Goal: Task Accomplishment & Management: Manage account settings

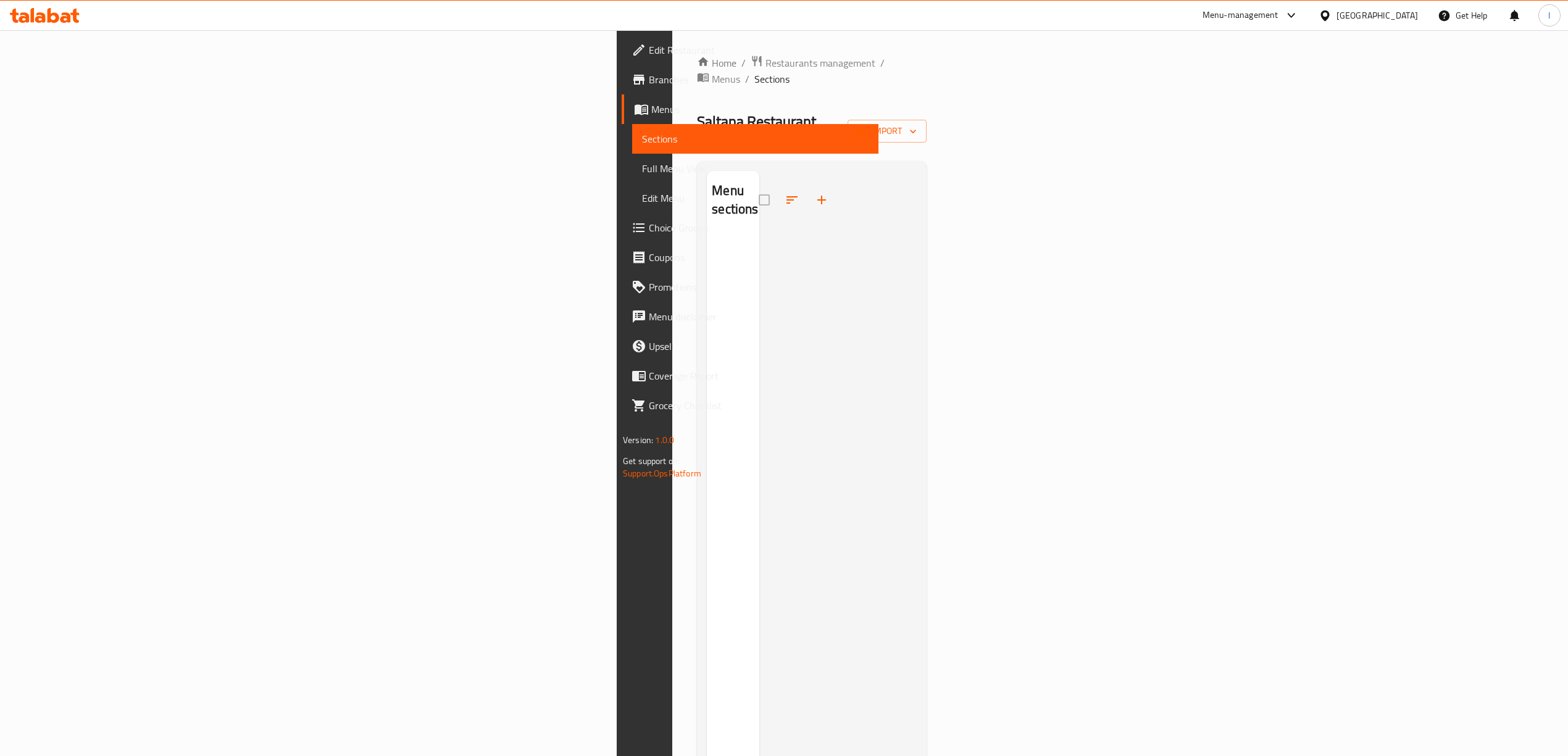
click at [789, 329] on div at bounding box center [837, 548] width 157 height 756
click at [621, 119] on link "Menus" at bounding box center [750, 109] width 257 height 30
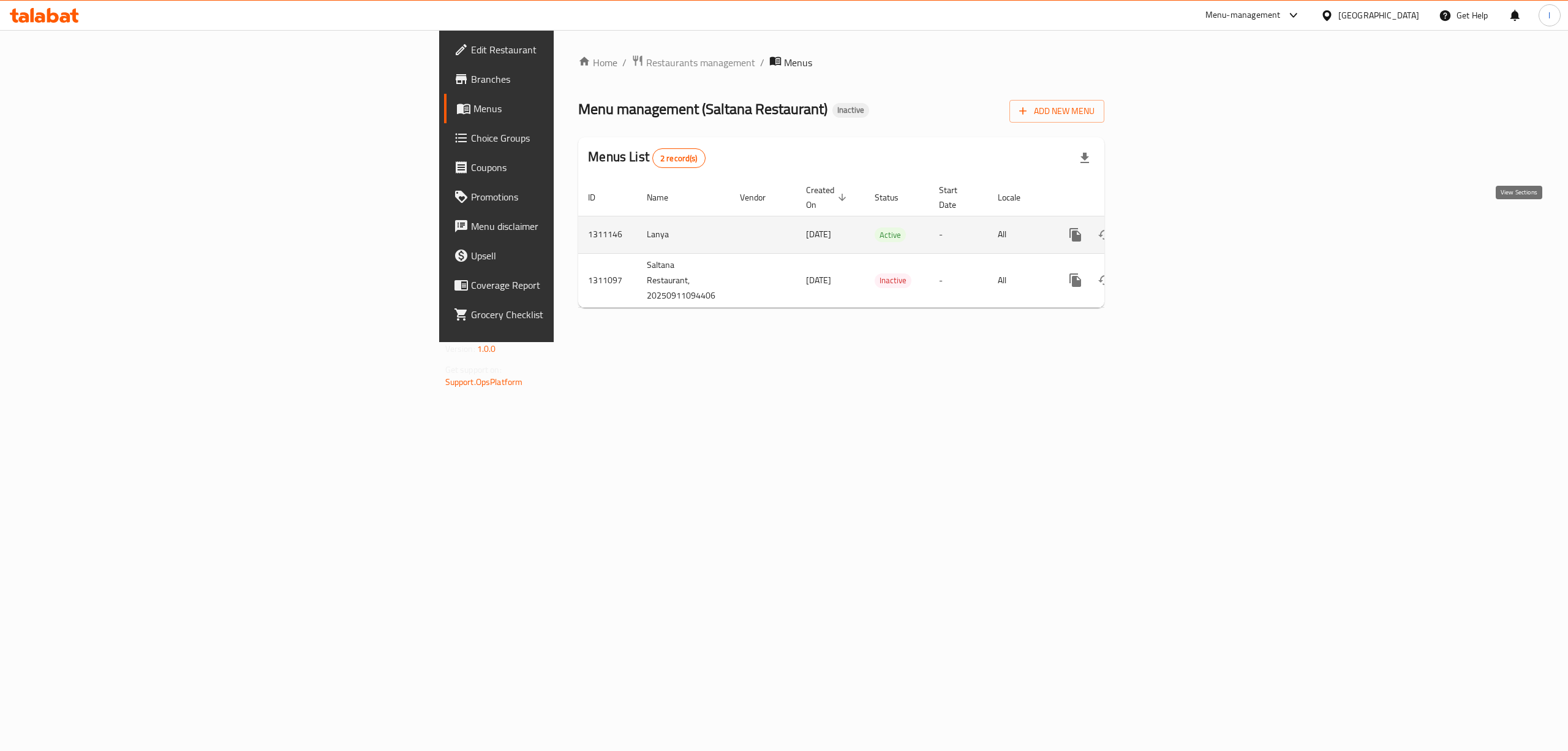
click at [1171, 227] on icon "enhanced table" at bounding box center [1164, 234] width 15 height 15
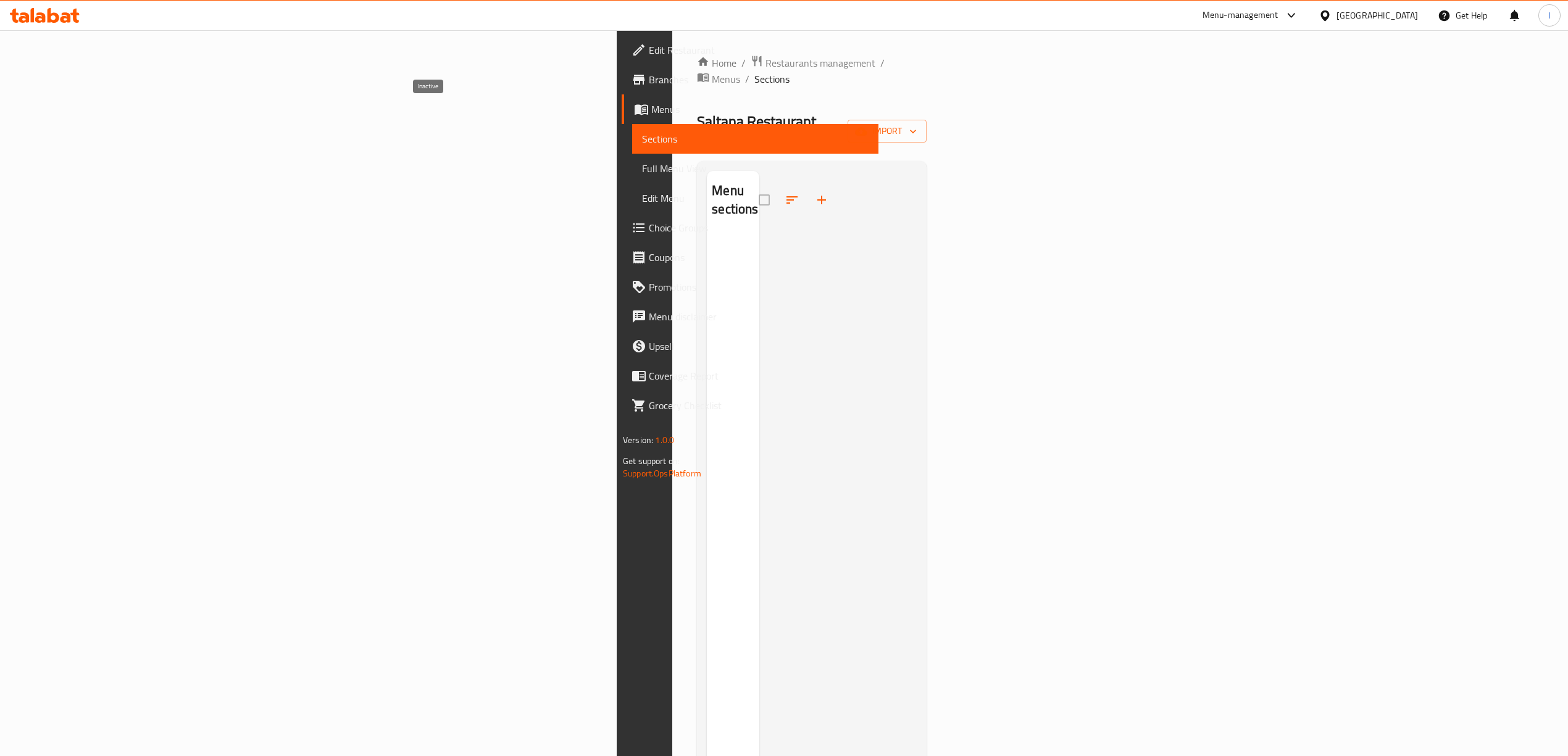
click at [702, 137] on span "Inactive" at bounding box center [720, 142] width 37 height 11
click at [926, 119] on button "import" at bounding box center [887, 131] width 79 height 23
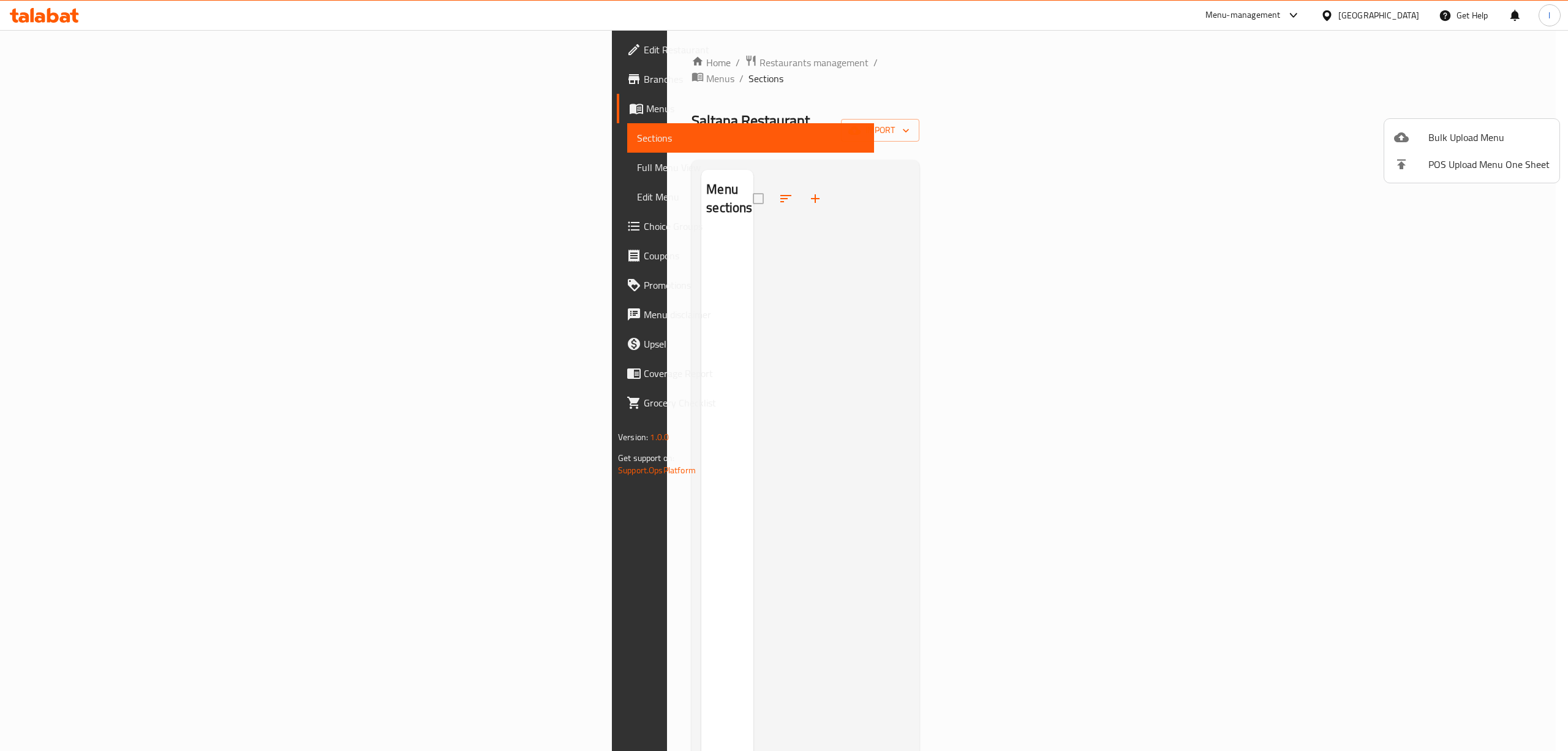
click at [1413, 145] on li "Bulk Upload Menu" at bounding box center [1472, 137] width 175 height 27
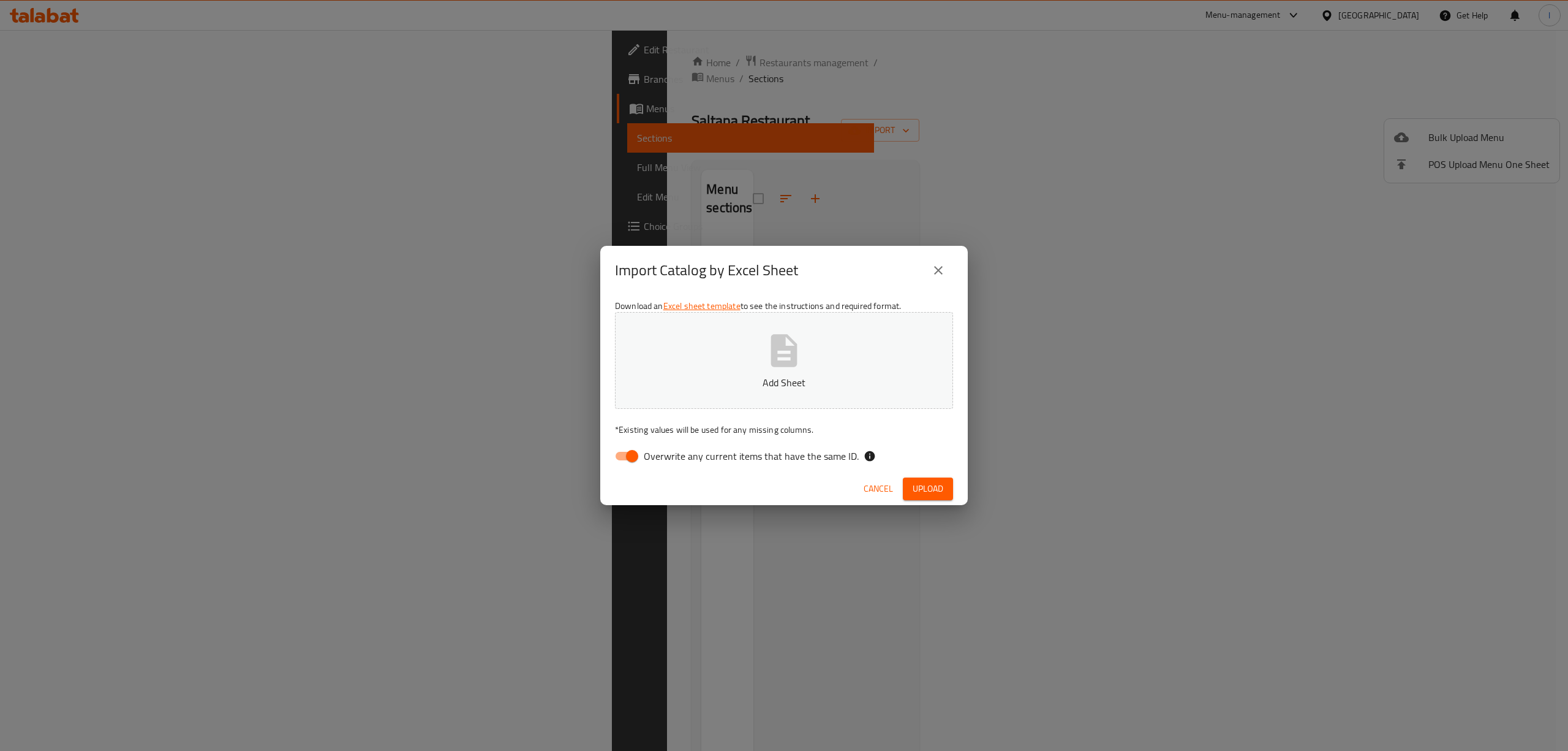
click at [718, 452] on span "Overwrite any current items that have the same ID." at bounding box center [751, 456] width 215 height 15
click at [667, 452] on input "Overwrite any current items that have the same ID." at bounding box center [632, 456] width 70 height 23
checkbox input "false"
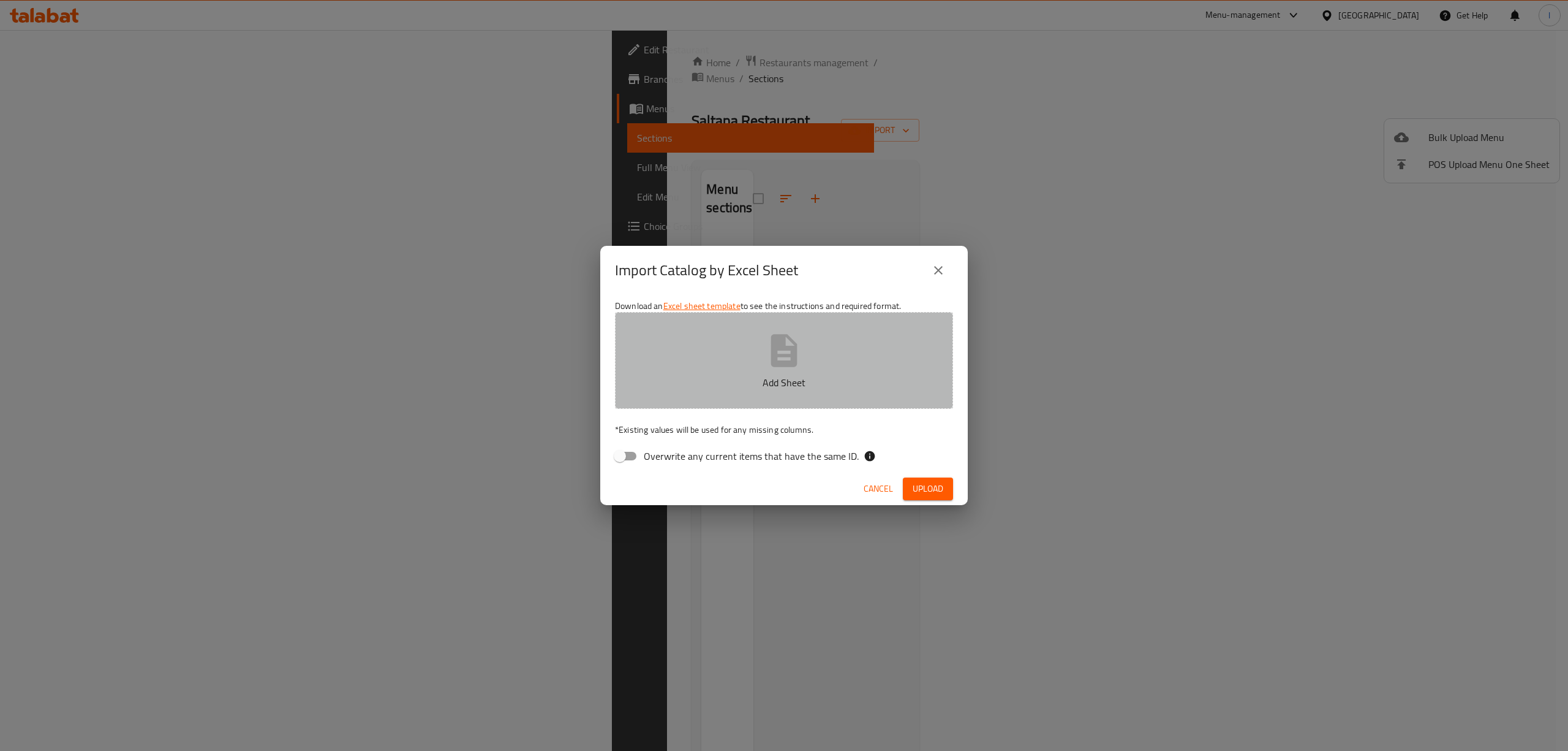
click at [738, 387] on p "Add Sheet" at bounding box center [784, 383] width 300 height 15
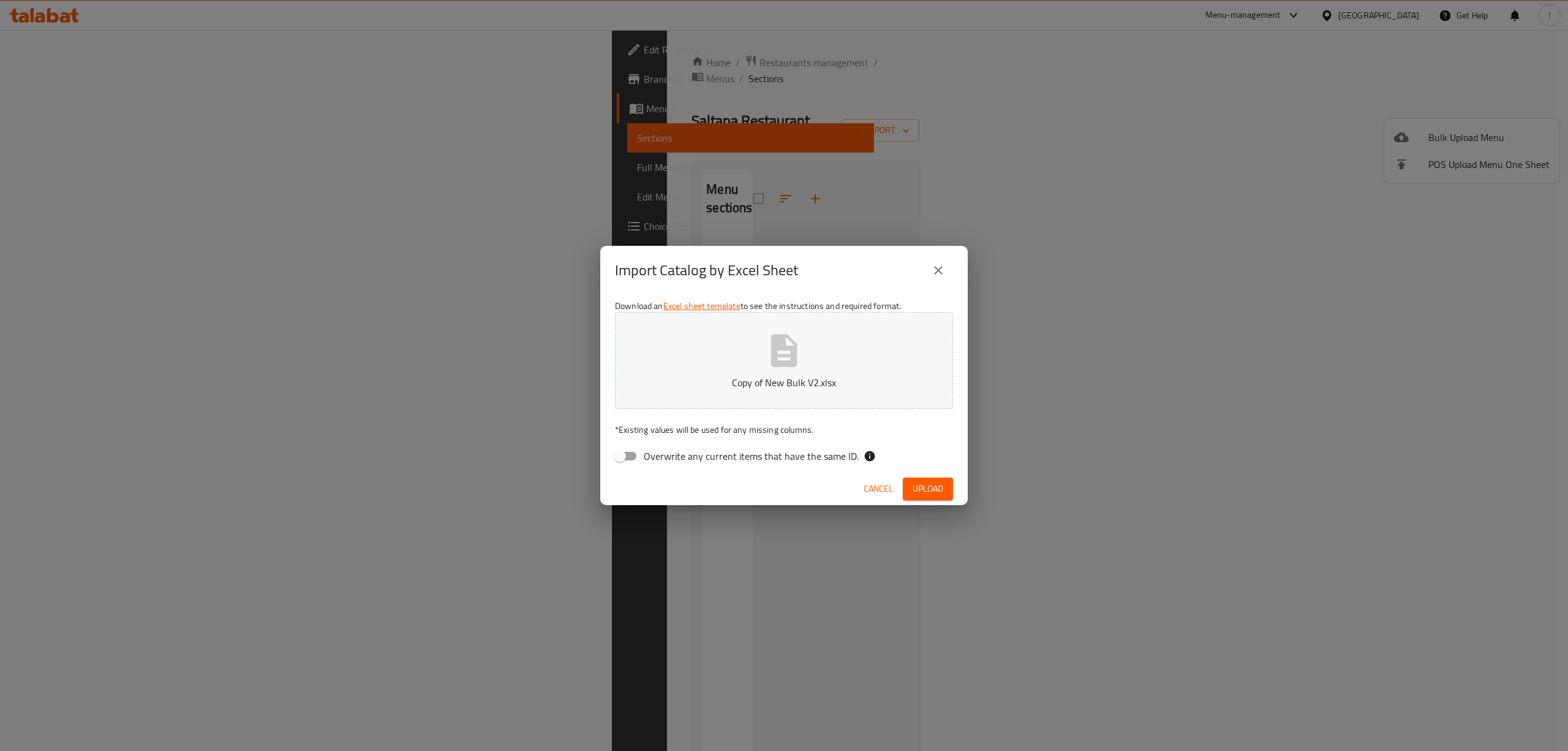
click at [938, 496] on span "Upload" at bounding box center [928, 488] width 31 height 15
drag, startPoint x: 878, startPoint y: 492, endPoint x: 860, endPoint y: 480, distance: 21.6
click at [878, 493] on span "Cancel" at bounding box center [878, 488] width 29 height 15
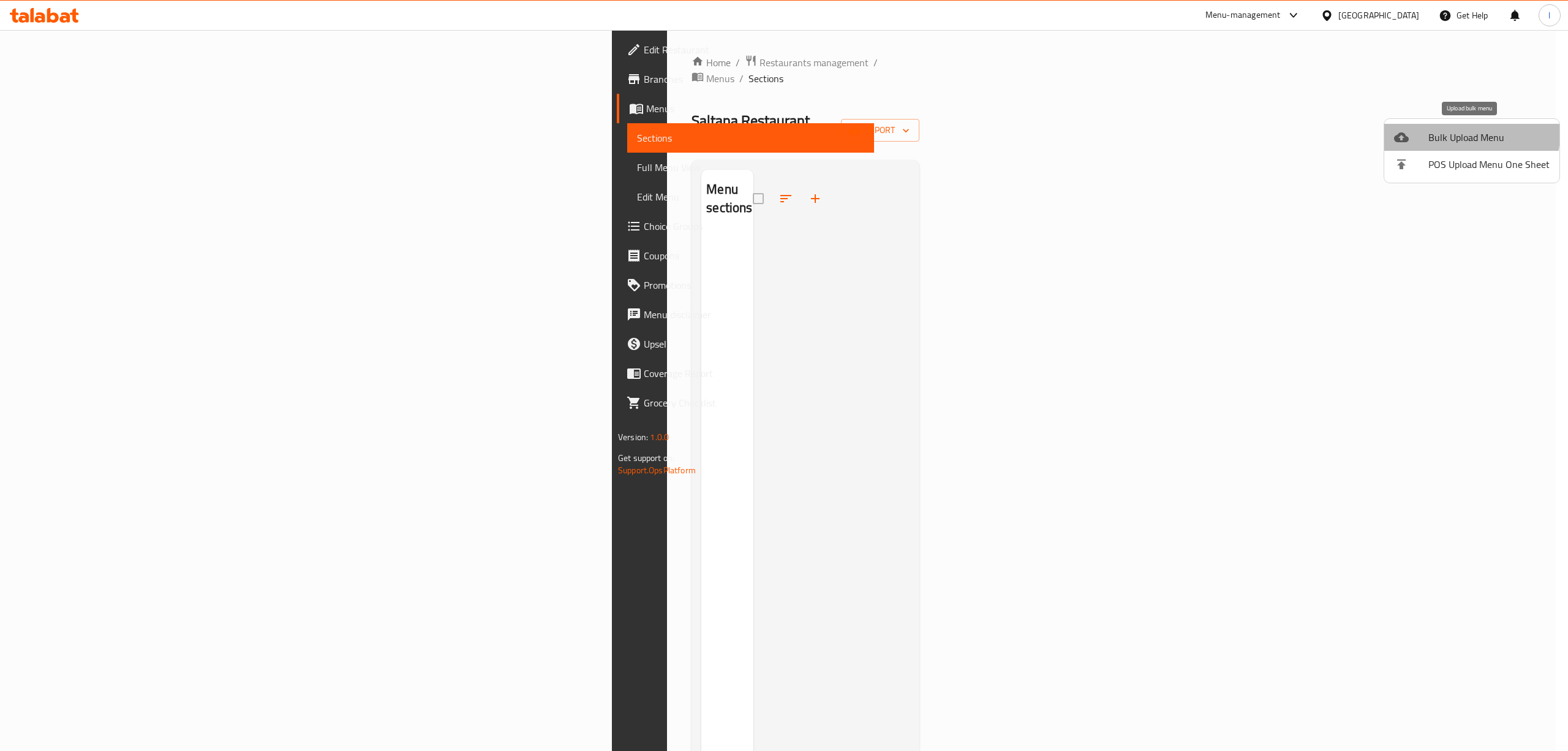
click at [1458, 133] on span "Bulk Upload Menu" at bounding box center [1488, 137] width 121 height 15
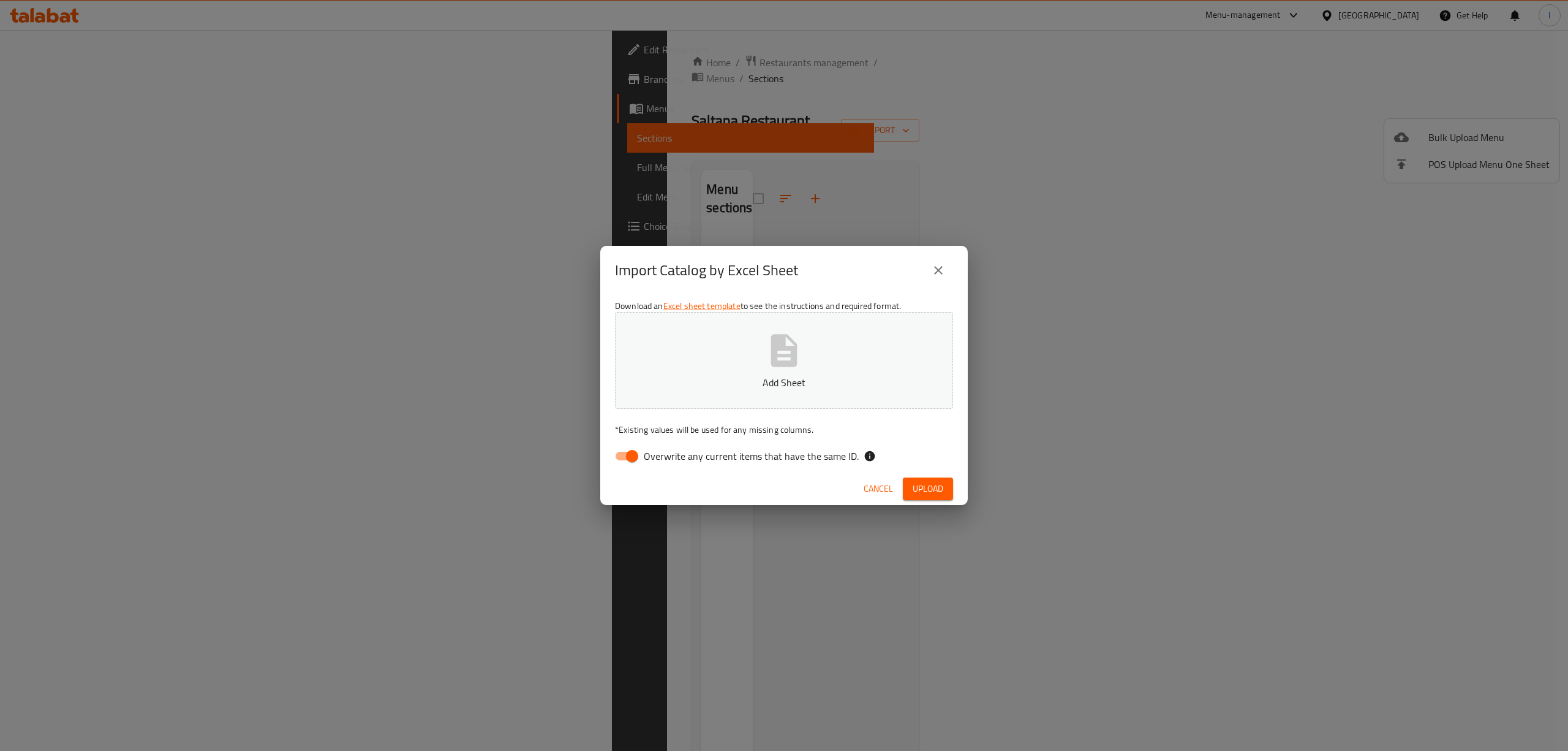
click at [657, 462] on span "Overwrite any current items that have the same ID." at bounding box center [751, 456] width 215 height 15
click at [657, 462] on input "Overwrite any current items that have the same ID." at bounding box center [632, 456] width 70 height 23
checkbox input "false"
click at [729, 374] on button "Add Sheet" at bounding box center [783, 360] width 338 height 97
click at [932, 486] on span "Upload" at bounding box center [928, 488] width 31 height 15
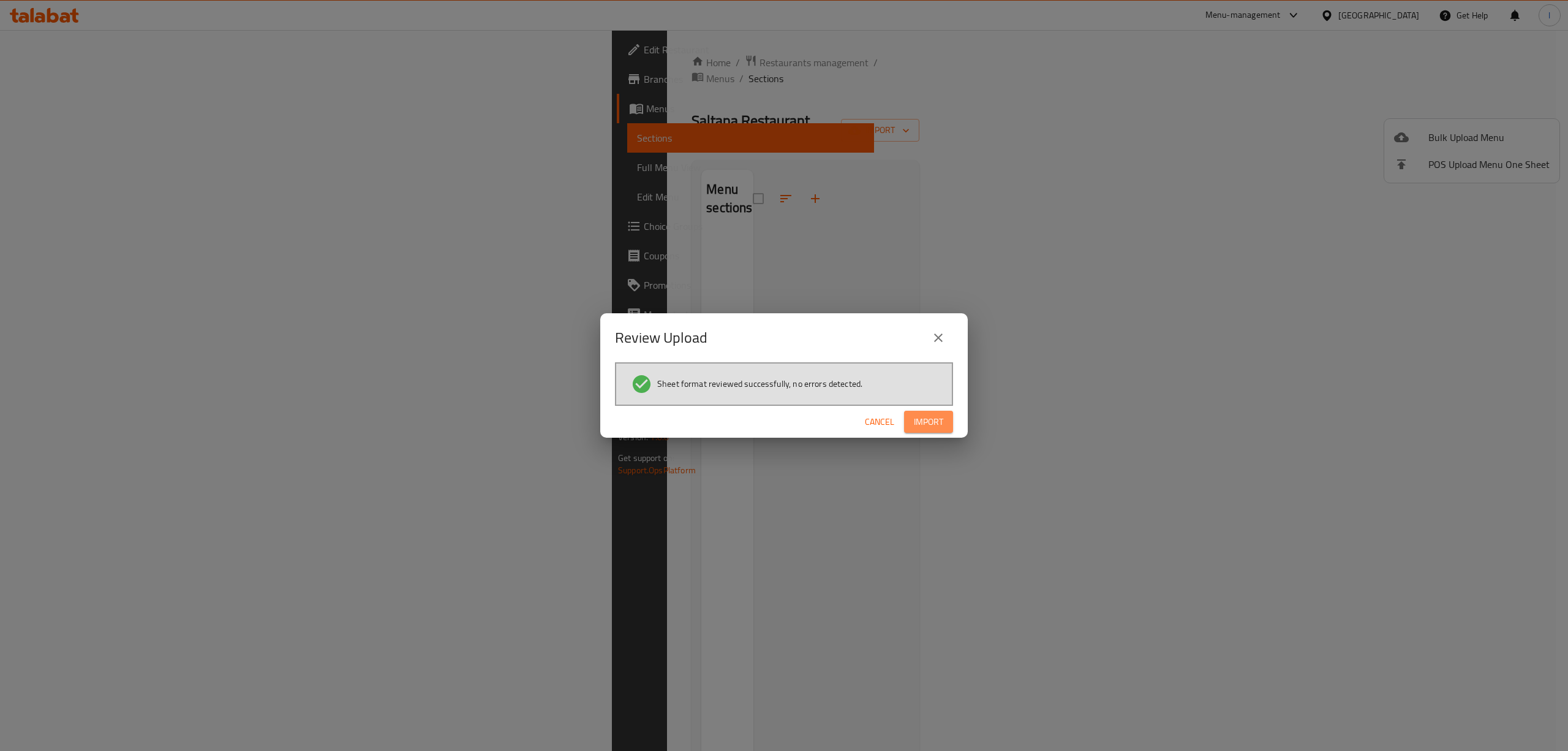
click at [919, 427] on span "Import" at bounding box center [929, 421] width 29 height 15
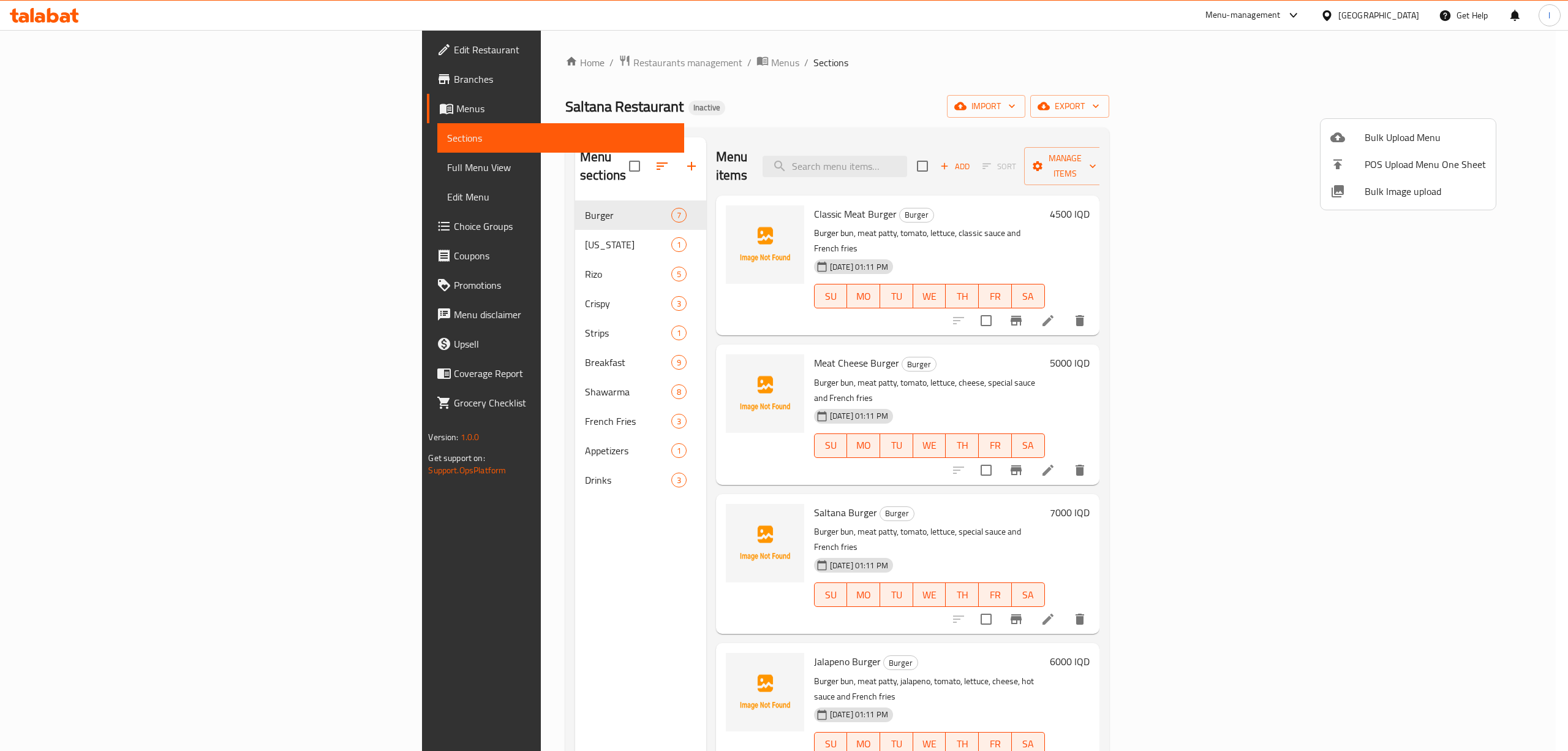
click at [121, 170] on div at bounding box center [784, 375] width 1568 height 751
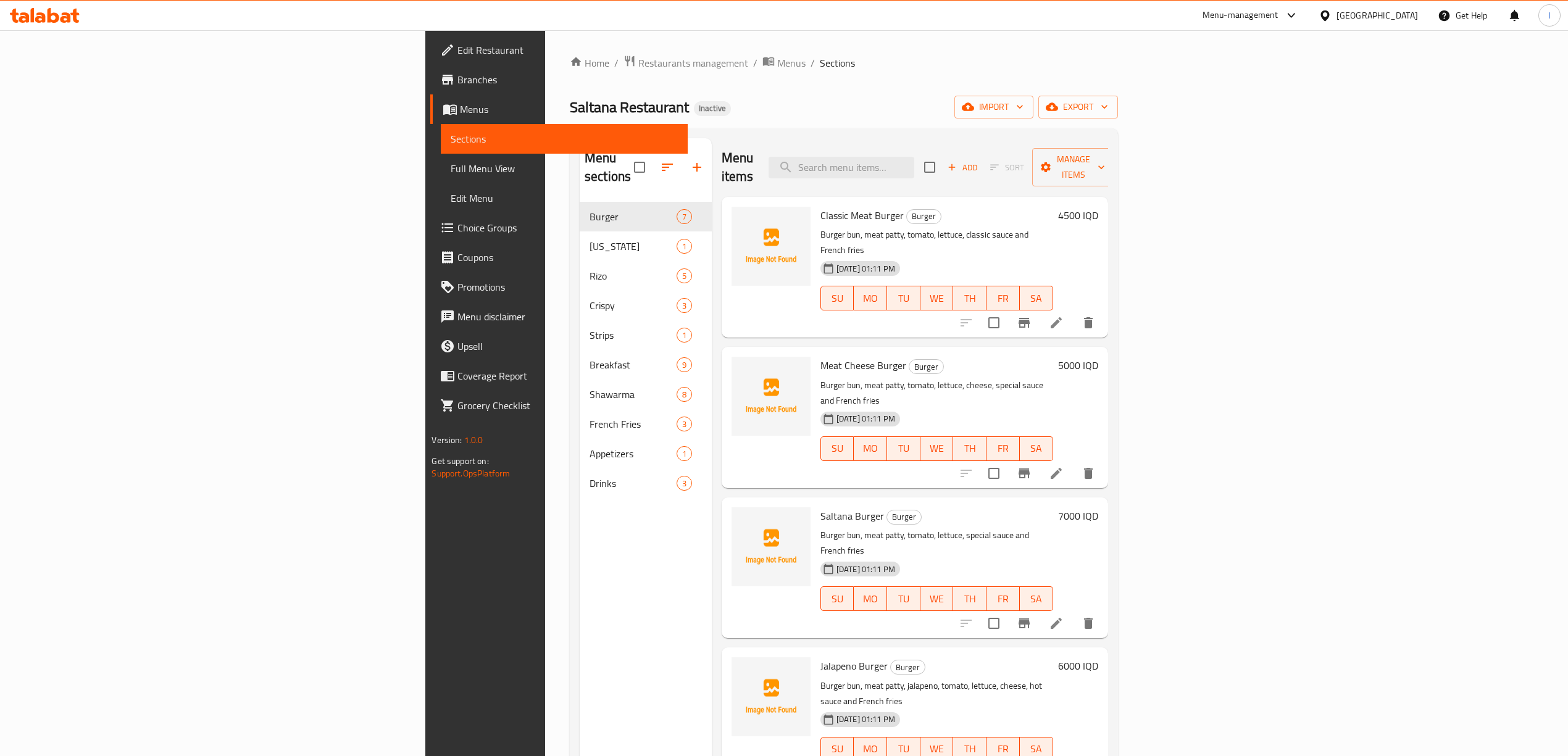
drag, startPoint x: 38, startPoint y: 168, endPoint x: 109, endPoint y: 186, distance: 73.2
click at [451, 169] on span "Full Menu View" at bounding box center [564, 169] width 227 height 15
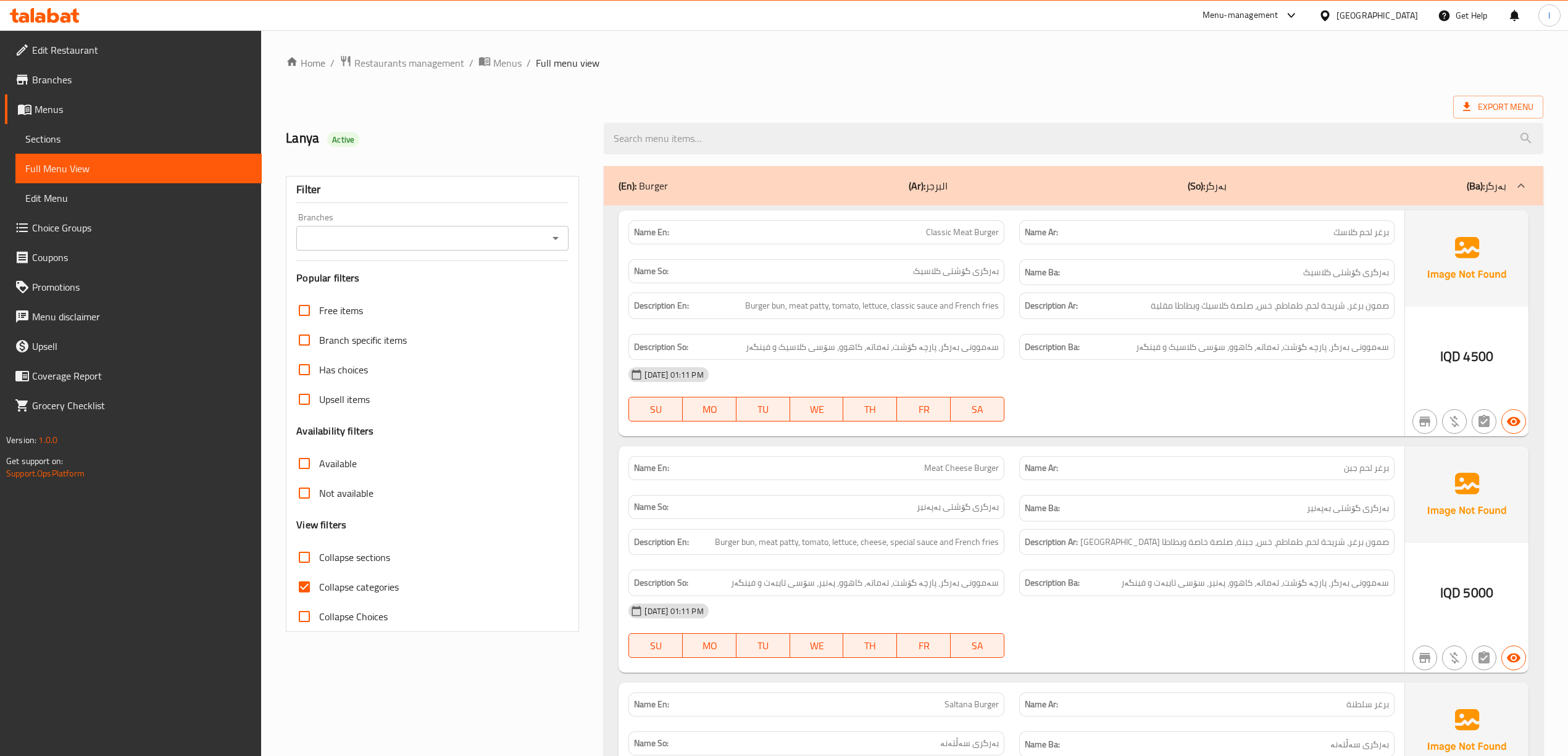
click at [364, 243] on input "Branches" at bounding box center [422, 238] width 244 height 18
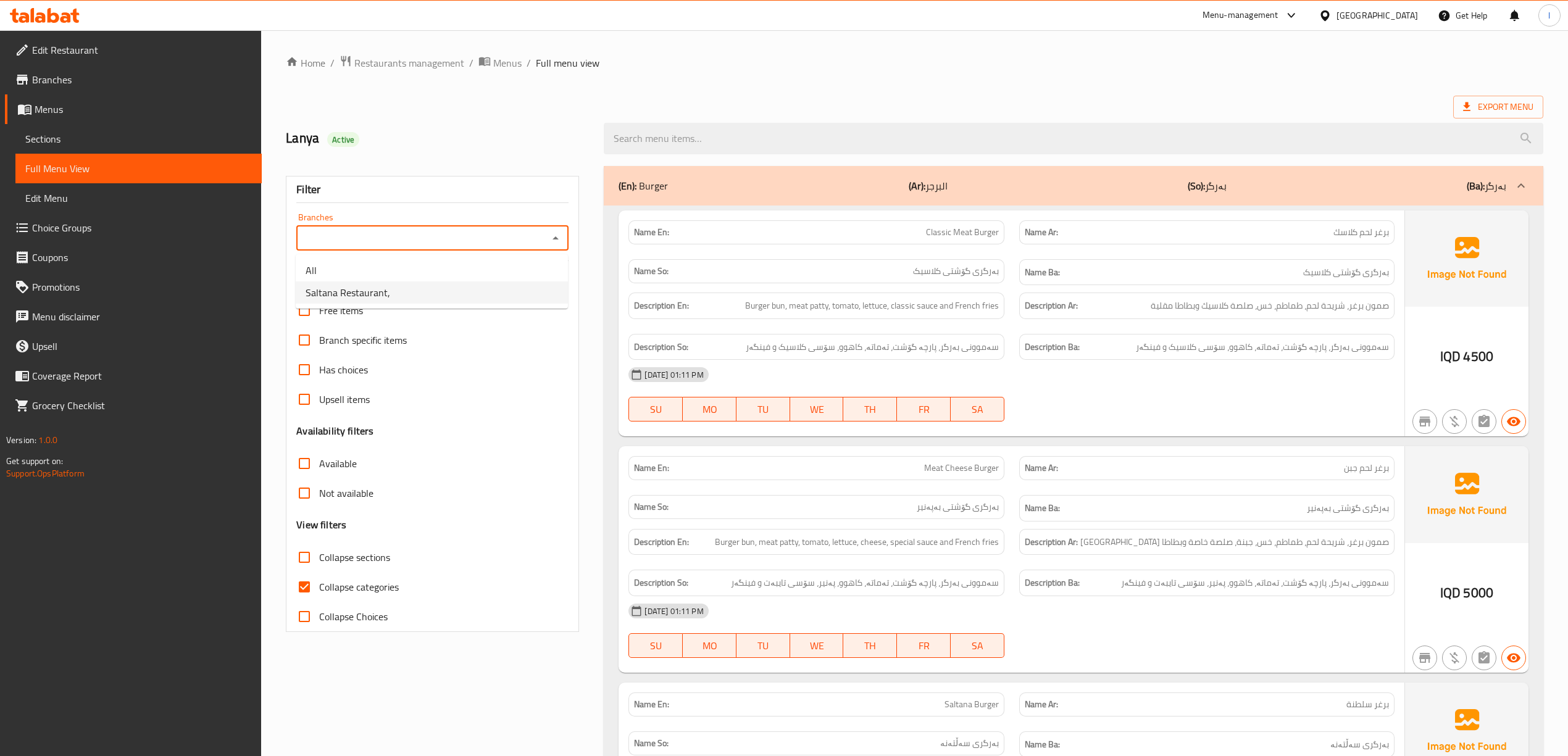
click at [381, 291] on span "Saltana Restaurant," at bounding box center [347, 293] width 84 height 15
type input "Saltana Restaurant,"
click at [370, 587] on span "Collapse categories" at bounding box center [359, 587] width 80 height 15
click at [319, 587] on input "Collapse categories" at bounding box center [304, 587] width 30 height 30
checkbox input "false"
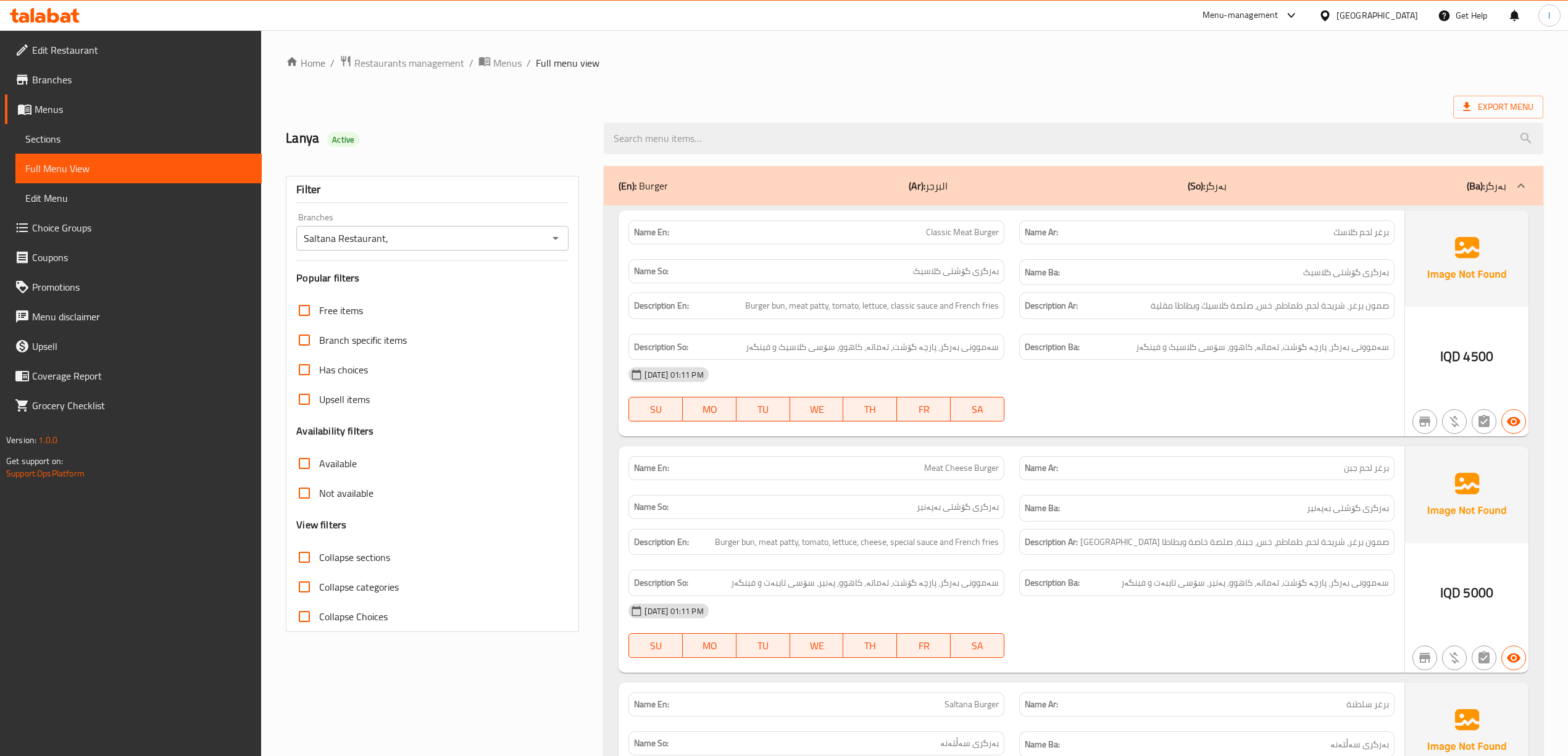
click at [390, 554] on span "Collapse sections" at bounding box center [354, 557] width 71 height 15
click at [319, 554] on input "Collapse sections" at bounding box center [304, 557] width 30 height 30
checkbox input "true"
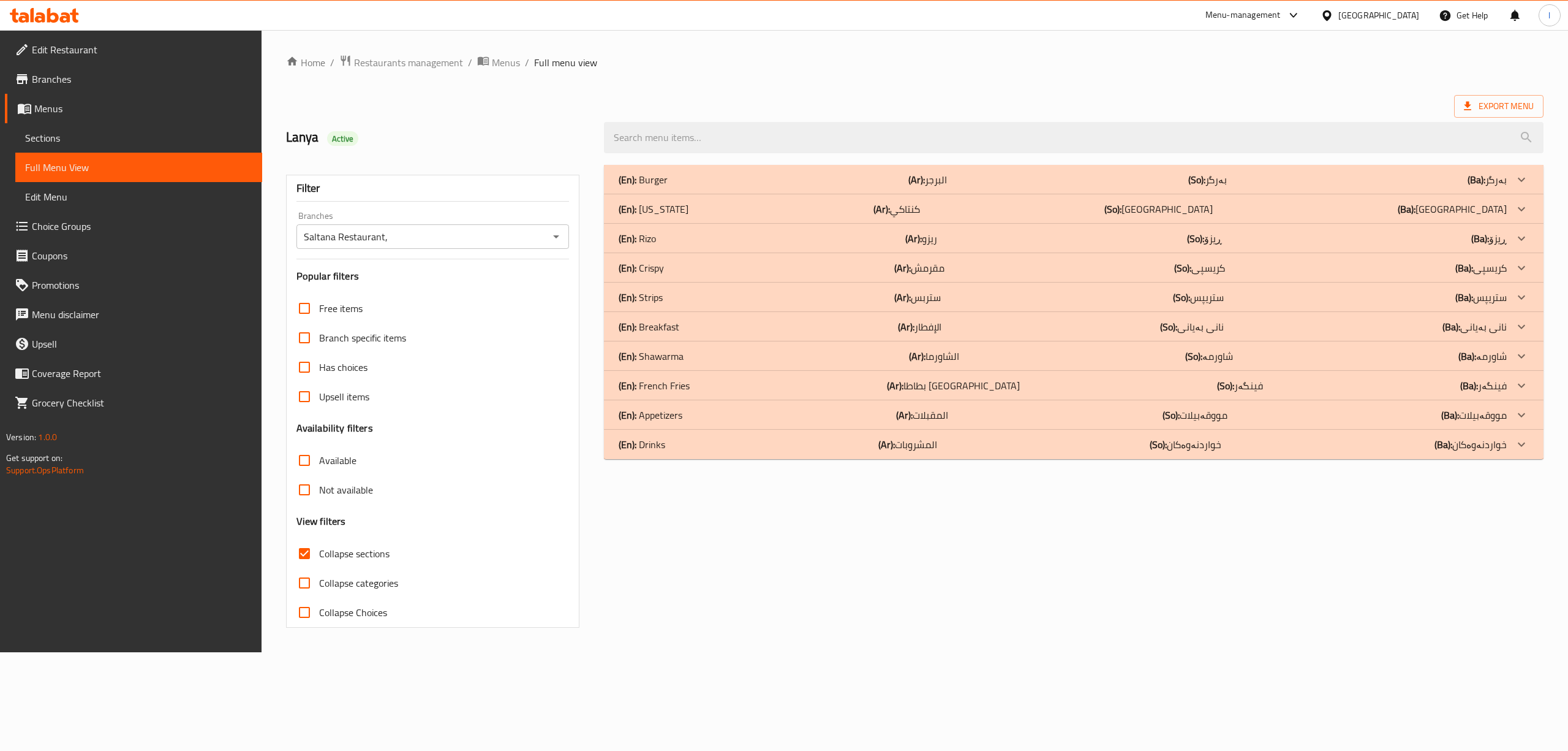
click at [935, 452] on p "(Ar): المشروبات" at bounding box center [908, 444] width 59 height 15
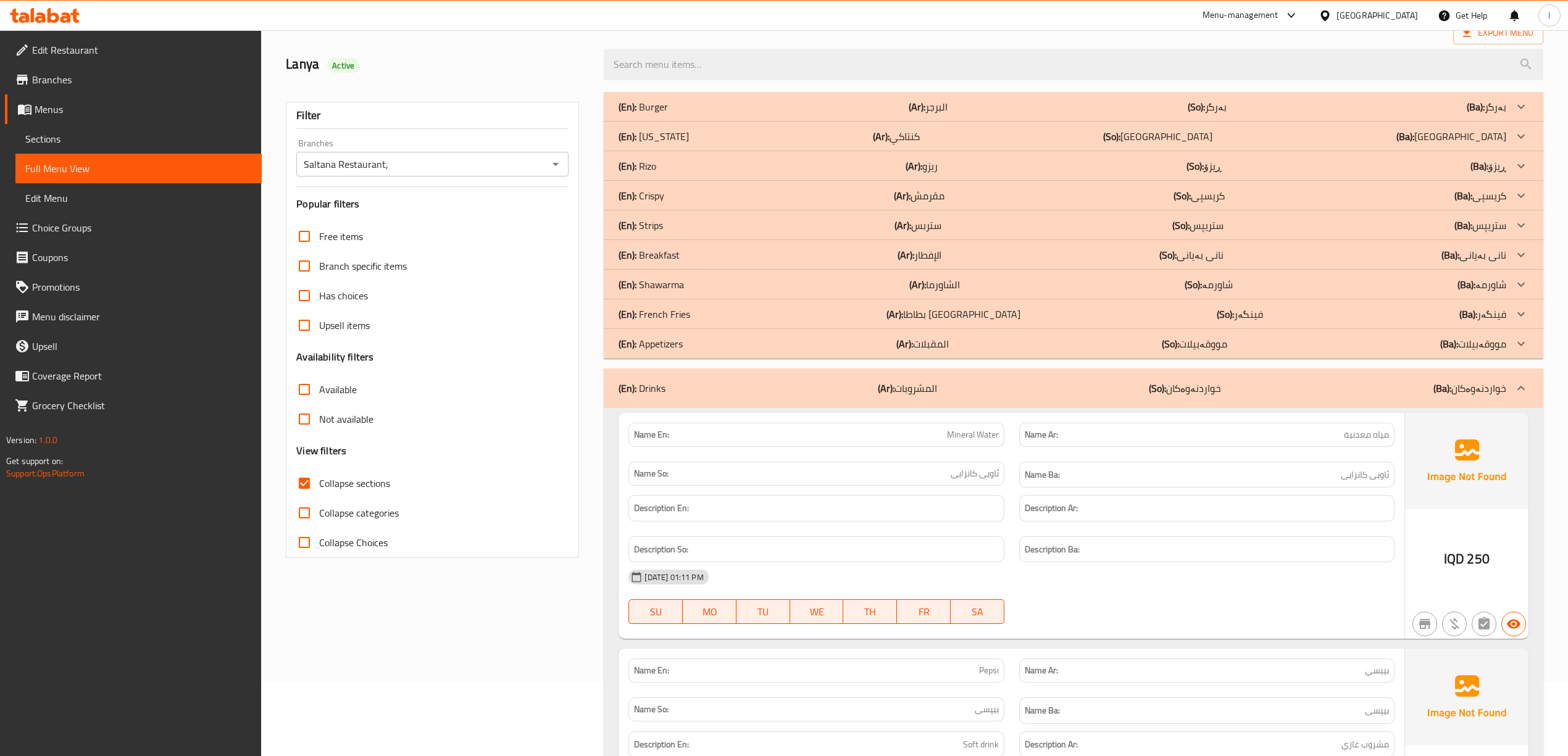
scroll to position [72, 0]
click at [897, 392] on p "(Ar): المشروبات" at bounding box center [907, 390] width 59 height 15
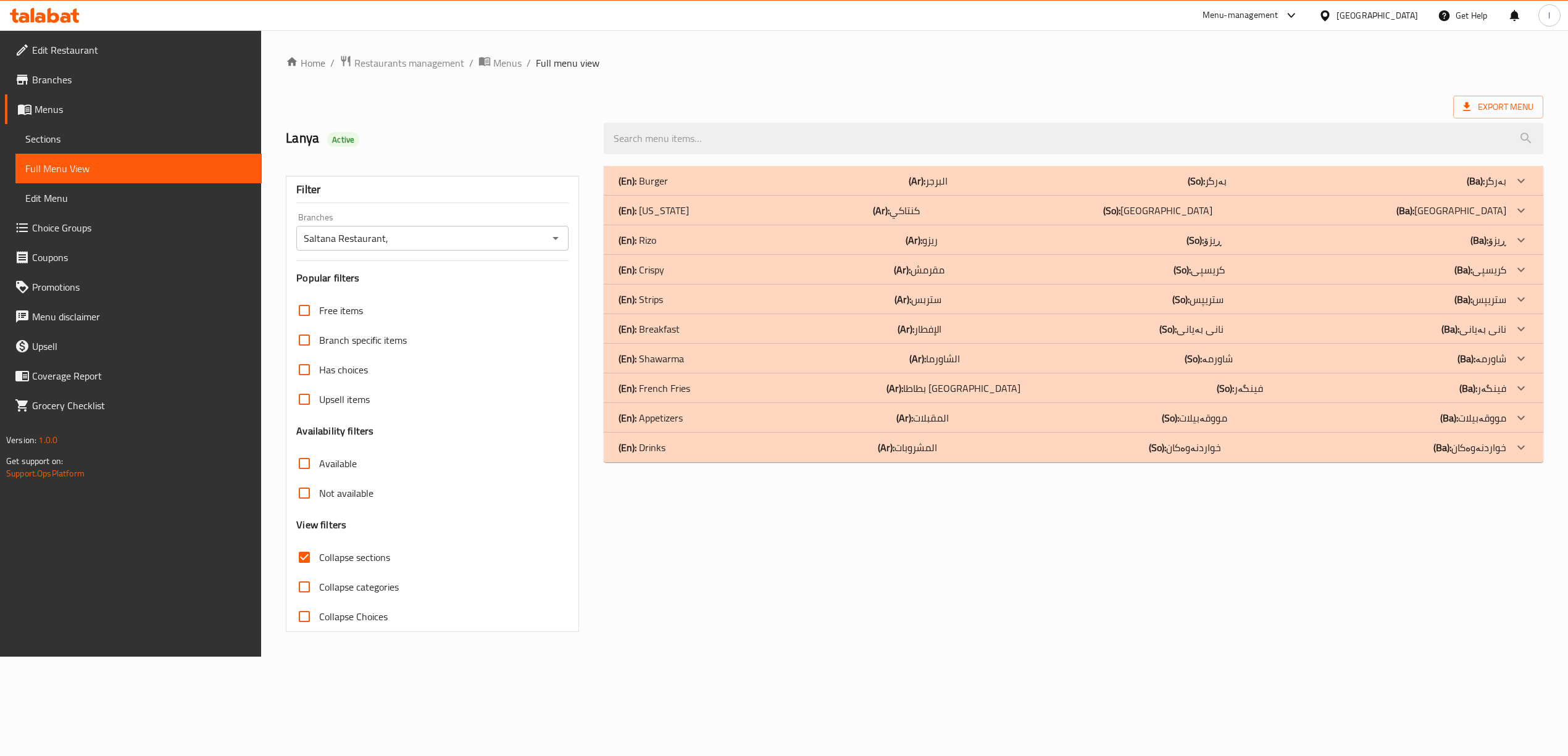
scroll to position [0, 0]
click at [905, 419] on b "(Ar):" at bounding box center [911, 417] width 17 height 18
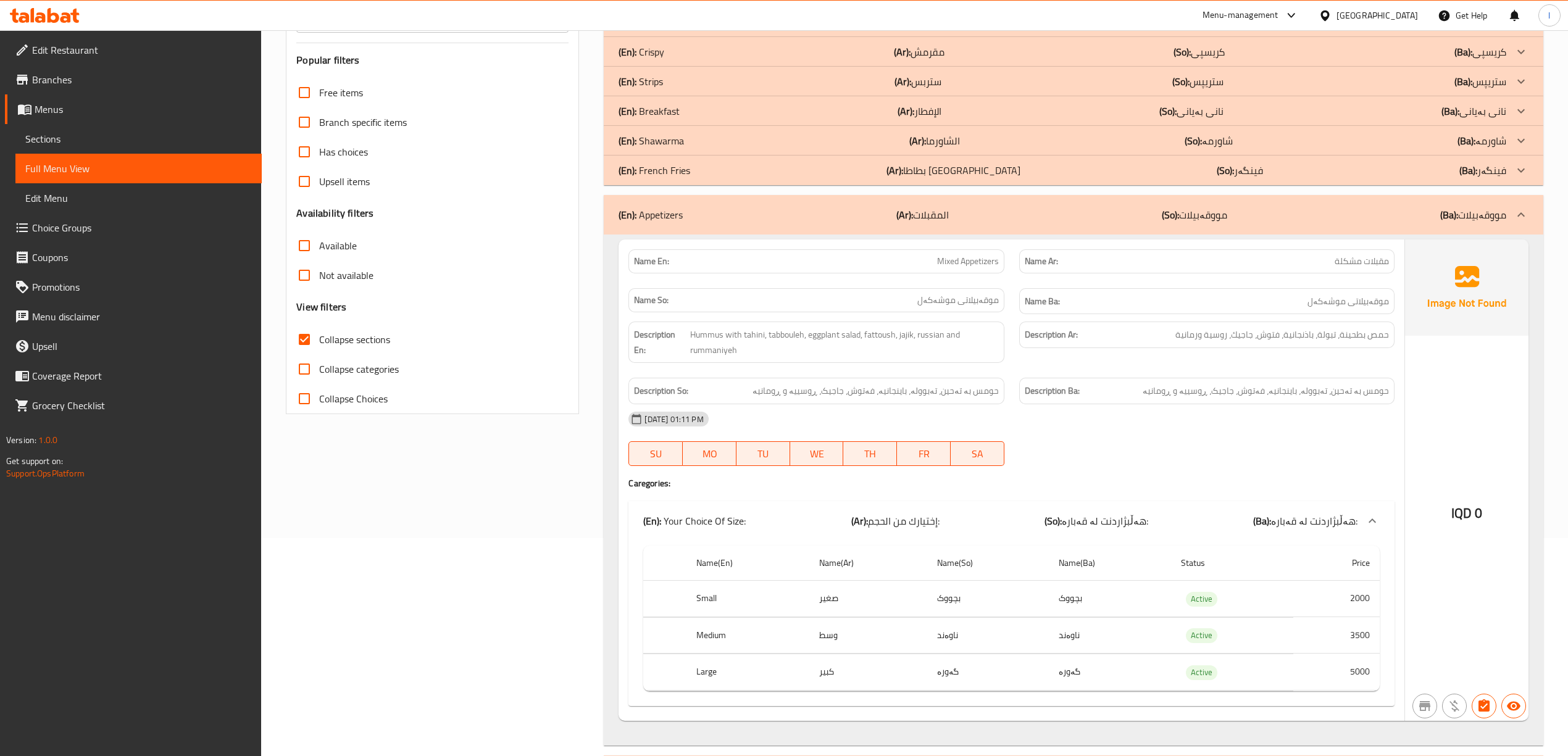
scroll to position [247, 0]
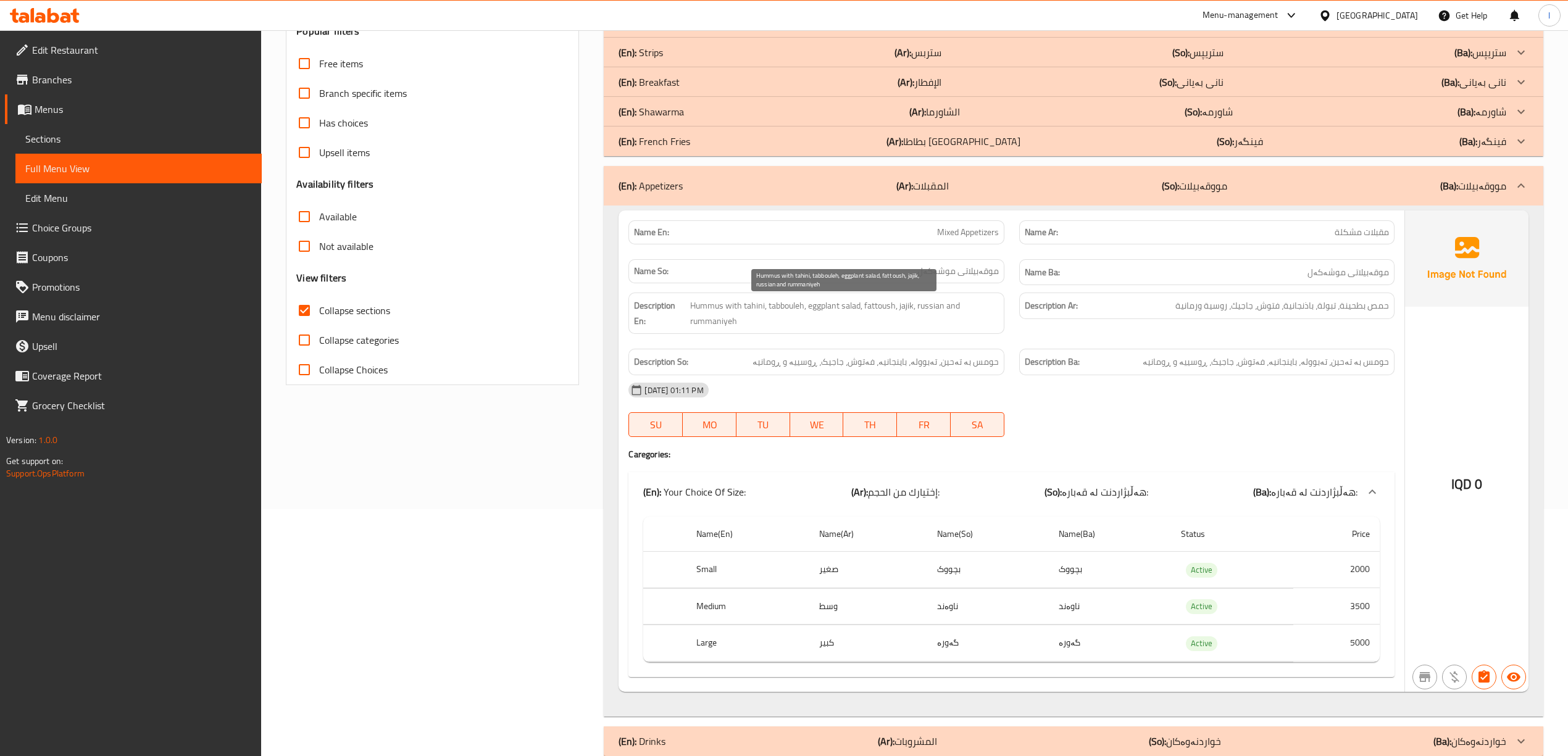
drag, startPoint x: 791, startPoint y: 301, endPoint x: 820, endPoint y: 306, distance: 29.4
click at [814, 306] on span "Hummus with tahini, tabbouleh, eggplant salad, fattoush, jajik, russian and rum…" at bounding box center [844, 313] width 308 height 30
drag, startPoint x: 835, startPoint y: 308, endPoint x: 882, endPoint y: 310, distance: 47.0
click at [882, 310] on span "Hummus with tahini, tabbouleh, eggplant salad, fattoush, jajik, russian and rum…" at bounding box center [844, 313] width 308 height 30
click at [887, 309] on span "Hummus with tahini, tabbouleh, eggplant salad, fattoush, jajik, russian and rum…" at bounding box center [844, 313] width 308 height 30
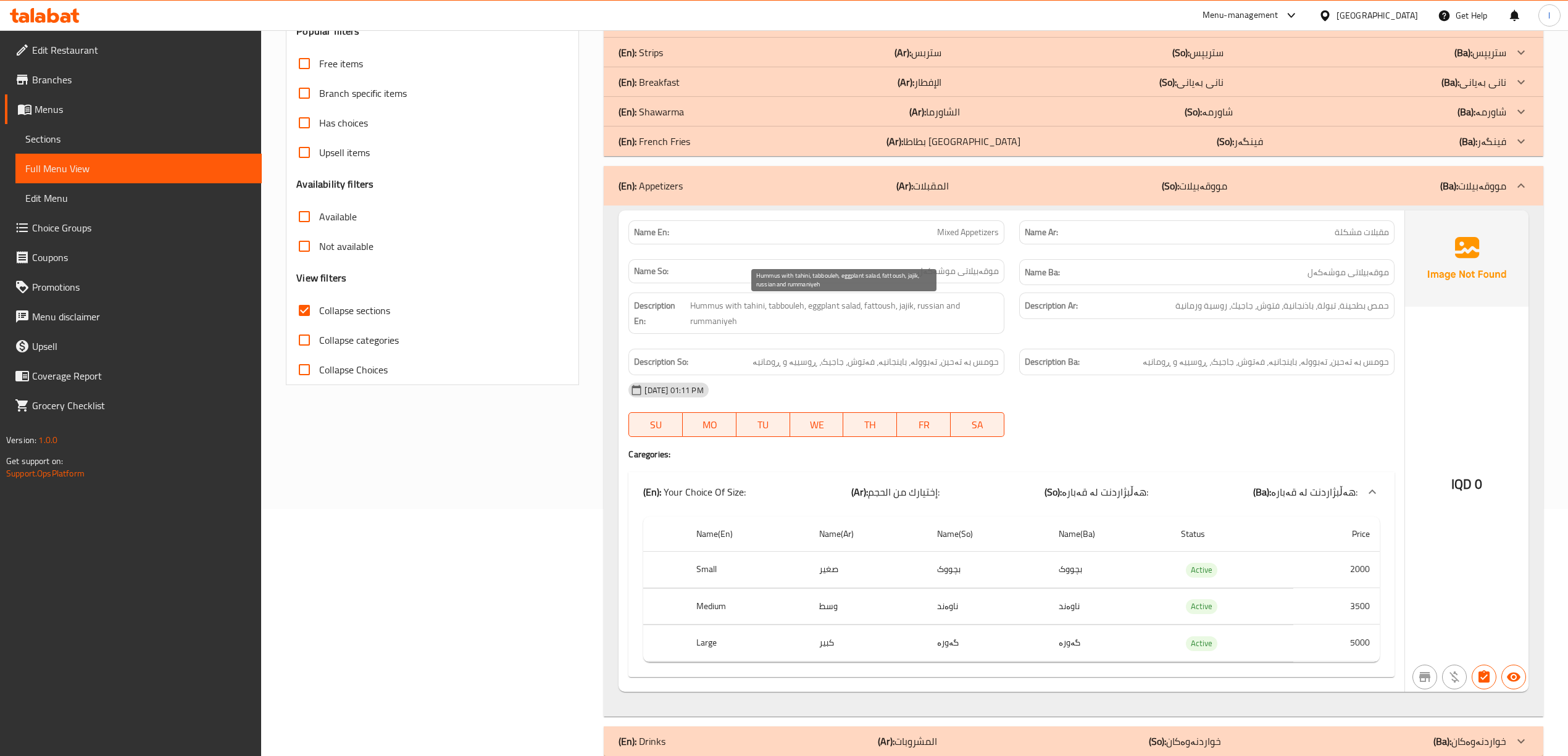
click at [909, 309] on span "Hummus with tahini, tabbouleh, eggplant salad, fattoush, jajik, russian and rum…" at bounding box center [844, 313] width 308 height 30
click at [924, 308] on span "Hummus with tahini, tabbouleh, eggplant salad, fattoush, jajik, russian and rum…" at bounding box center [844, 313] width 308 height 30
click at [926, 304] on span "Hummus with tahini, tabbouleh, eggplant salad, fattoush, jajik, russian and rum…" at bounding box center [844, 313] width 308 height 30
click at [889, 359] on span "حومس بە تەحین، تەبوولە، باینجانیە، فەتوش، جاجیک، ڕوسییە و ڕومانیە" at bounding box center [875, 361] width 246 height 16
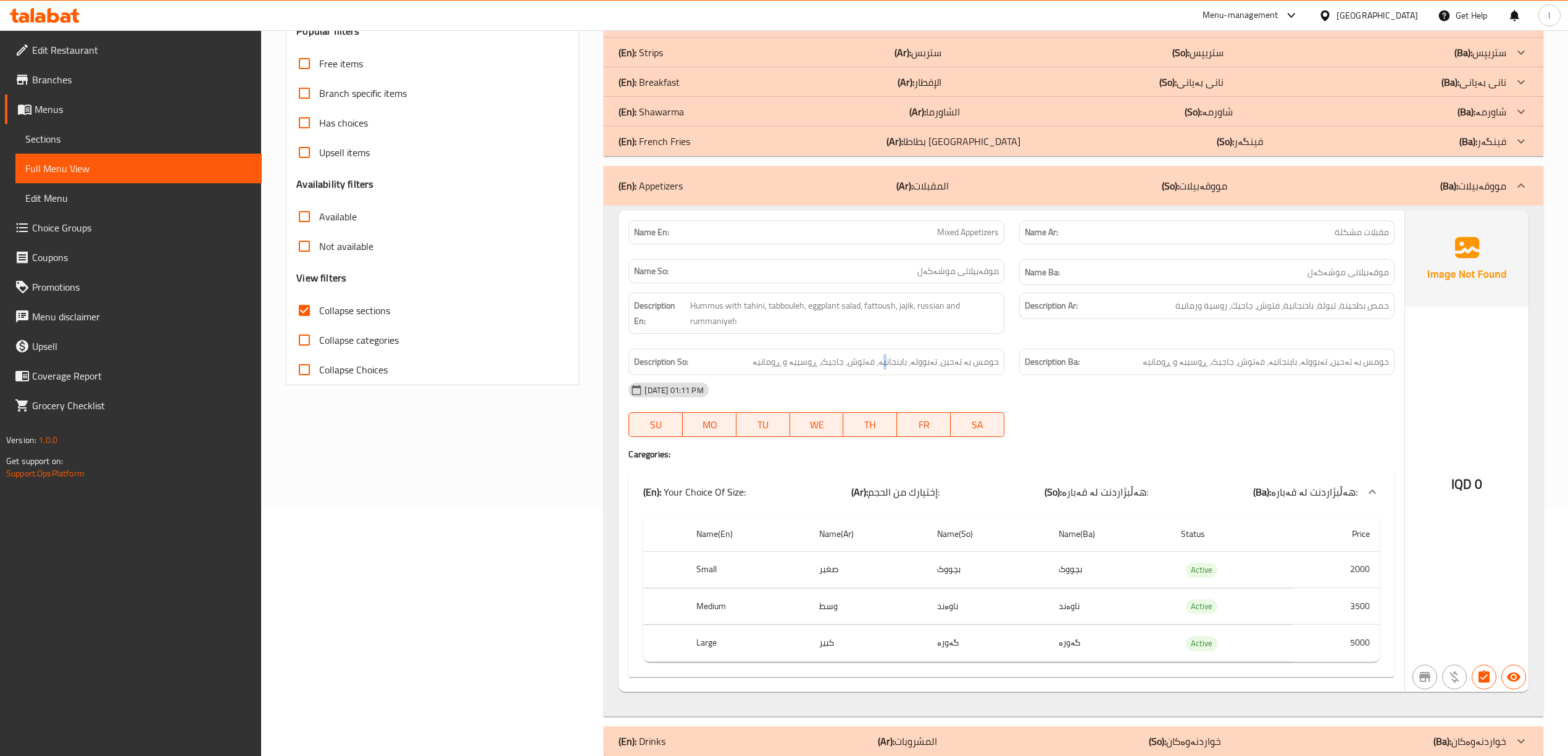
click at [1189, 183] on p "(So): مووقەبیلات" at bounding box center [1194, 185] width 65 height 15
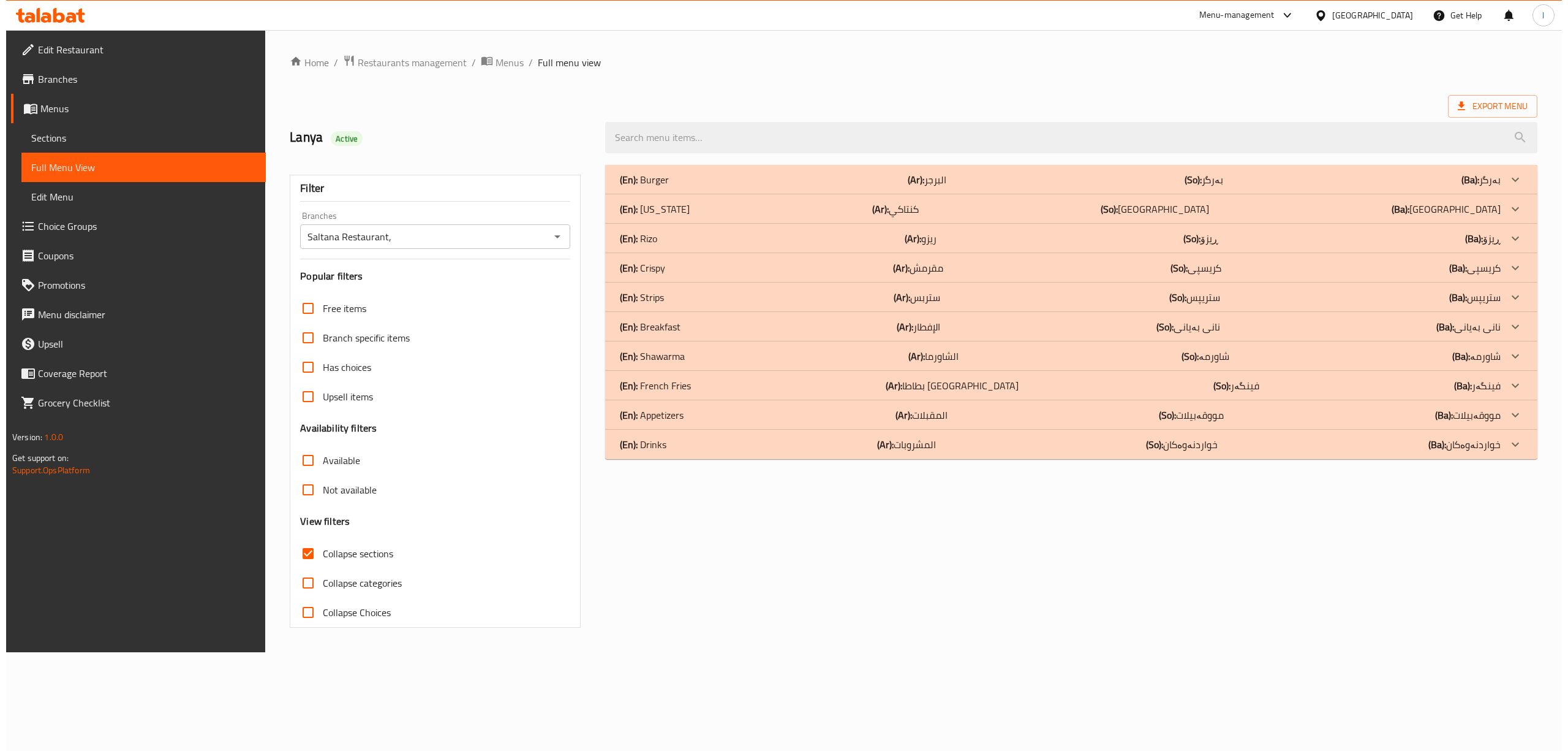
scroll to position [0, 0]
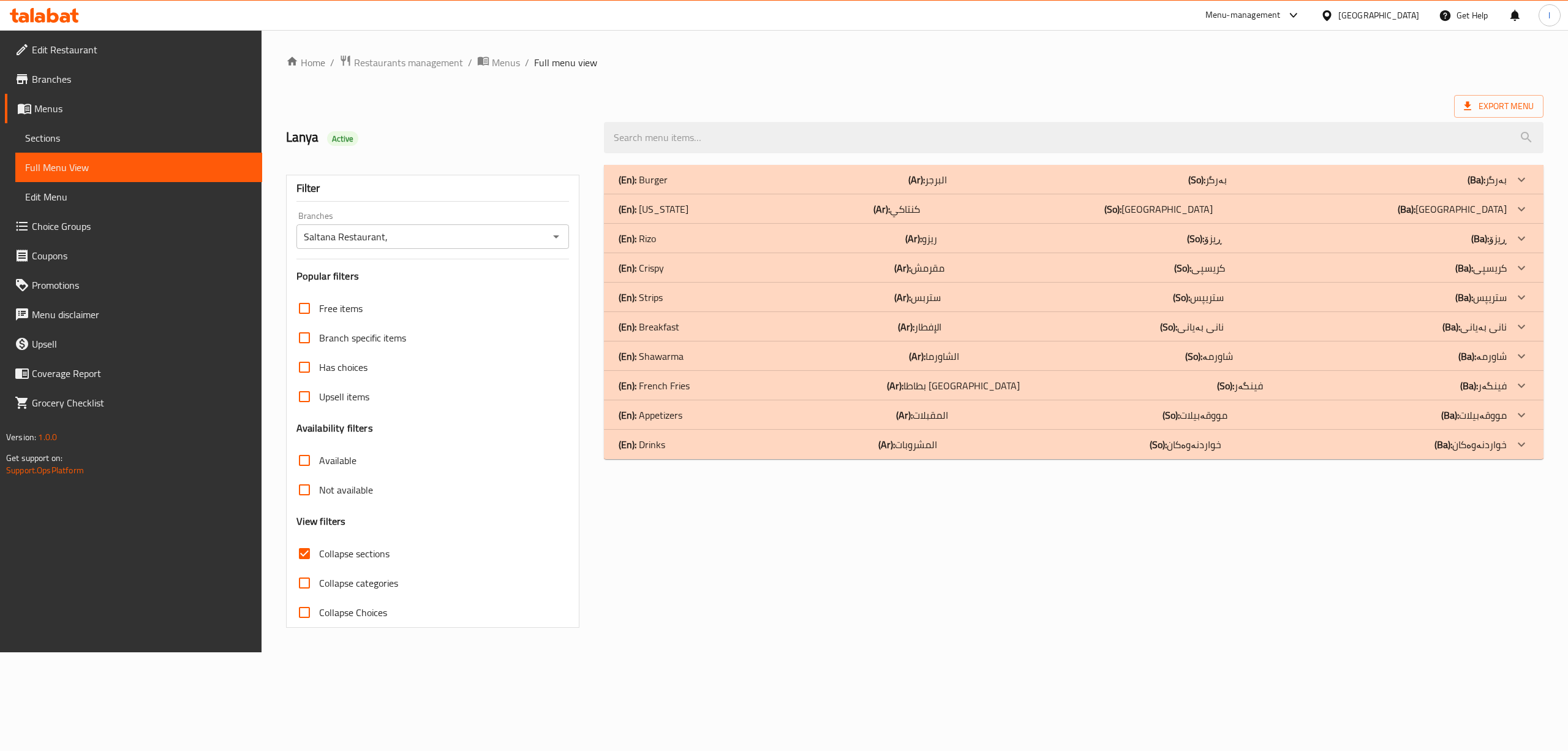
click at [1138, 383] on div "(En): French Fries (Ar): بطاطا مقلية (So): فینگەر (Ba): فینگەر" at bounding box center [1063, 385] width 888 height 15
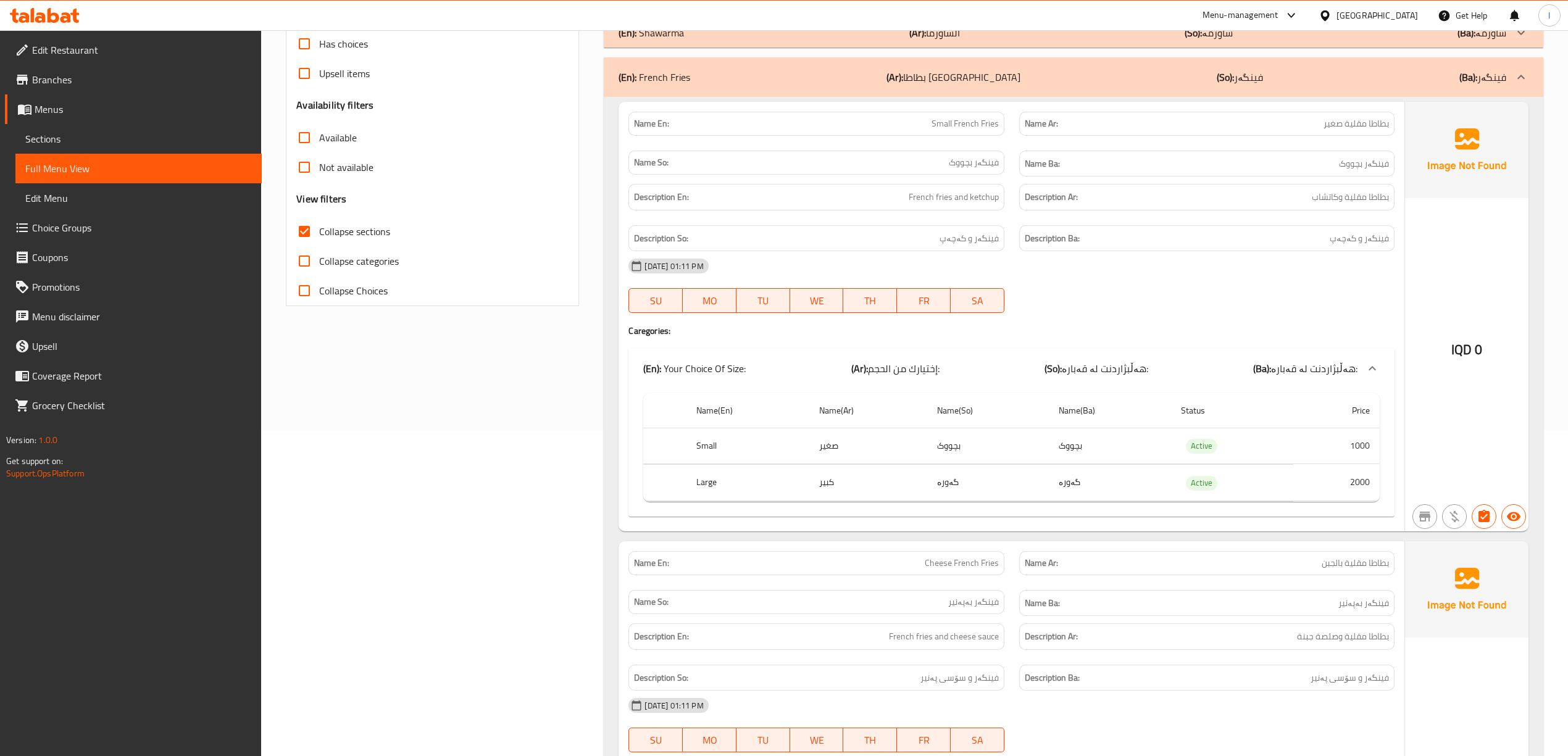
scroll to position [163, 0]
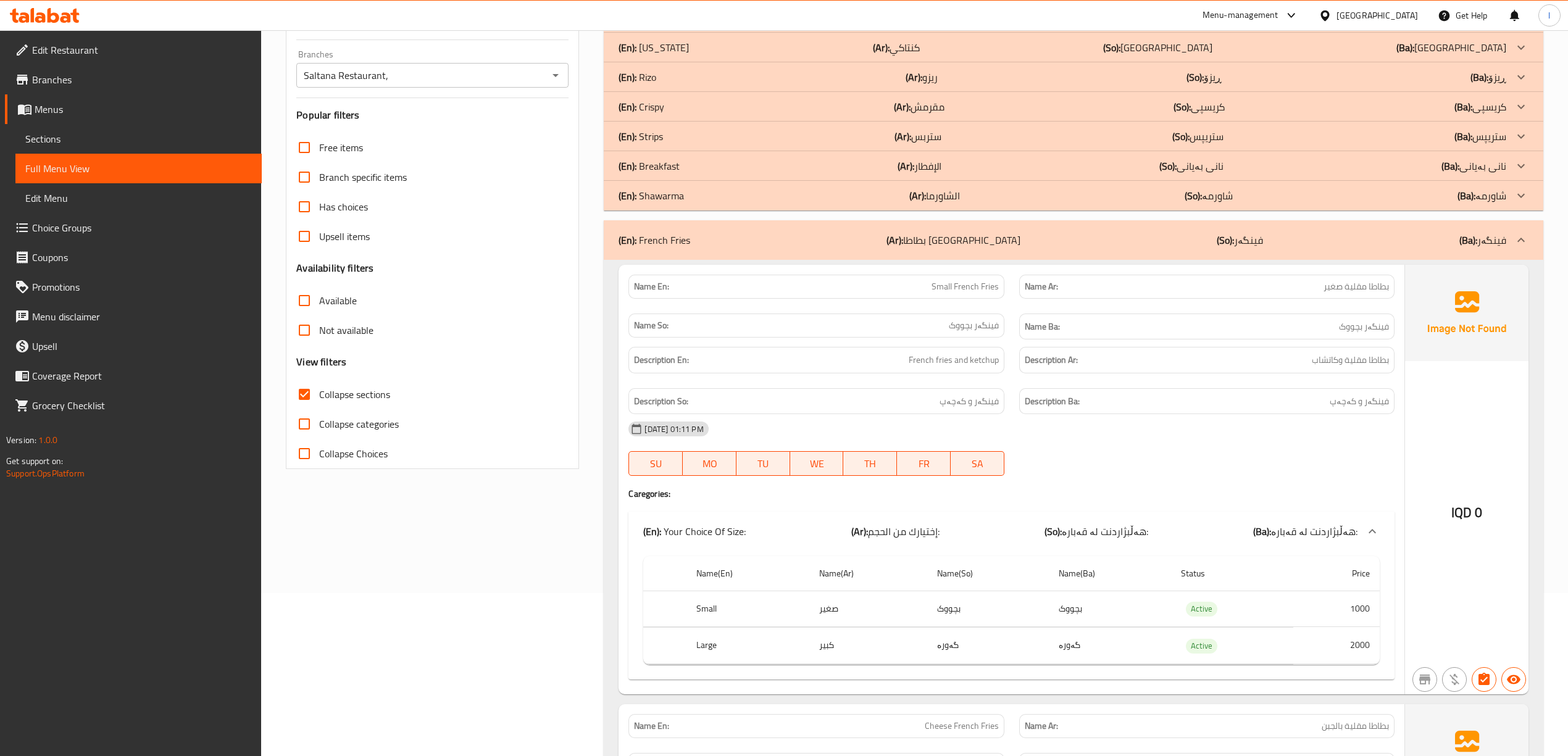
click at [1061, 250] on div "(En): French Fries (Ar): بطاطا مقلية (So): فینگەر (Ba): فینگەر" at bounding box center [1073, 240] width 939 height 40
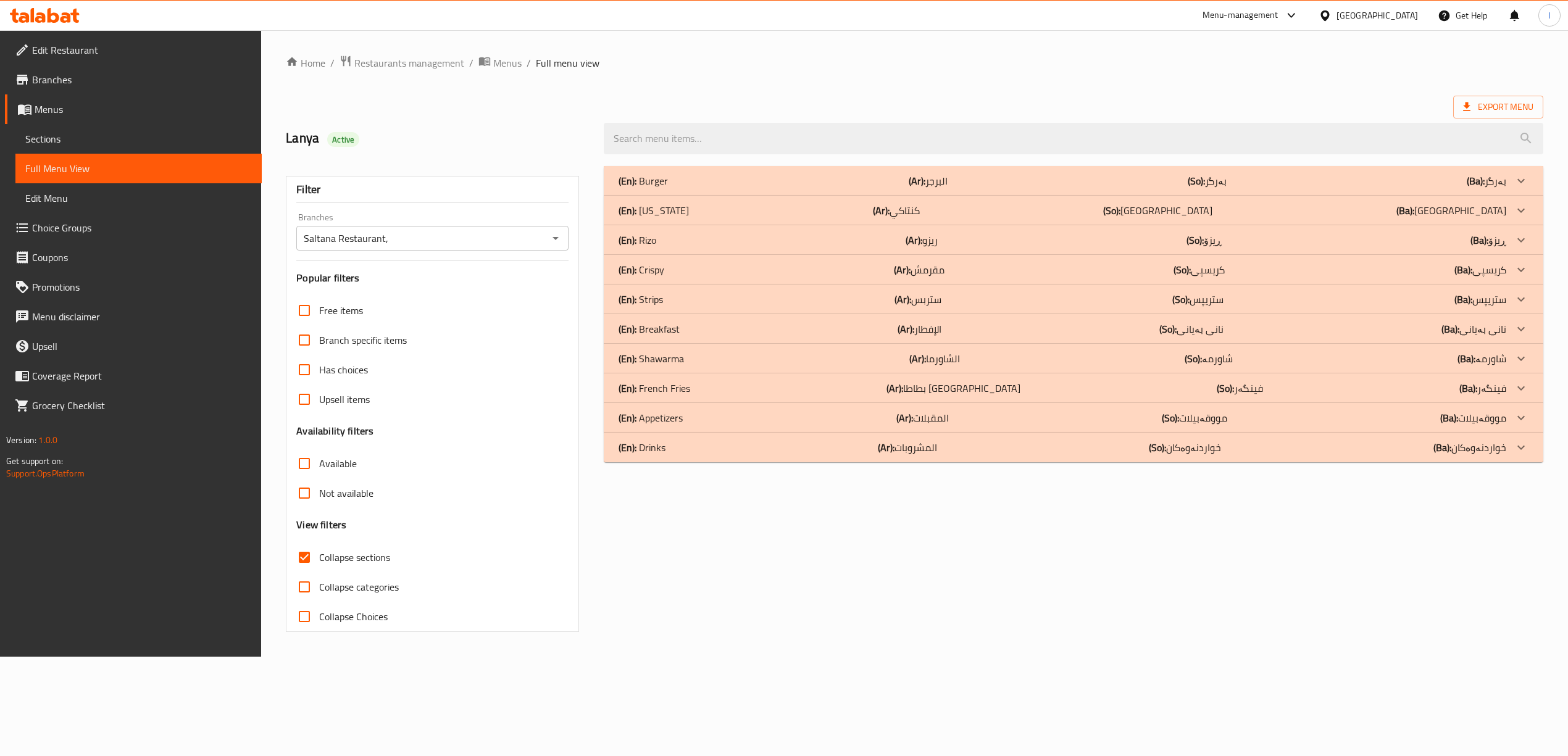
scroll to position [0, 0]
click at [946, 356] on p "(Ar): الشاورما" at bounding box center [941, 359] width 51 height 15
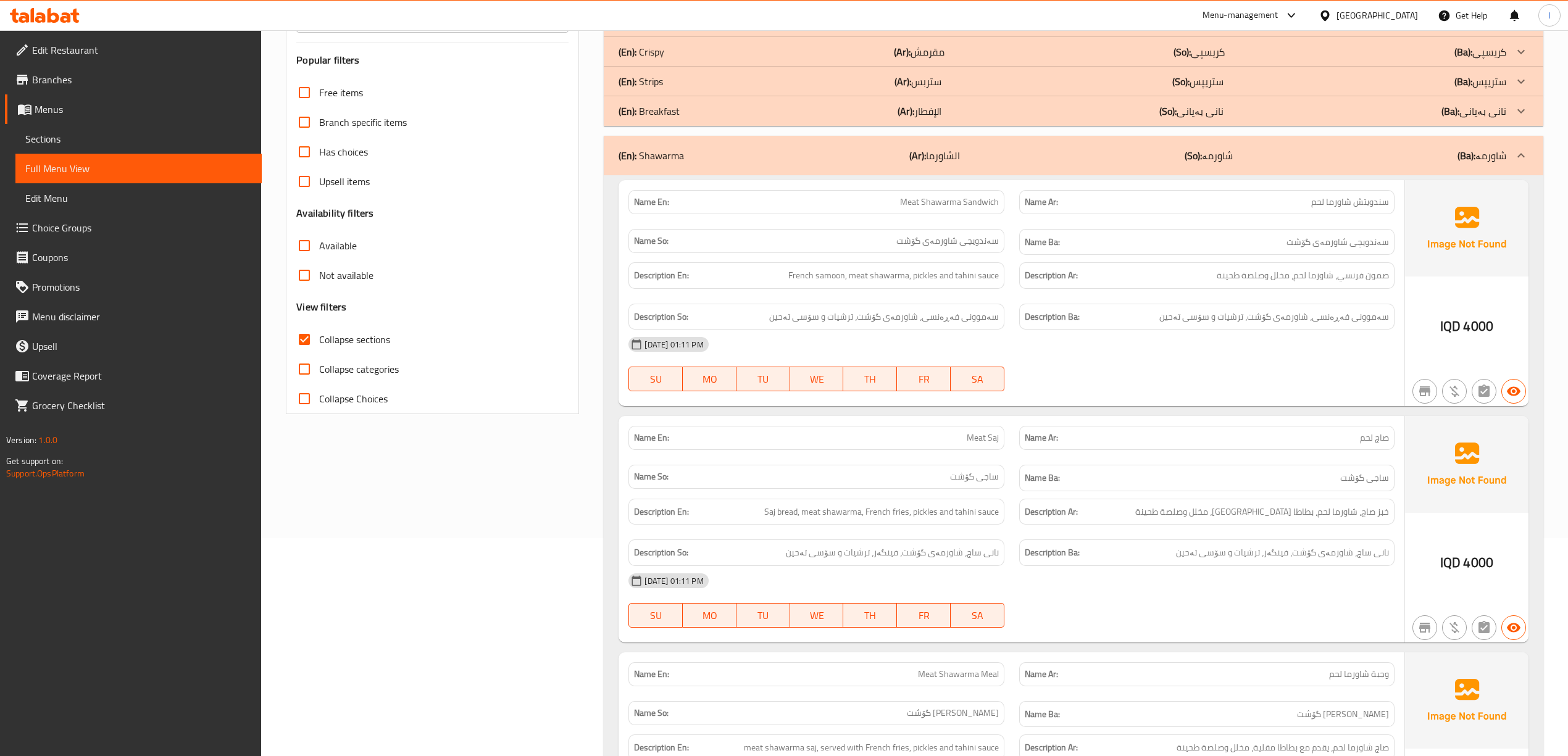
scroll to position [247, 0]
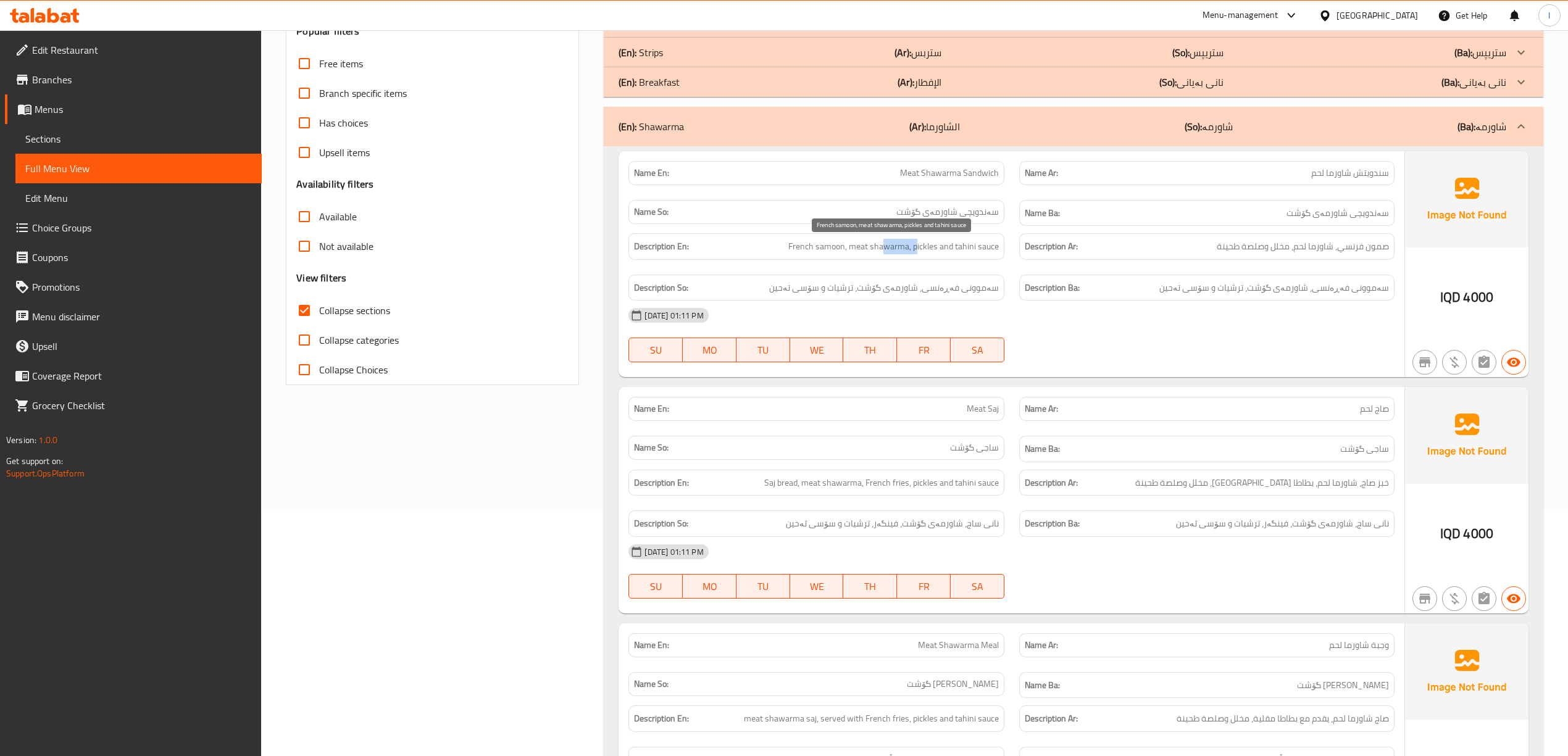
drag, startPoint x: 882, startPoint y: 255, endPoint x: 918, endPoint y: 248, distance: 36.7
click at [918, 248] on span "French samoon, meat shawarma, pickles and tahini sauce" at bounding box center [893, 246] width 211 height 16
click at [920, 252] on span "French samoon, meat shawarma, pickles and tahini sauce" at bounding box center [893, 246] width 211 height 16
drag, startPoint x: 922, startPoint y: 250, endPoint x: 986, endPoint y: 258, distance: 64.5
click at [986, 258] on div "Description En: French samoon, meat shawarma, pickles and tahini sauce" at bounding box center [816, 246] width 375 height 26
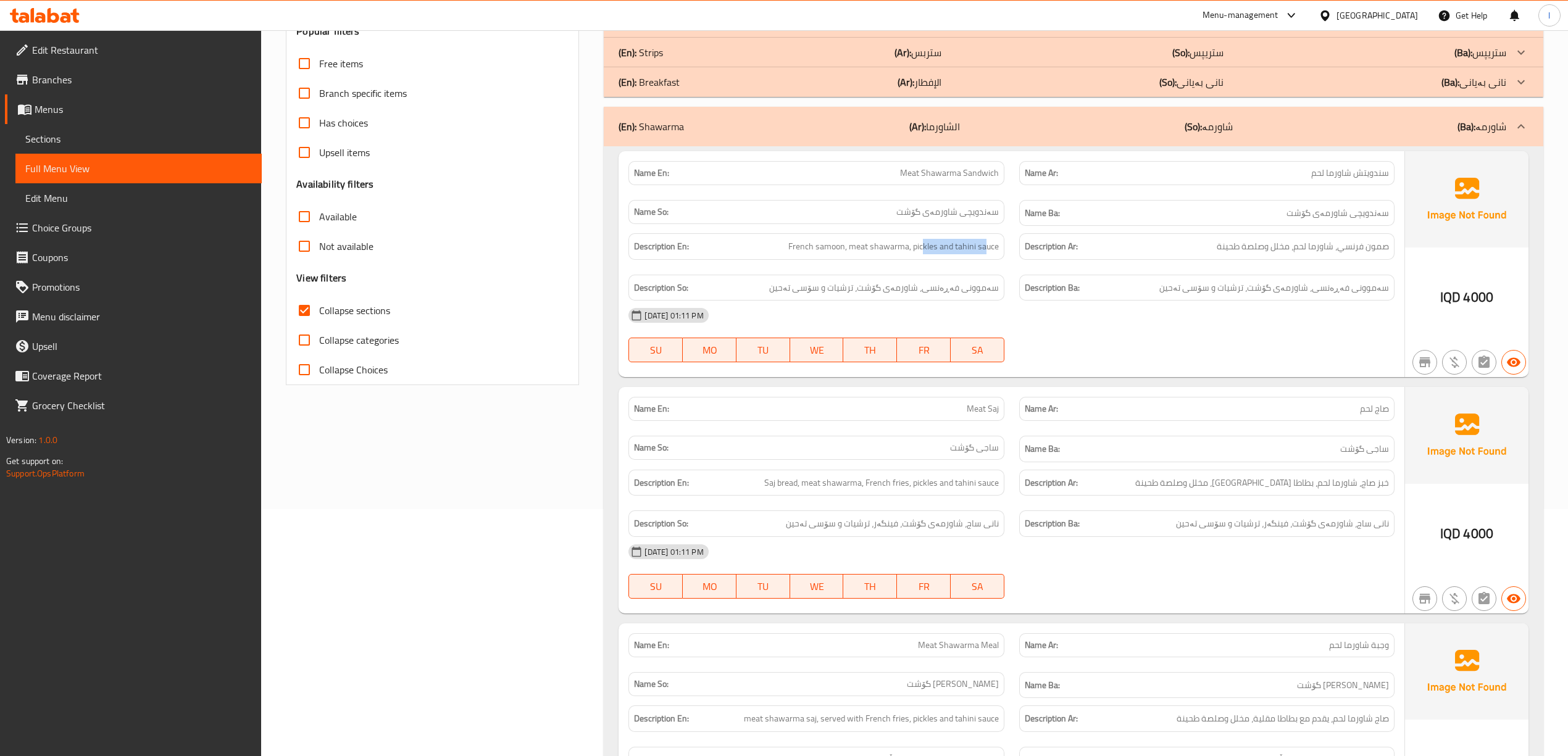
click at [982, 257] on div "Description En: French samoon, meat shawarma, pickles and tahini sauce" at bounding box center [816, 246] width 375 height 26
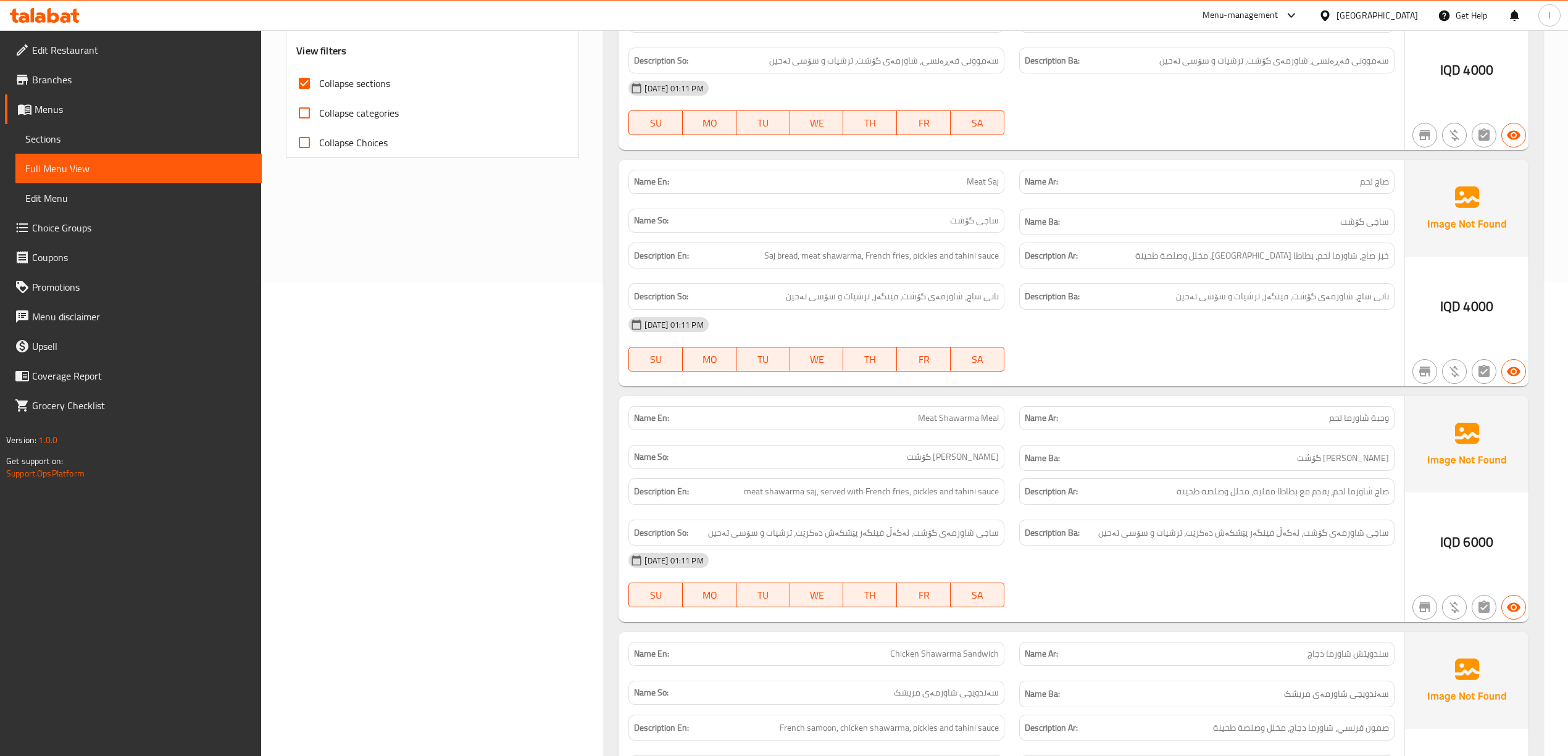
scroll to position [575, 0]
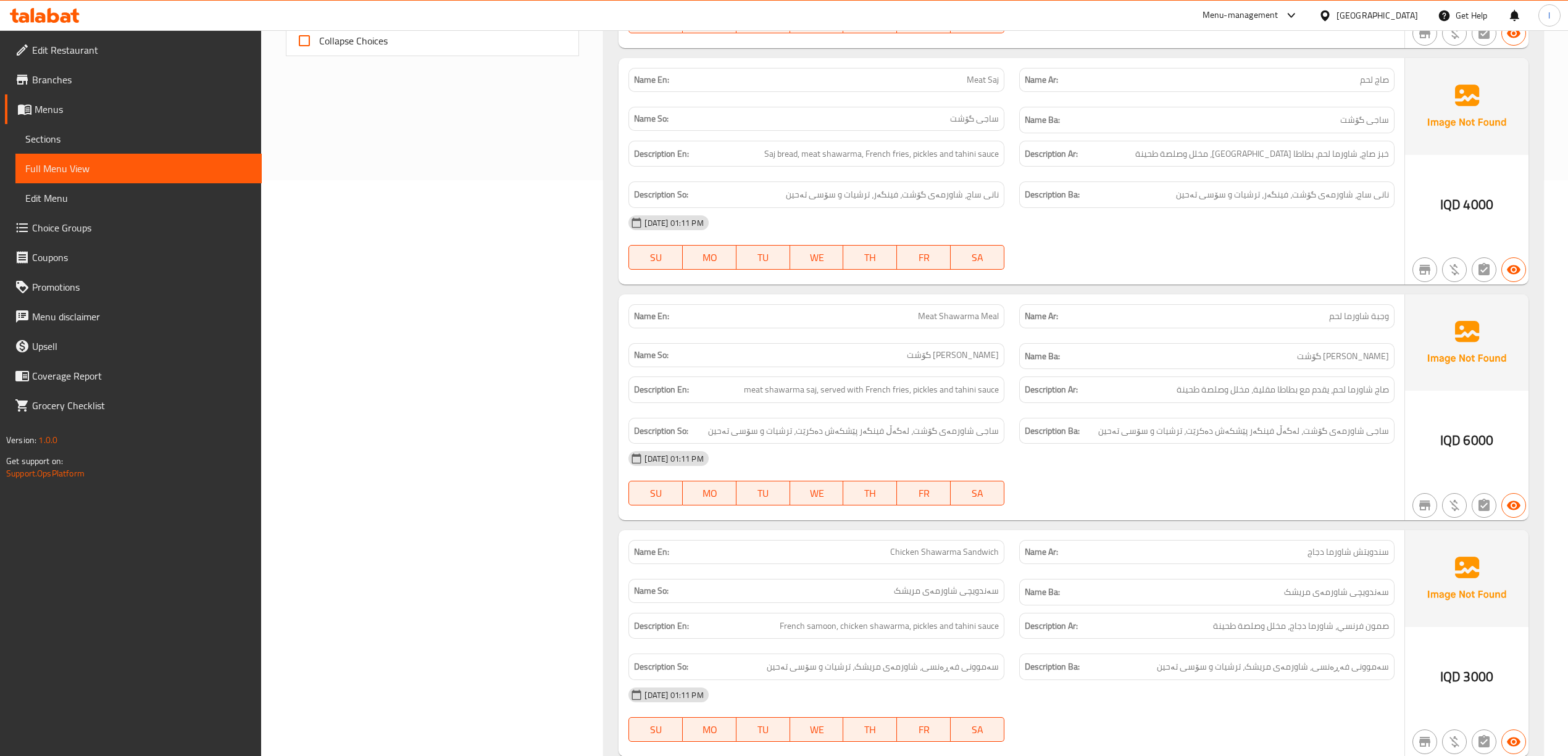
click at [820, 402] on div "Description En: meat shawarma saj, served with French fries, pickles and tahini…" at bounding box center [816, 389] width 375 height 26
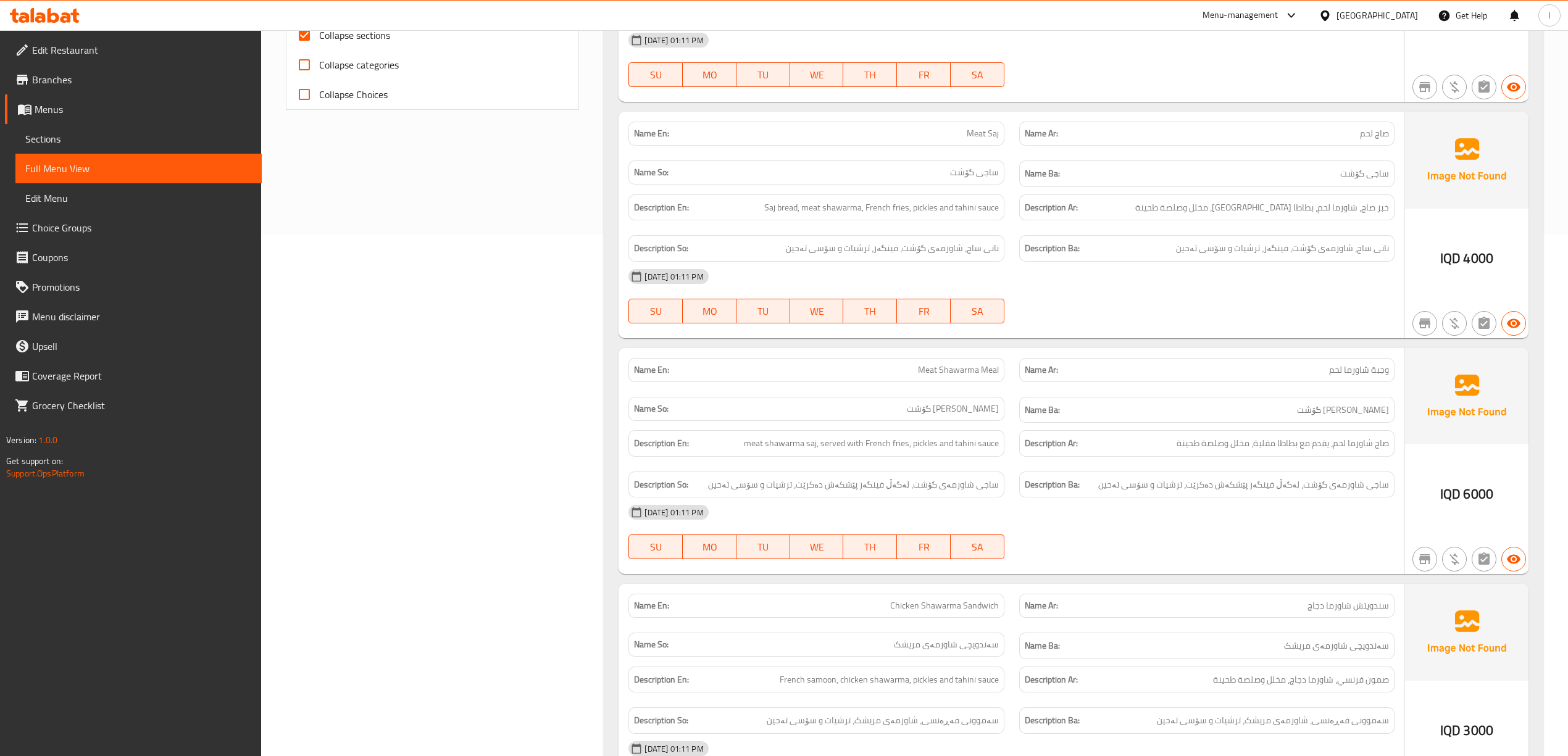
scroll to position [494, 0]
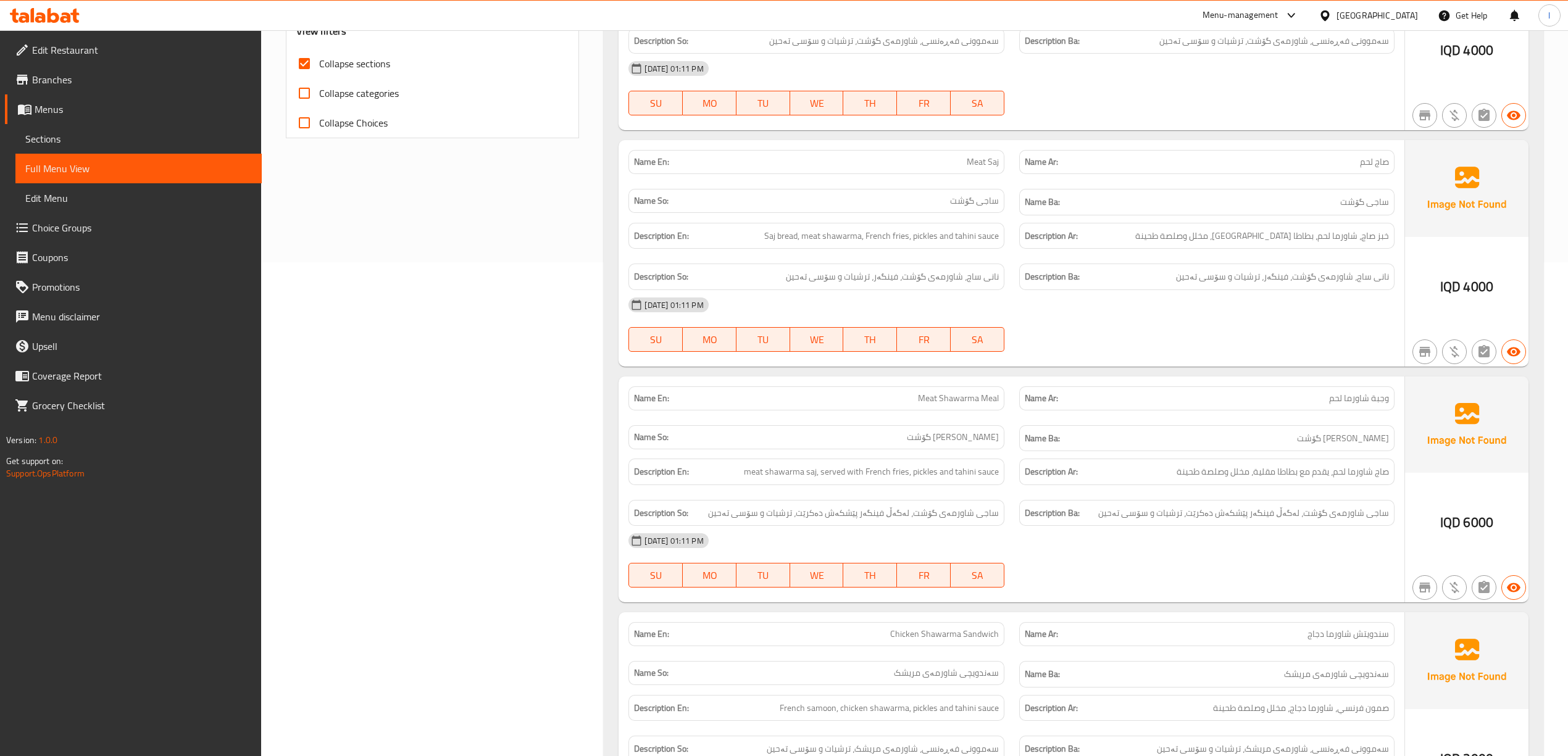
click at [958, 401] on span "Meat Shawarma Meal" at bounding box center [958, 398] width 81 height 13
copy span "Meat Shawarma Meal"
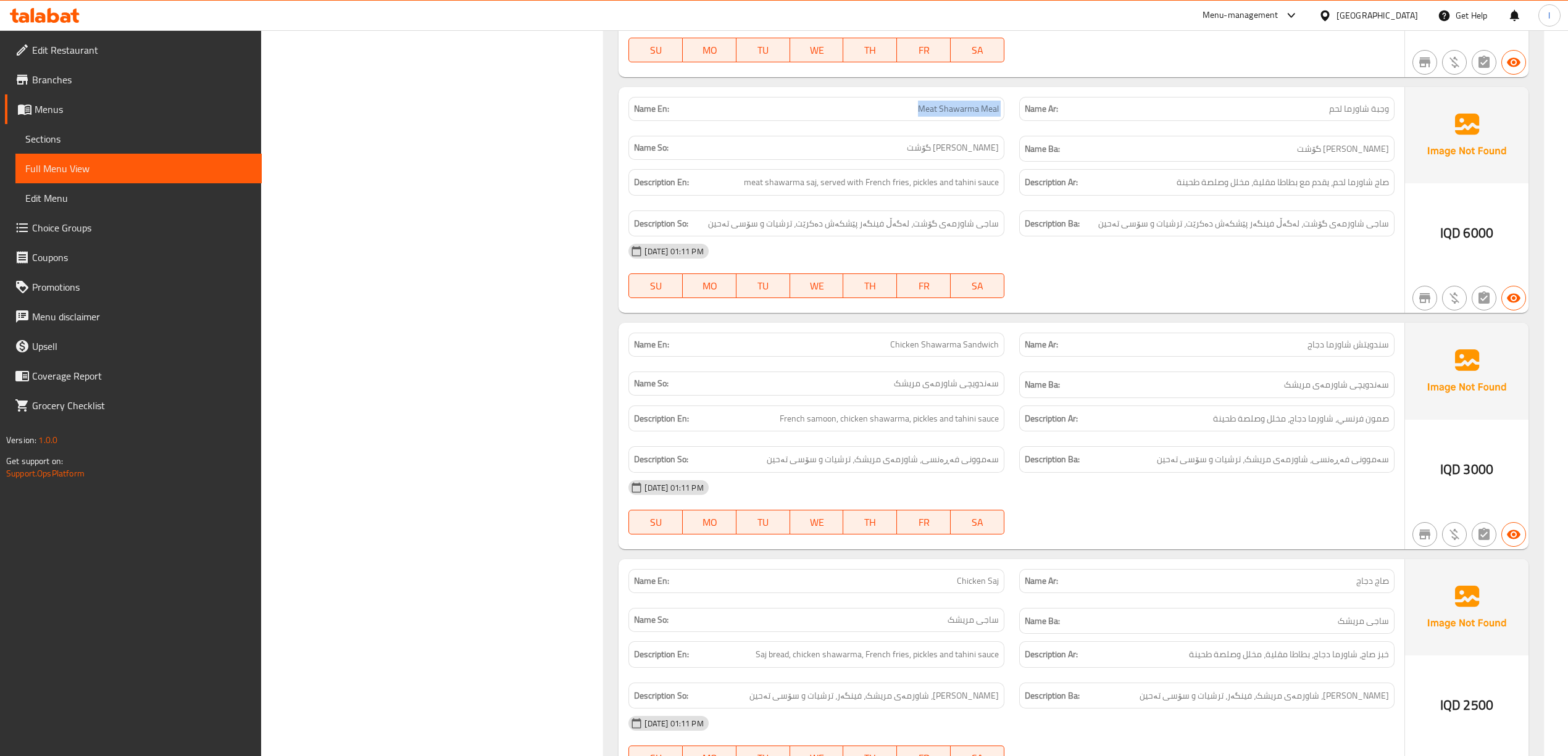
scroll to position [822, 0]
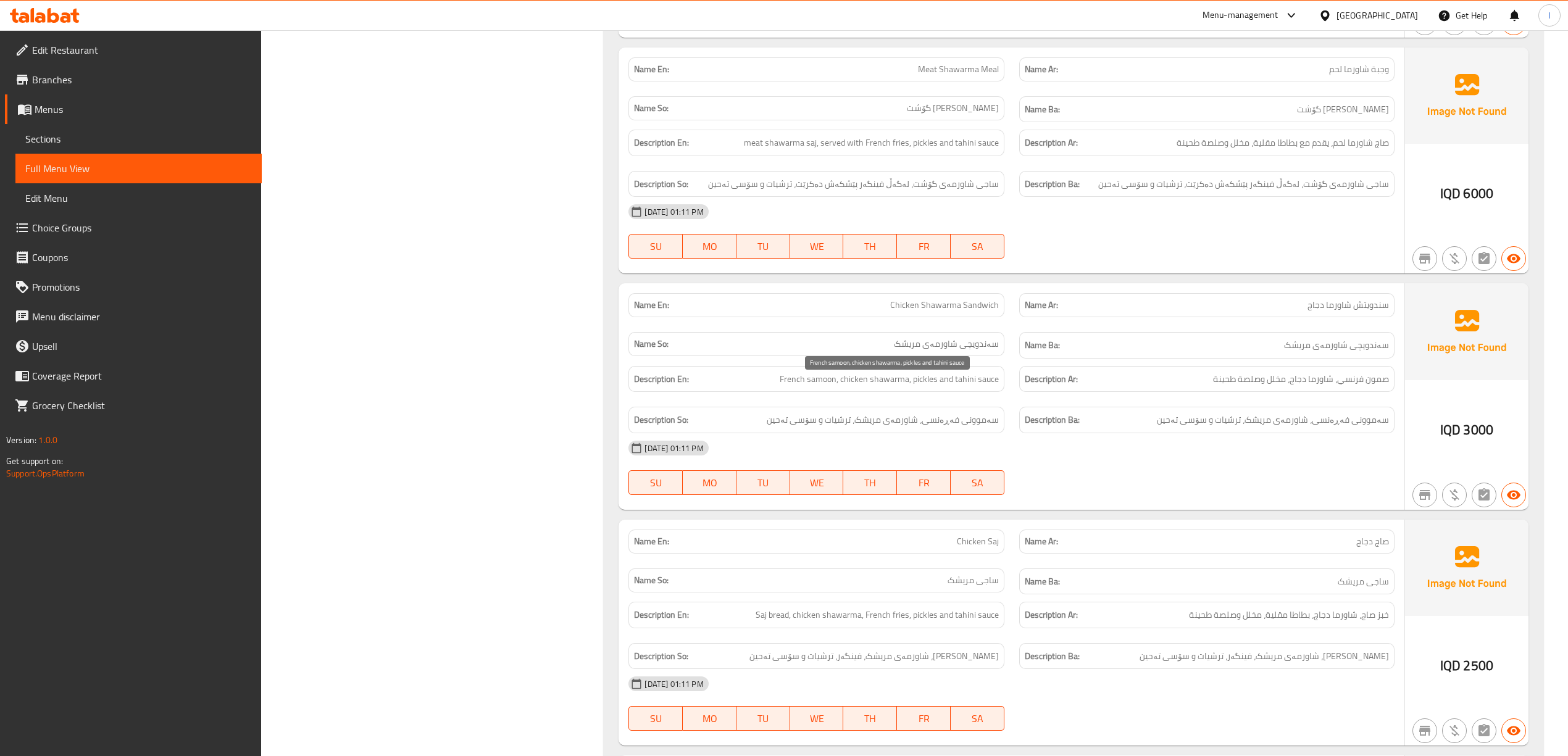
drag, startPoint x: 814, startPoint y: 388, endPoint x: 862, endPoint y: 388, distance: 48.0
click at [858, 387] on span "French samoon, chicken shawarma, pickles and tahini sauce" at bounding box center [889, 379] width 219 height 16
click at [862, 387] on span "French samoon, chicken shawarma, pickles and tahini sauce" at bounding box center [889, 379] width 219 height 16
click at [880, 381] on span "French samoon, chicken shawarma, pickles and tahini sauce" at bounding box center [889, 379] width 219 height 16
click at [945, 379] on span "French samoon, chicken shawarma, pickles and tahini sauce" at bounding box center [889, 379] width 219 height 16
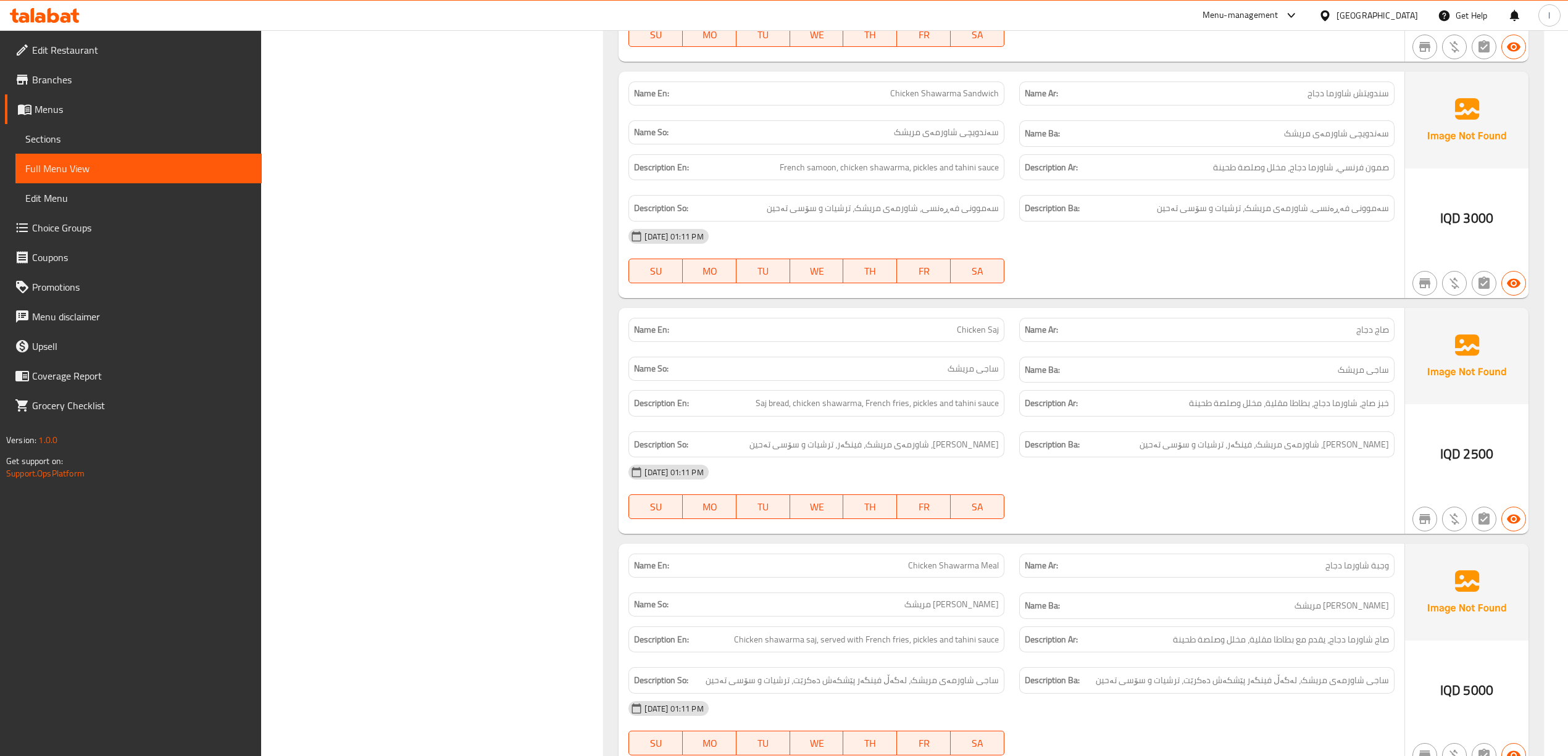
scroll to position [1069, 0]
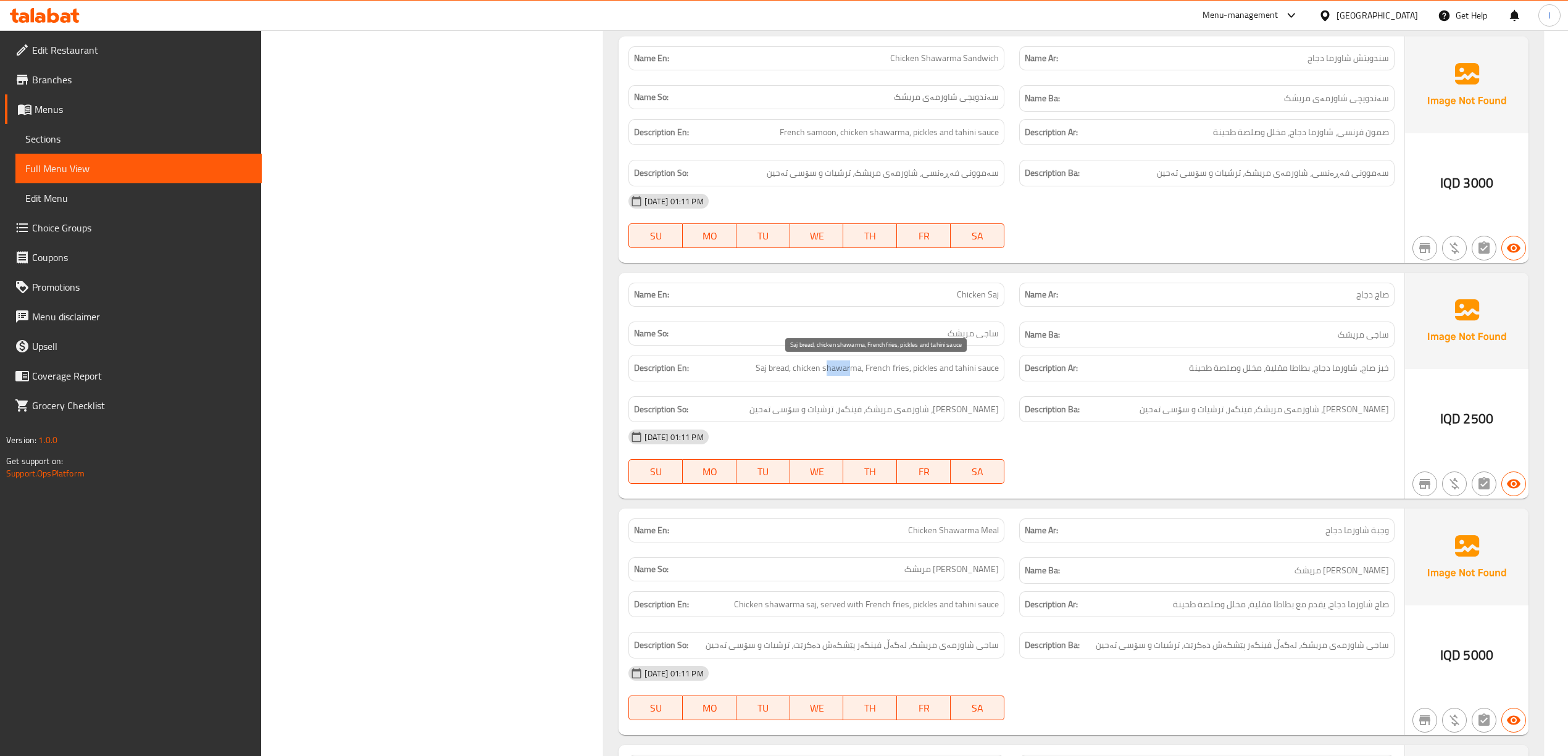
drag, startPoint x: 829, startPoint y: 380, endPoint x: 852, endPoint y: 375, distance: 23.5
click at [852, 375] on span "Saj bread, chicken shawarma, French fries, pickles and tahini sauce" at bounding box center [877, 368] width 243 height 16
drag, startPoint x: 889, startPoint y: 378, endPoint x: 903, endPoint y: 383, distance: 14.9
click at [903, 376] on span "Saj bread, chicken shawarma, French fries, pickles and tahini sauce" at bounding box center [877, 368] width 243 height 16
drag, startPoint x: 926, startPoint y: 376, endPoint x: 936, endPoint y: 390, distance: 17.2
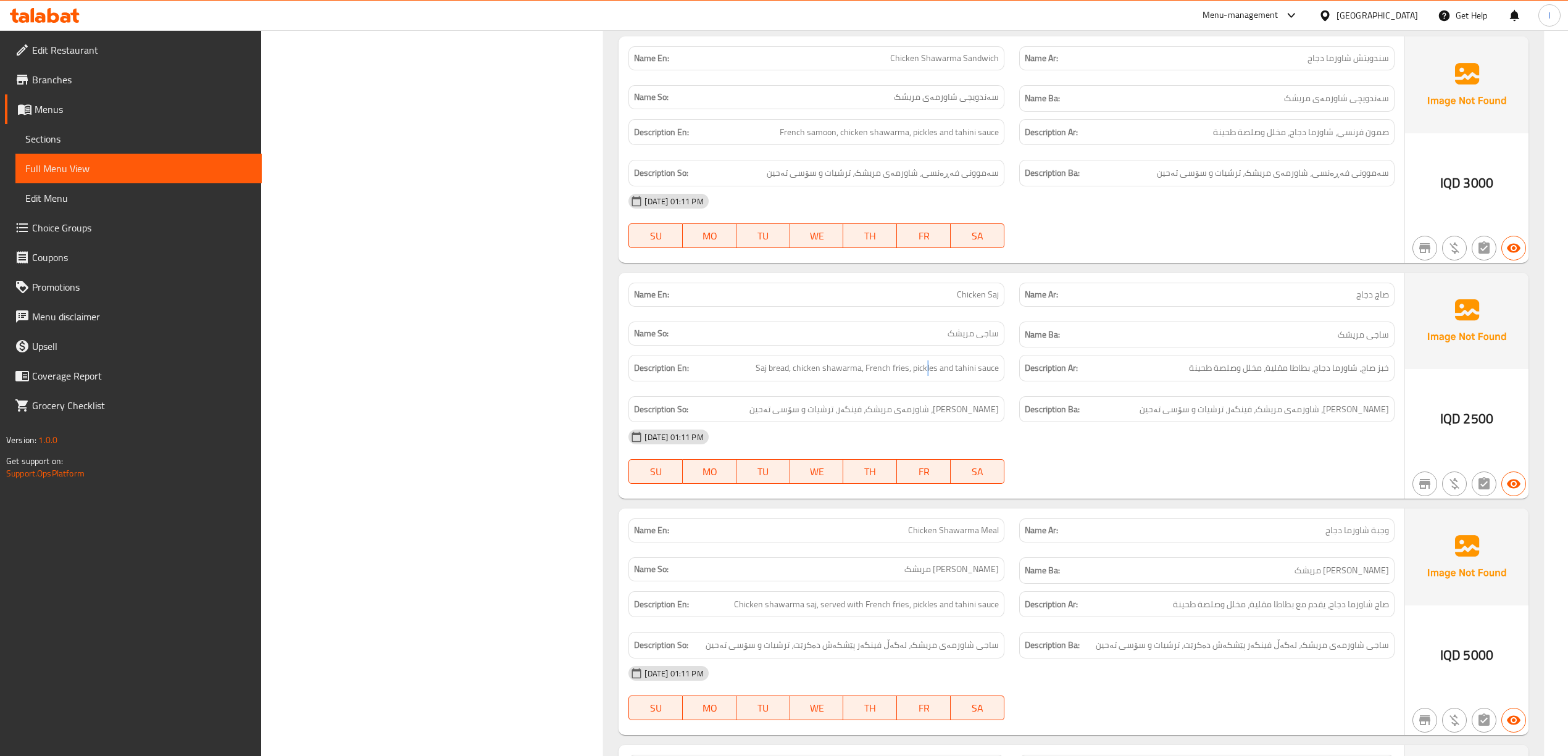
click at [930, 388] on div "Description En: Saj bread, chicken shawarma, French fries, pickles and tahini s…" at bounding box center [816, 368] width 390 height 41
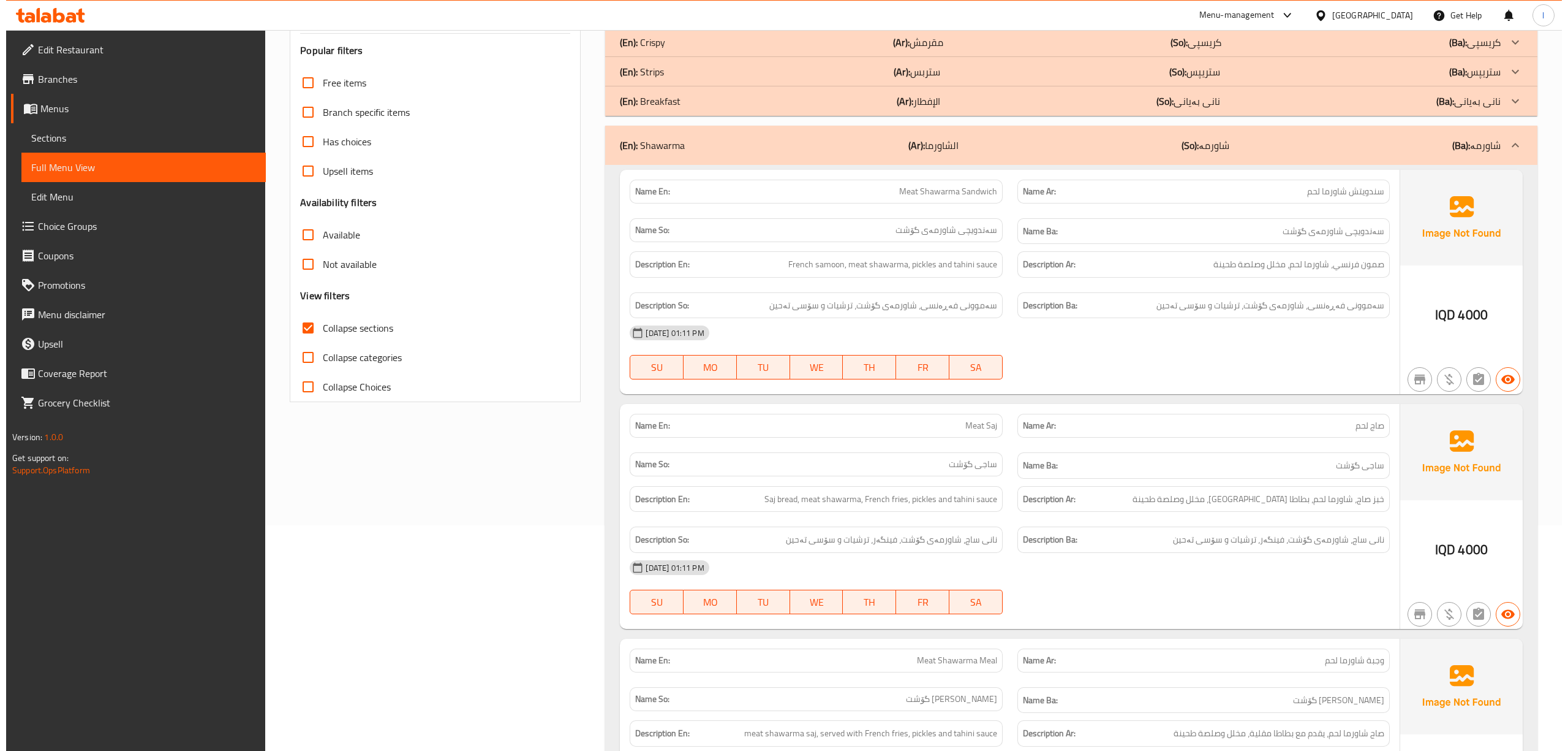
scroll to position [0, 0]
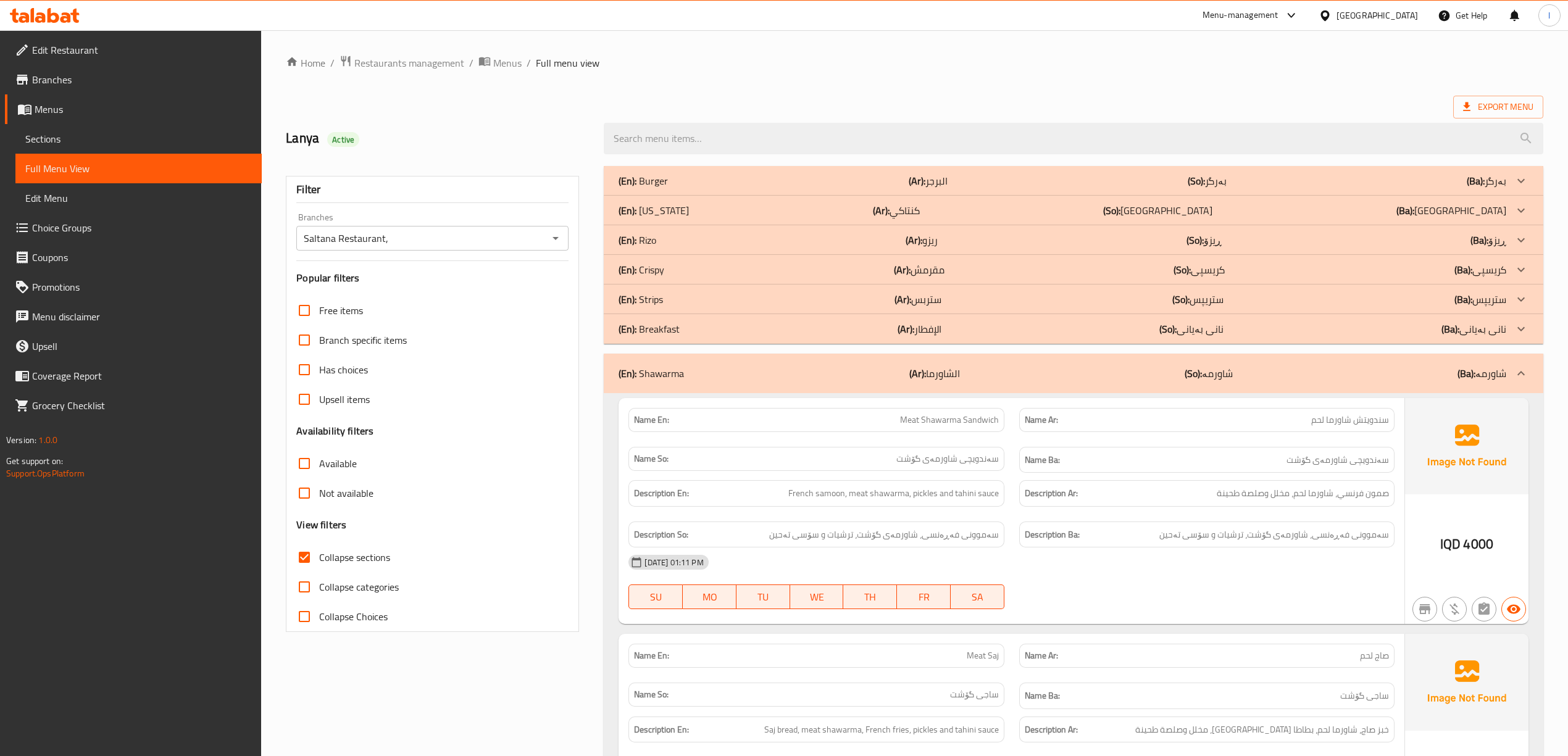
click at [1042, 373] on div "(En): Shawarma (Ar): الشاورما (So): شاورمە (Ba): شاورمە" at bounding box center [1062, 373] width 887 height 15
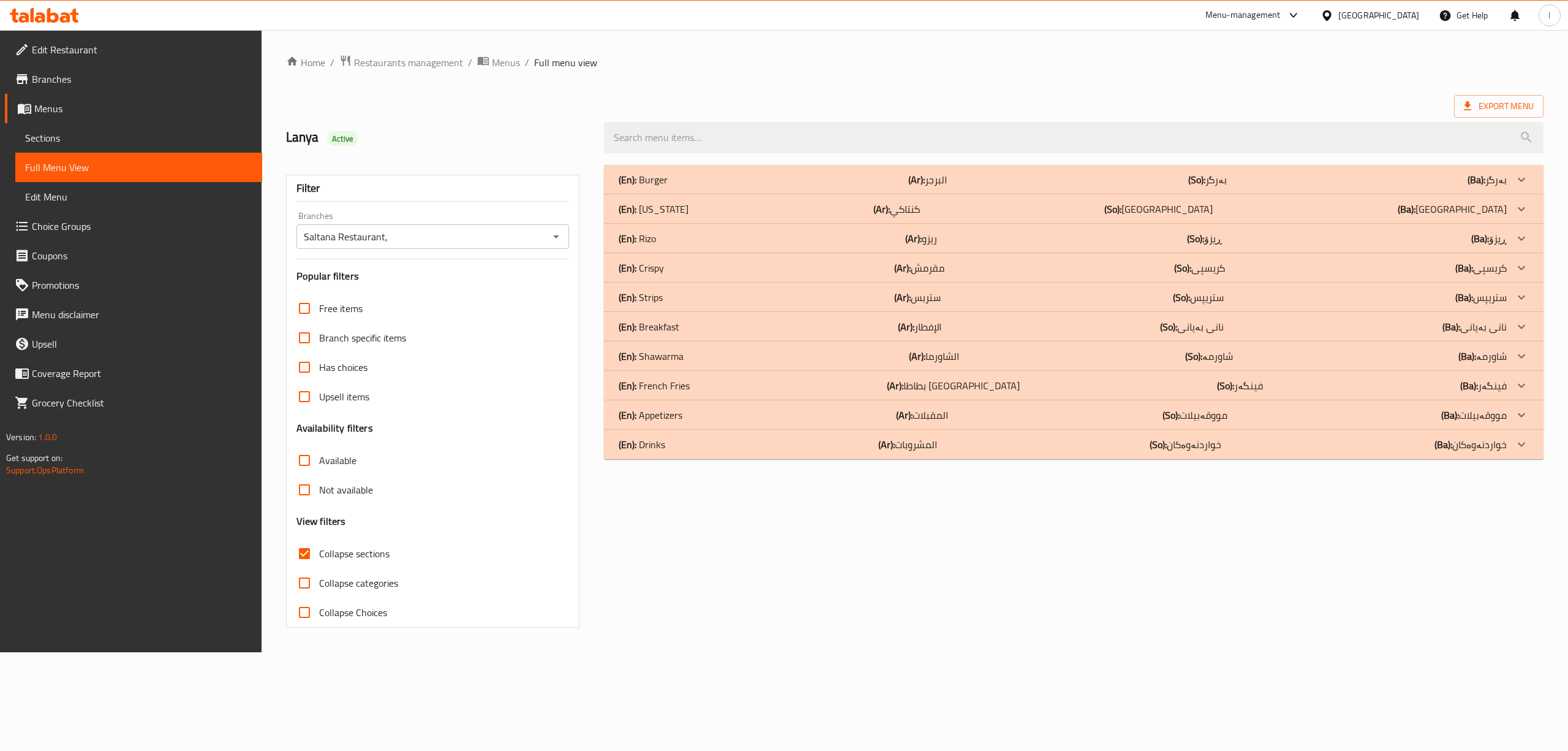
click at [954, 327] on div "(En): Breakfast (Ar): الإفطار (So): نانی بەیانی (Ba): نانی بەیانی" at bounding box center [1063, 327] width 888 height 15
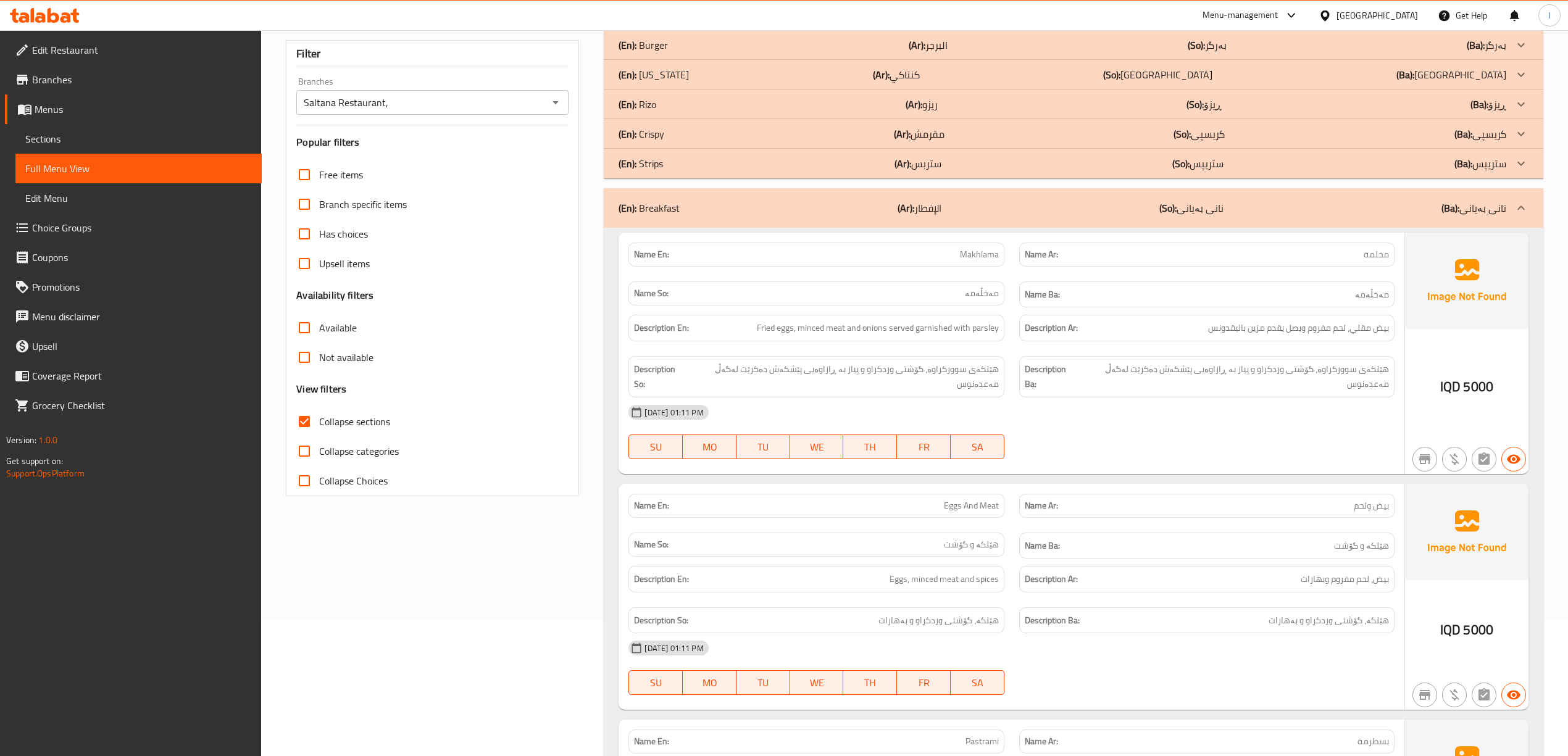
scroll to position [164, 0]
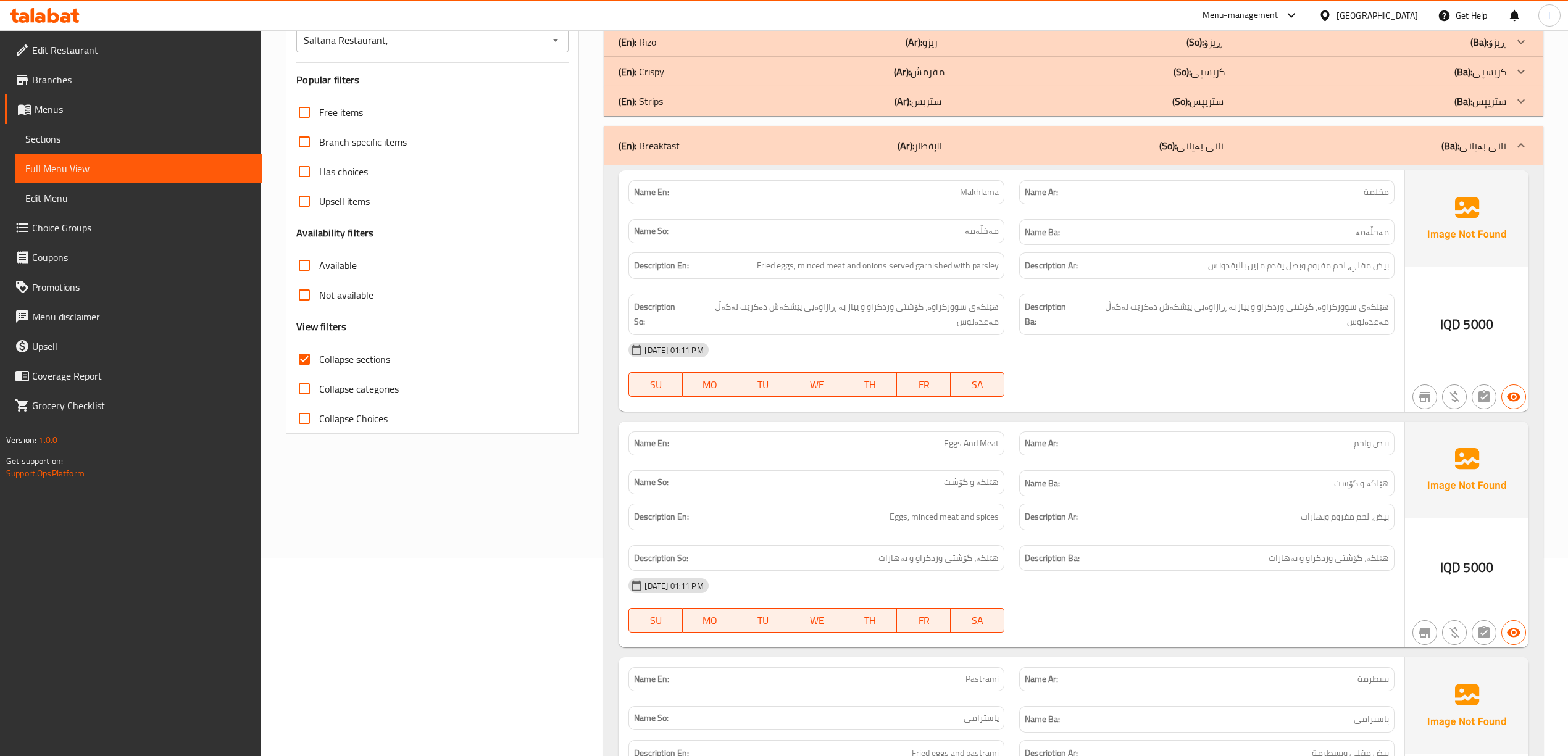
scroll to position [0, 0]
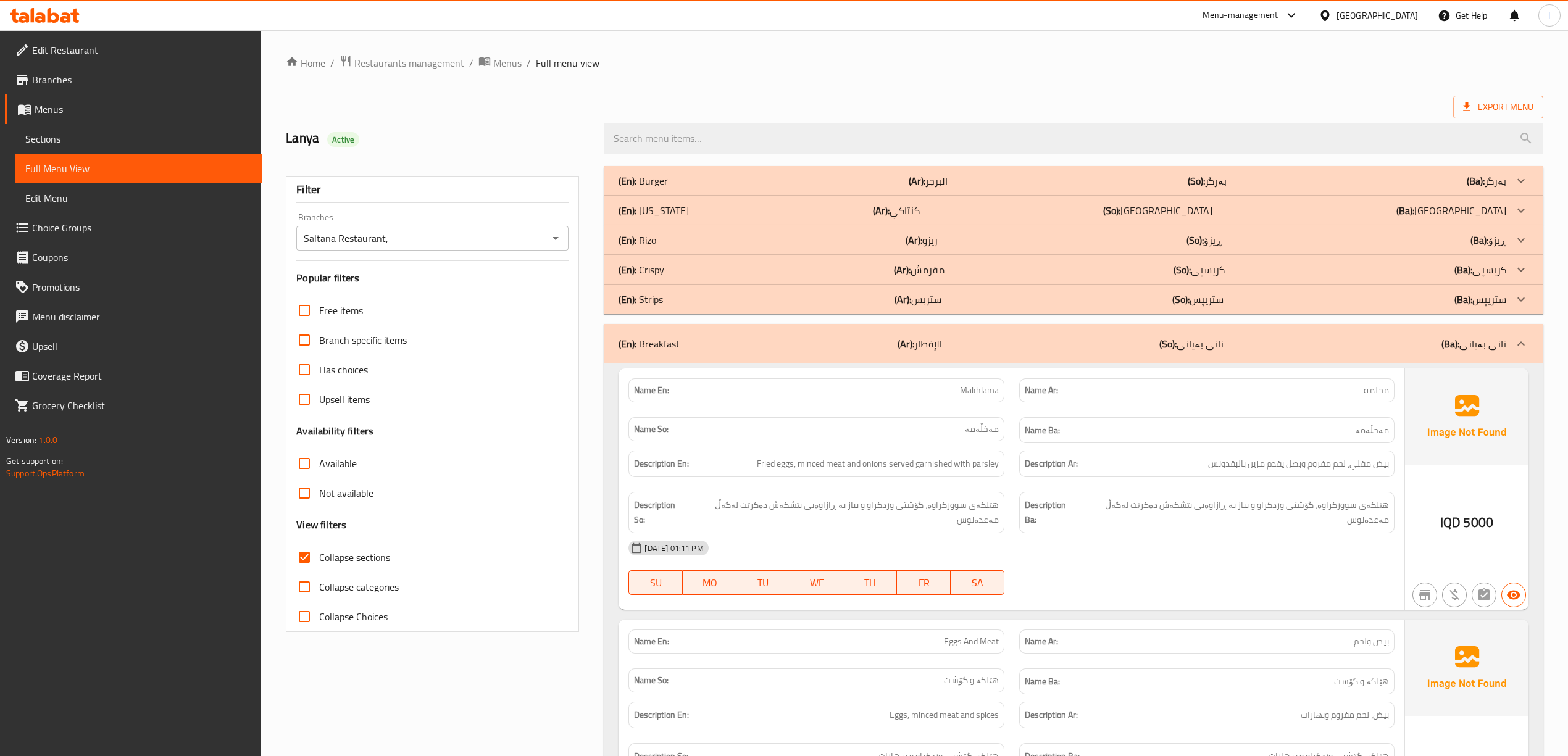
click at [978, 353] on div "(En): Breakfast (Ar): الإفطار (So): نانی بەیانی (Ba): نانی بەیانی" at bounding box center [1073, 343] width 939 height 40
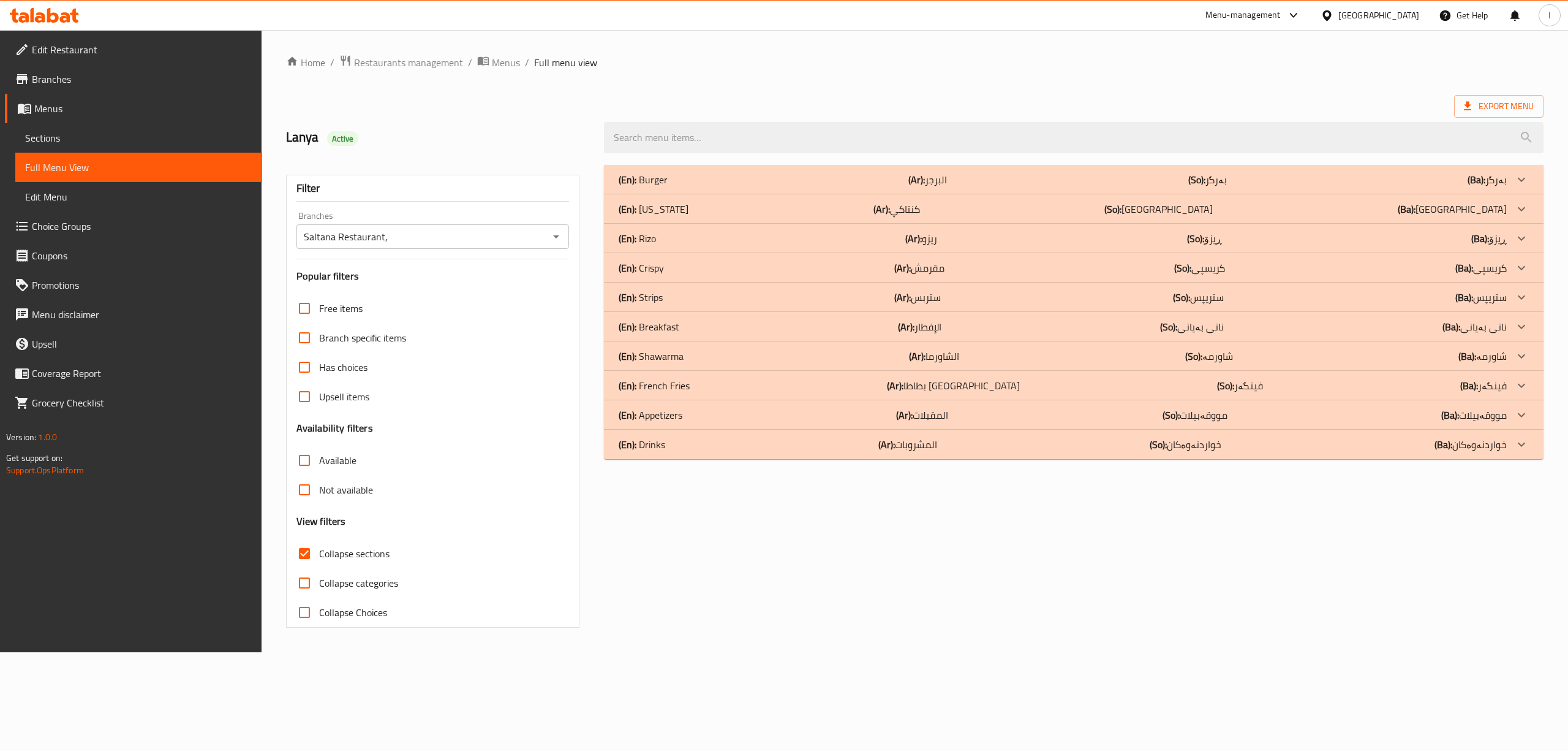
click at [699, 293] on div "(En): Strips (Ar): ستربس (So): ستریپس (Ba): ستریپس" at bounding box center [1063, 297] width 888 height 15
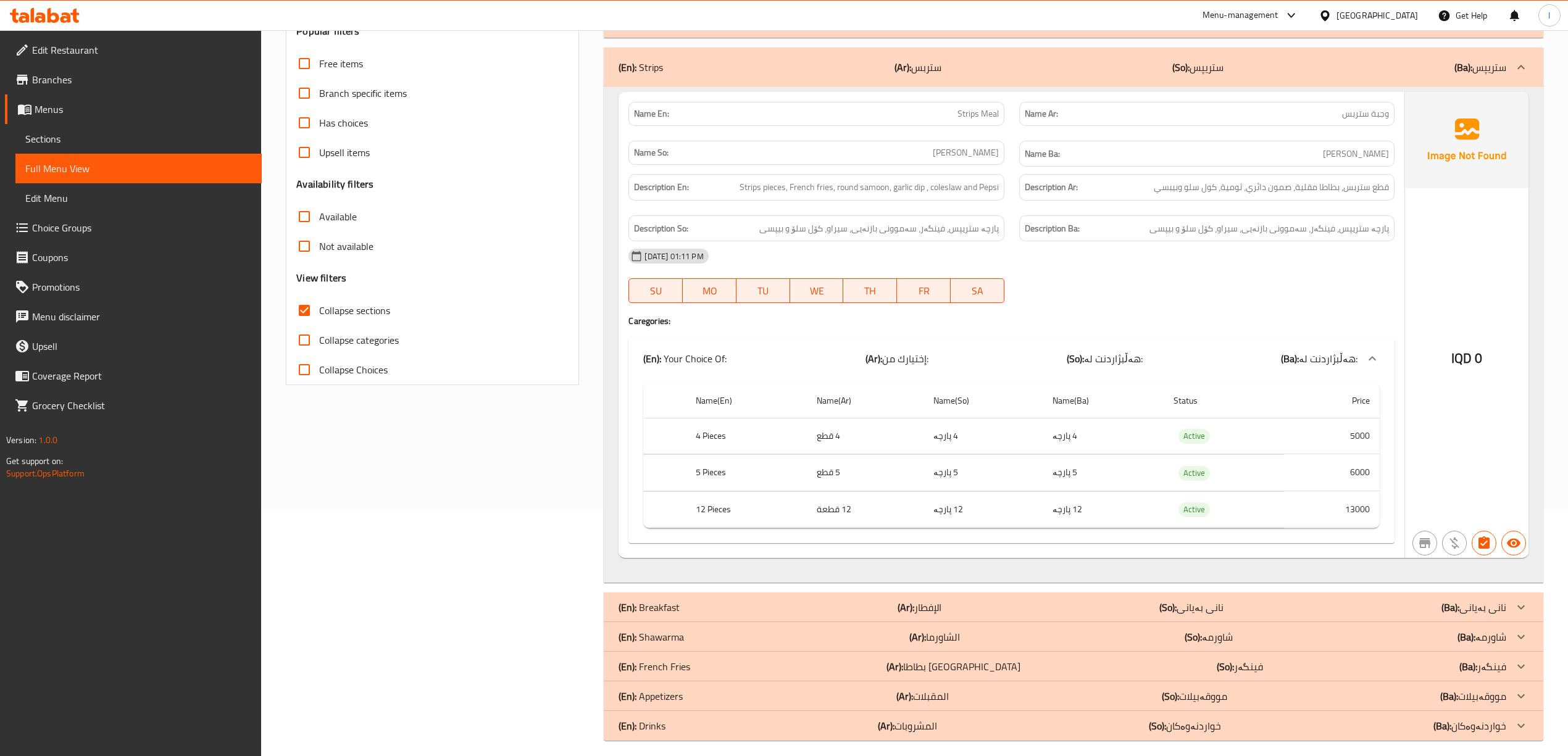
scroll to position [164, 0]
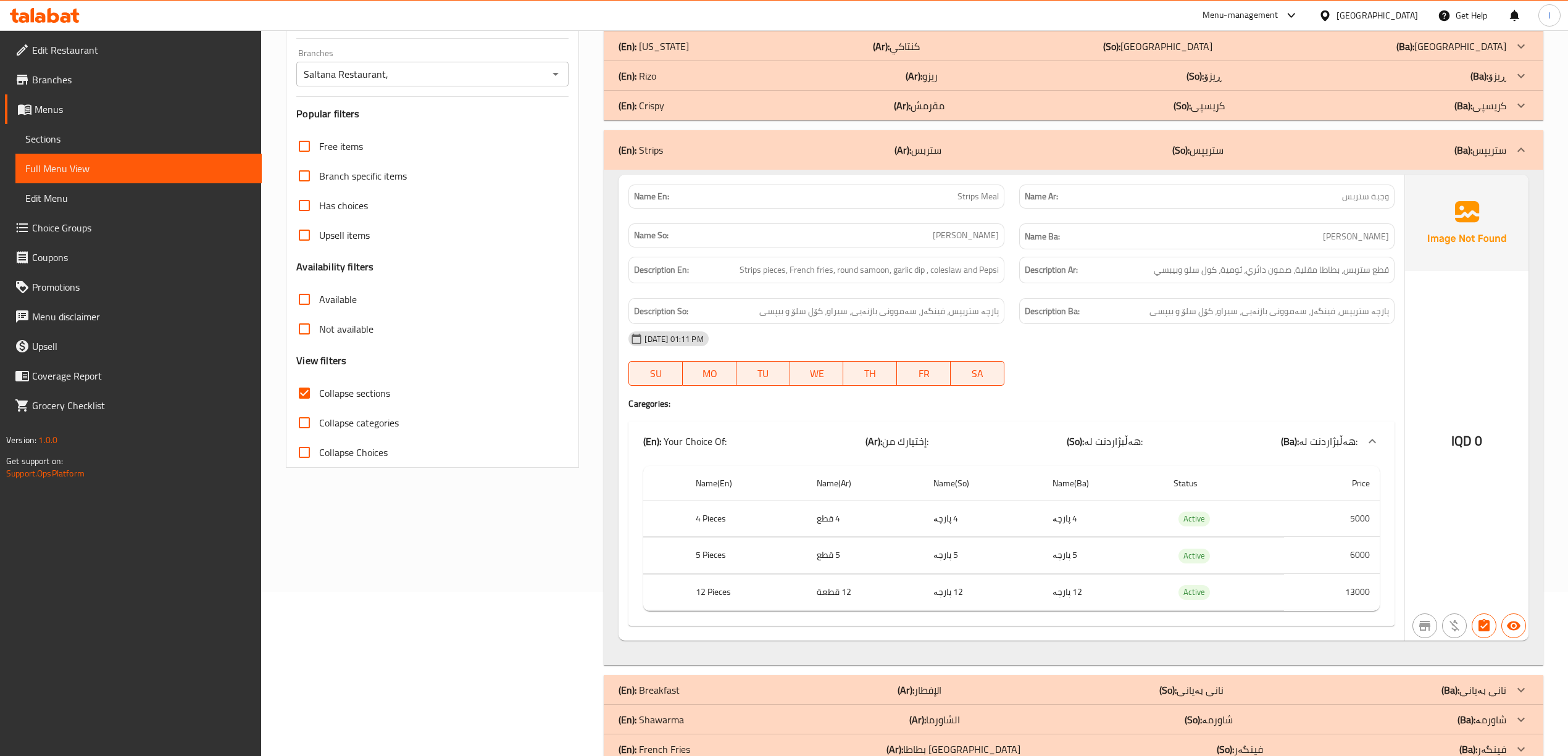
click at [999, 187] on div "Name En: Strips Meal" at bounding box center [816, 197] width 375 height 24
click at [981, 192] on span "Strips Meal" at bounding box center [978, 196] width 41 height 13
copy span "Strips Meal"
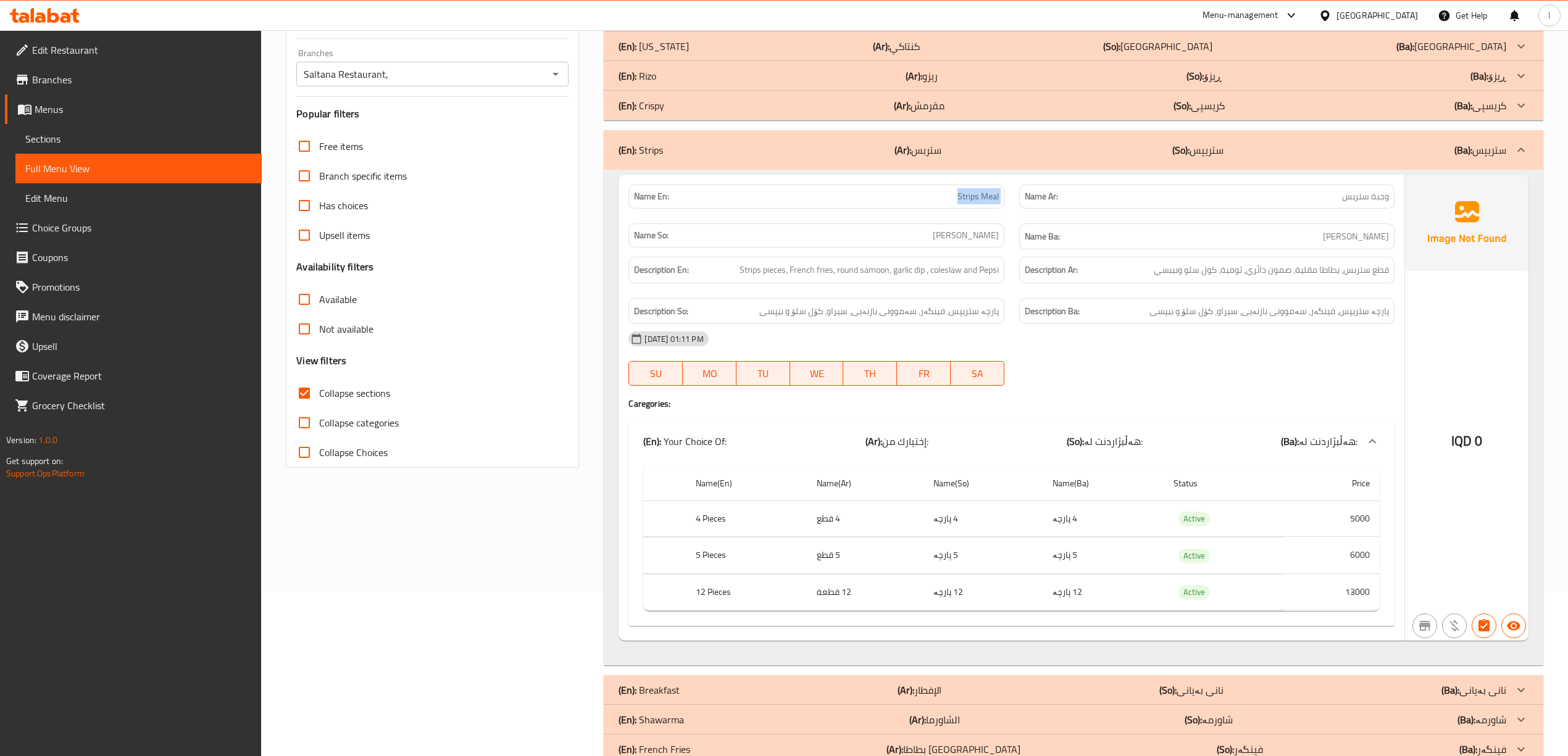
click at [912, 153] on p "(Ar): ستربس" at bounding box center [918, 150] width 47 height 15
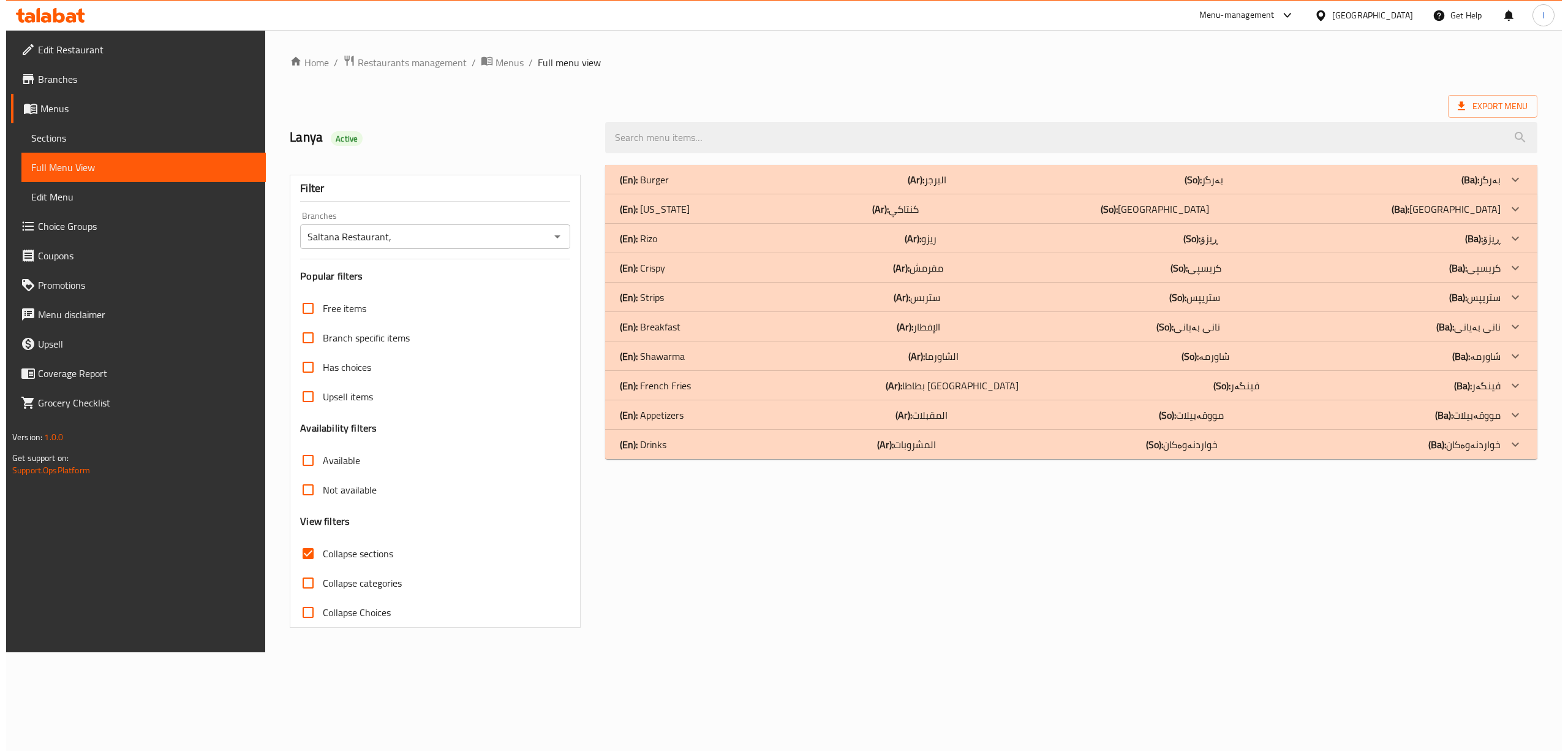
scroll to position [0, 0]
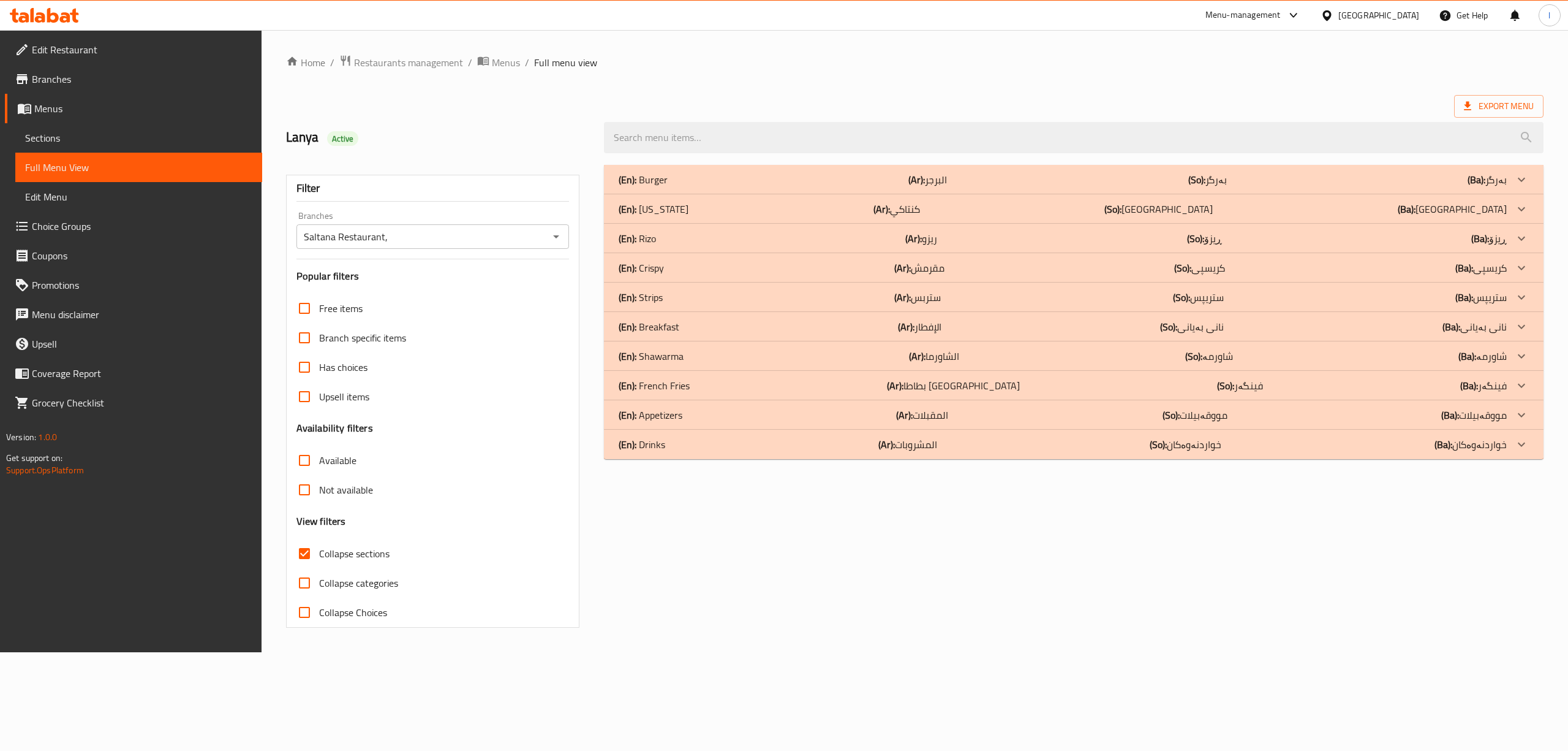
click at [697, 259] on div "(En): Crispy (Ar): مقرمش (So): کریسپی (Ba): کریسپی" at bounding box center [1073, 268] width 939 height 29
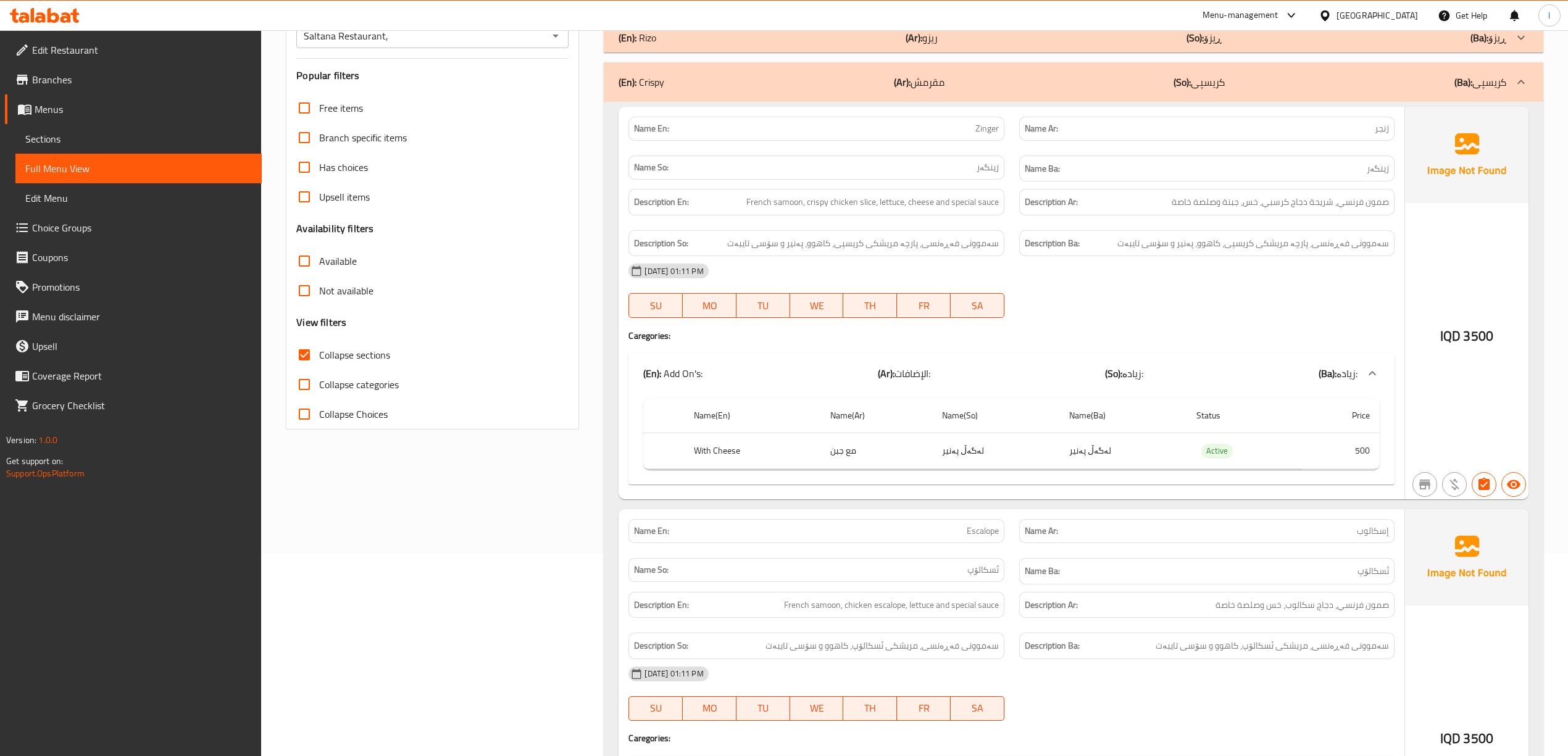
scroll to position [164, 0]
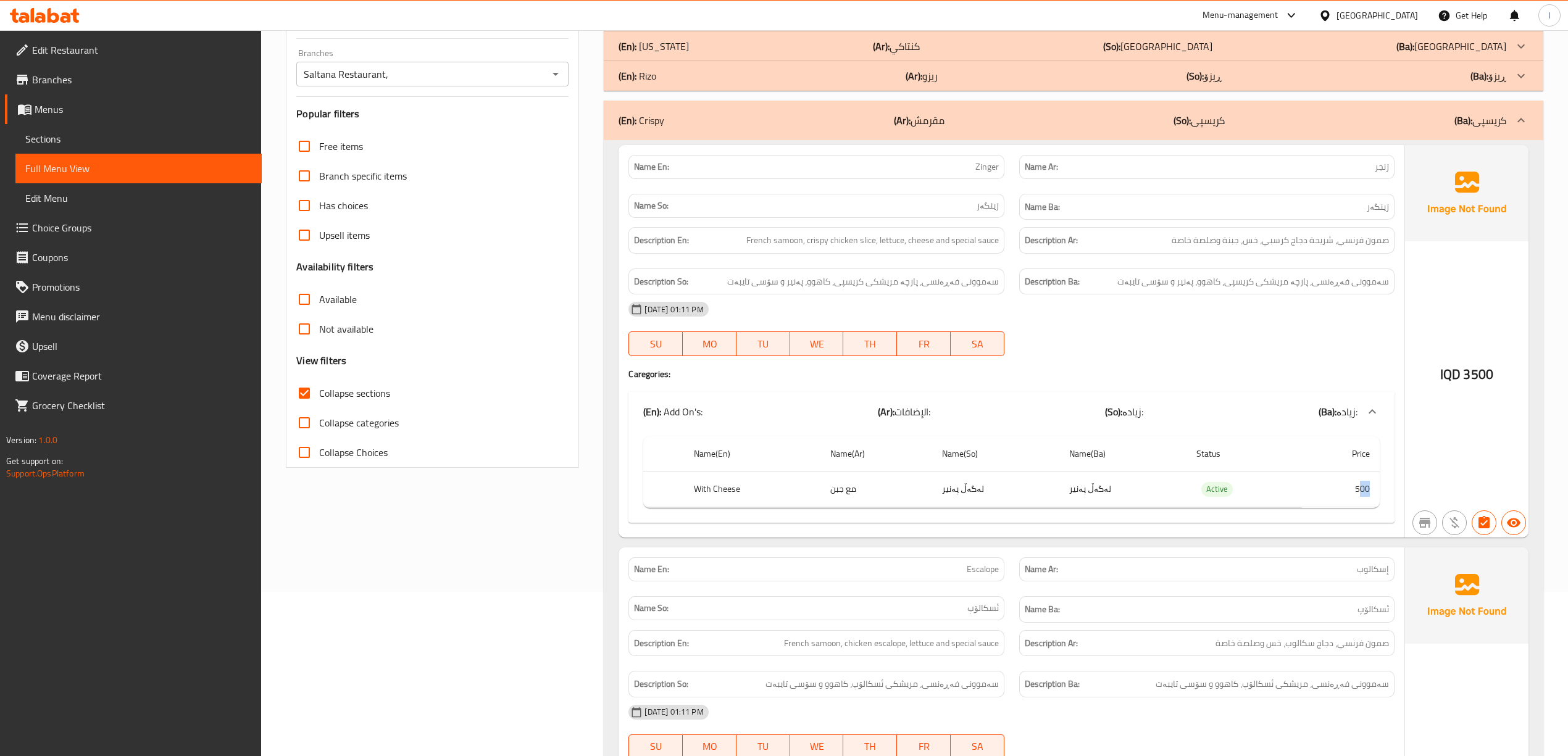
drag, startPoint x: 1369, startPoint y: 491, endPoint x: 1319, endPoint y: 476, distance: 52.2
click at [1360, 491] on td "500" at bounding box center [1340, 489] width 78 height 36
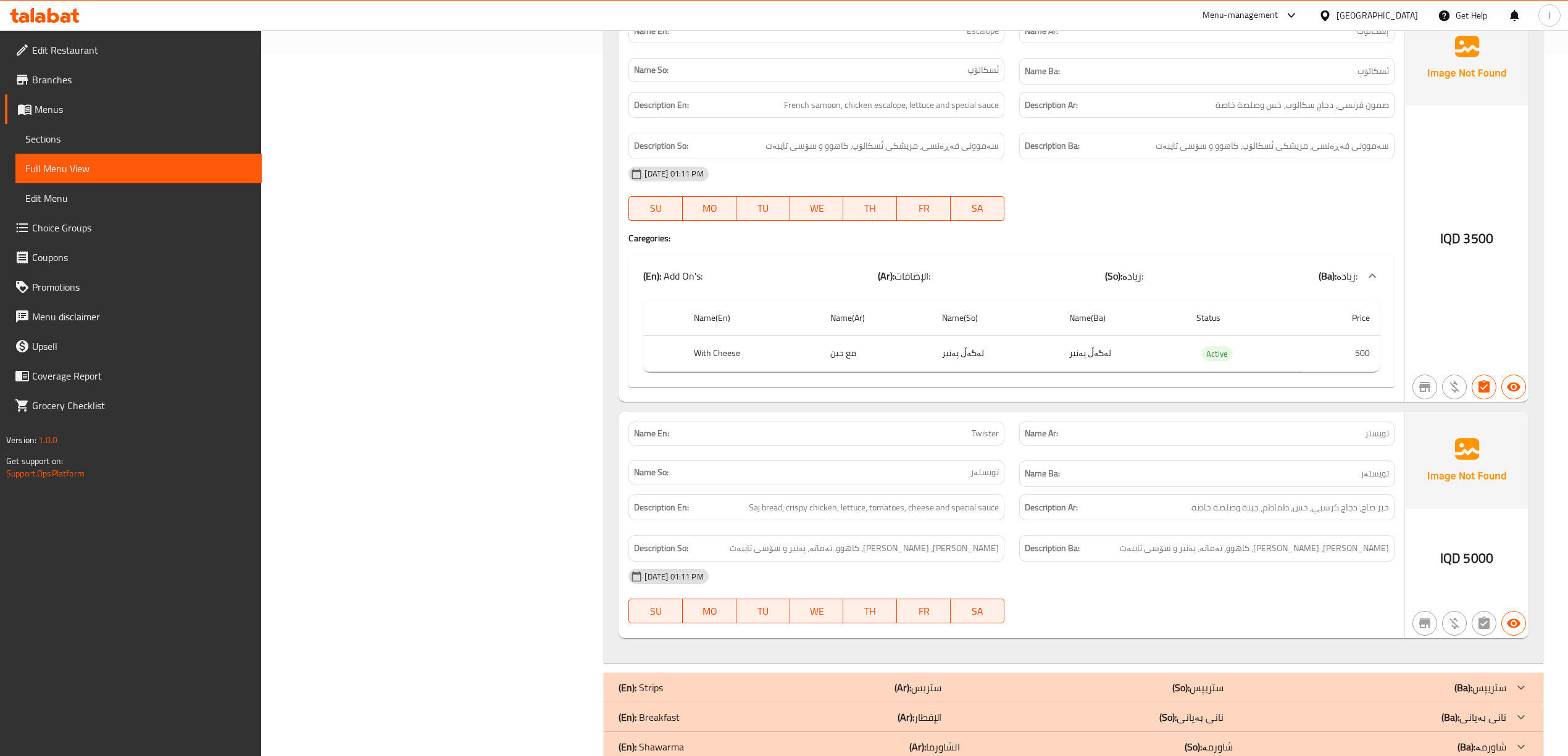
scroll to position [740, 0]
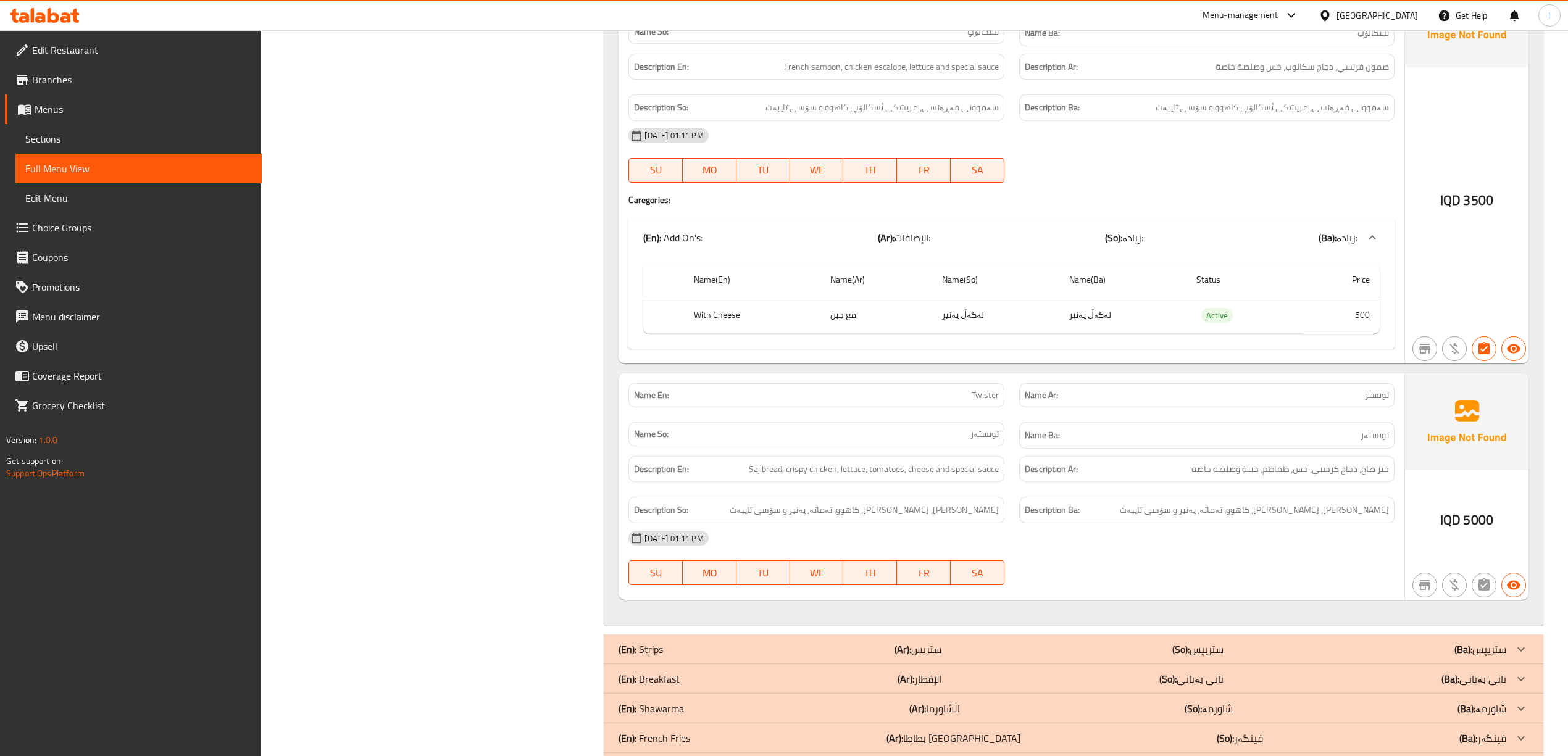
click at [1332, 523] on div "Description Ba: نانی ساج، مریشکی کریسپی، کاهوو، تەماتە، پەنیر و سۆسی تایبەت" at bounding box center [1206, 509] width 375 height 26
drag, startPoint x: 795, startPoint y: 477, endPoint x: 827, endPoint y: 477, distance: 32.0
click at [827, 477] on span "Saj bread, crispy chicken, lettuce, tomatoes, cheese and special sauce" at bounding box center [874, 469] width 250 height 16
drag, startPoint x: 845, startPoint y: 476, endPoint x: 860, endPoint y: 474, distance: 15.1
click at [860, 474] on span "Saj bread, crispy chicken, lettuce, tomatoes, cheese and special sauce" at bounding box center [874, 469] width 250 height 16
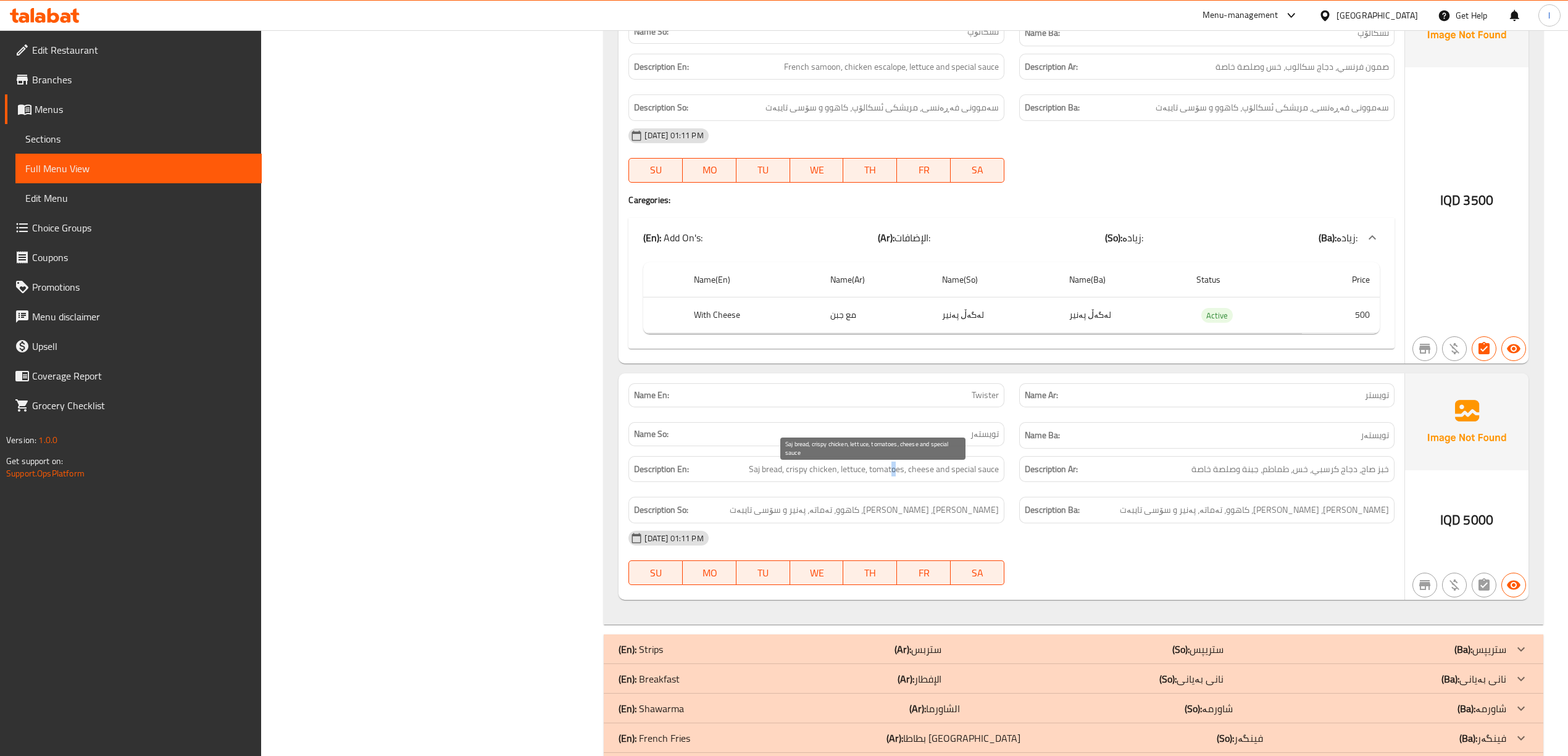
click at [897, 473] on span "Saj bread, crispy chicken, lettuce, tomatoes, cheese and special sauce" at bounding box center [874, 469] width 250 height 16
drag, startPoint x: 917, startPoint y: 474, endPoint x: 934, endPoint y: 476, distance: 17.1
click at [932, 476] on span "Saj bread, crispy chicken, lettuce, tomatoes, cheese and special sauce" at bounding box center [874, 469] width 250 height 16
drag, startPoint x: 969, startPoint y: 480, endPoint x: 1048, endPoint y: 482, distance: 79.0
click at [1031, 482] on div "Description En: Saj bread, crispy chicken, lettuce, tomatoes, cheese and specia…" at bounding box center [1011, 490] width 780 height 82
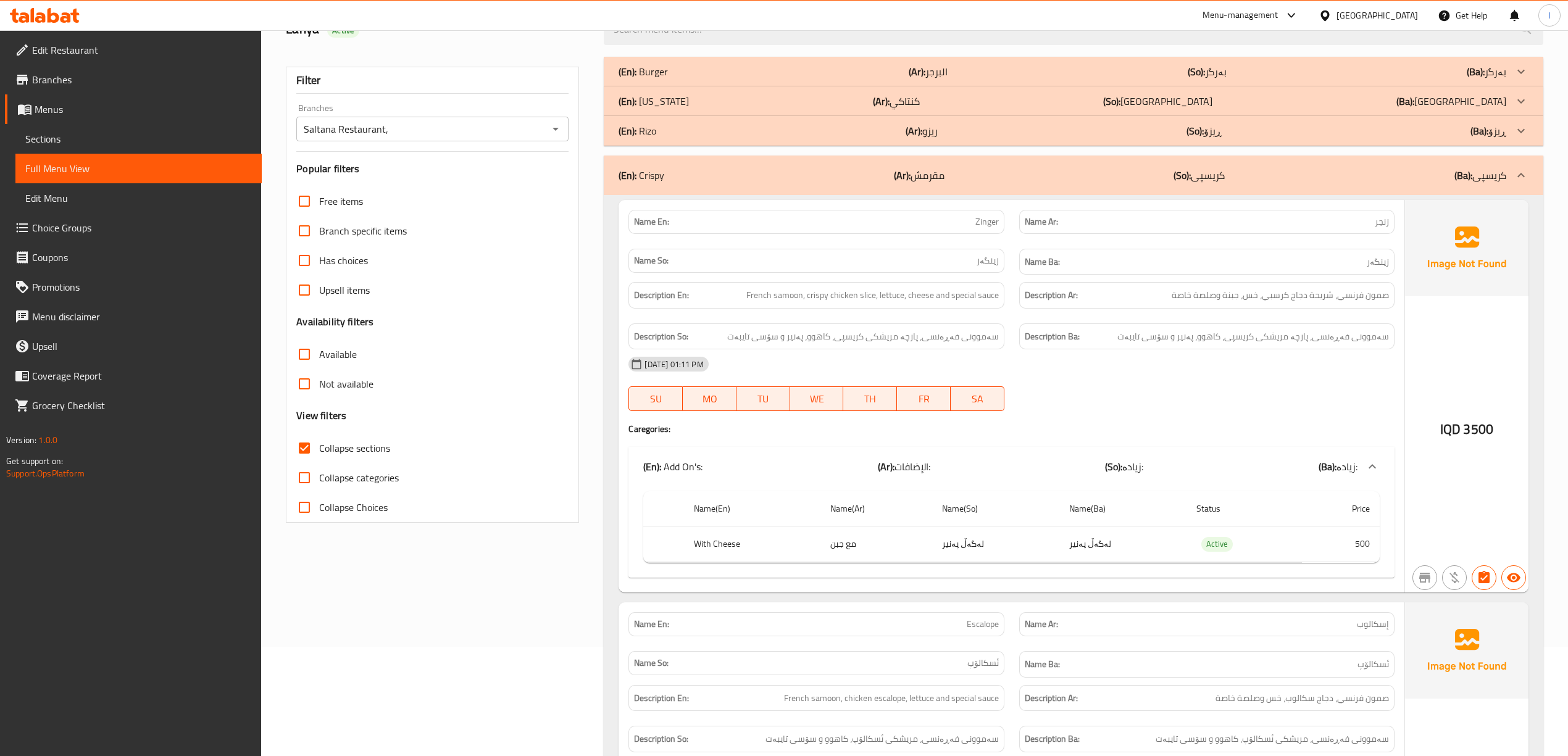
scroll to position [105, 0]
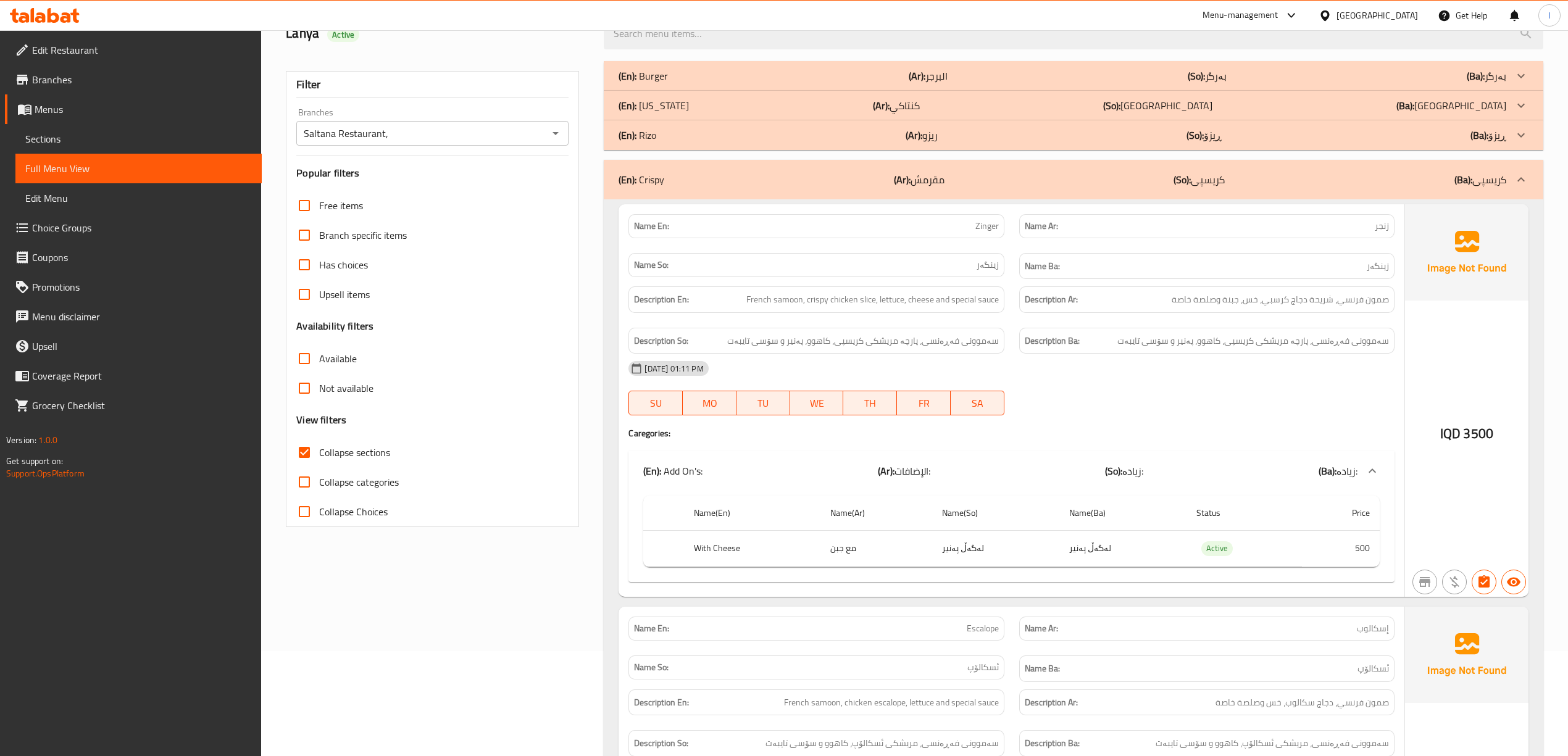
click at [1214, 177] on p "(So): کریسپی" at bounding box center [1199, 179] width 51 height 15
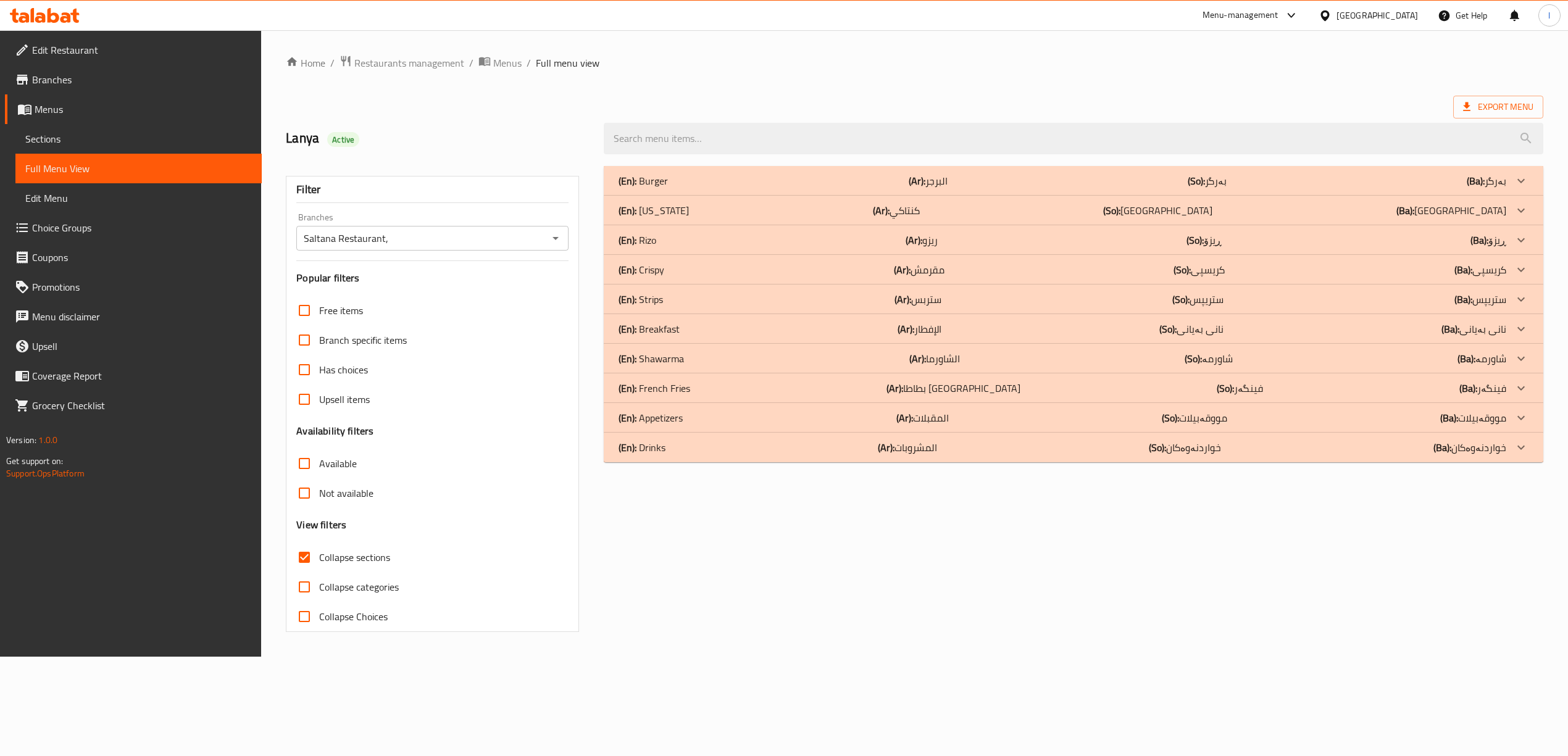
scroll to position [0, 0]
click at [1181, 243] on div "(En): Rizo (Ar): ريزو (So): ڕیزۆ (Ba): ڕیزۆ" at bounding box center [1071, 240] width 895 height 15
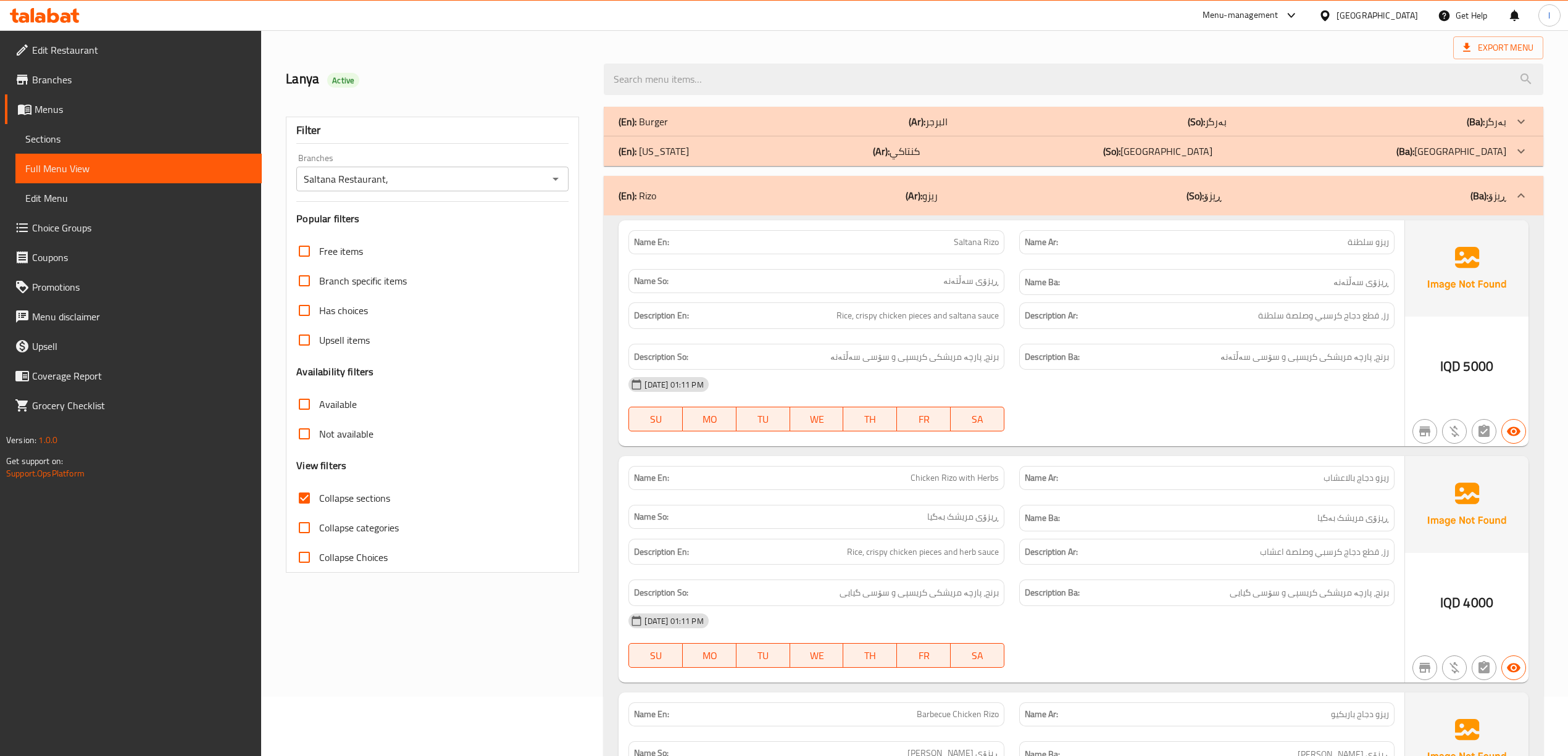
scroll to position [18, 0]
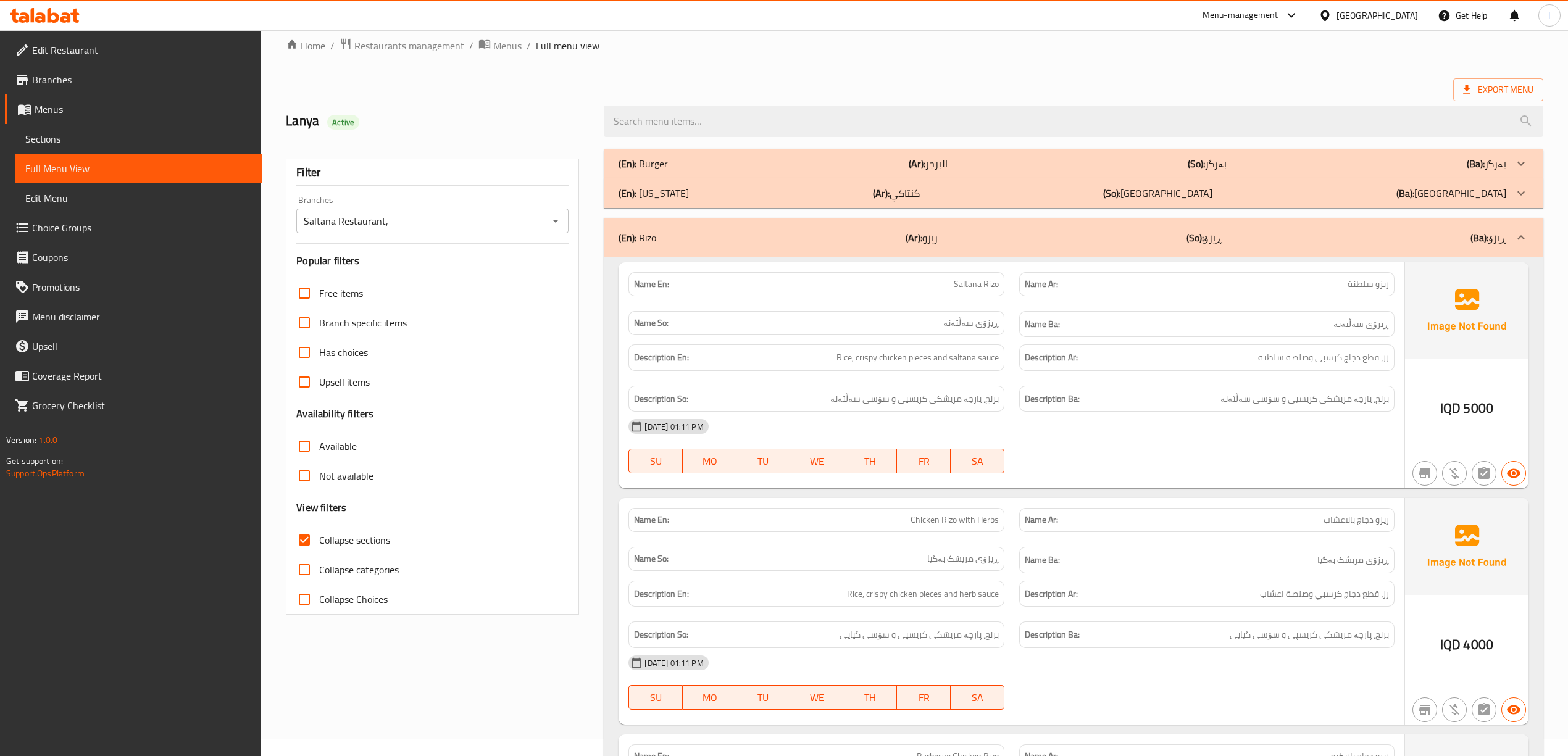
click at [1010, 238] on div "(En): Rizo (Ar): ريزو (So): ڕیزۆ (Ba): ڕیزۆ" at bounding box center [1062, 237] width 887 height 15
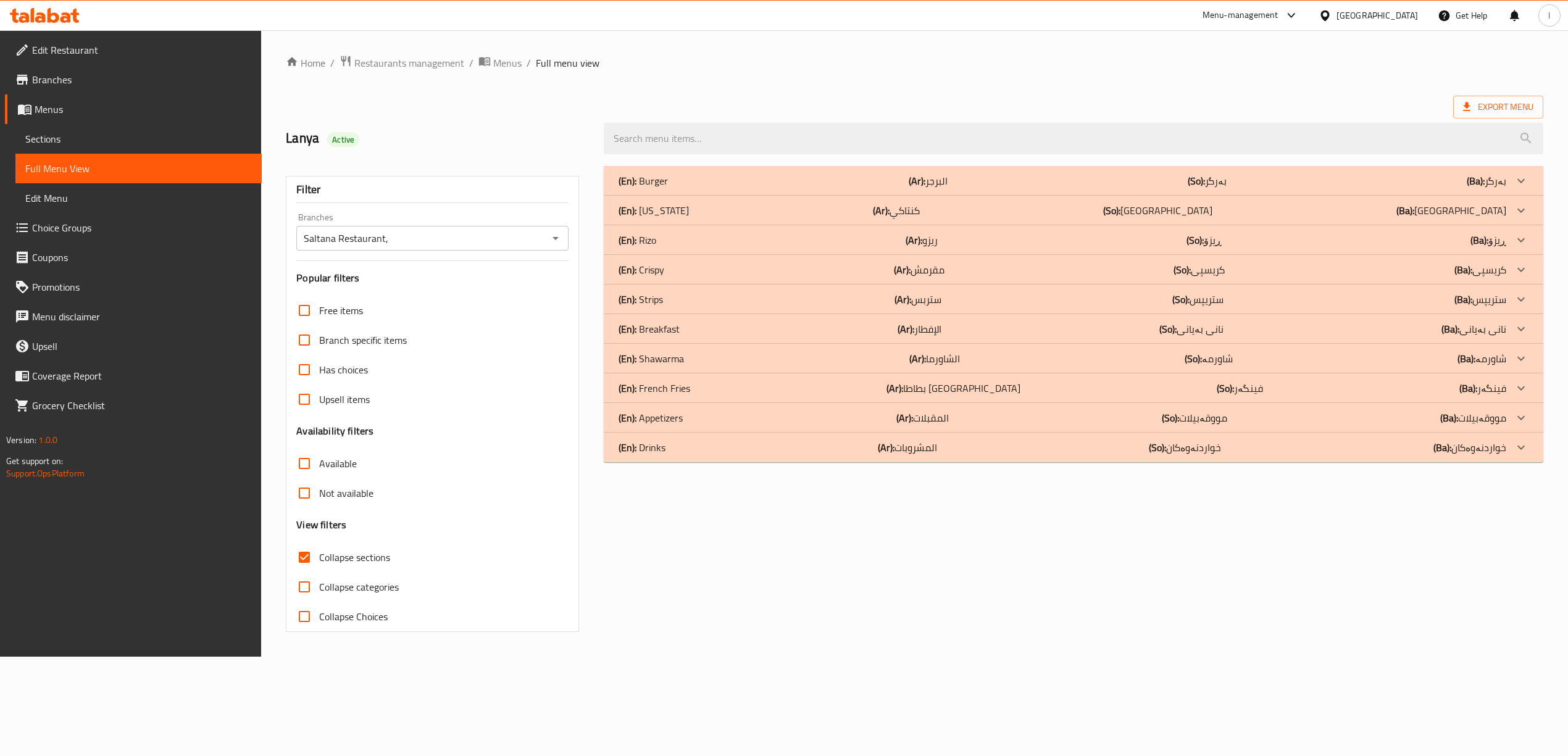
scroll to position [0, 0]
click at [965, 208] on div "(En): Kentucky (Ar): كنتاكي (So): کنتاکی (Ba): کنتاکی" at bounding box center [1071, 210] width 895 height 15
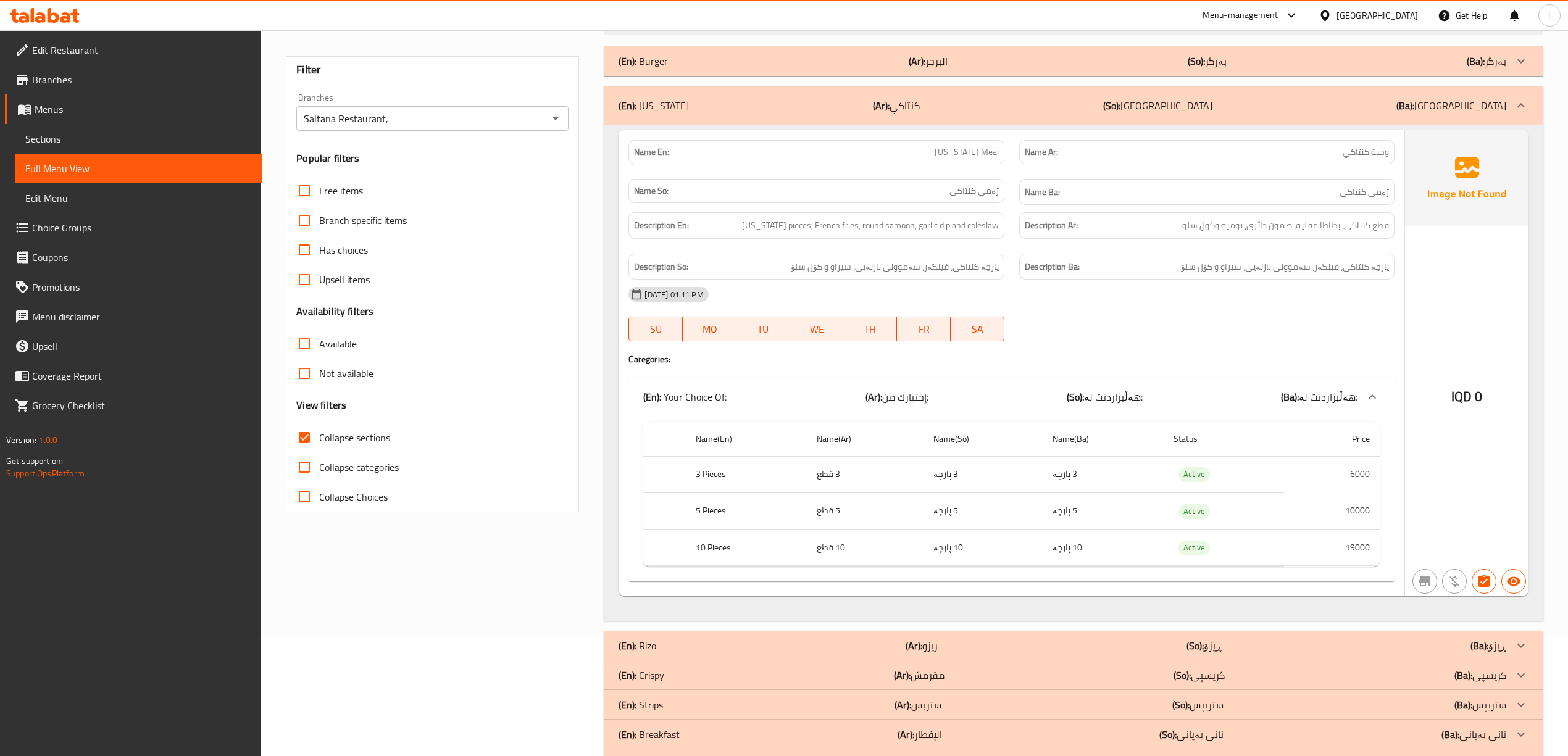
scroll to position [90, 0]
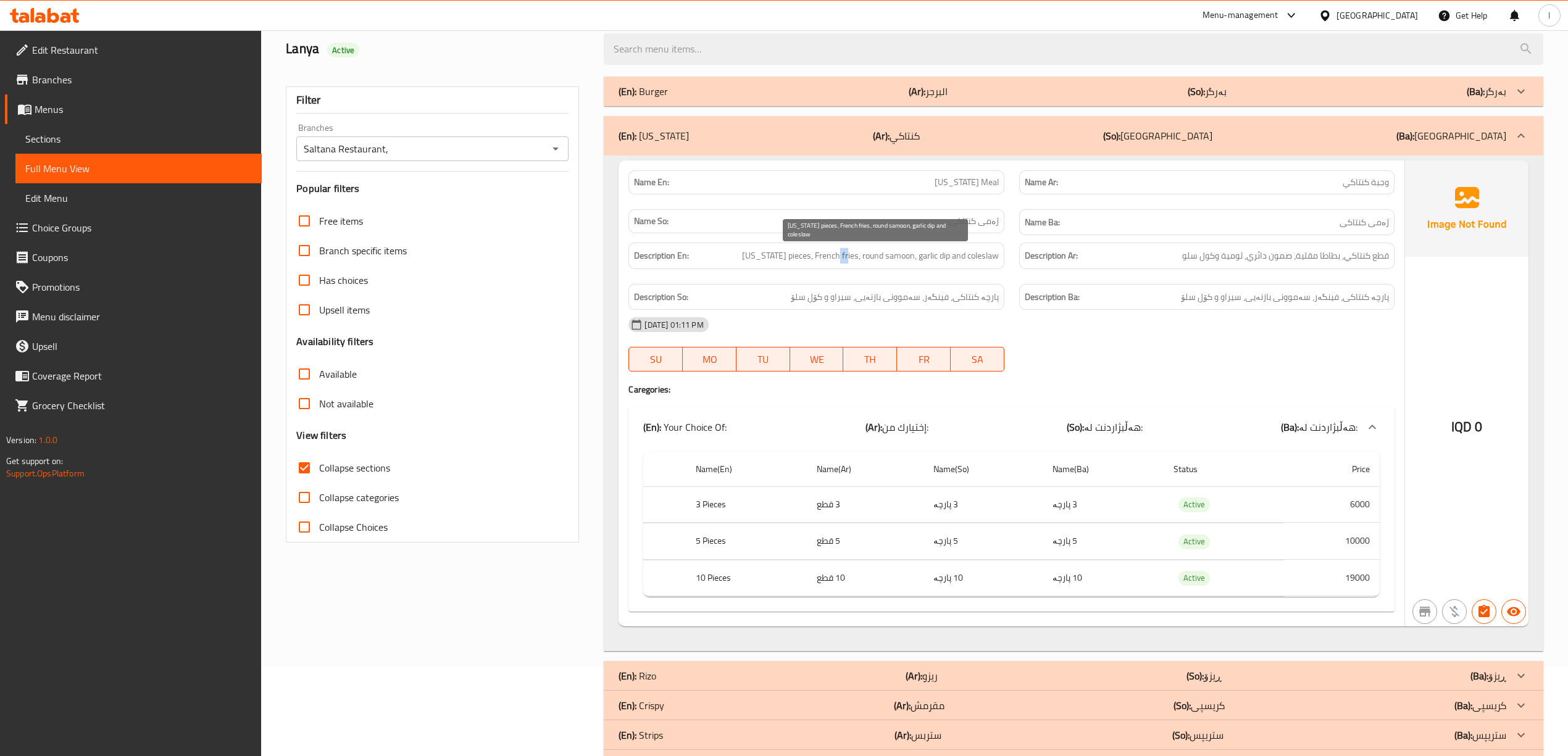
drag, startPoint x: 851, startPoint y: 260, endPoint x: 859, endPoint y: 259, distance: 8.1
click at [858, 259] on span "[US_STATE] pieces, French fries, round samoon, garlic dip and coleslaw" at bounding box center [870, 256] width 257 height 16
drag, startPoint x: 879, startPoint y: 253, endPoint x: 926, endPoint y: 253, distance: 47.0
click at [926, 253] on span "[US_STATE] pieces, French fries, round samoon, garlic dip and coleslaw" at bounding box center [870, 256] width 257 height 16
drag, startPoint x: 939, startPoint y: 253, endPoint x: 976, endPoint y: 257, distance: 37.2
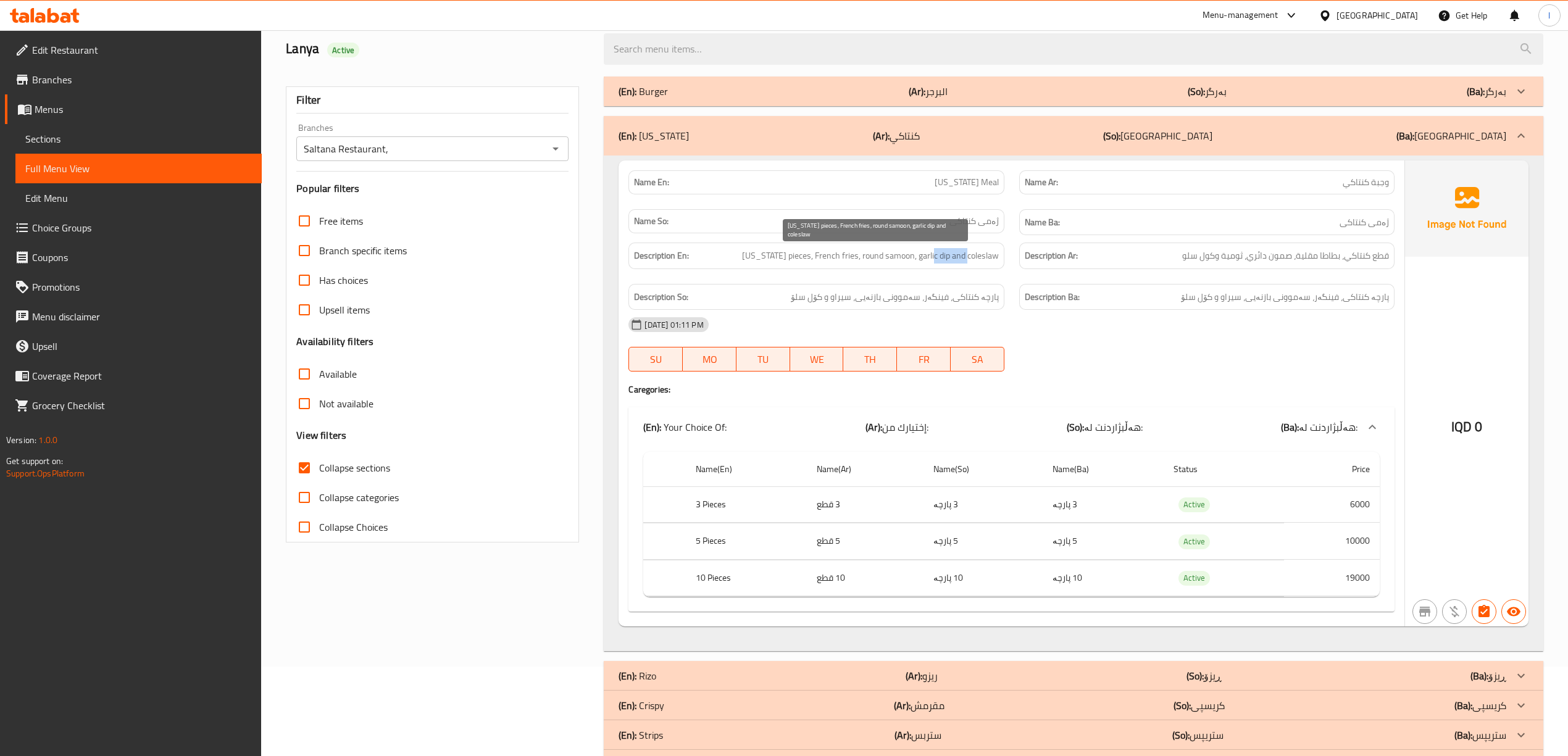
click at [975, 257] on span "[US_STATE] pieces, French fries, round samoon, garlic dip and coleslaw" at bounding box center [870, 256] width 257 height 16
click at [986, 257] on span "[US_STATE] pieces, French fries, round samoon, garlic dip and coleslaw" at bounding box center [870, 256] width 257 height 16
click at [1015, 141] on div "(En): Kentucky (Ar): كنتاكي (So): کنتاکی (Ba): کنتاکی" at bounding box center [1062, 136] width 887 height 15
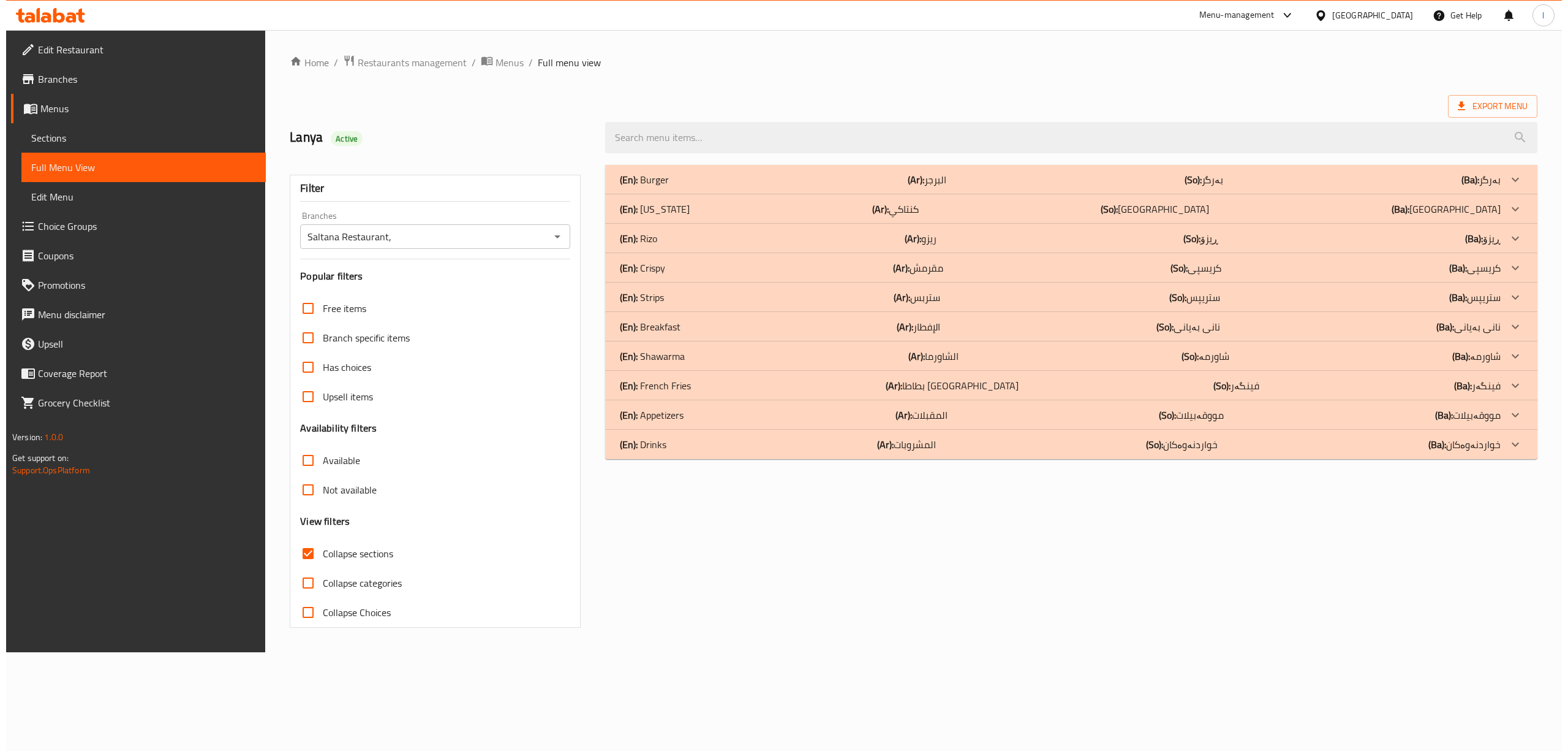
scroll to position [0, 0]
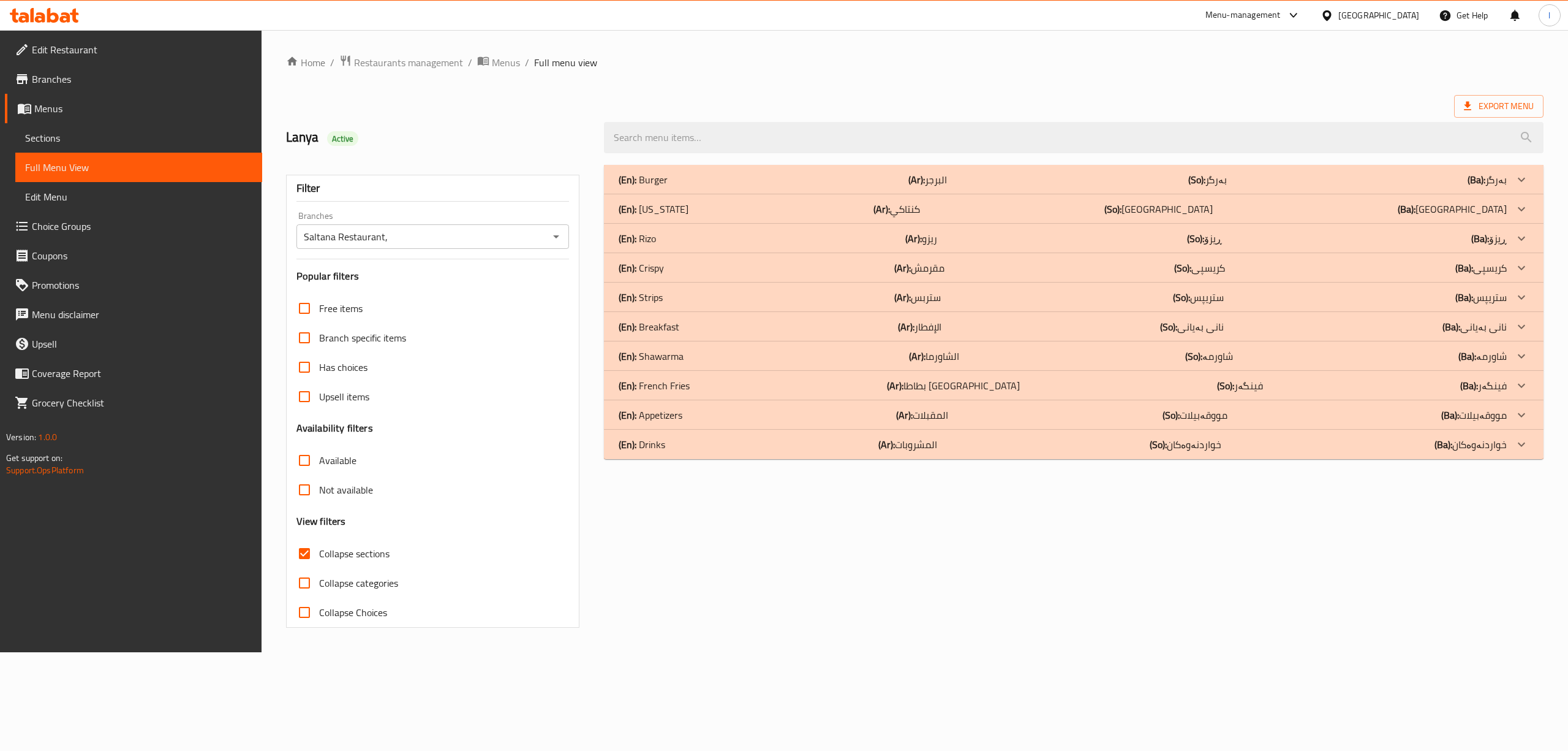
click at [936, 178] on p "(Ar): البرجر" at bounding box center [928, 180] width 39 height 15
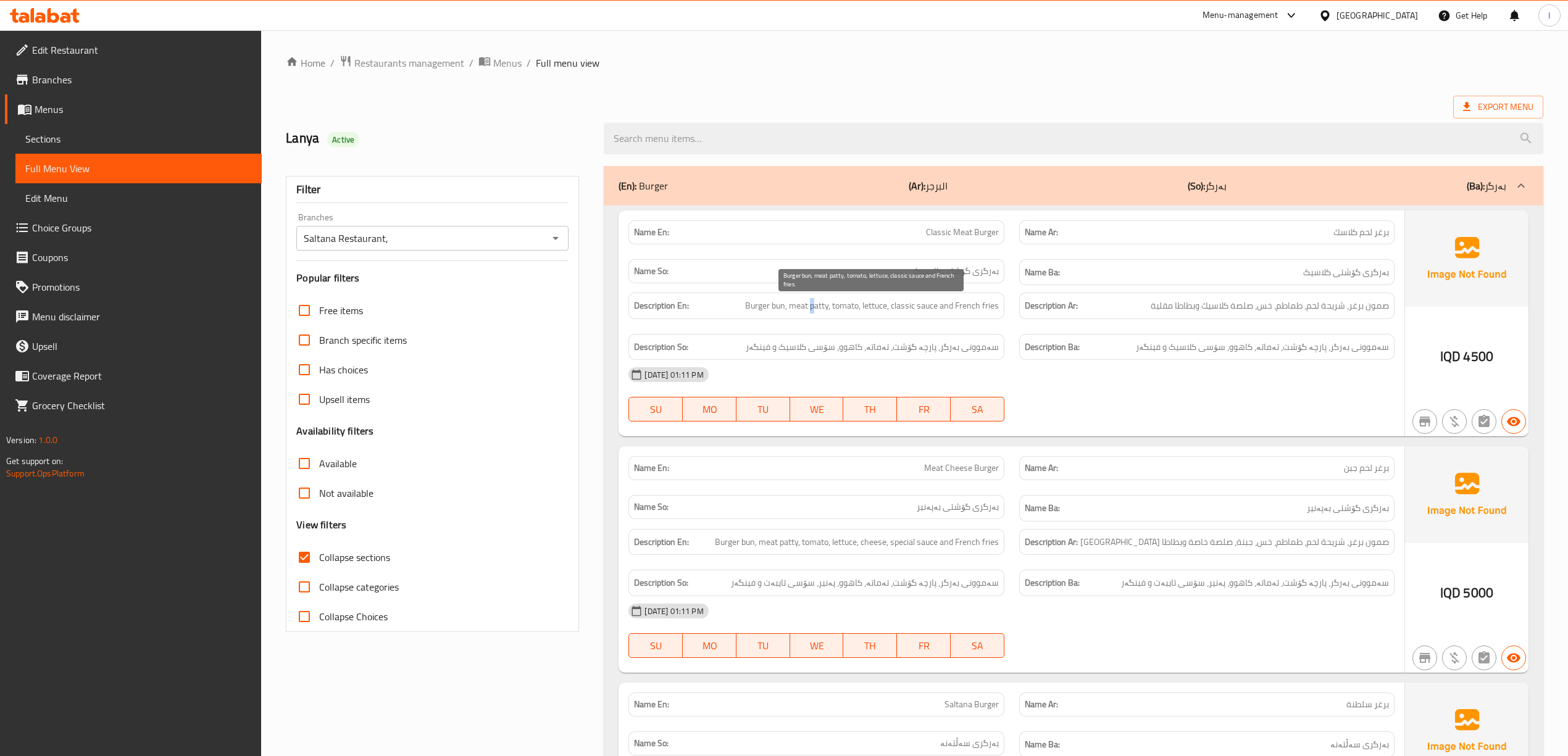
click at [815, 314] on span "Burger bun, meat patty, tomato, lettuce, classic sauce and French fries" at bounding box center [872, 306] width 254 height 16
click at [848, 309] on span "Burger bun, meat patty, tomato, lettuce, classic sauce and French fries" at bounding box center [872, 306] width 254 height 16
click at [884, 312] on span "Burger bun, meat patty, tomato, lettuce, classic sauce and French fries" at bounding box center [872, 306] width 254 height 16
click at [909, 311] on span "Burger bun, meat patty, tomato, lettuce, classic sauce and French fries" at bounding box center [872, 306] width 254 height 16
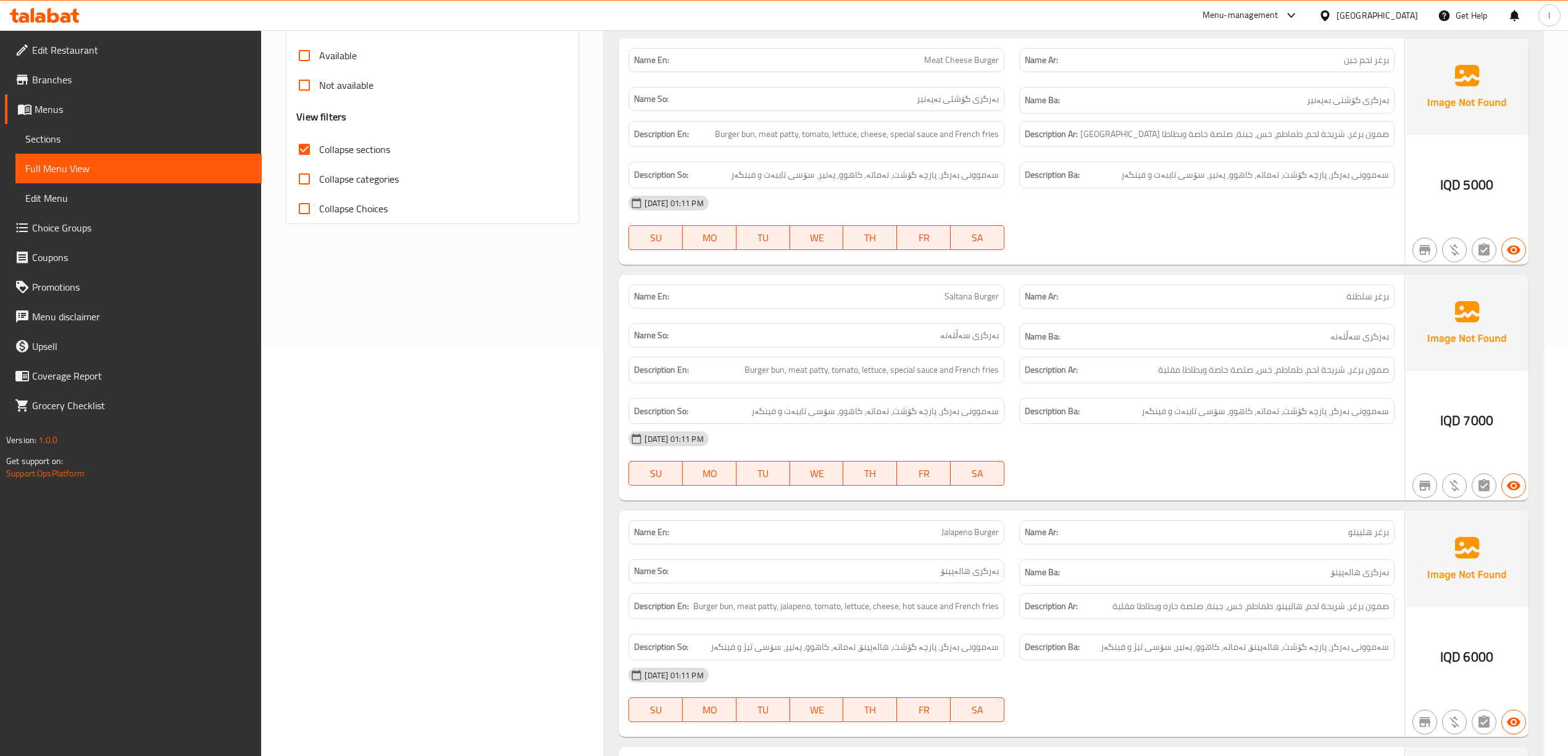
scroll to position [413, 0]
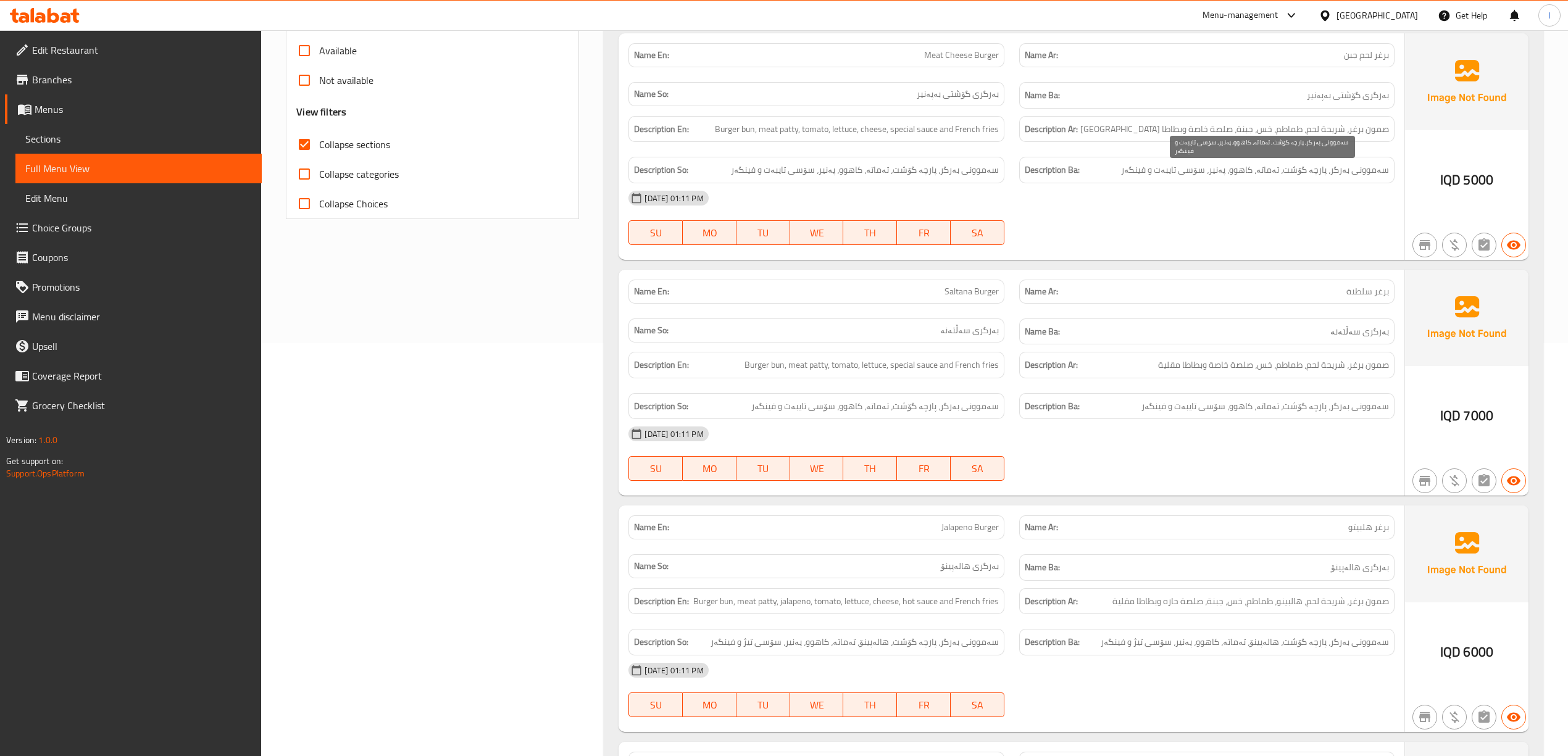
click at [1364, 174] on span "سەموونی بەرگر، پارچە گۆشت، تەماتە، کاهوو، پەنیر، سۆسی تایبەت و فینگەر" at bounding box center [1254, 170] width 268 height 16
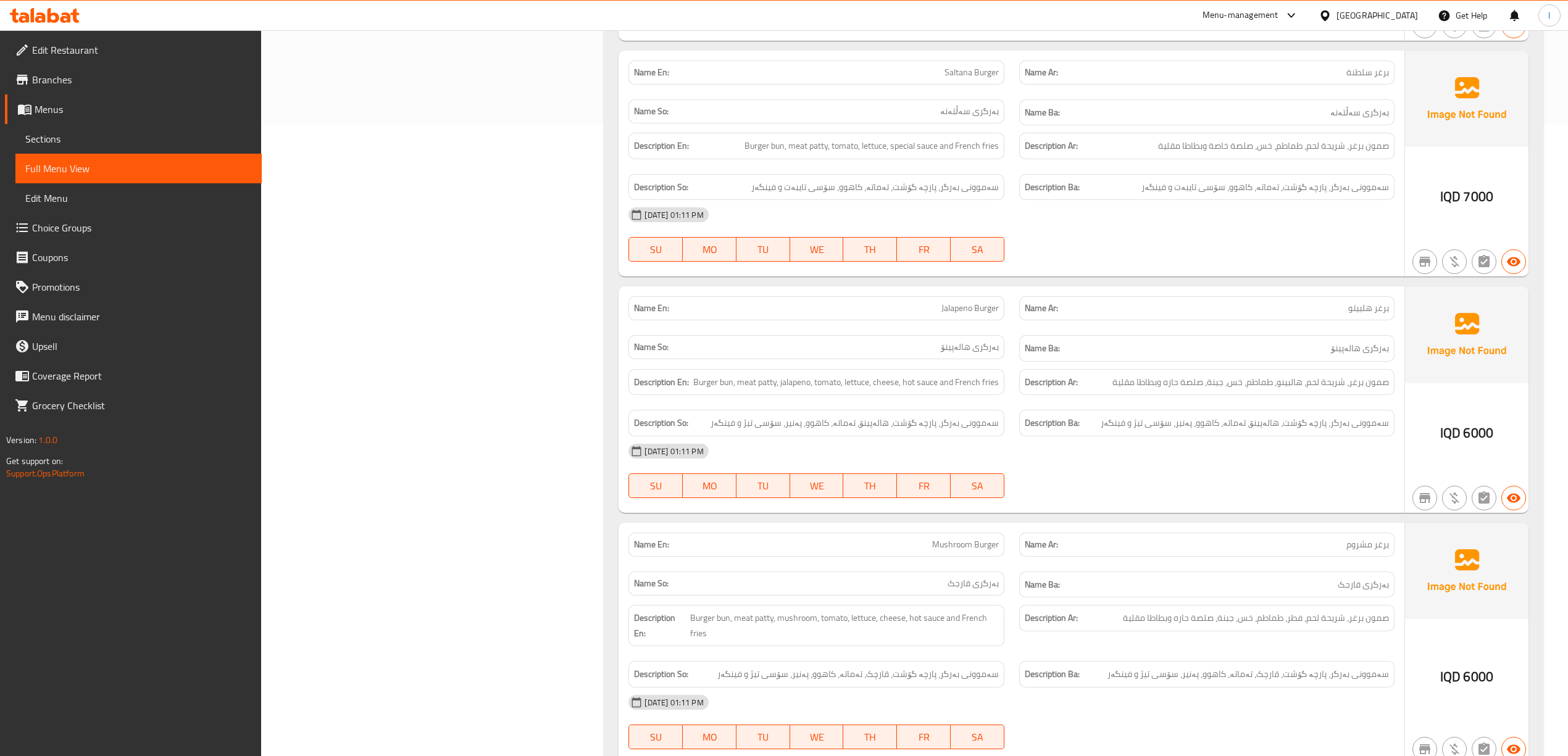
scroll to position [634, 0]
drag, startPoint x: 808, startPoint y: 148, endPoint x: 811, endPoint y: 156, distance: 8.5
click at [811, 156] on div "Description En: Burger bun, meat patty, tomato, lettuce, special sauce and Fren…" at bounding box center [816, 143] width 375 height 26
click at [849, 151] on span "Burger bun, meat patty, tomato, lettuce, special sauce and French fries" at bounding box center [871, 143] width 254 height 16
click at [870, 150] on span "Burger bun, meat patty, tomato, lettuce, special sauce and French fries" at bounding box center [871, 143] width 254 height 16
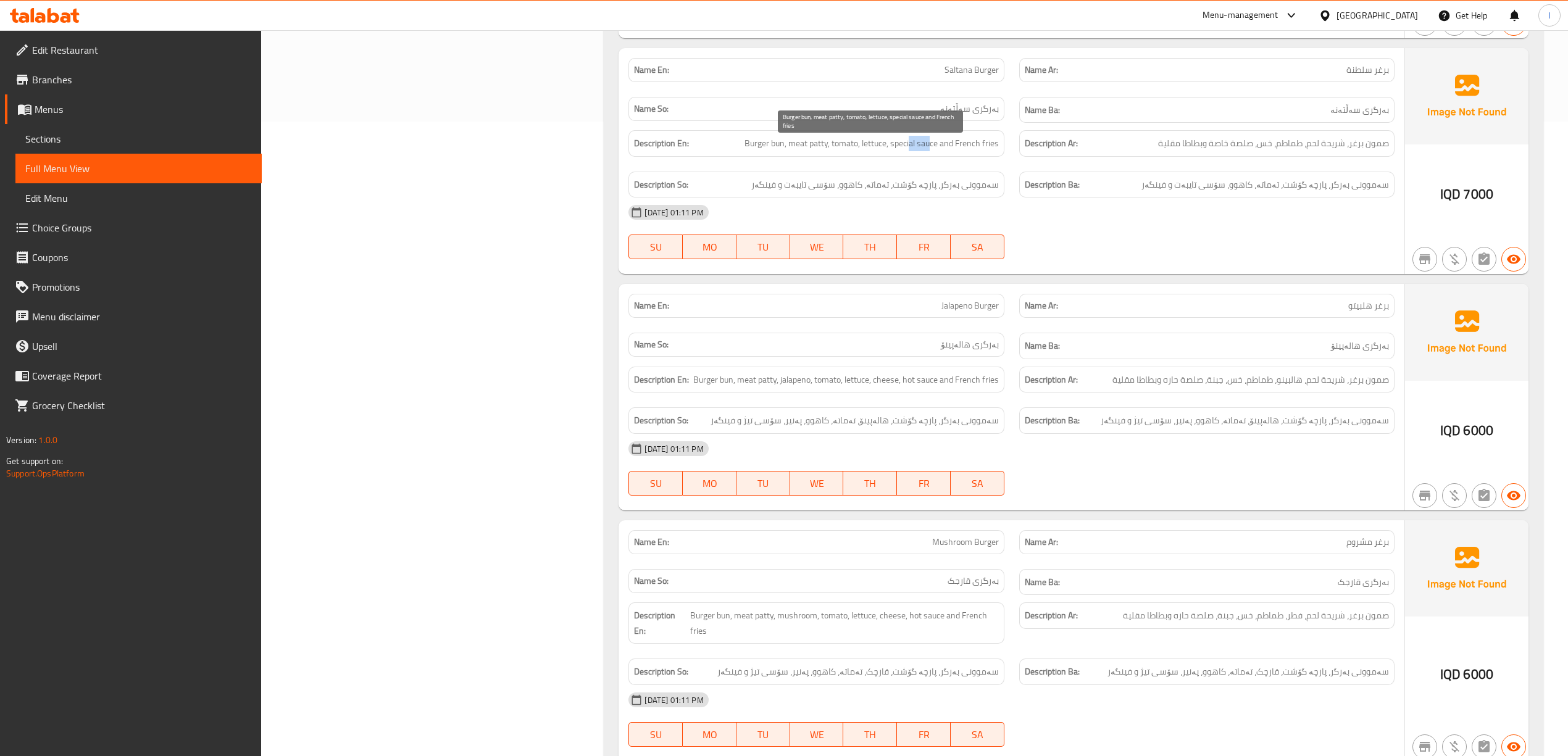
drag, startPoint x: 909, startPoint y: 150, endPoint x: 930, endPoint y: 152, distance: 21.1
click at [930, 151] on span "Burger bun, meat patty, tomato, lettuce, special sauce and French fries" at bounding box center [871, 143] width 254 height 16
click at [963, 151] on span "Burger bun, meat patty, tomato, lettuce, special sauce and French fries" at bounding box center [871, 143] width 254 height 16
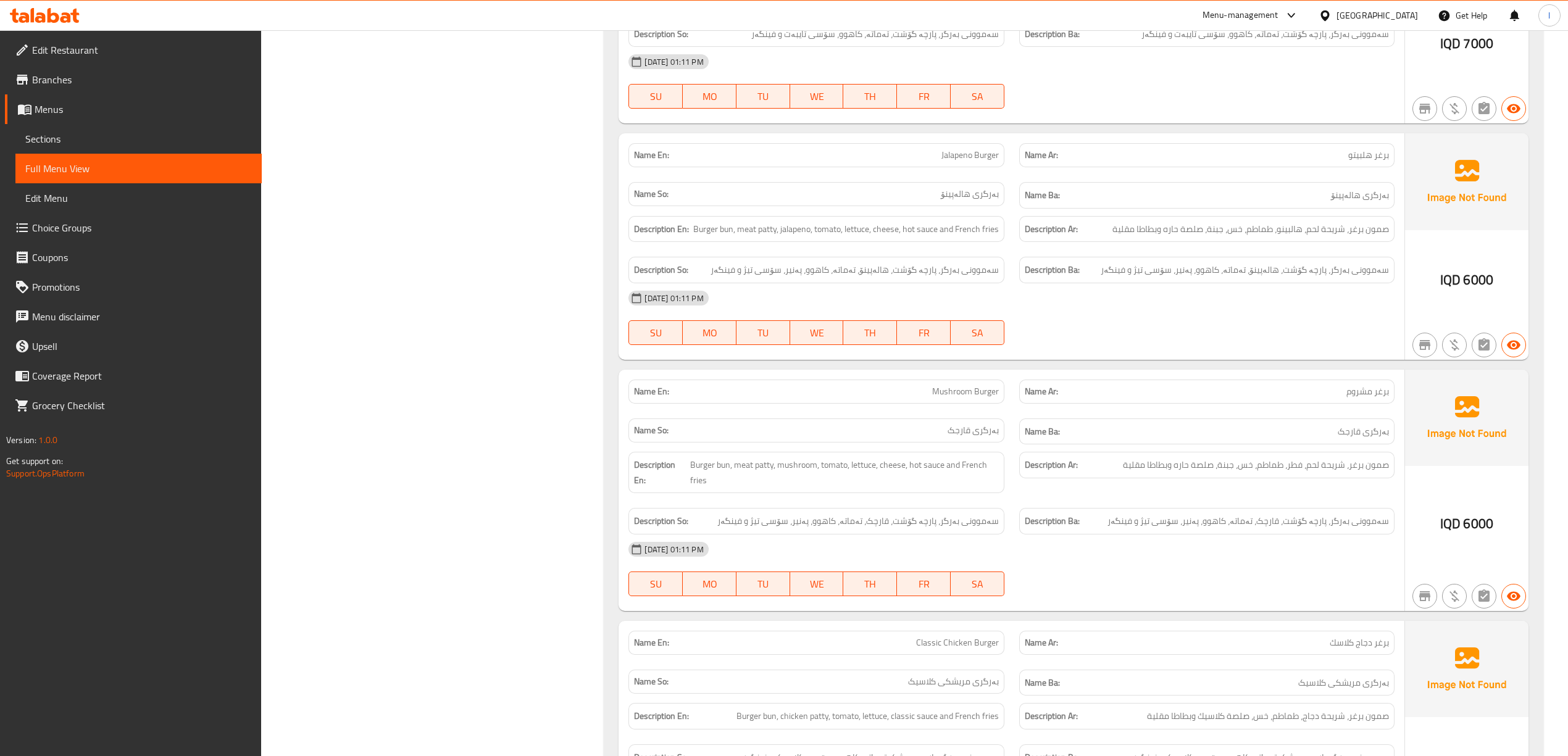
scroll to position [798, 0]
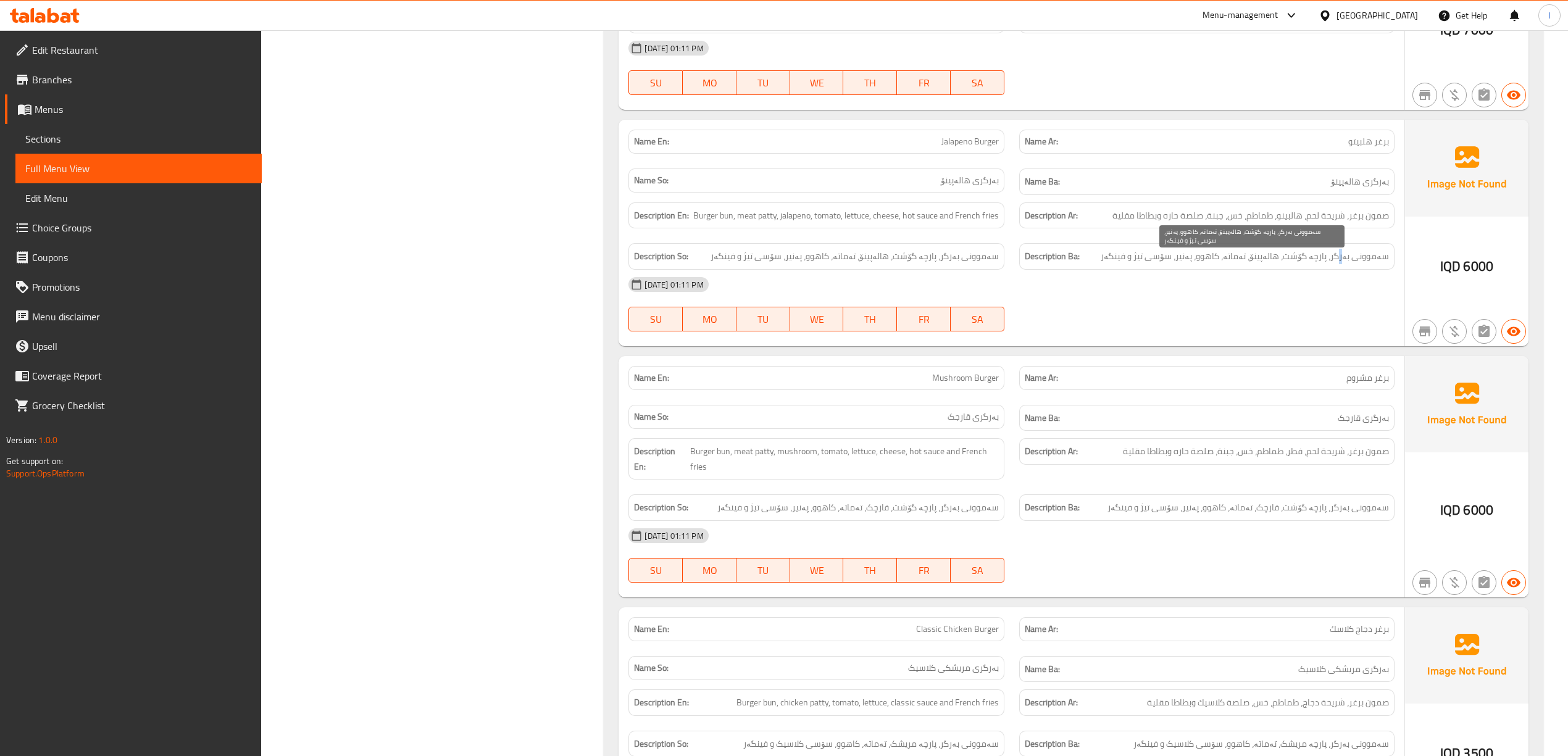
drag, startPoint x: 1341, startPoint y: 257, endPoint x: 1342, endPoint y: 237, distance: 20.0
click at [1342, 237] on div "Description En: Burger bun, meat patty, jalapeno, tomato, lettuce, cheese, hot …" at bounding box center [1011, 236] width 780 height 82
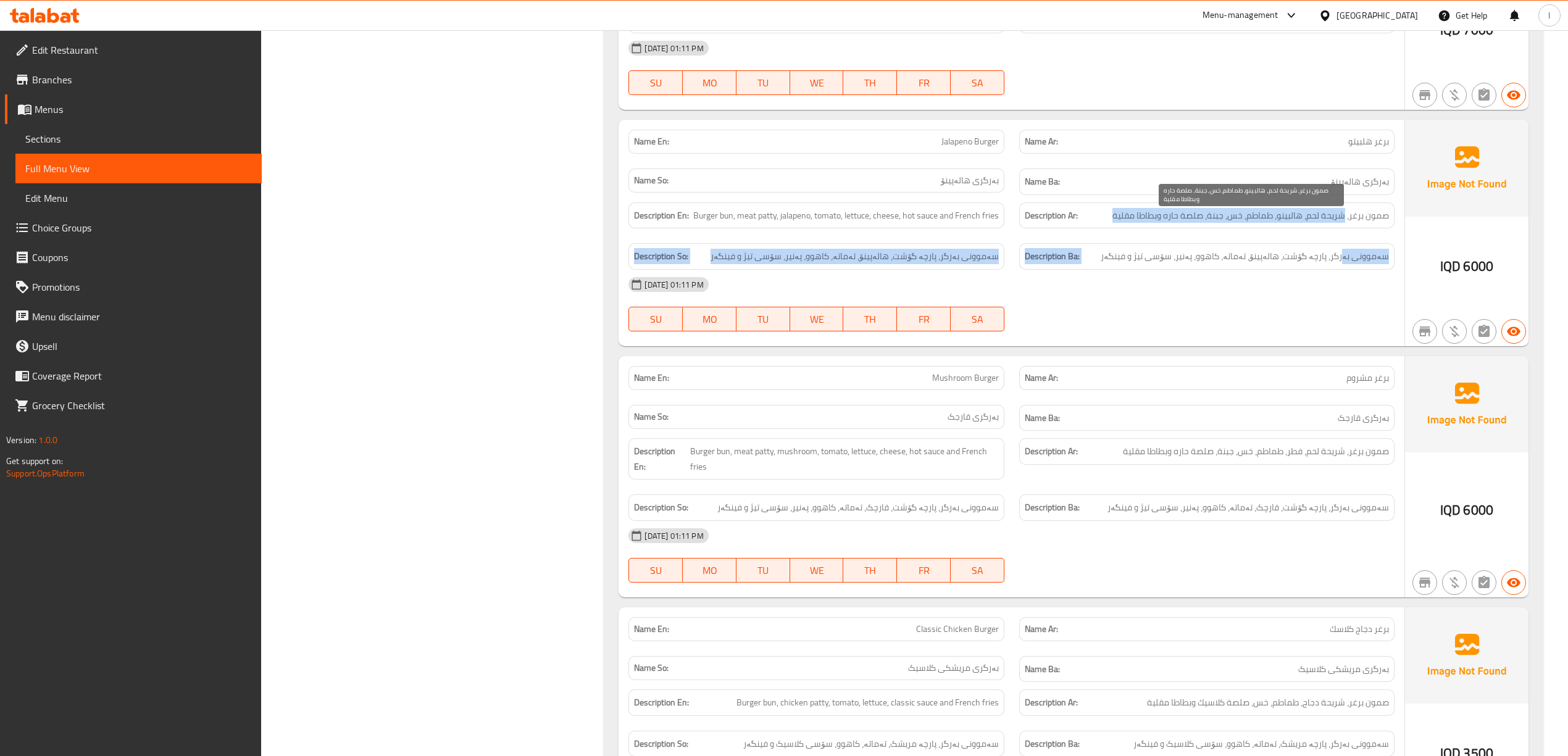
click at [1316, 221] on span "صمون برغر، شريحة لحم، هالبينو، طماطم، خس، جبنة، صلصة حاره وبطاطا مقلية" at bounding box center [1250, 215] width 277 height 16
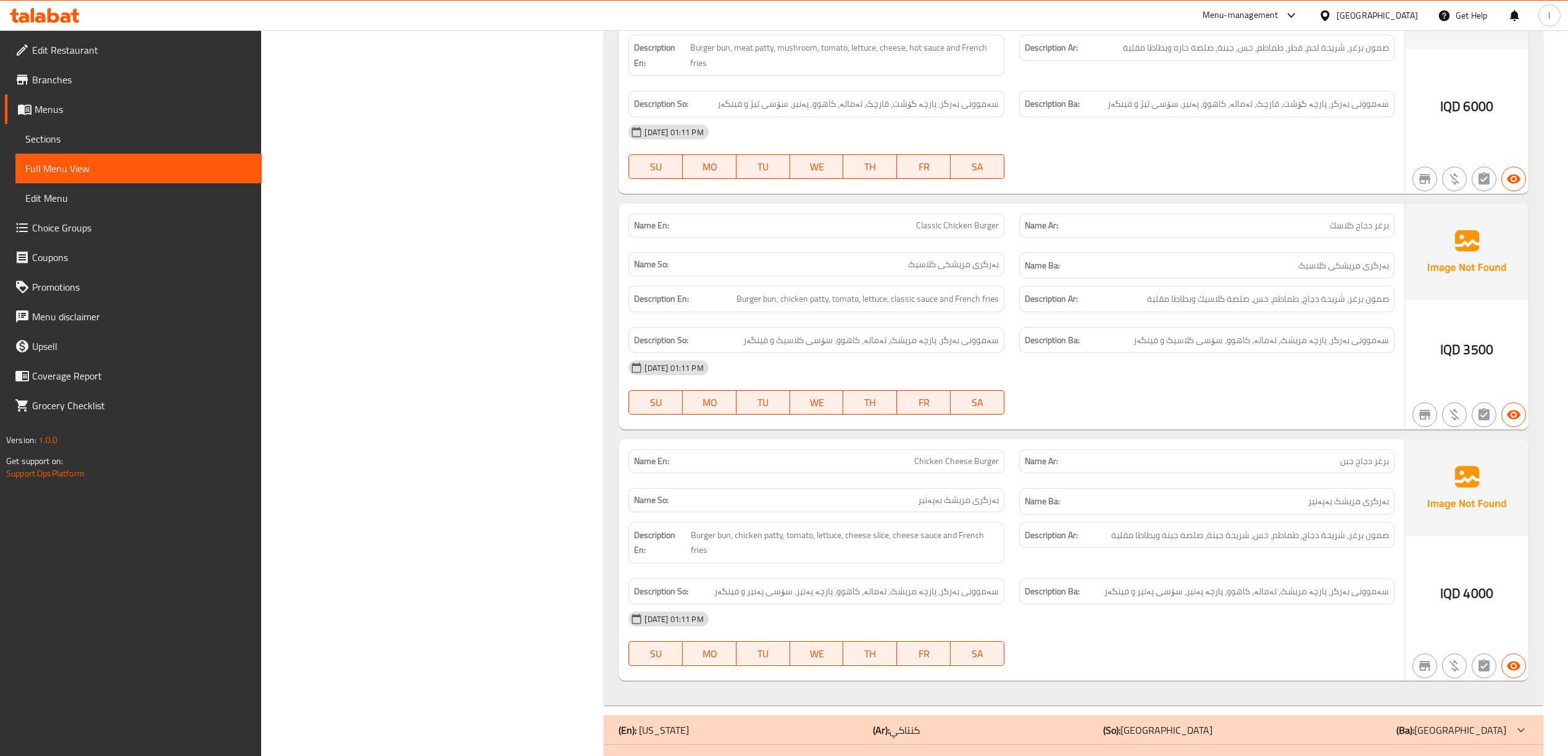
scroll to position [1328, 0]
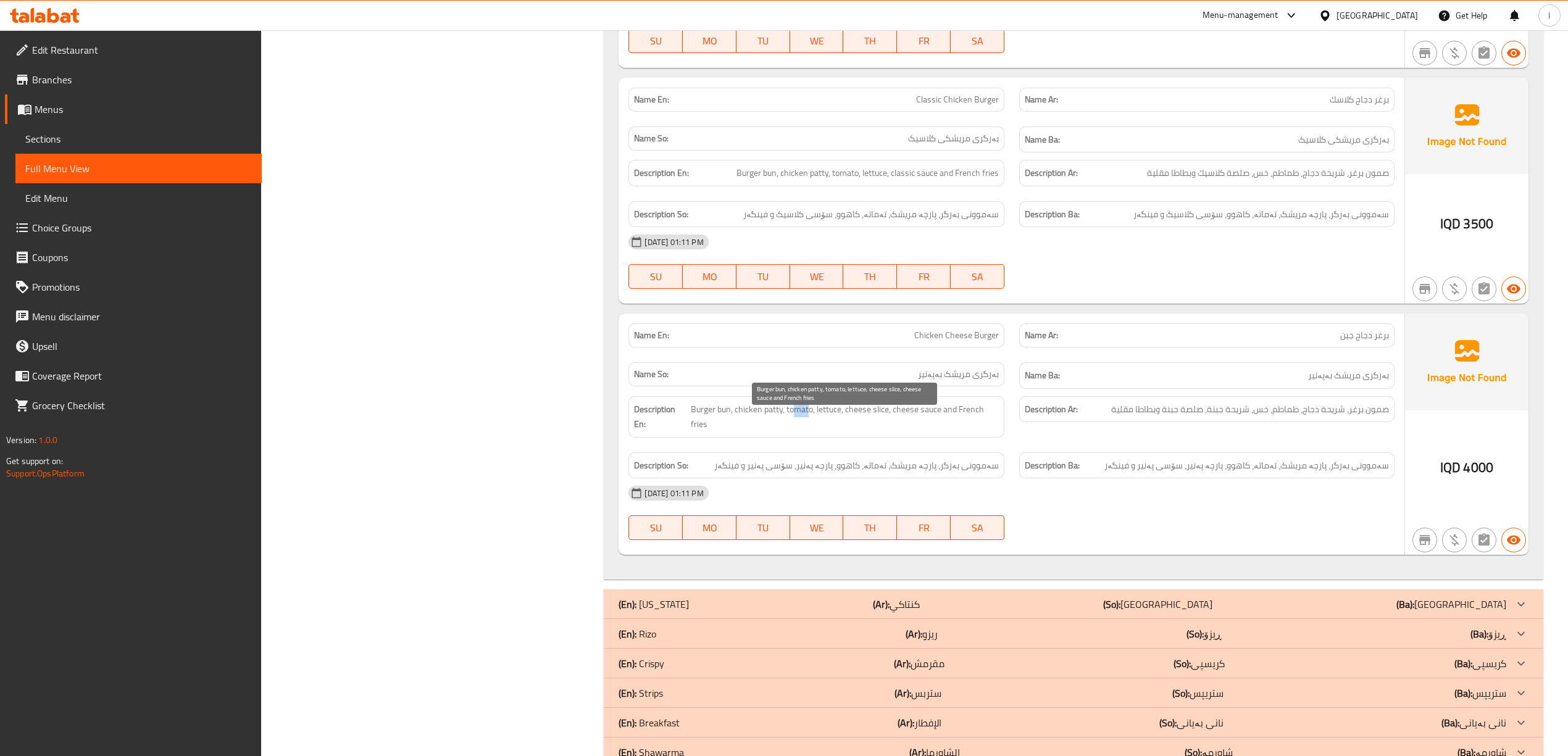
drag, startPoint x: 793, startPoint y: 417, endPoint x: 808, endPoint y: 426, distance: 17.5
click at [808, 426] on span "Burger bun, chicken patty, tomato, lettuce, cheese slice, cheese sauce and Fren…" at bounding box center [845, 417] width 308 height 30
drag, startPoint x: 837, startPoint y: 422, endPoint x: 841, endPoint y: 428, distance: 7.2
click at [841, 428] on span "Burger bun, chicken patty, tomato, lettuce, cheese slice, cheese sauce and Fren…" at bounding box center [845, 417] width 308 height 30
drag, startPoint x: 878, startPoint y: 422, endPoint x: 862, endPoint y: 426, distance: 16.5
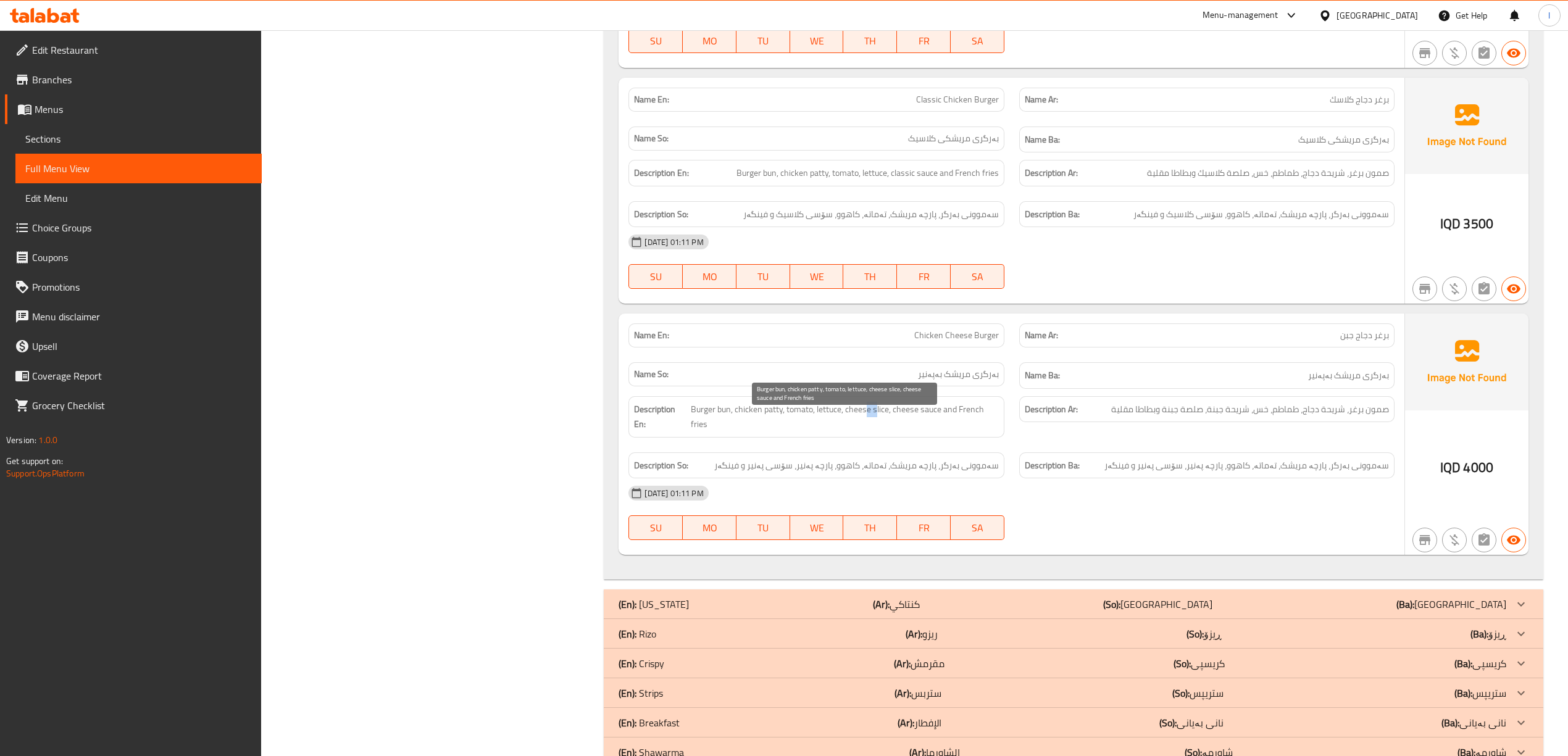
click at [862, 426] on span "Burger bun, chicken patty, tomato, lettuce, cheese slice, cheese sauce and Fren…" at bounding box center [845, 417] width 308 height 30
click at [933, 424] on span "Burger bun, chicken patty, tomato, lettuce, cheese slice, cheese sauce and Fren…" at bounding box center [845, 417] width 308 height 30
click at [959, 419] on span "Burger bun, chicken patty, tomato, lettuce, cheese slice, cheese sauce and Fren…" at bounding box center [845, 417] width 308 height 30
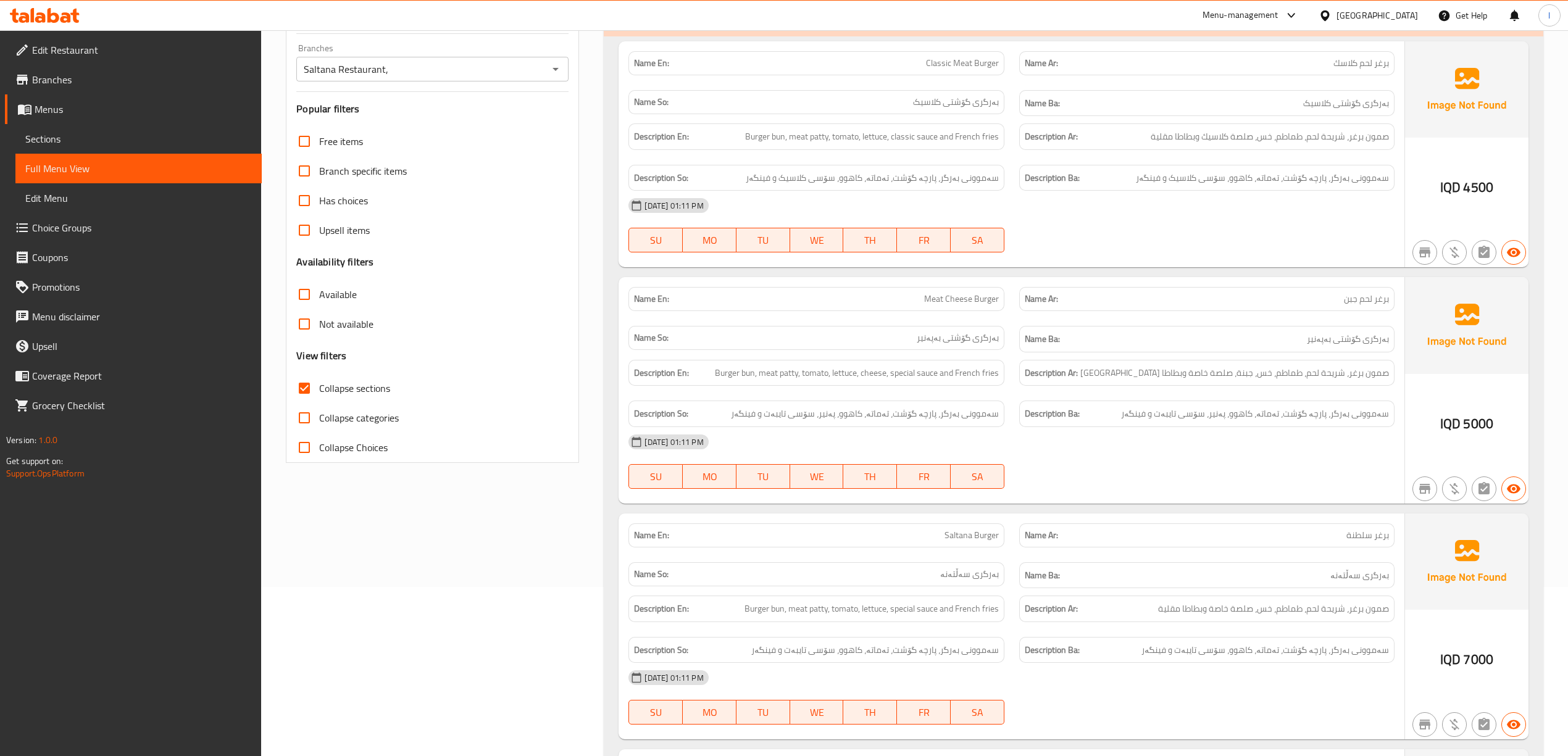
scroll to position [0, 0]
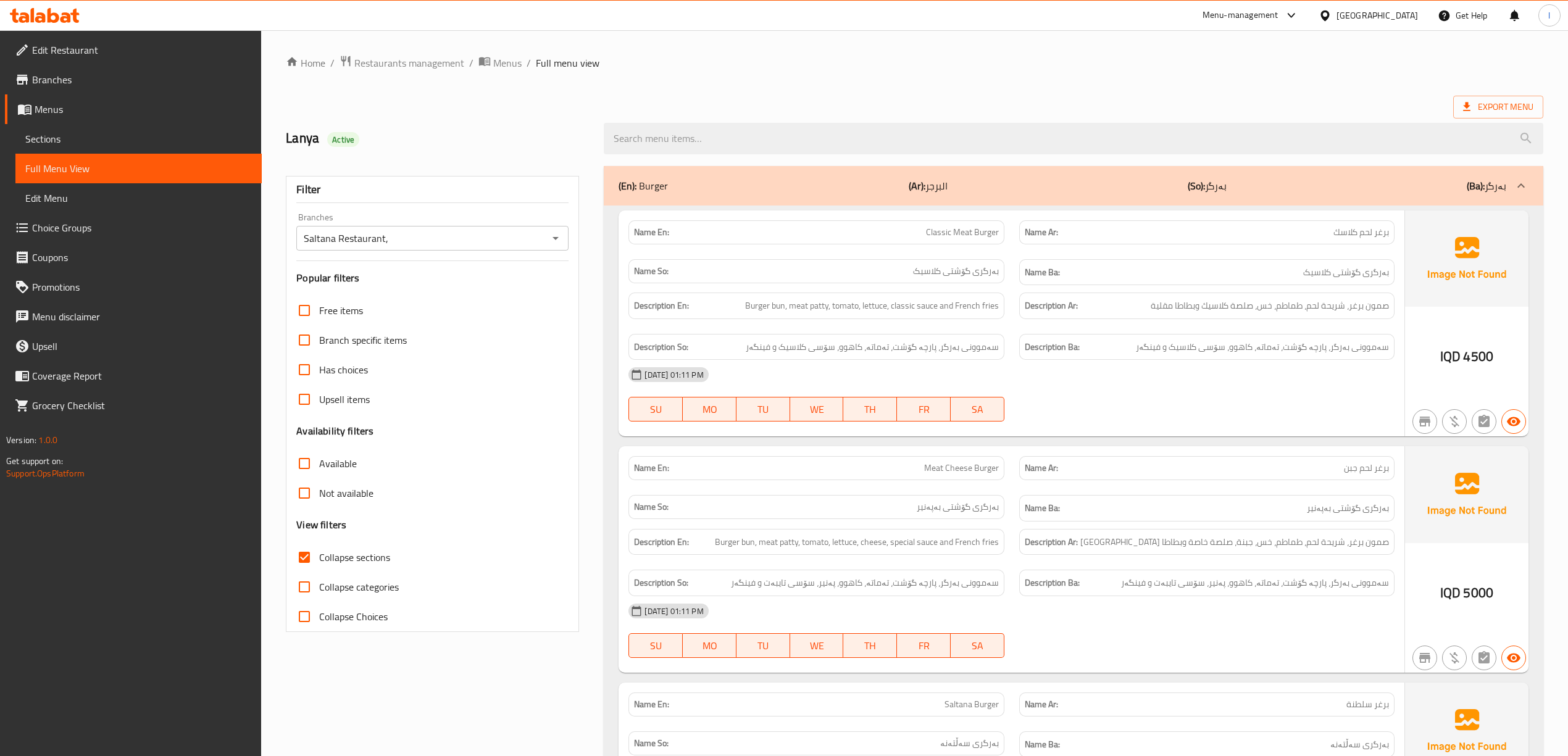
click at [84, 128] on link "Sections" at bounding box center [138, 139] width 246 height 30
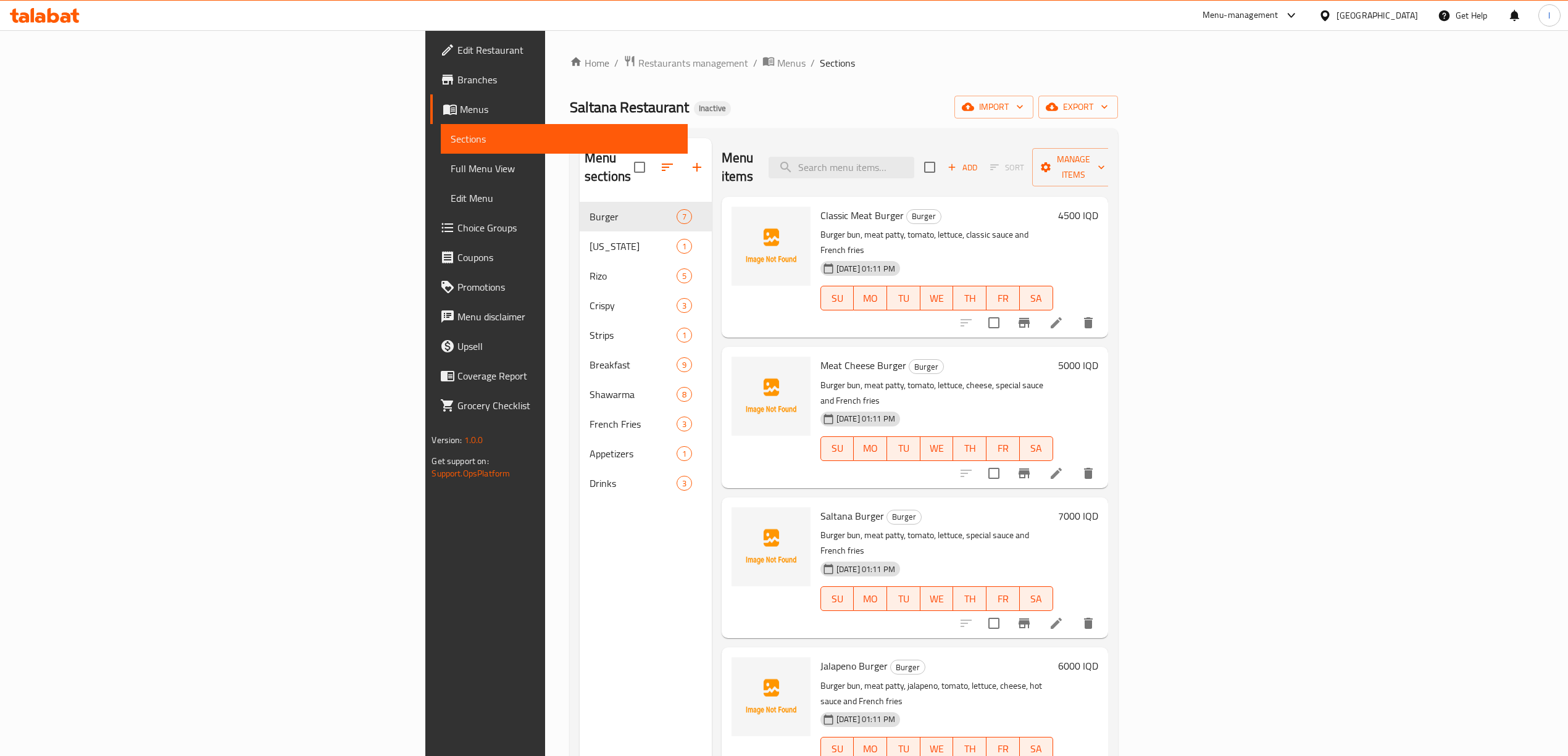
click at [667, 126] on div "Home / Restaurants management / Menus / Sections Saltana Restaurant Inactive im…" at bounding box center [843, 479] width 548 height 849
click at [652, 152] on button "button" at bounding box center [667, 167] width 30 height 30
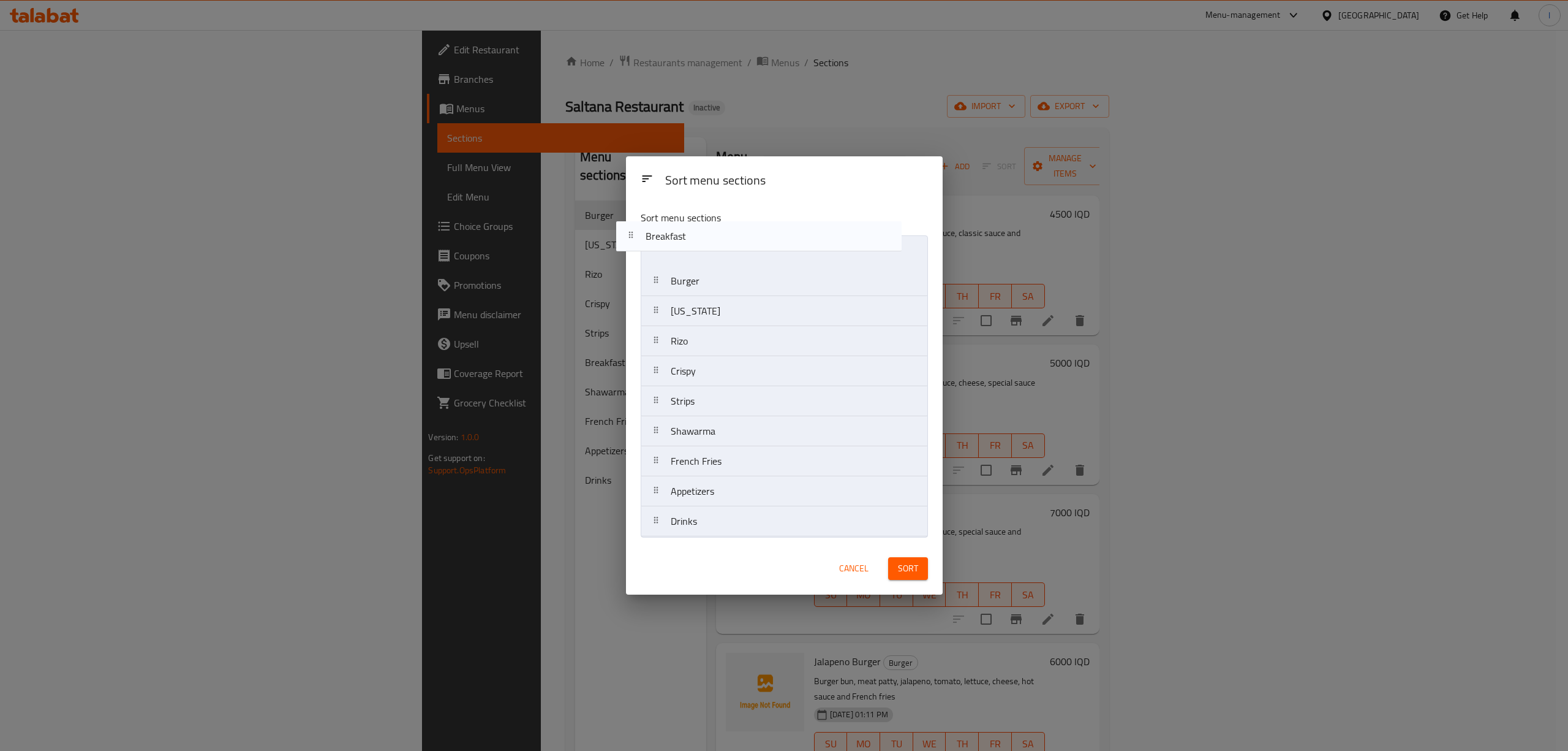
drag, startPoint x: 722, startPoint y: 403, endPoint x: 698, endPoint y: 223, distance: 181.6
click at [698, 223] on div "Sort menu sections Burger Kentucky Rizo Crispy Strips Breakfast Shawarma French…" at bounding box center [784, 371] width 317 height 342
drag, startPoint x: 700, startPoint y: 477, endPoint x: 708, endPoint y: 277, distance: 200.2
click at [713, 278] on nav "Breakfast Burger Kentucky Rizo Crispy Strips Shawarma French Fries Appetizers D…" at bounding box center [784, 386] width 287 height 301
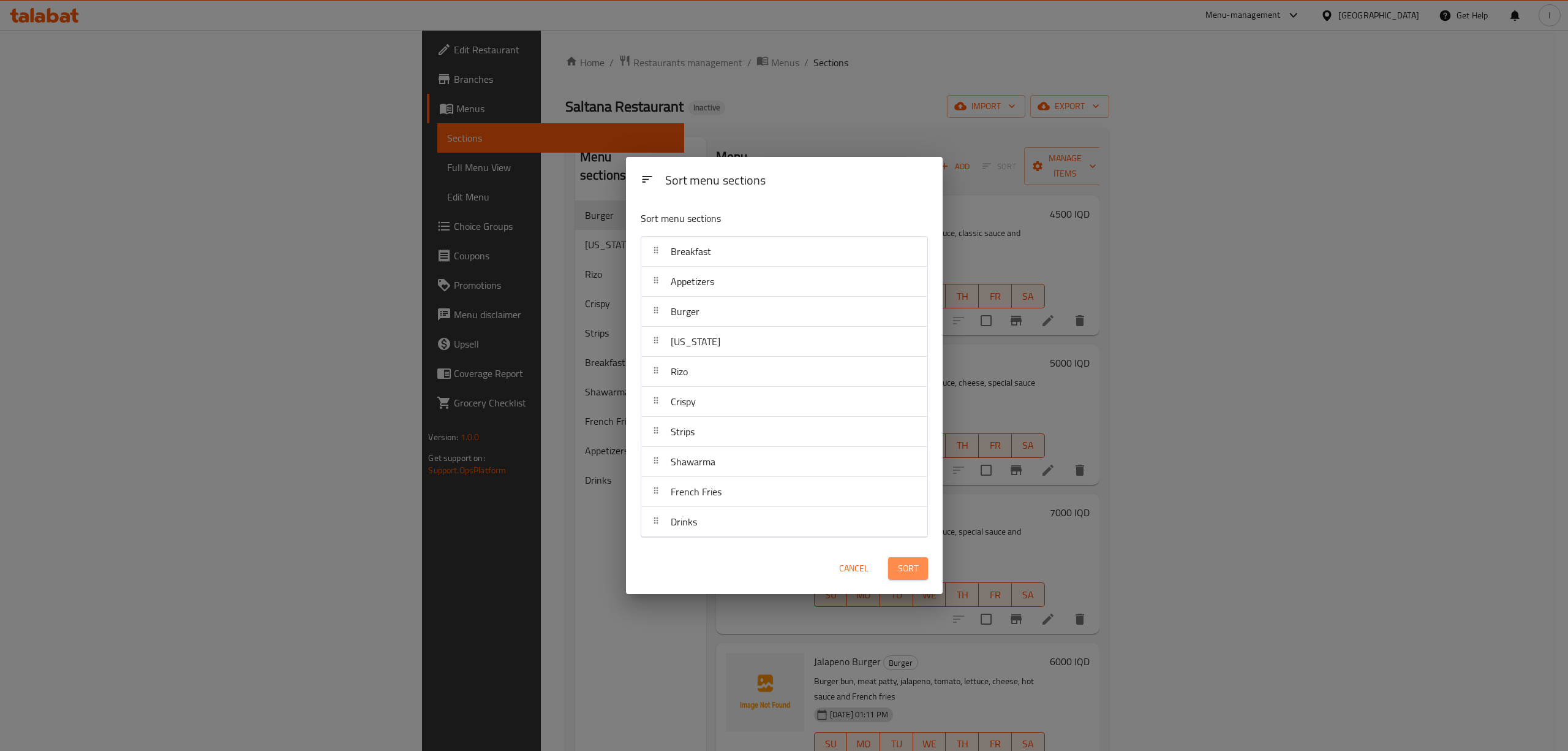
click at [907, 569] on span "Sort" at bounding box center [908, 568] width 20 height 15
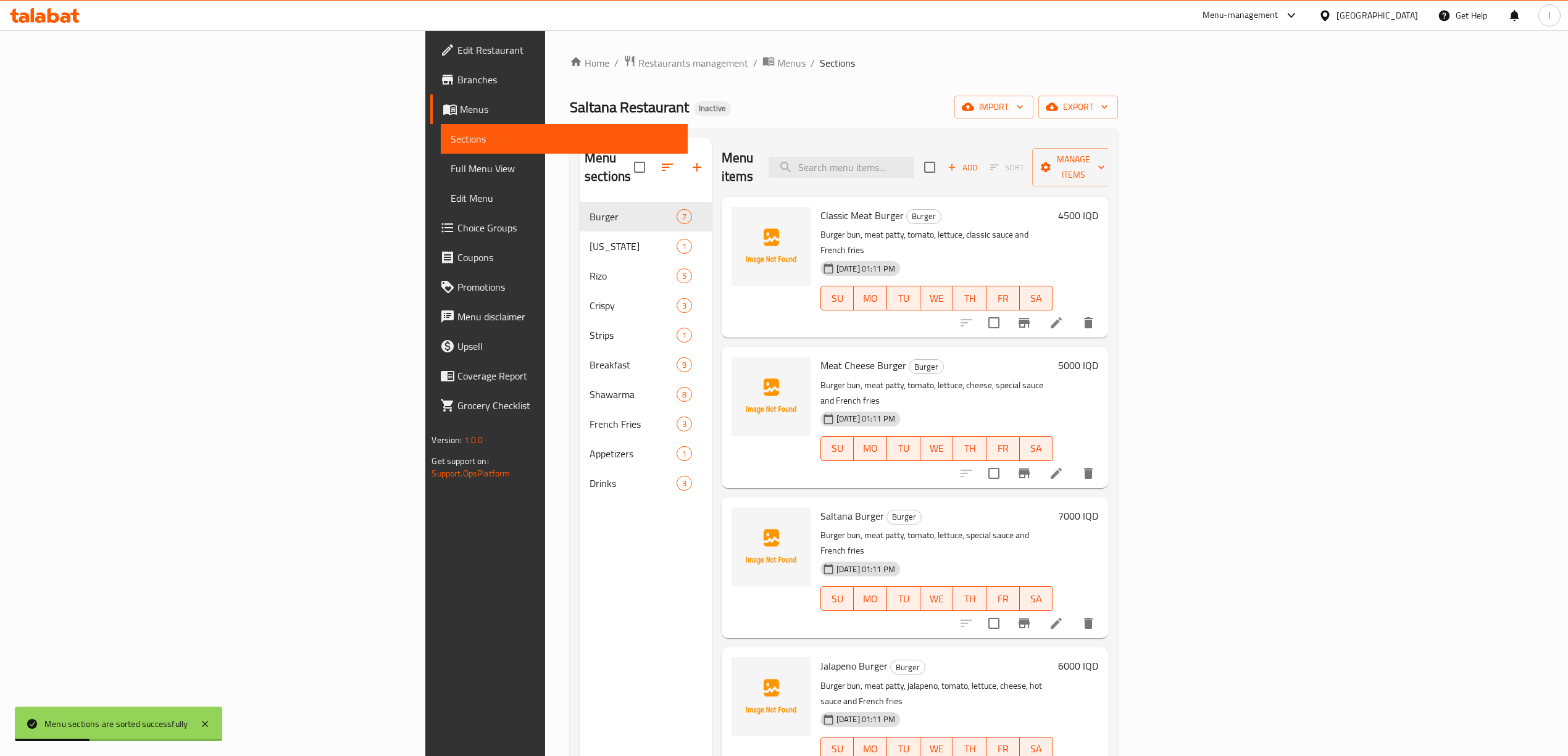
click at [580, 517] on div "Menu sections Burger 7 Kentucky 1 Rizo 5 Crispy 3 Strips 1 Breakfast 9 Shawarma…" at bounding box center [646, 516] width 132 height 756
click at [451, 170] on span "Full Menu View" at bounding box center [564, 169] width 227 height 15
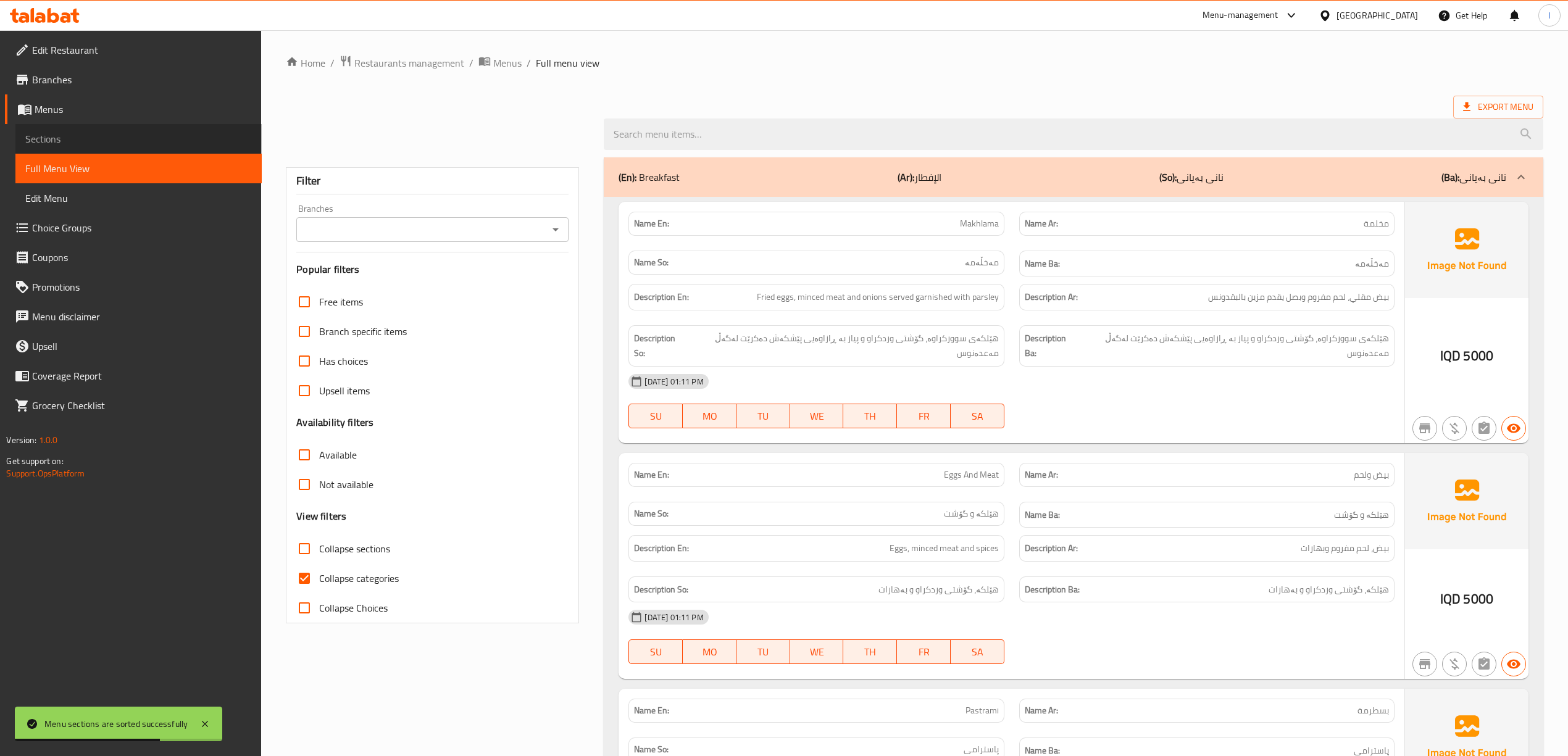
click at [112, 143] on span "Sections" at bounding box center [139, 139] width 227 height 15
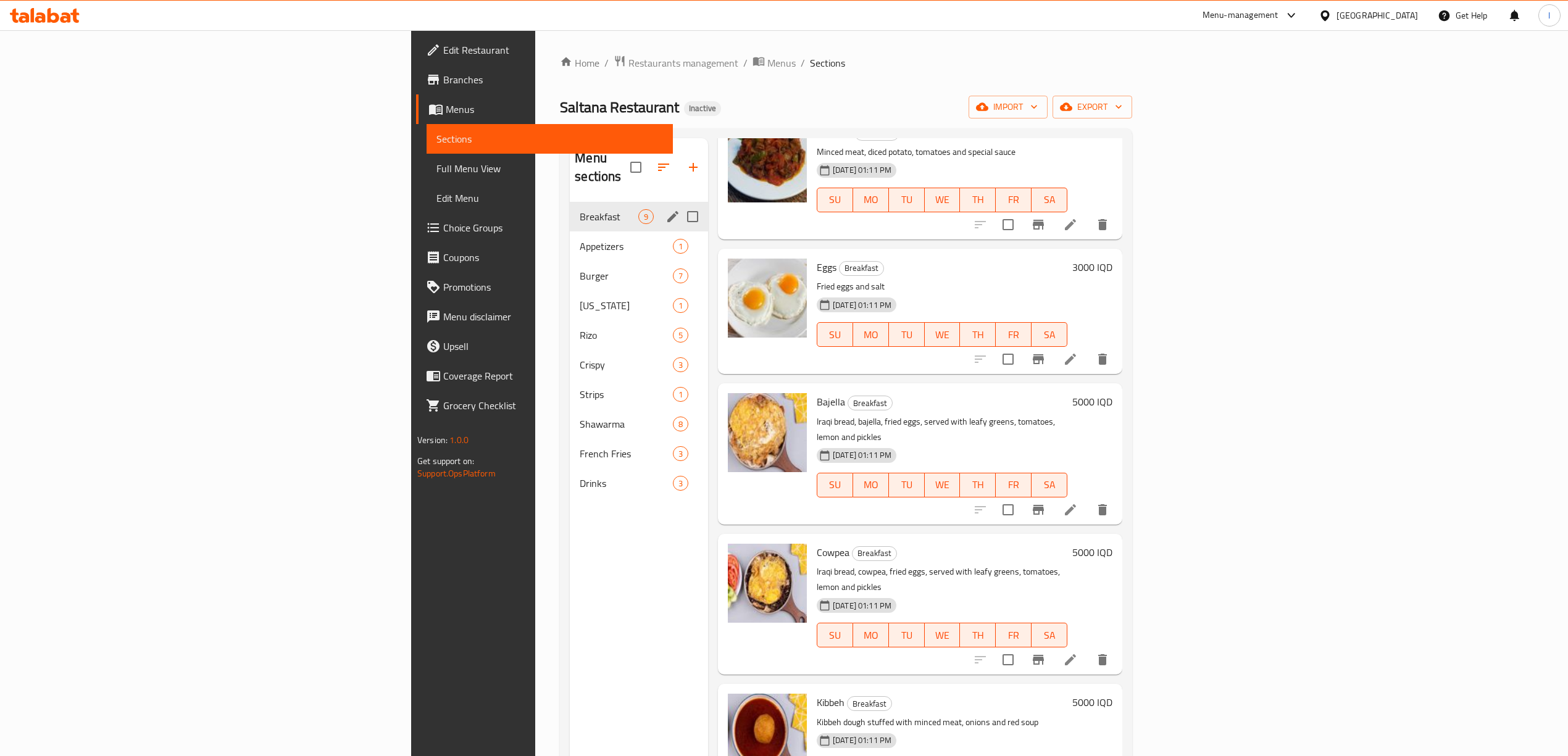
click at [569, 208] on div "Breakfast 9" at bounding box center [638, 216] width 138 height 30
click at [580, 239] on span "Appetizers" at bounding box center [609, 246] width 59 height 15
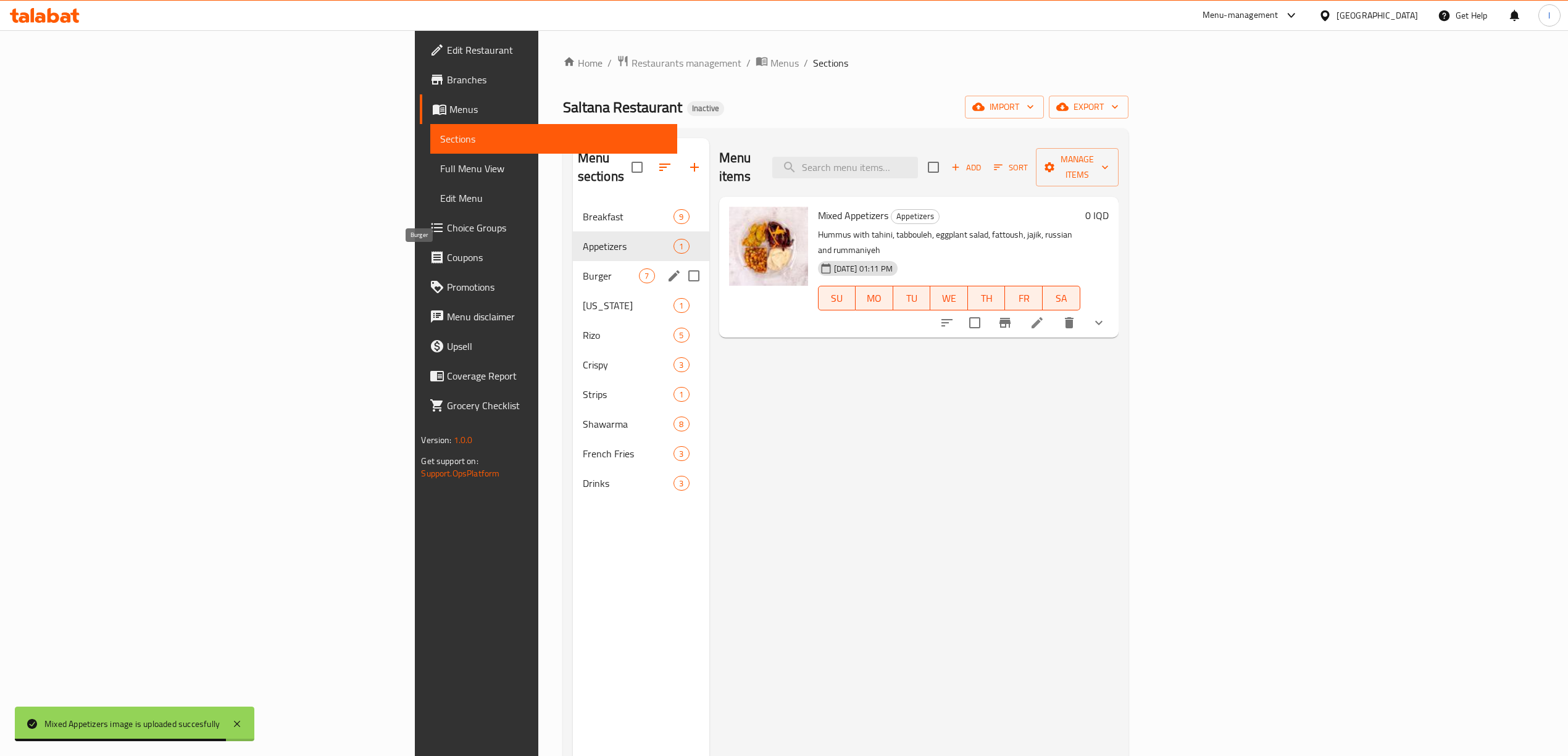
click at [583, 268] on span "Burger" at bounding box center [611, 276] width 57 height 15
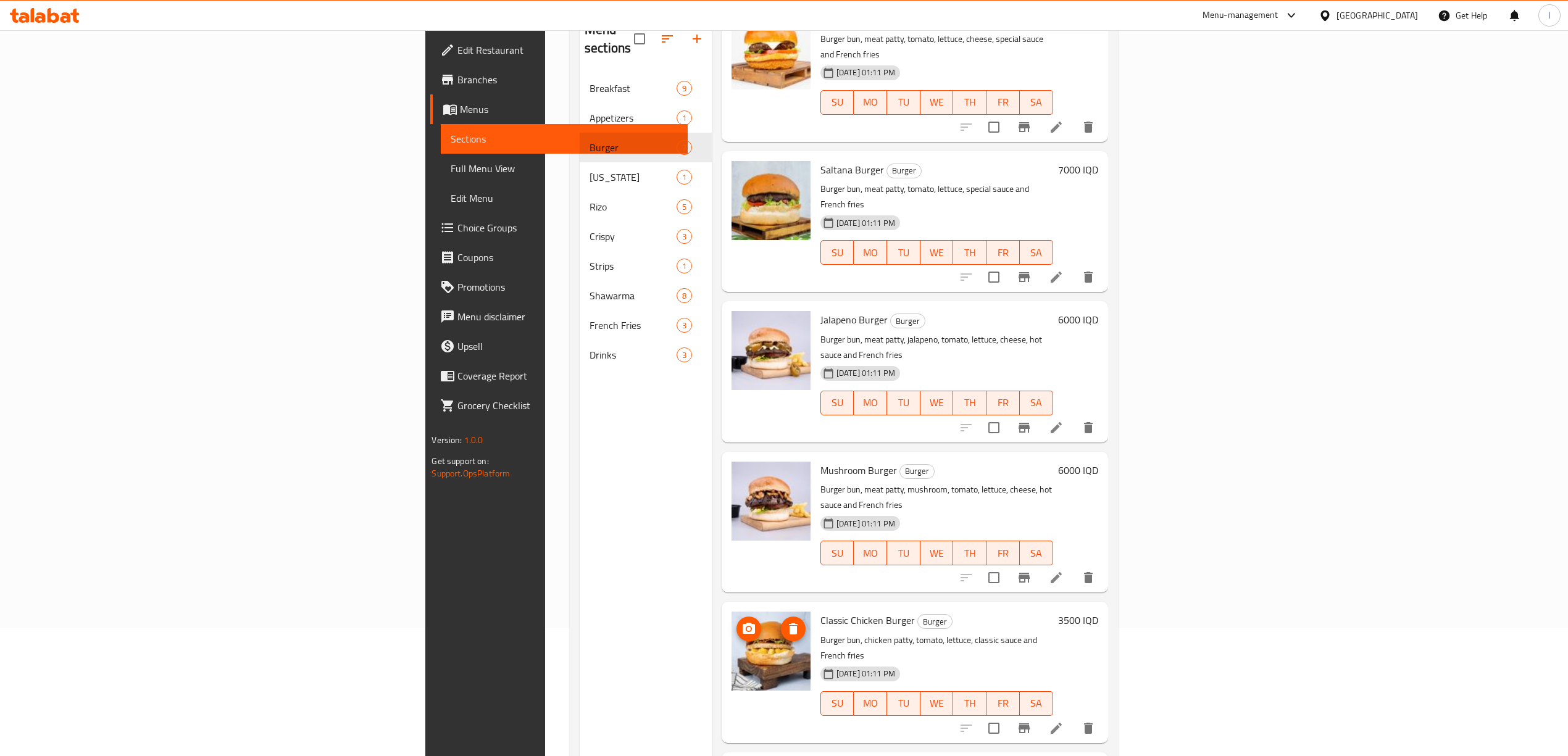
scroll to position [173, 0]
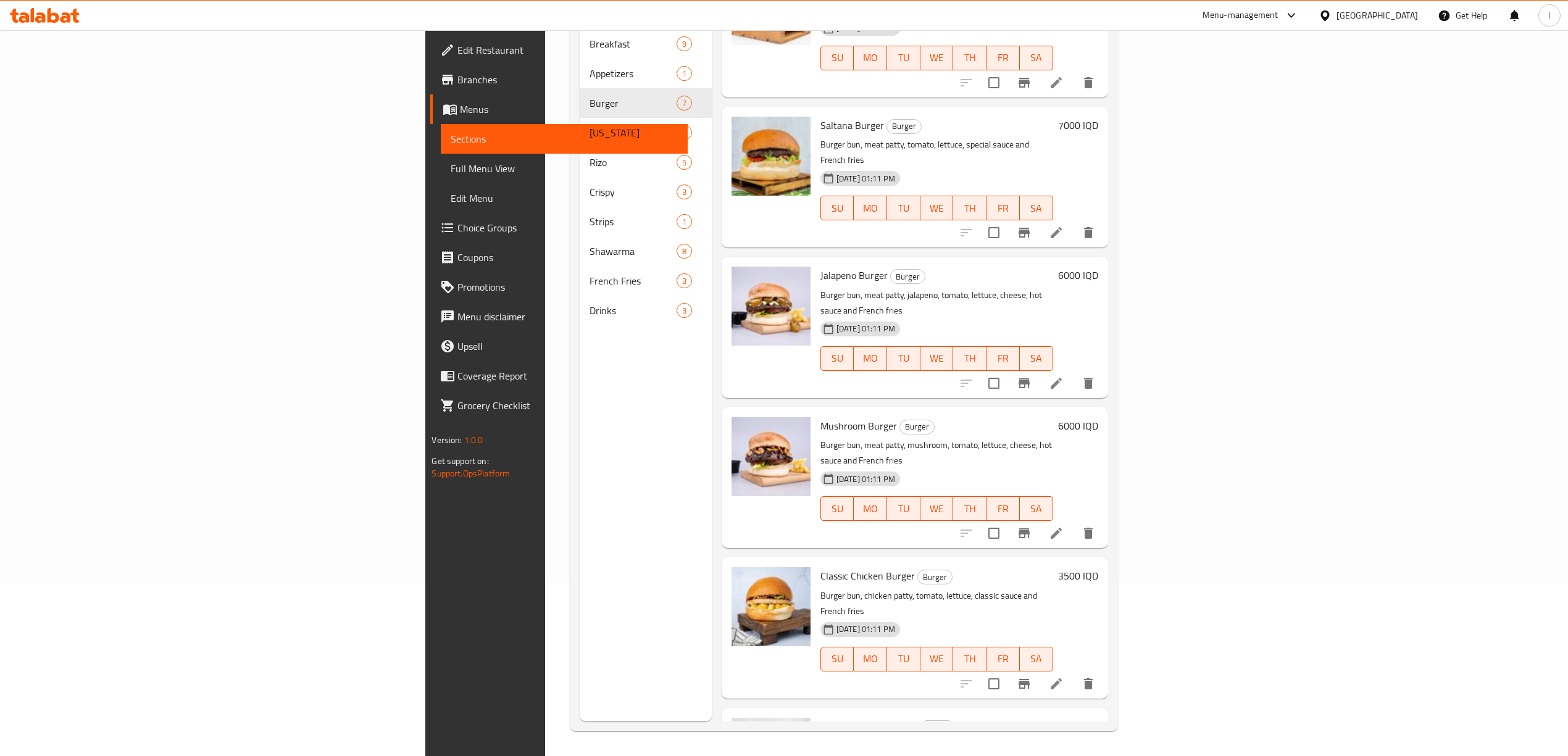
drag, startPoint x: 549, startPoint y: 415, endPoint x: 430, endPoint y: 297, distance: 167.6
click at [580, 412] on div "Menu sections Breakfast 9 Appetizers 1 Burger 7 Kentucky 1 Rizo 5 Crispy 3 Stri…" at bounding box center [646, 343] width 132 height 756
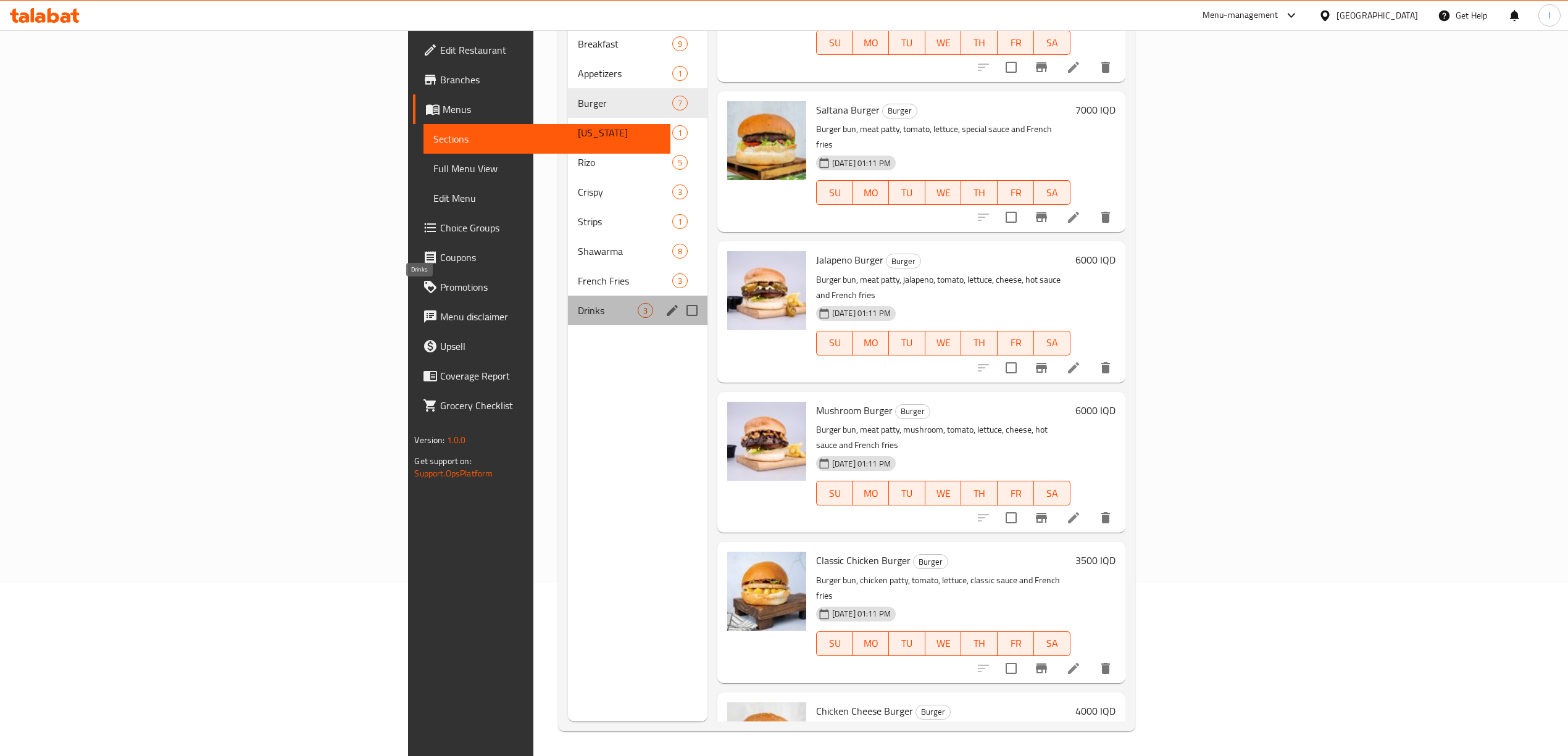
click at [578, 303] on span "Drinks" at bounding box center [607, 310] width 59 height 15
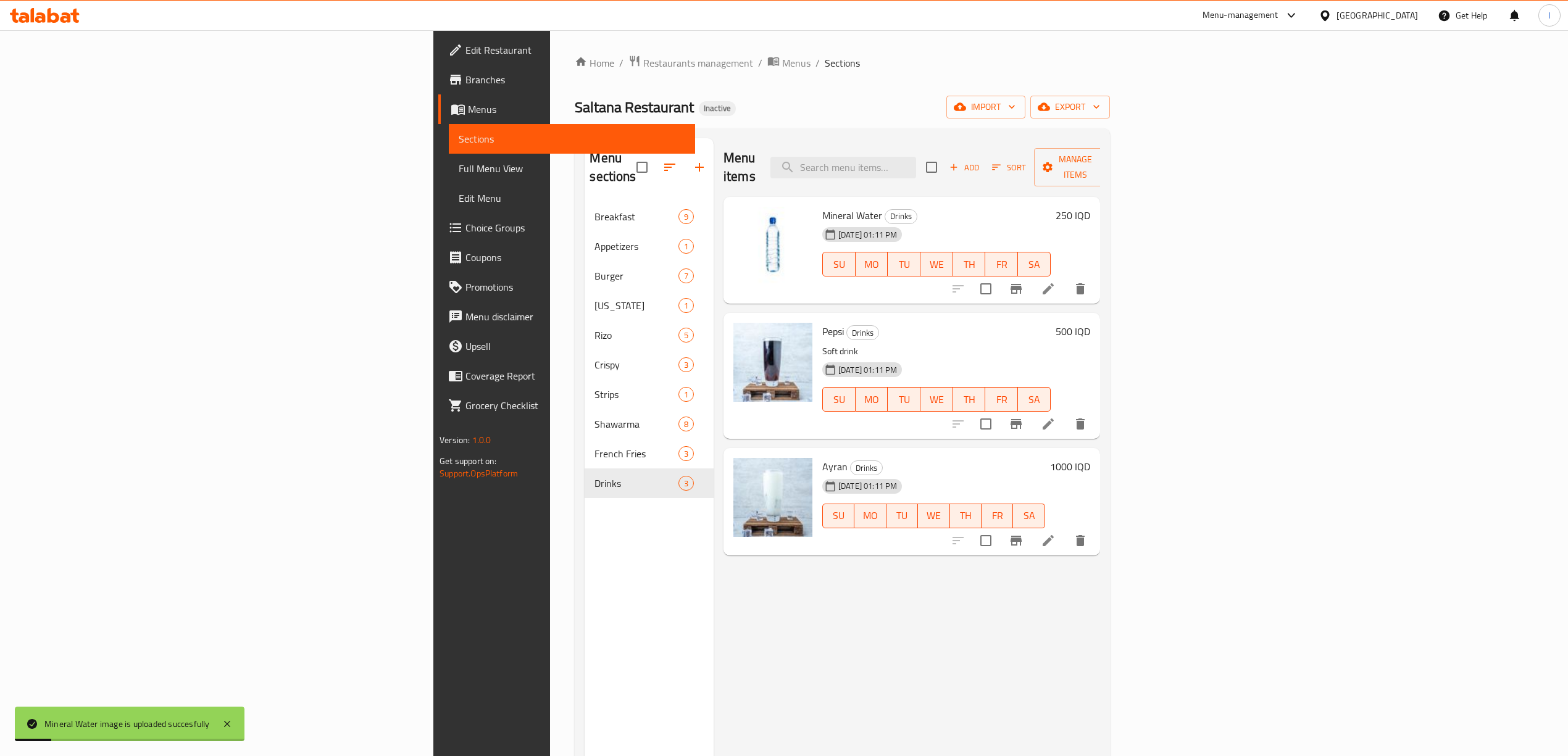
click at [584, 538] on div "Menu sections Breakfast 9 Appetizers 1 Burger 7 Kentucky 1 Rizo 5 Crispy 3 Stri…" at bounding box center [648, 516] width 129 height 756
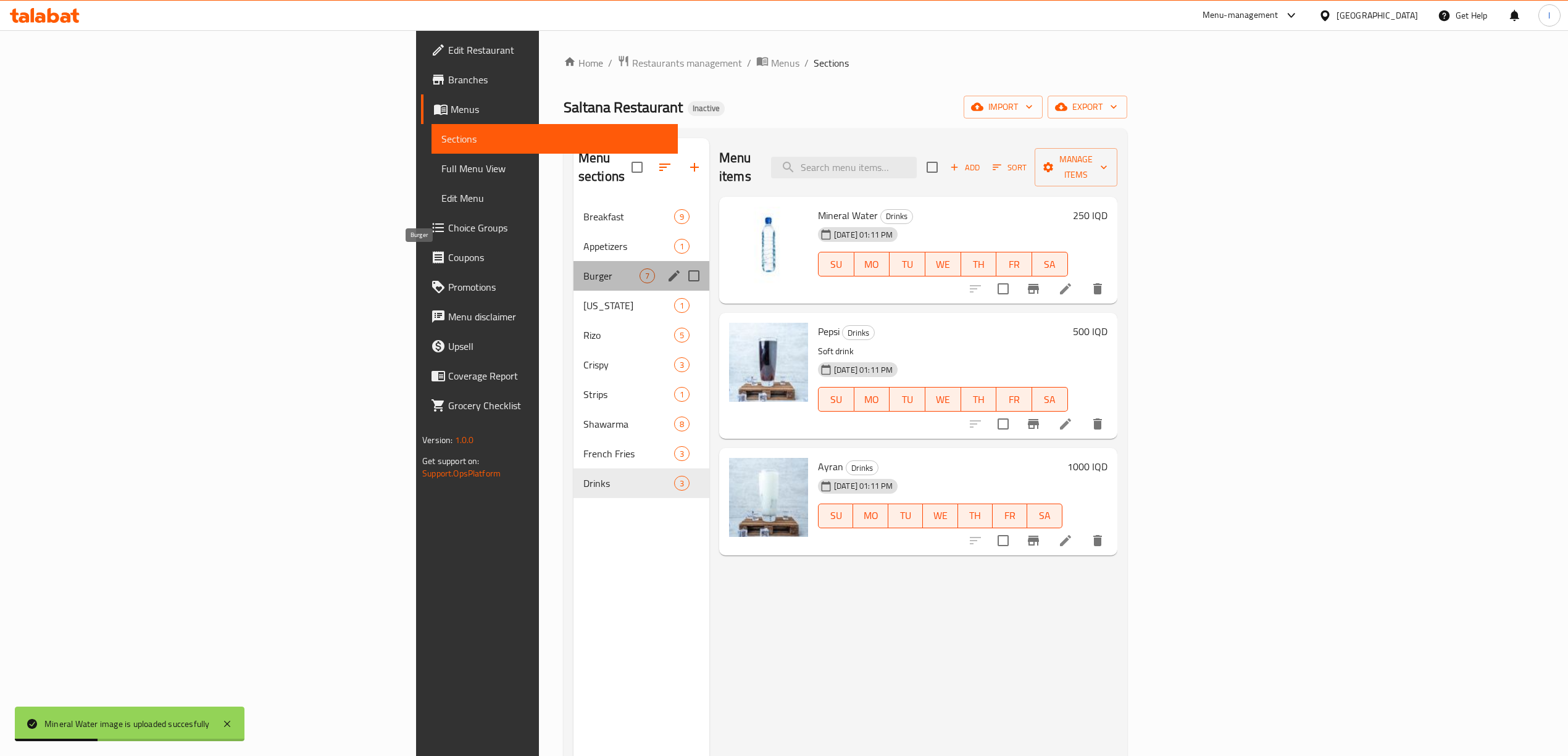
click at [583, 268] on span "Burger" at bounding box center [611, 276] width 56 height 15
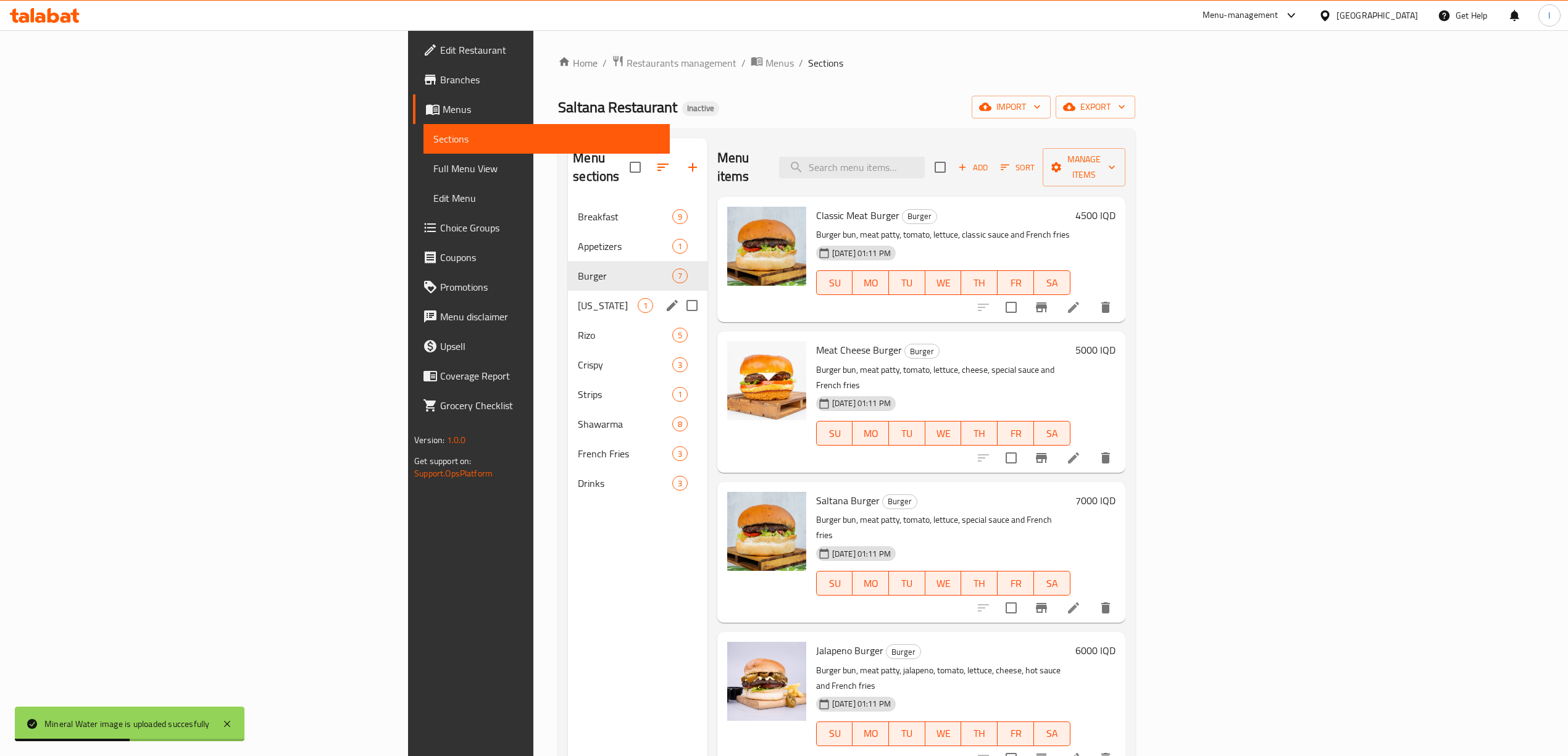
click at [568, 291] on div "Kentucky 1" at bounding box center [638, 306] width 140 height 30
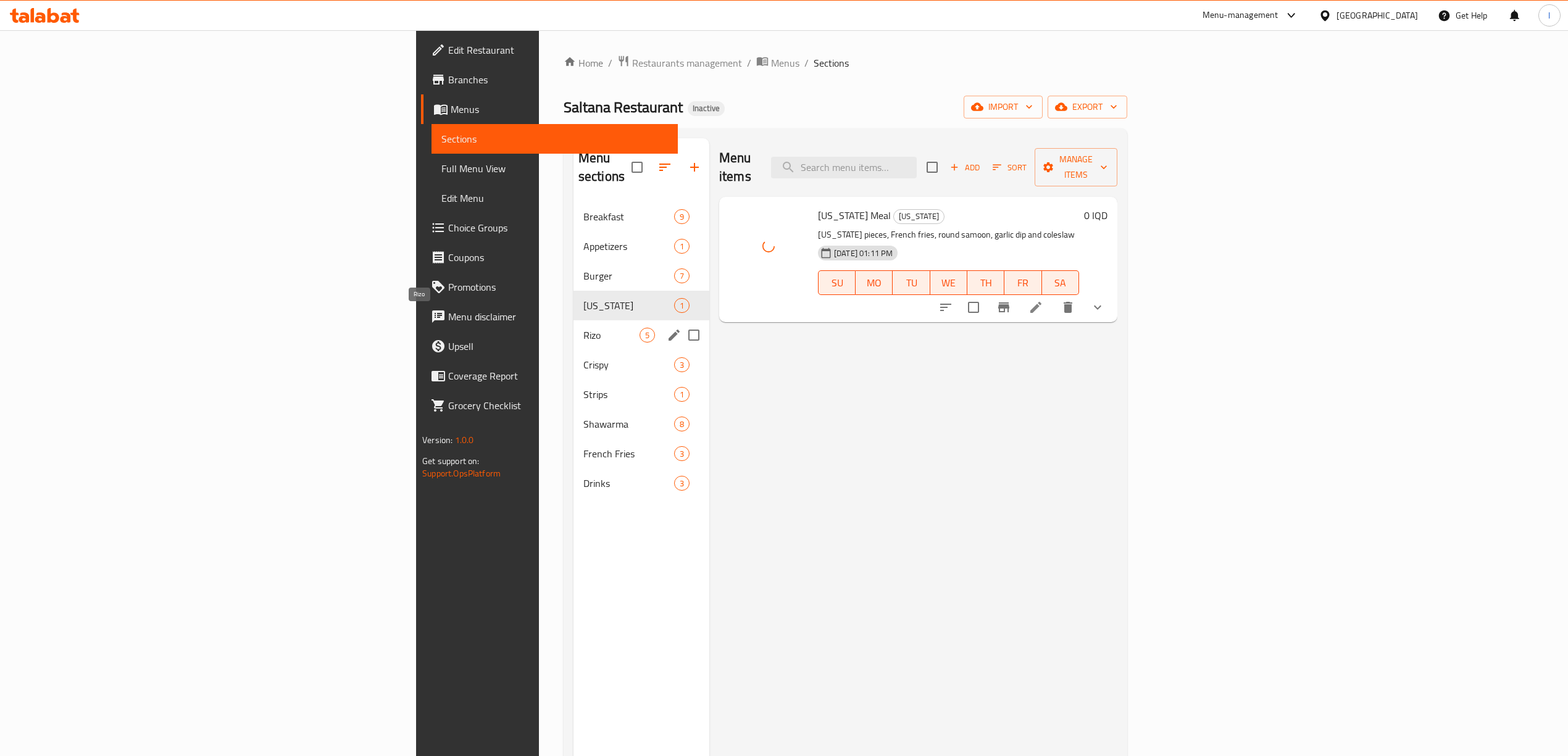
click at [583, 328] on span "Rizo" at bounding box center [611, 335] width 56 height 15
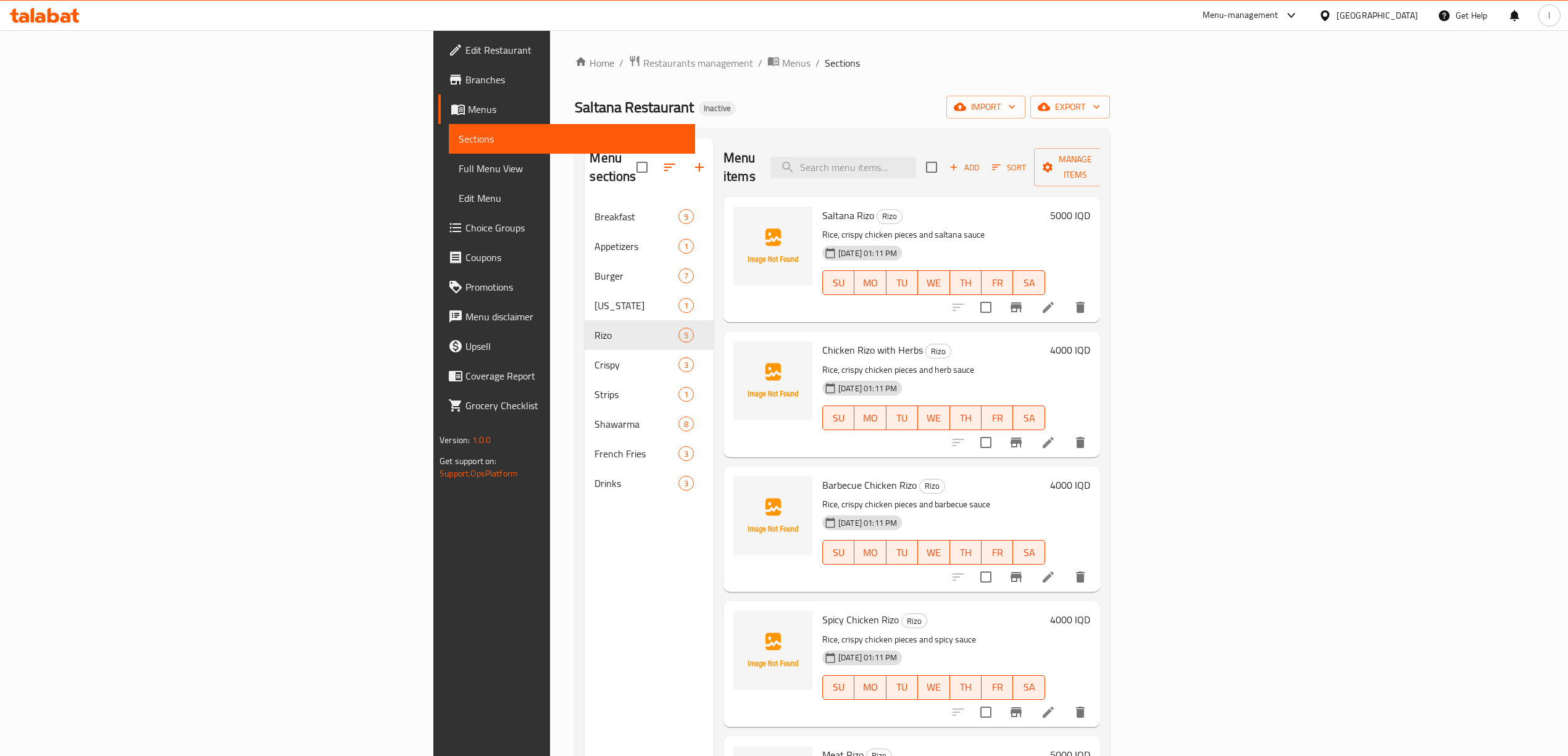
drag, startPoint x: 528, startPoint y: 543, endPoint x: 514, endPoint y: 511, distance: 34.9
click at [584, 542] on div "Menu sections Breakfast 9 Appetizers 1 Burger 7 Kentucky 1 Rizo 5 Crispy 3 Stri…" at bounding box center [648, 516] width 129 height 756
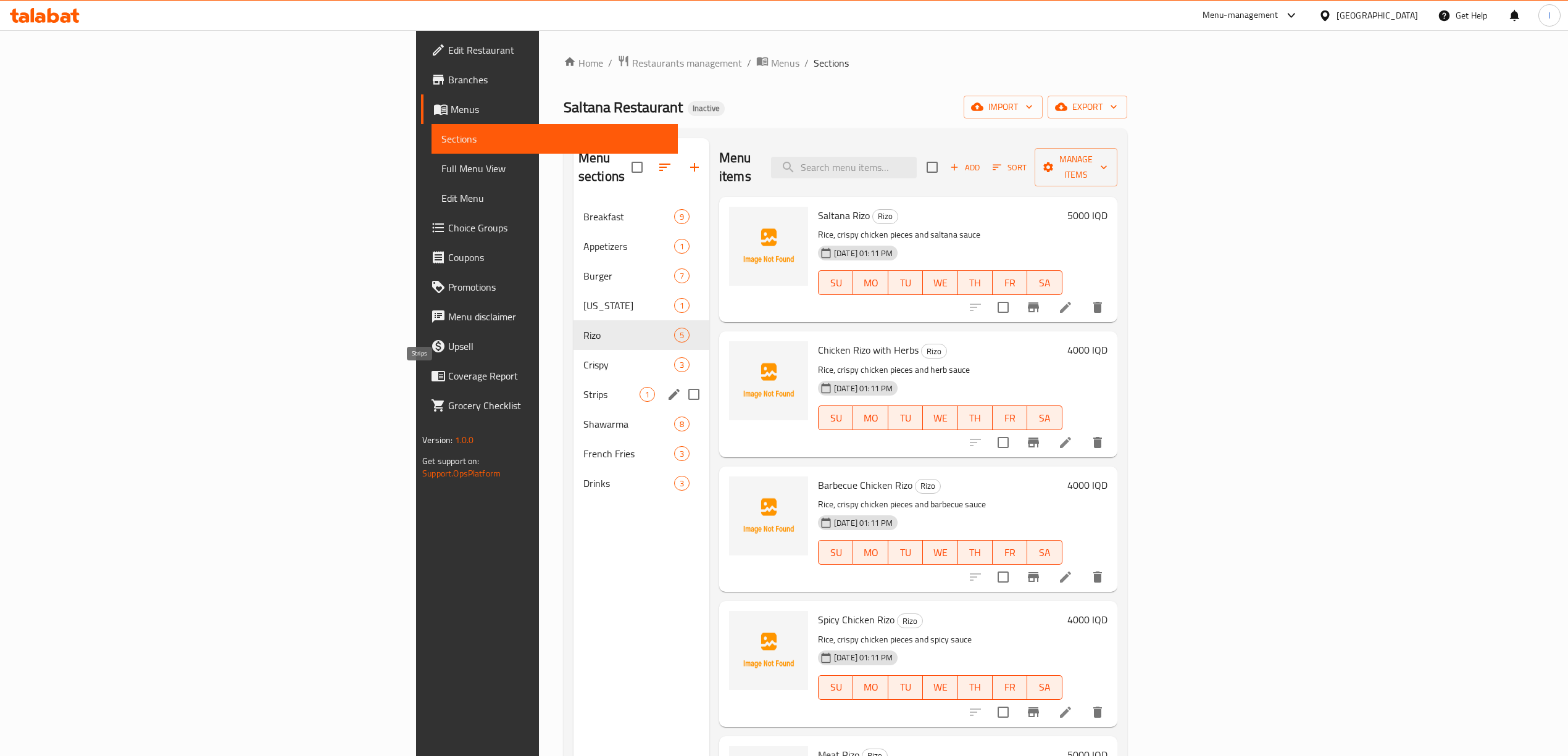
click at [583, 387] on span "Strips" at bounding box center [611, 395] width 56 height 15
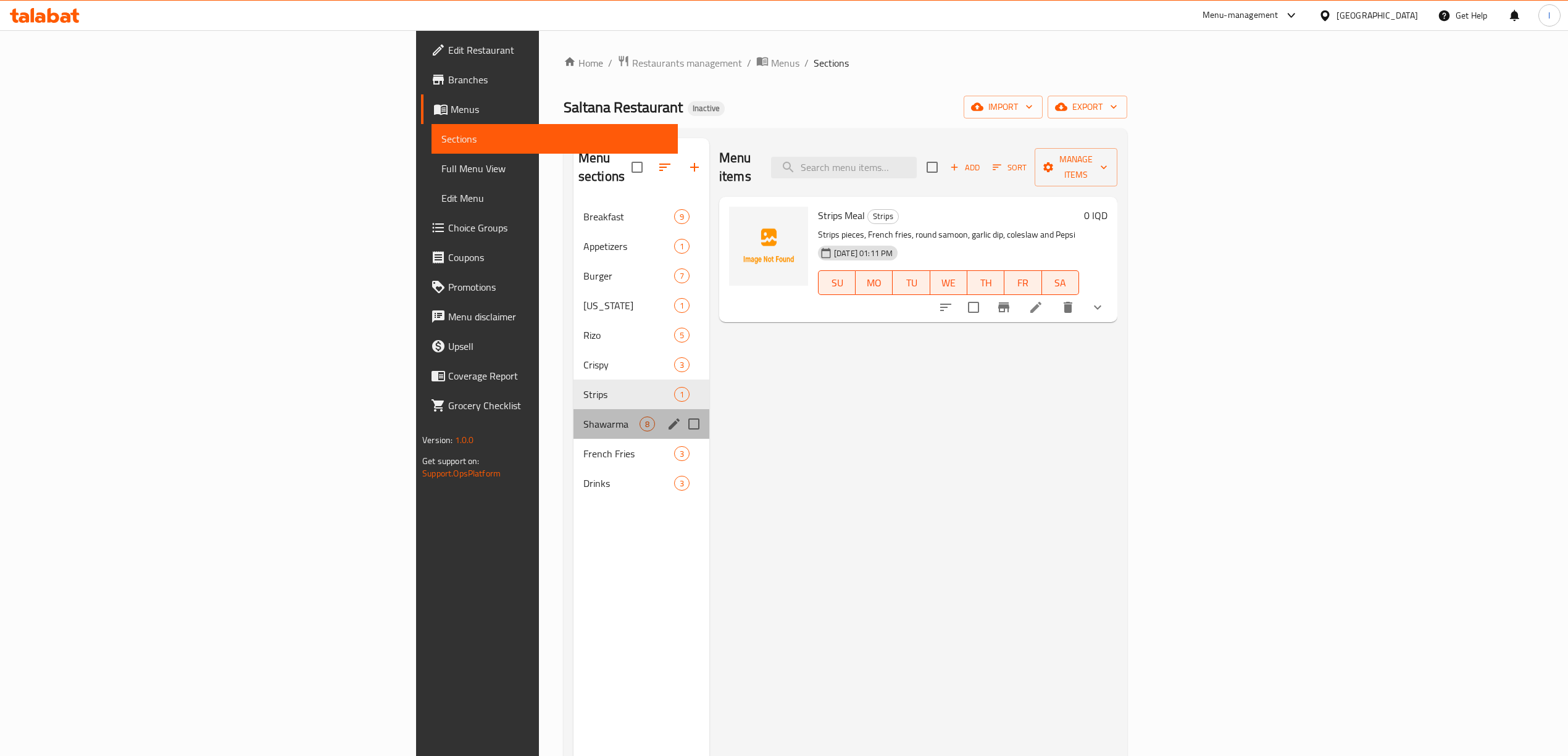
click at [573, 418] on div "Shawarma 8" at bounding box center [641, 424] width 136 height 30
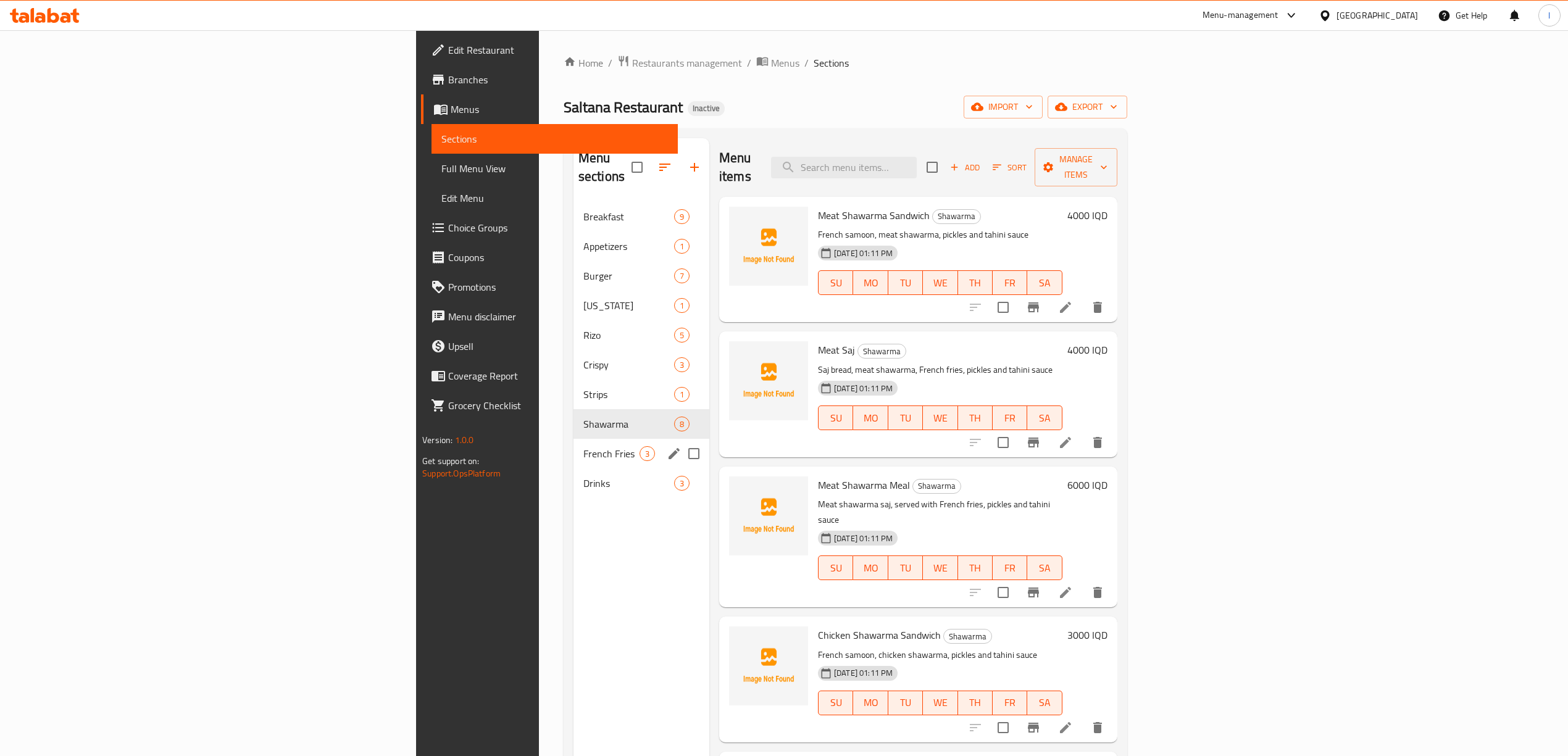
click at [583, 446] on span "French Fries" at bounding box center [611, 453] width 56 height 15
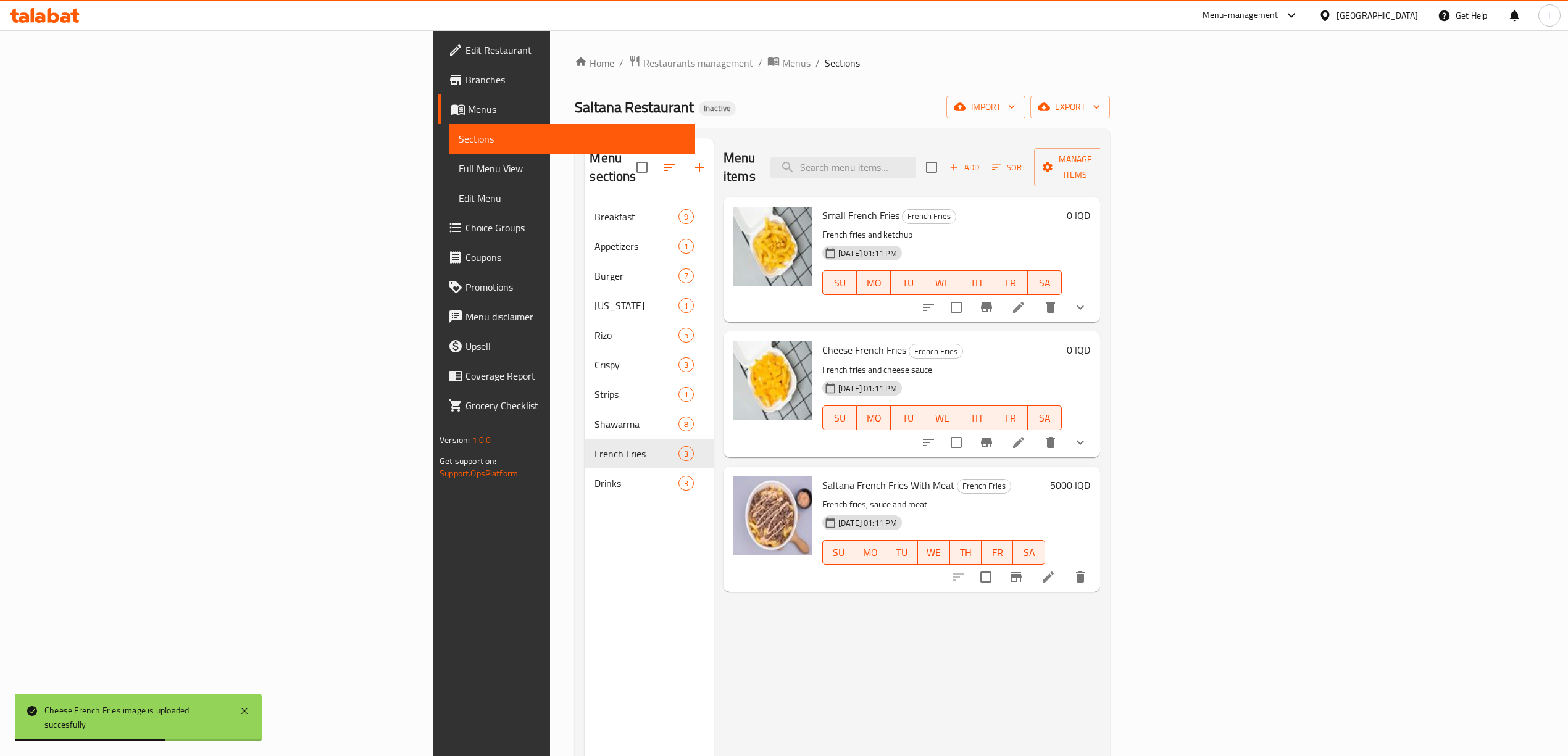
drag, startPoint x: 561, startPoint y: 535, endPoint x: 438, endPoint y: 393, distance: 187.9
click at [584, 535] on div "Menu sections Breakfast 9 Appetizers 1 Burger 7 Kentucky 1 Rizo 5 Crispy 3 Stri…" at bounding box center [648, 516] width 129 height 756
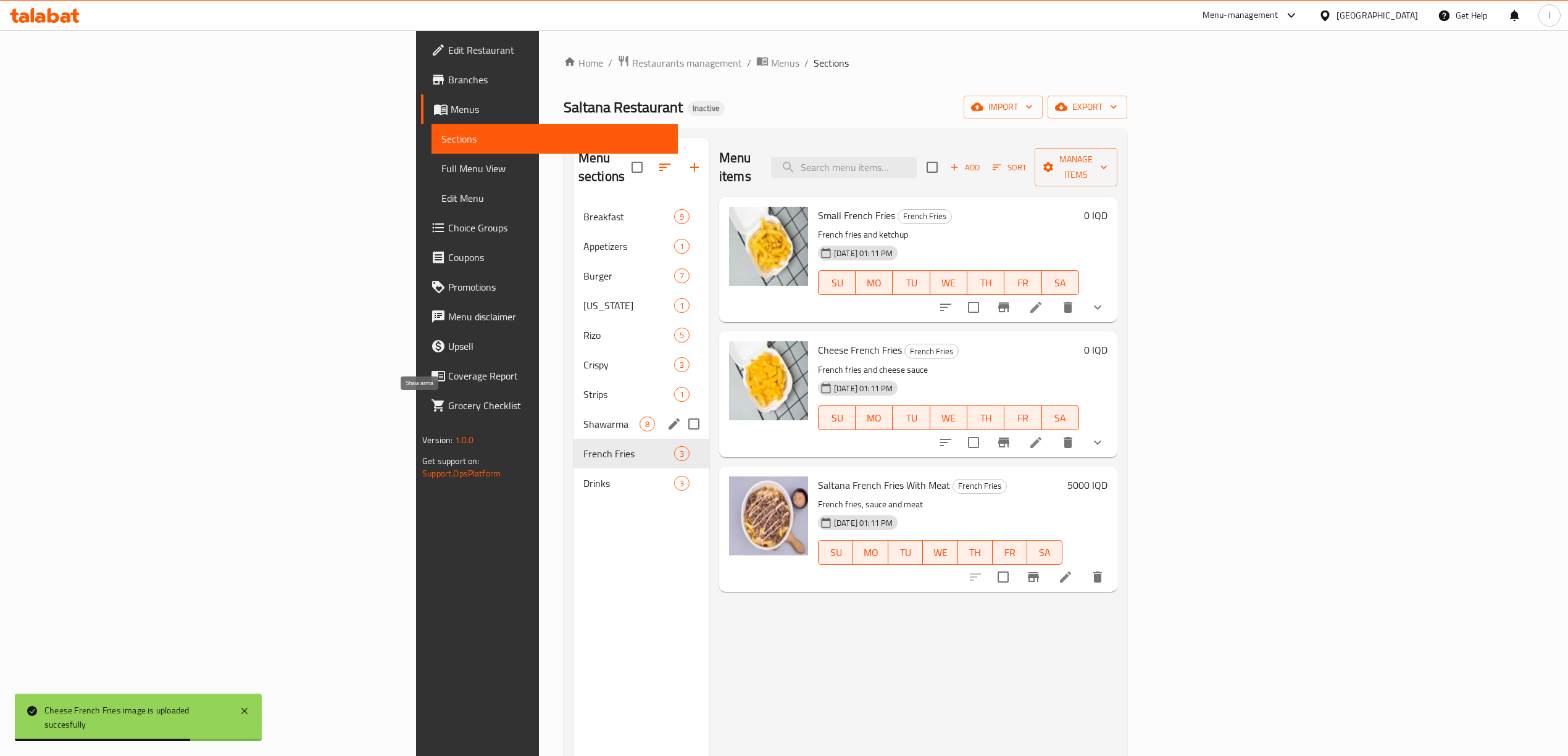
click at [583, 416] on span "Shawarma" at bounding box center [611, 424] width 56 height 15
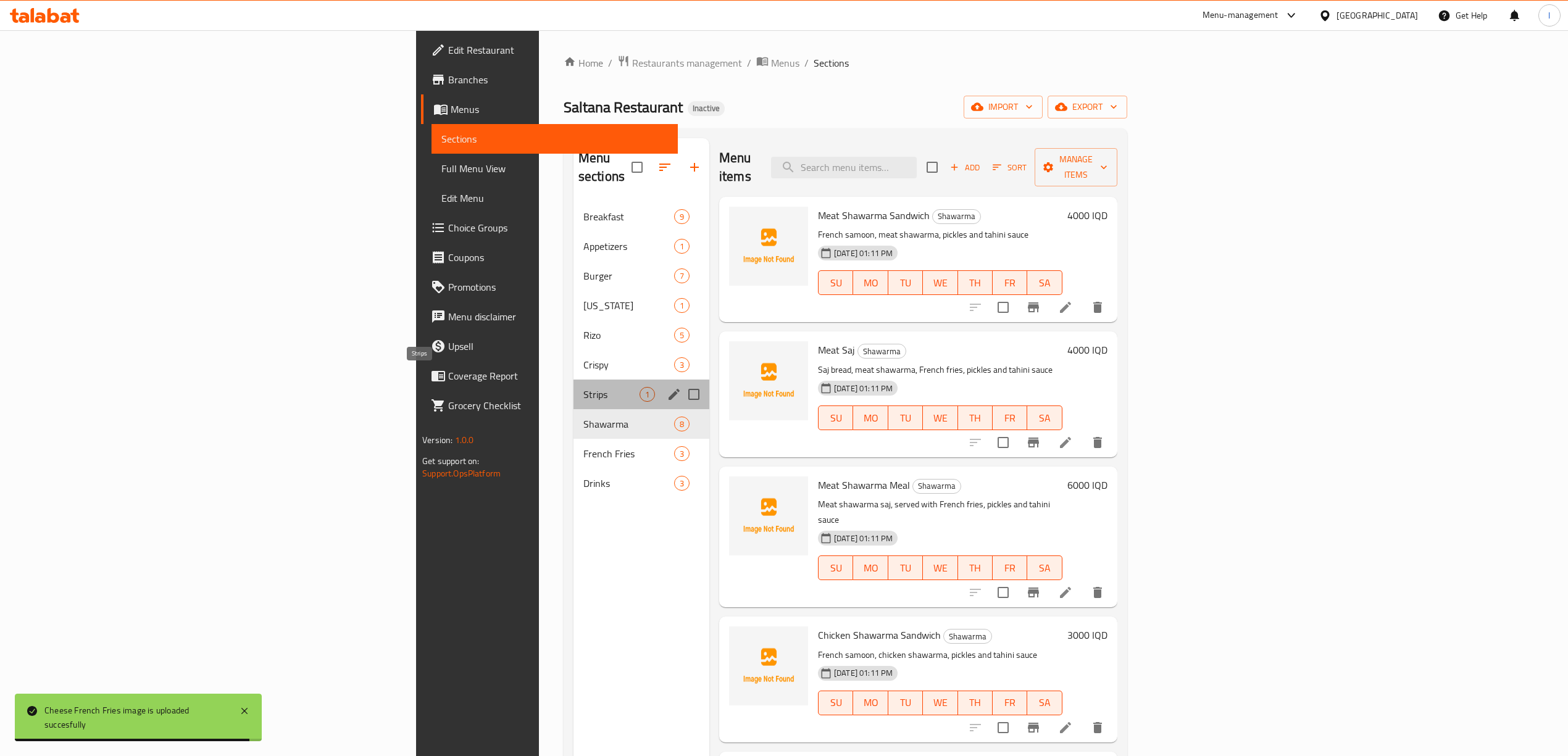
click at [583, 387] on span "Strips" at bounding box center [611, 395] width 56 height 15
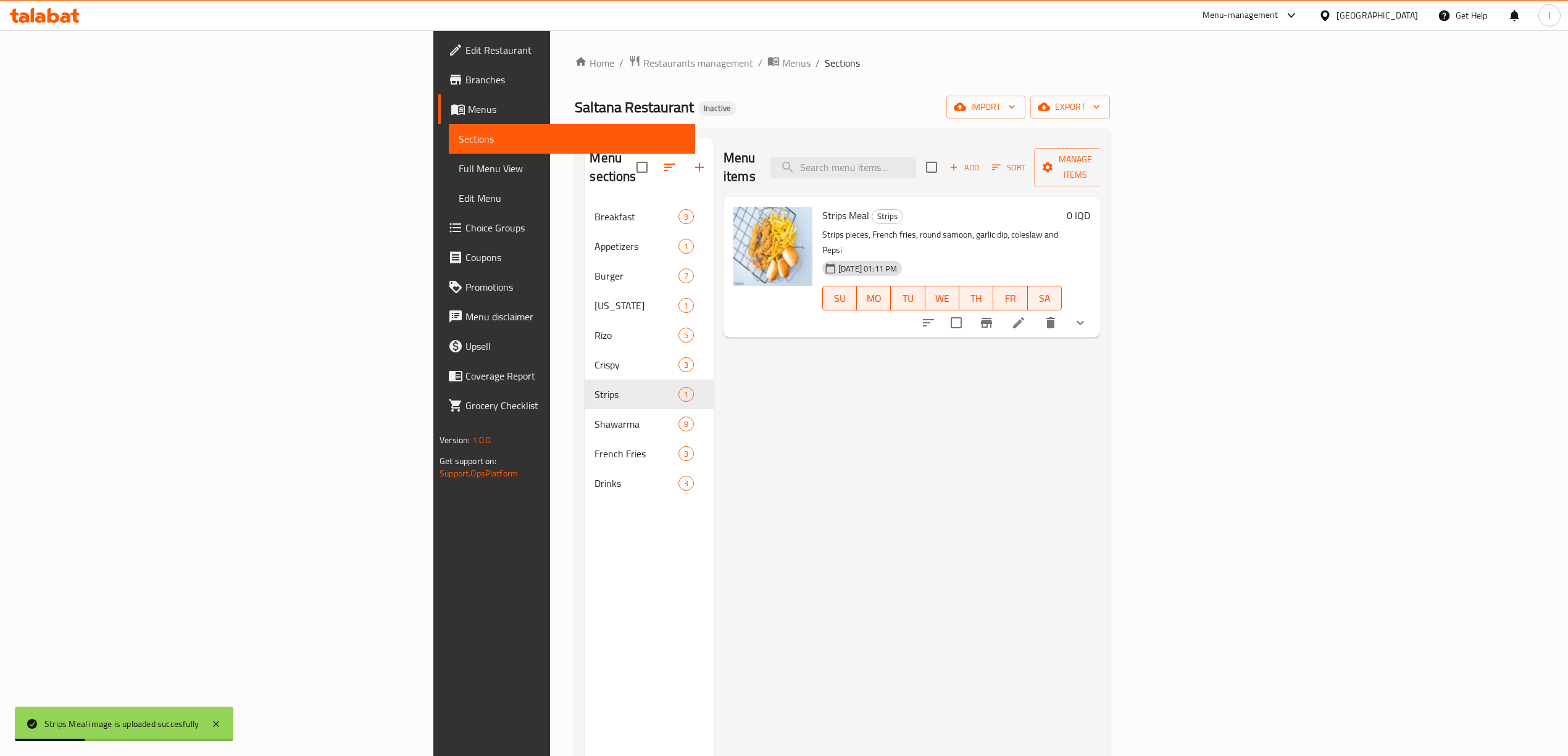
click at [713, 519] on div "Menu items Add Sort Manage items Strips Meal Strips Strips pieces, French fries…" at bounding box center [906, 516] width 387 height 756
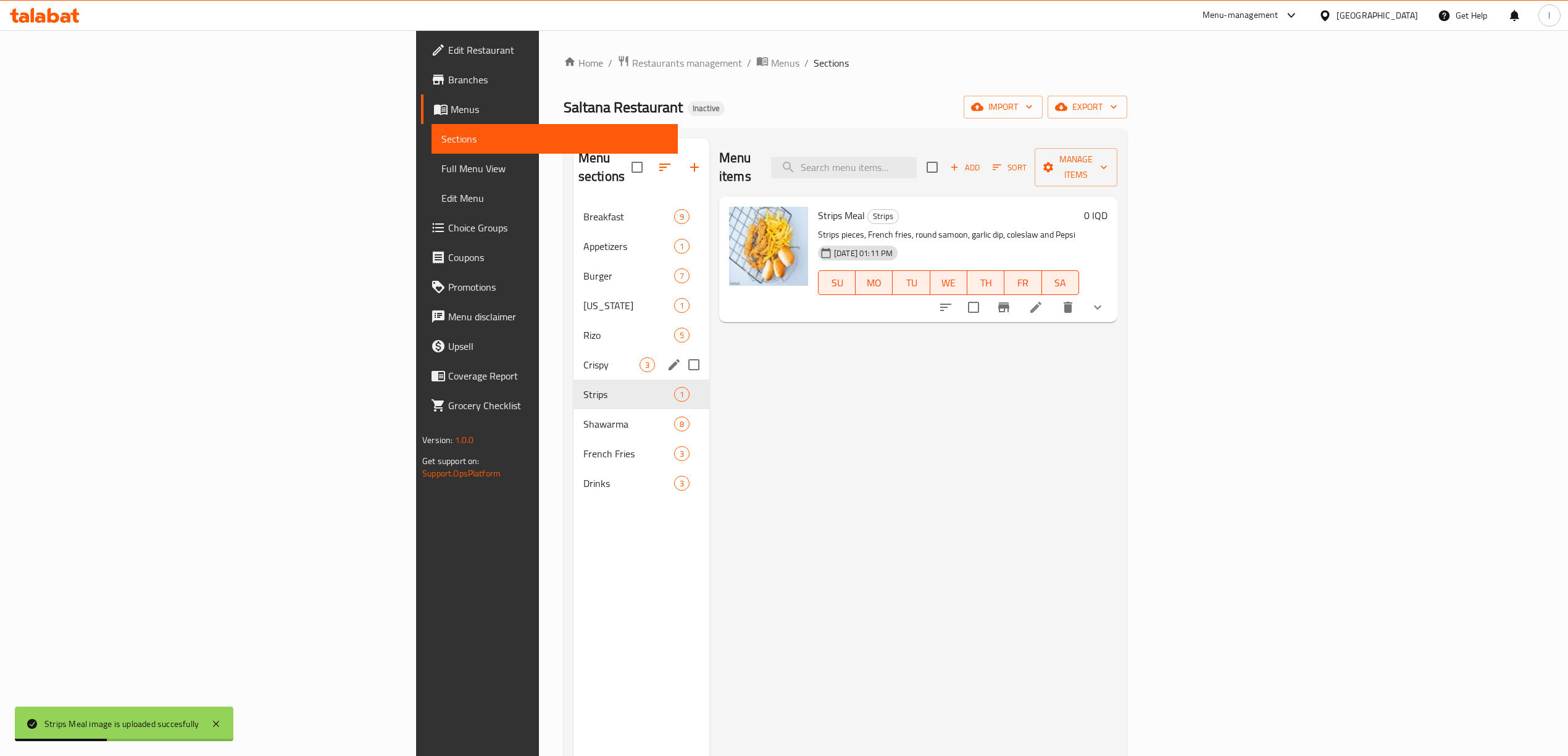
click at [573, 350] on div "Crispy 3" at bounding box center [641, 365] width 136 height 30
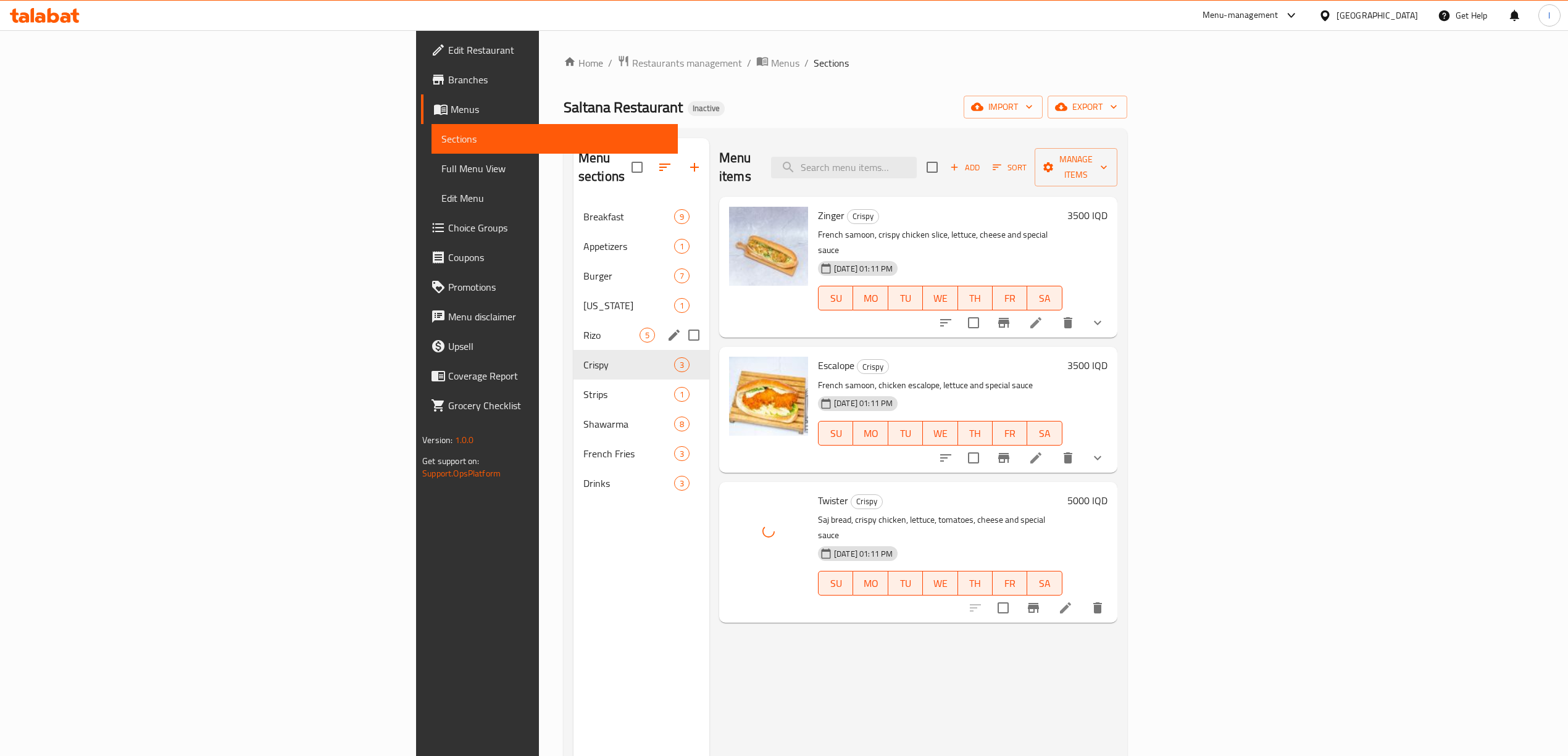
click at [583, 328] on span "Rizo" at bounding box center [611, 335] width 56 height 15
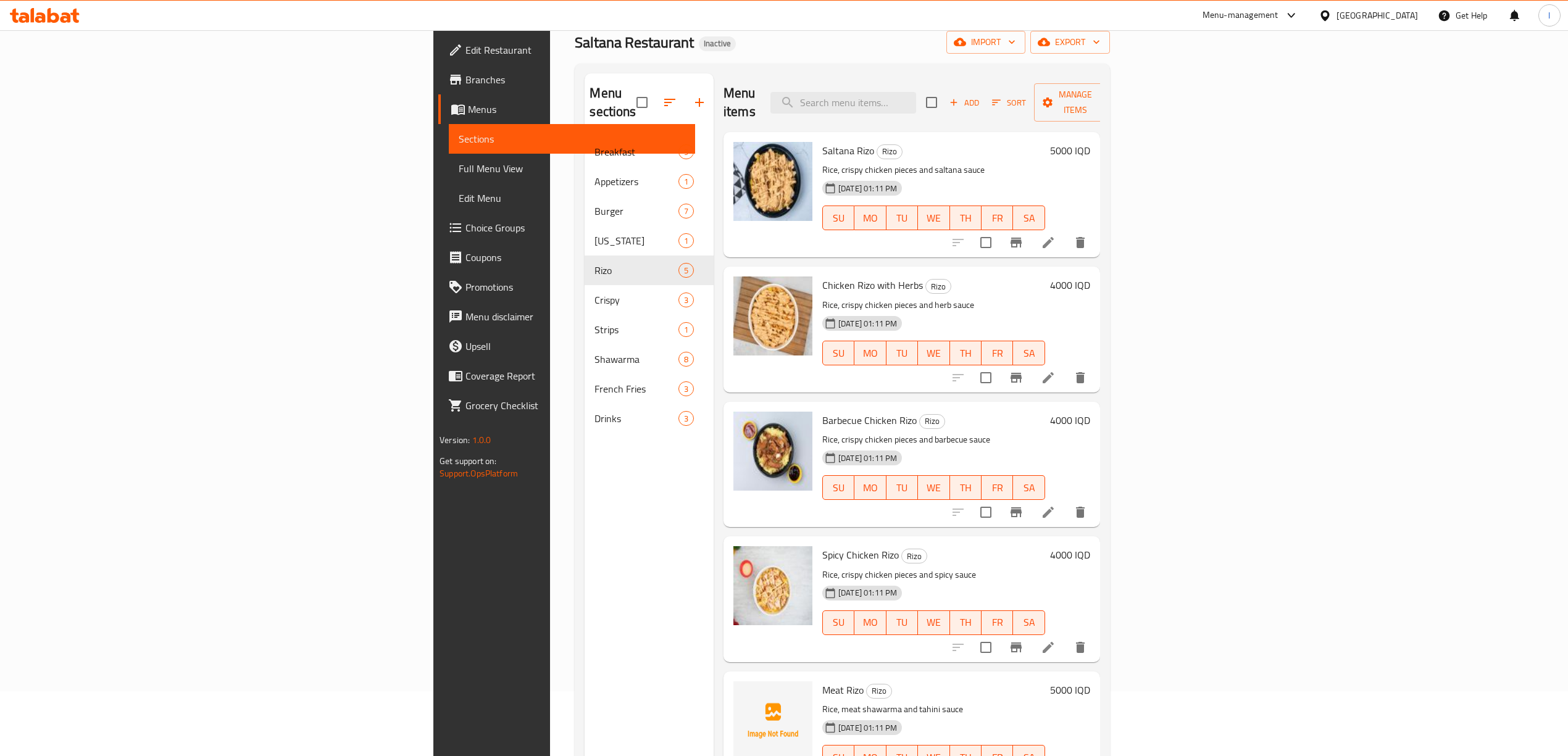
scroll to position [173, 0]
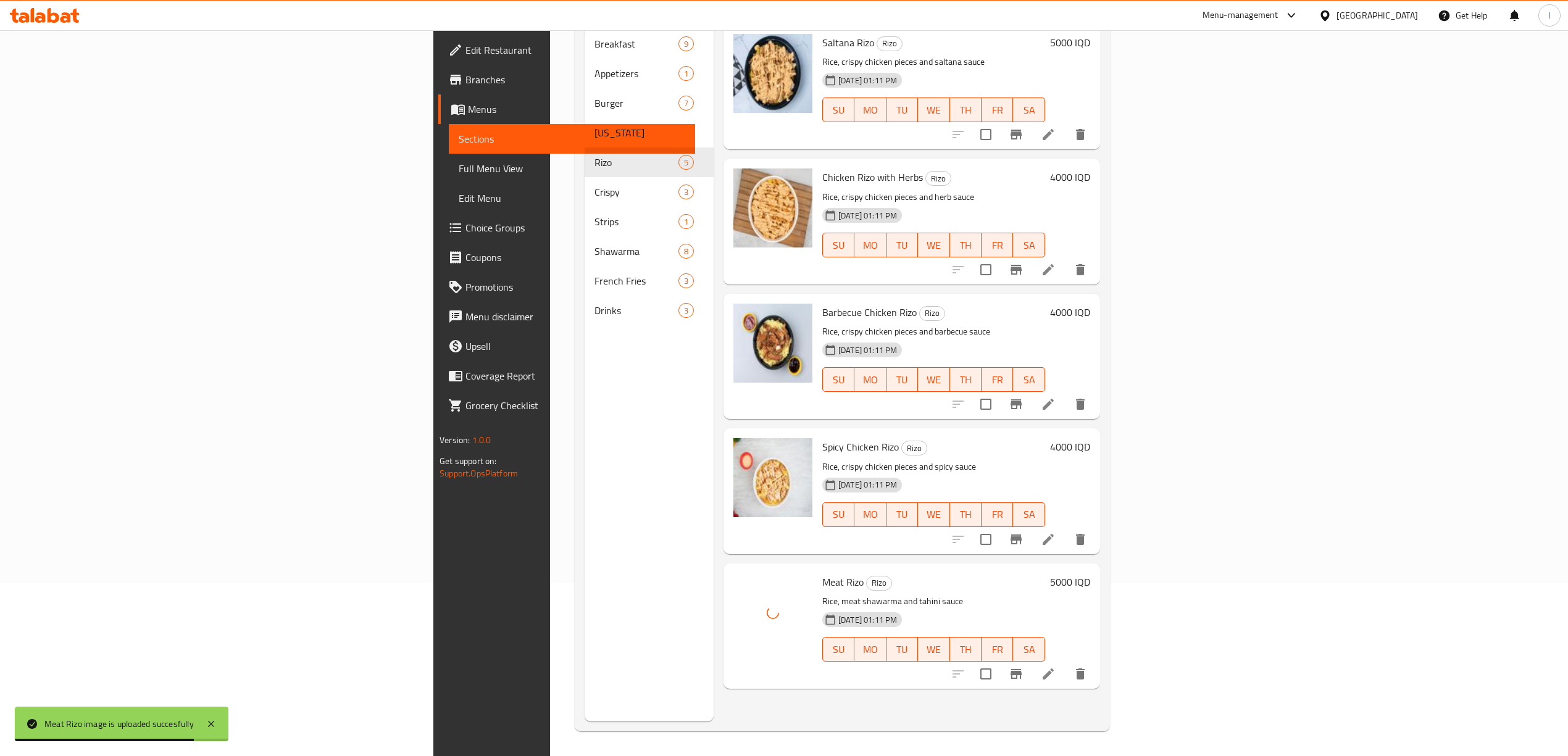
drag, startPoint x: 543, startPoint y: 354, endPoint x: 536, endPoint y: 336, distance: 19.3
click at [584, 354] on div "Menu sections Breakfast 9 Appetizers 1 Burger 7 Kentucky 1 Rizo 5 Crispy 3 Stri…" at bounding box center [648, 343] width 129 height 756
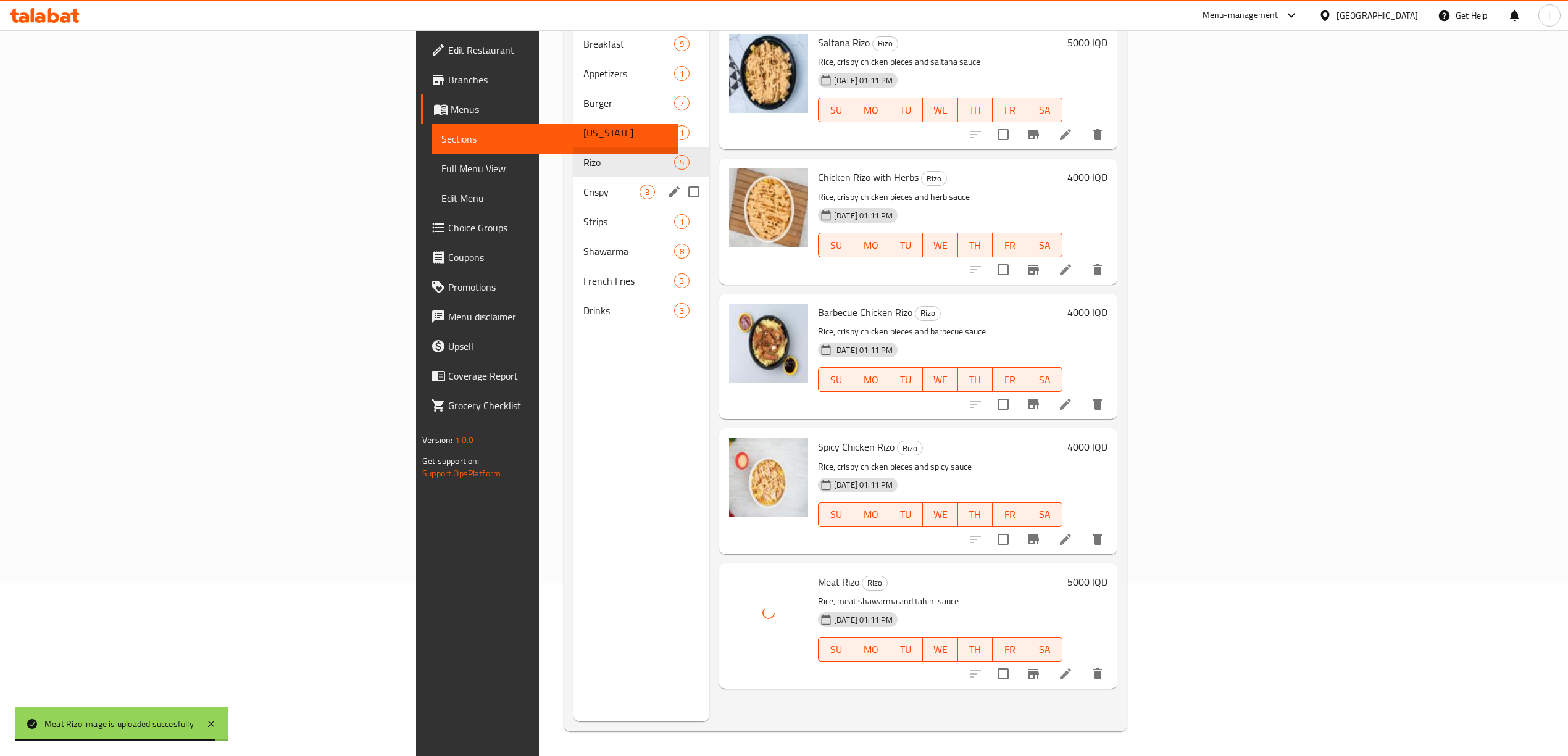
click at [573, 184] on div "Crispy 3" at bounding box center [641, 192] width 136 height 30
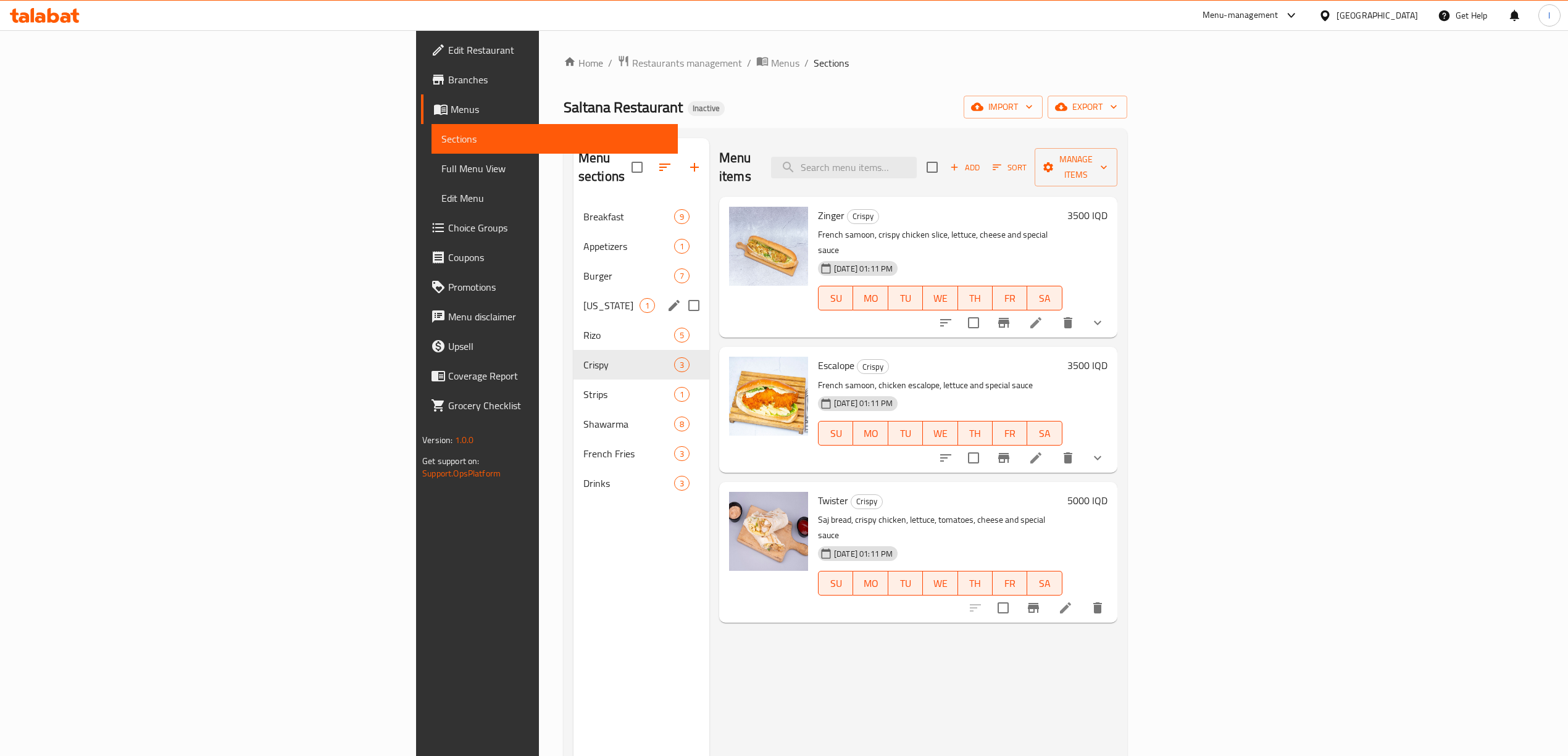
click at [583, 298] on span "[US_STATE]" at bounding box center [611, 306] width 56 height 15
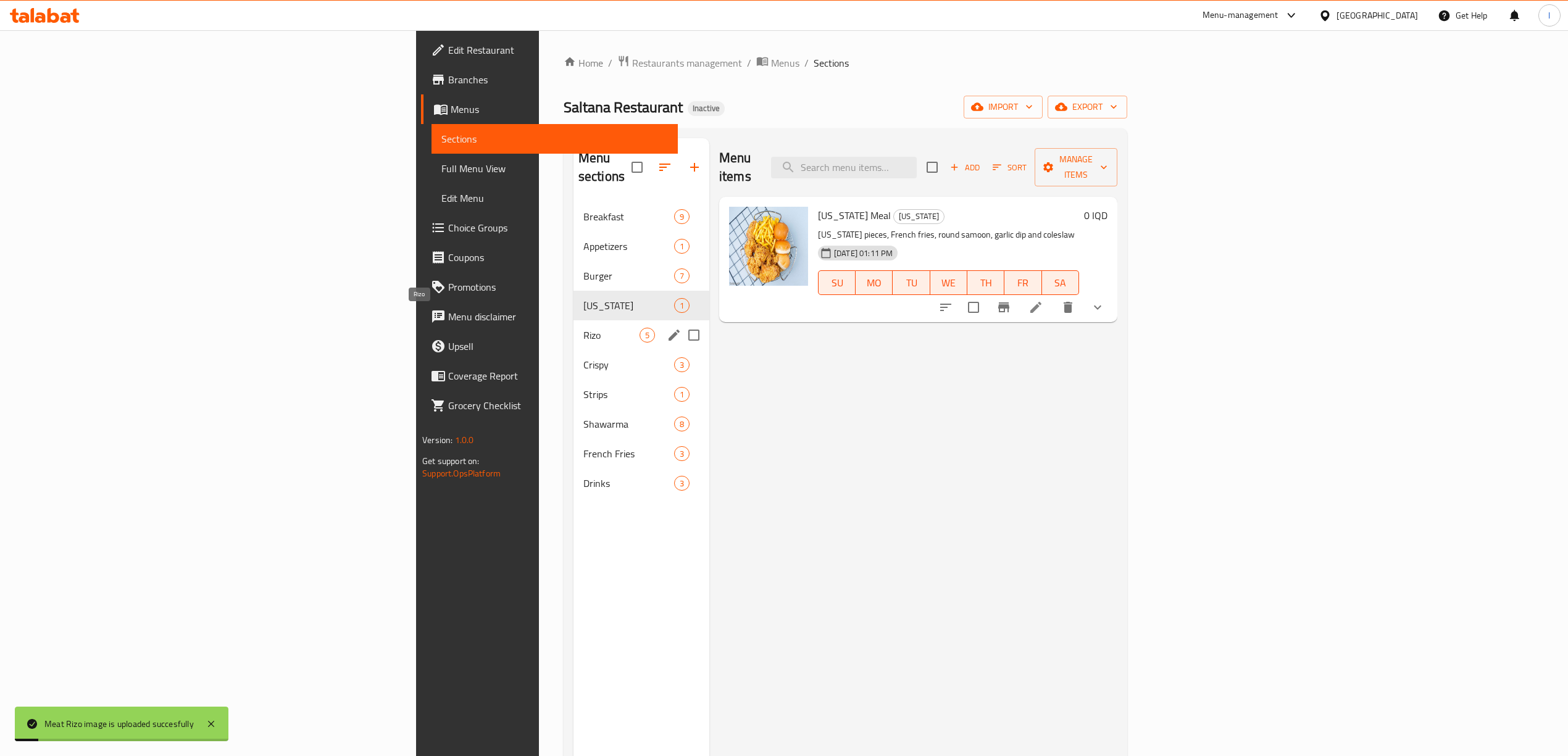
click at [583, 328] on span "Rizo" at bounding box center [611, 335] width 56 height 15
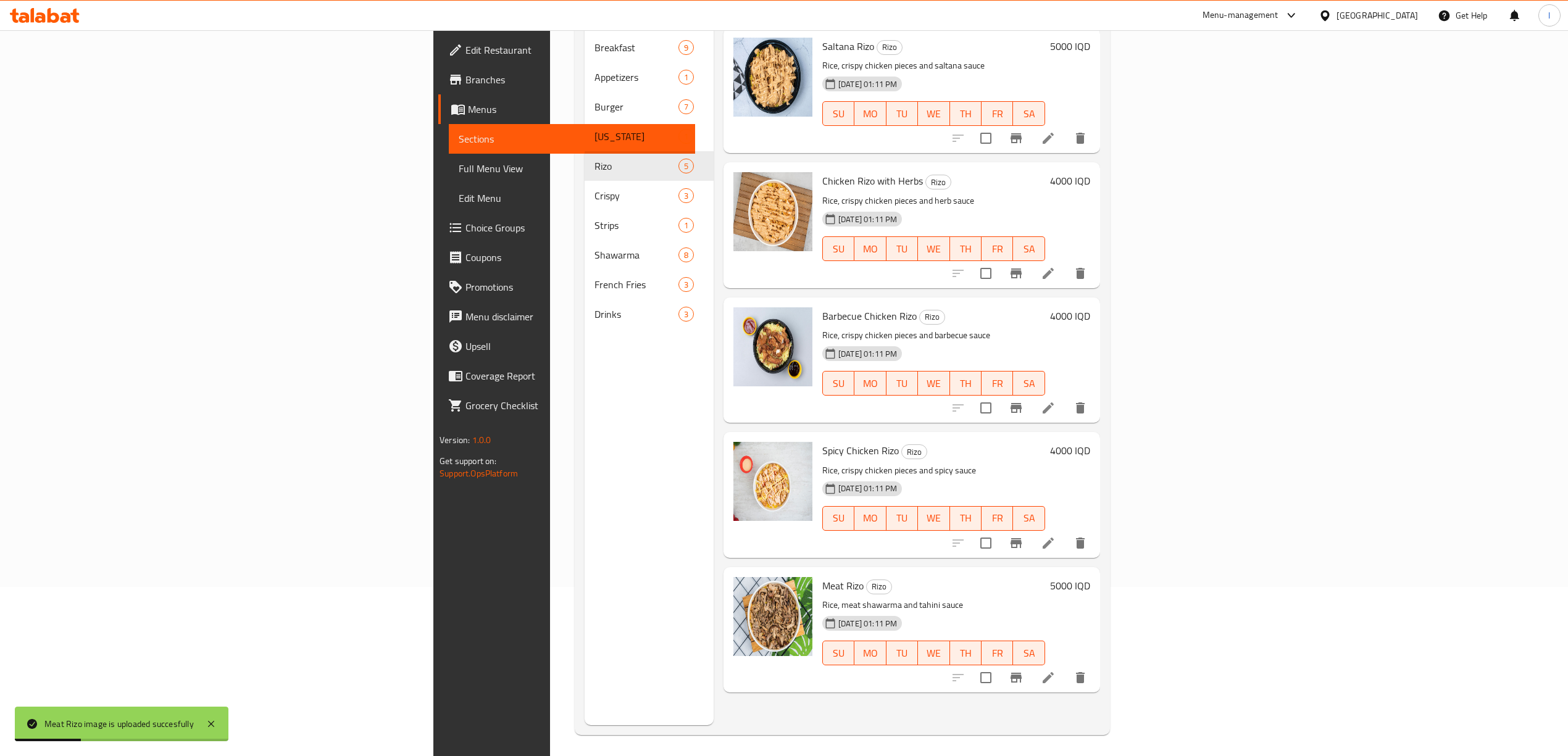
scroll to position [173, 0]
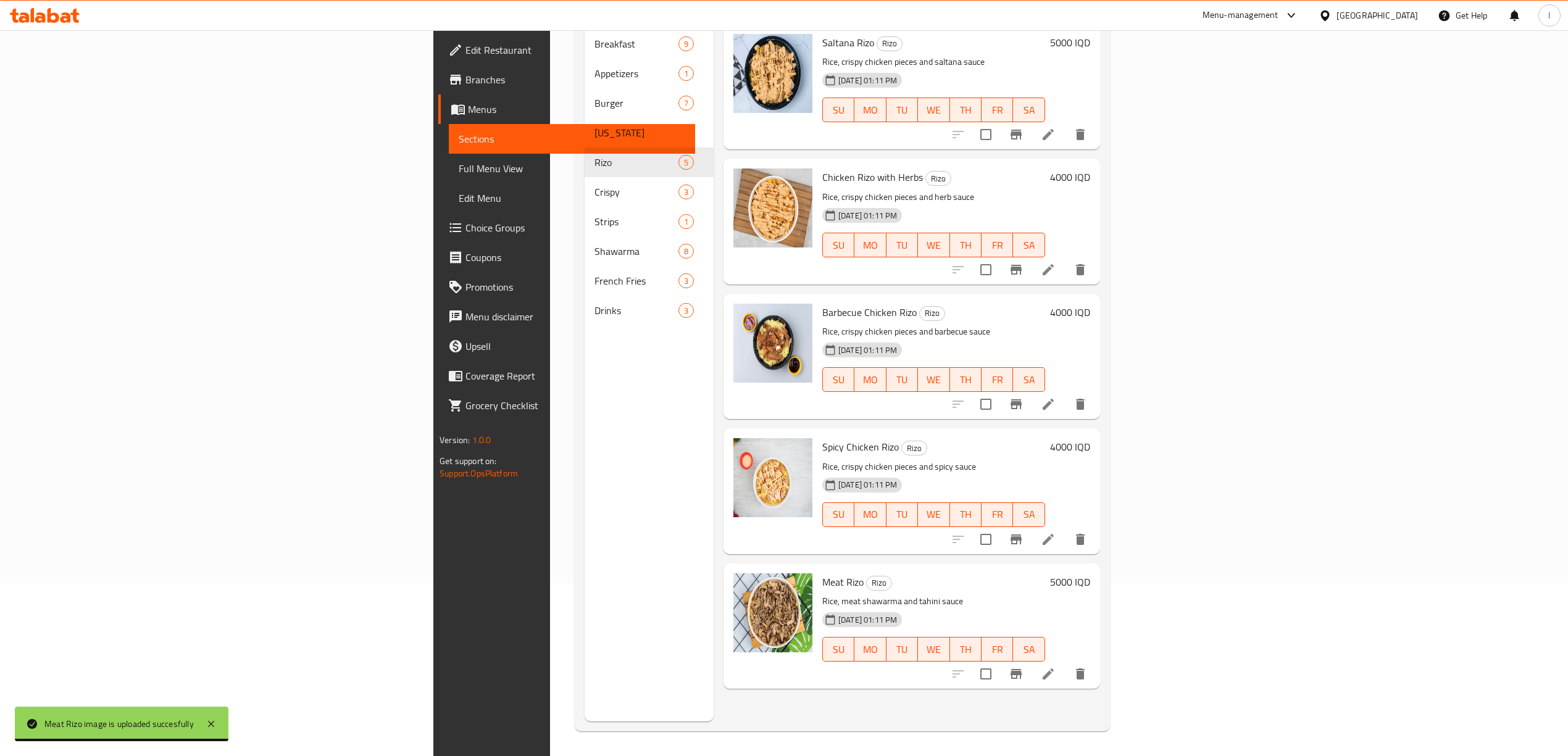
click at [584, 376] on div "Menu sections Breakfast 9 Appetizers 1 Burger 7 Kentucky 1 Rizo 5 Crispy 3 Stri…" at bounding box center [648, 343] width 129 height 756
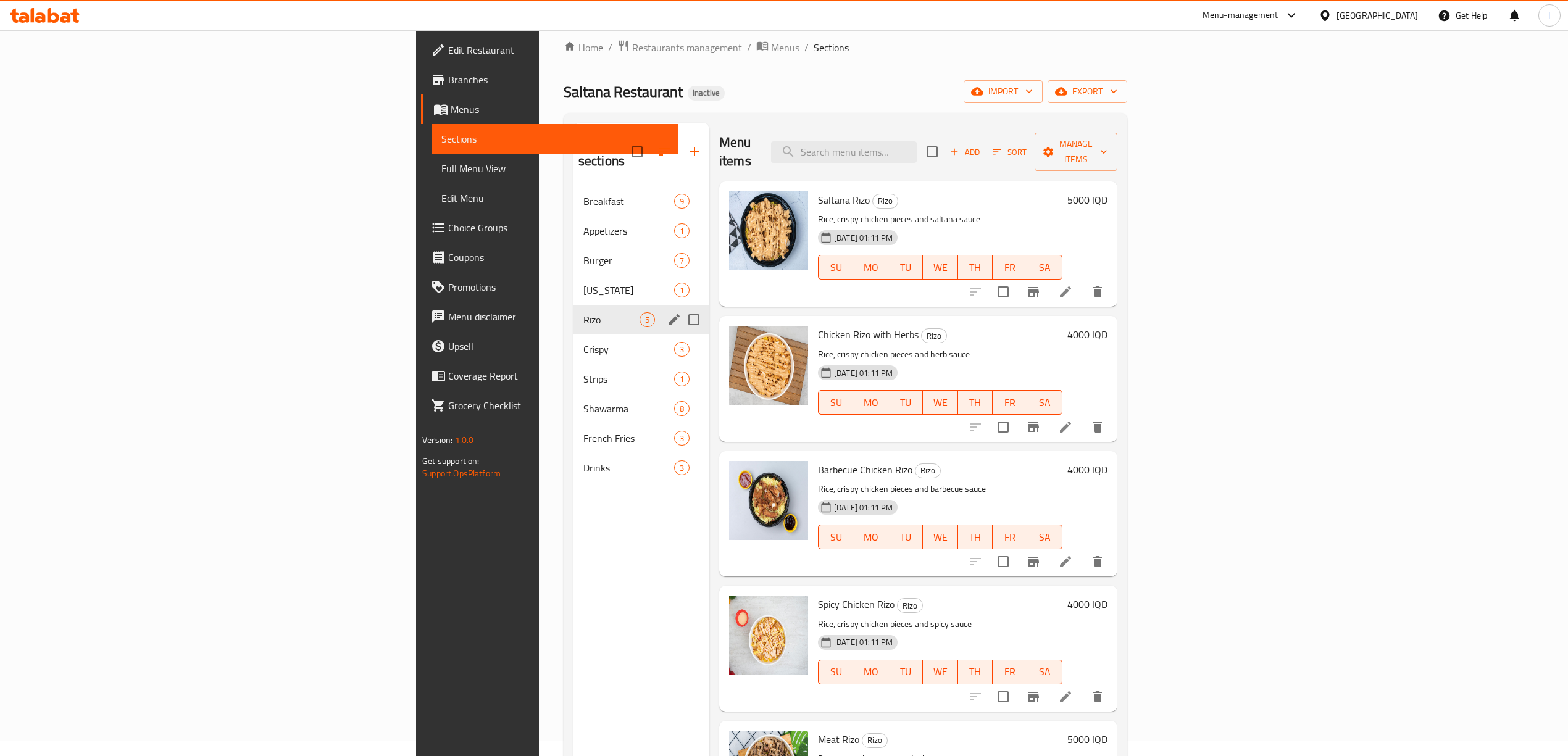
scroll to position [9, 0]
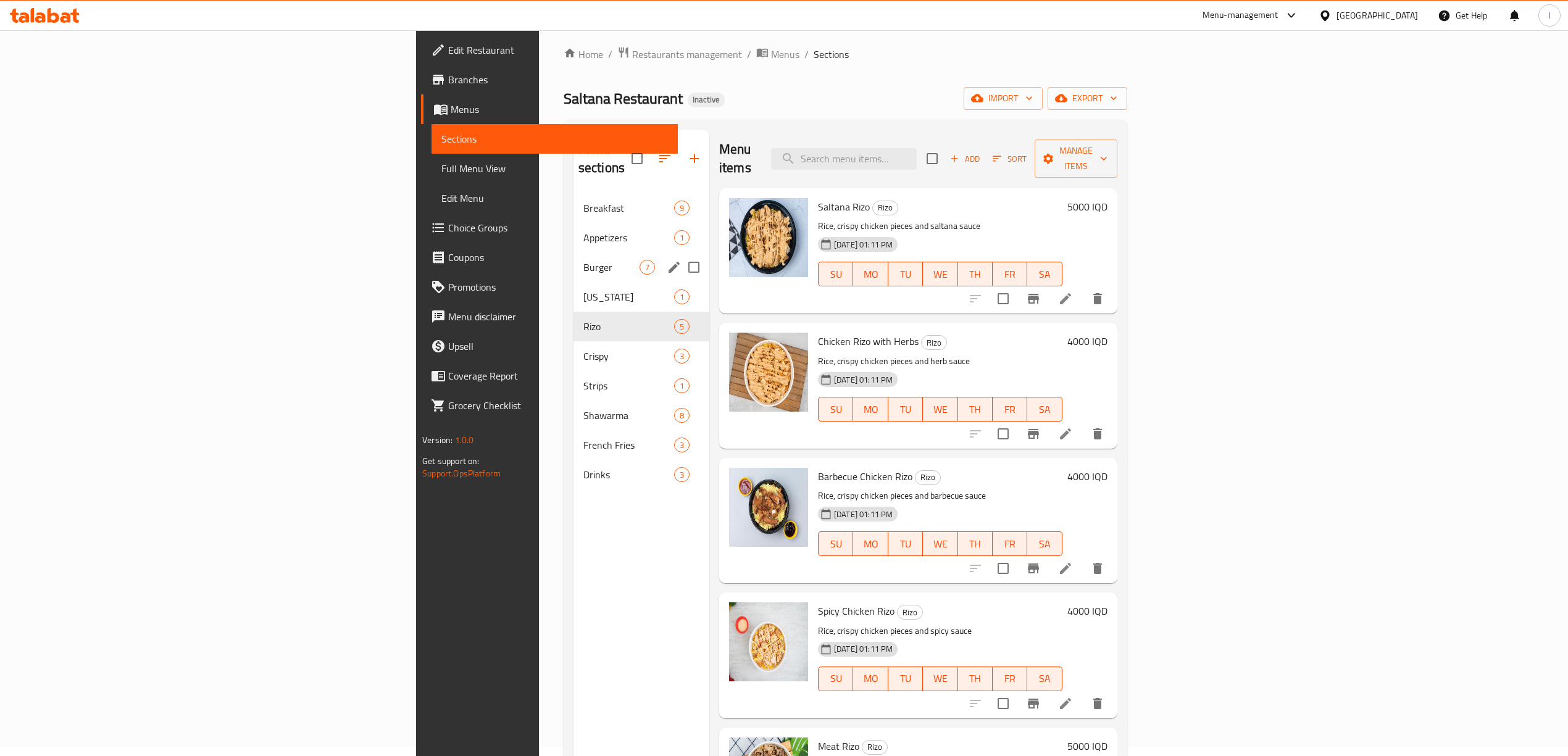
click at [573, 257] on div "Burger 7" at bounding box center [641, 267] width 136 height 30
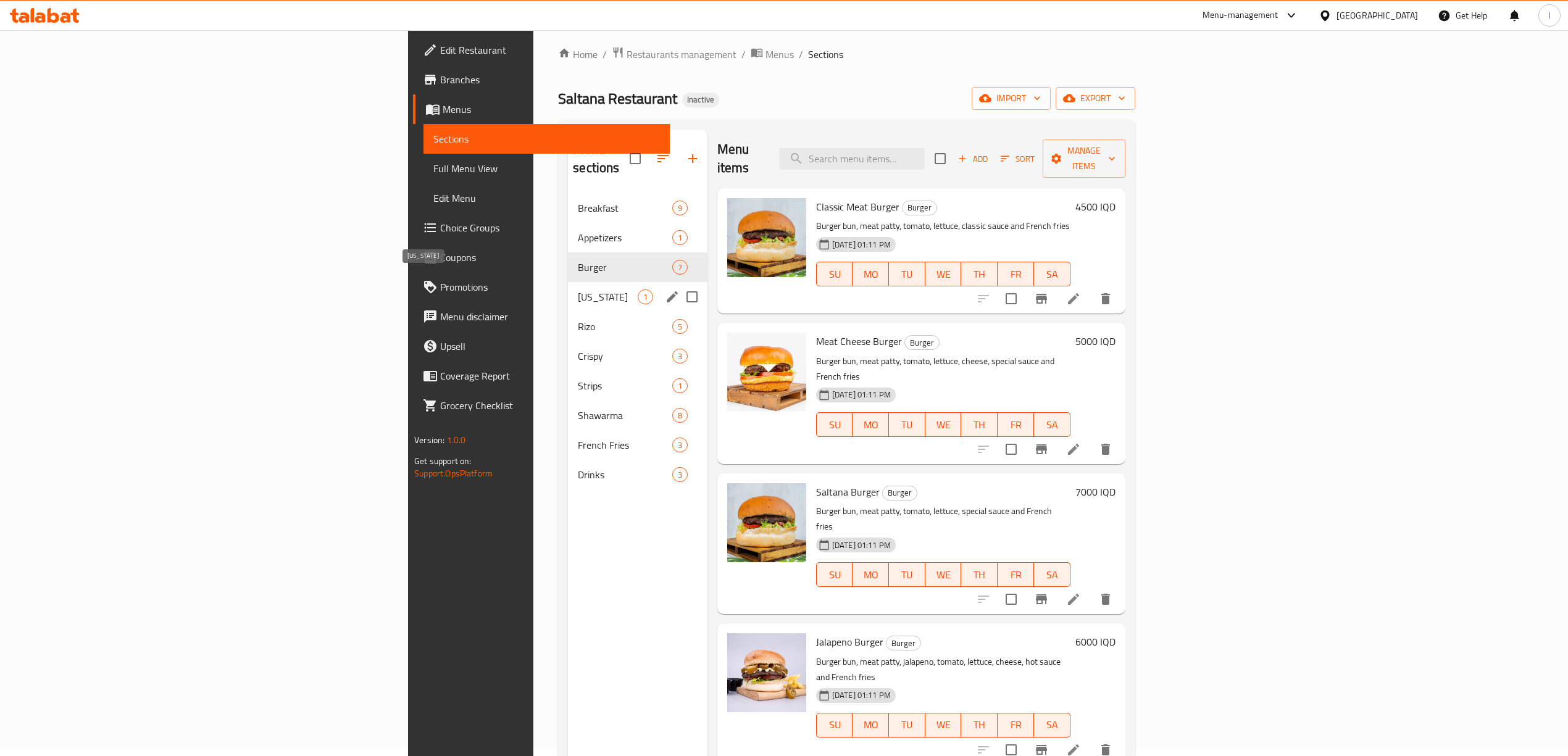
click at [578, 289] on span "[US_STATE]" at bounding box center [607, 297] width 59 height 15
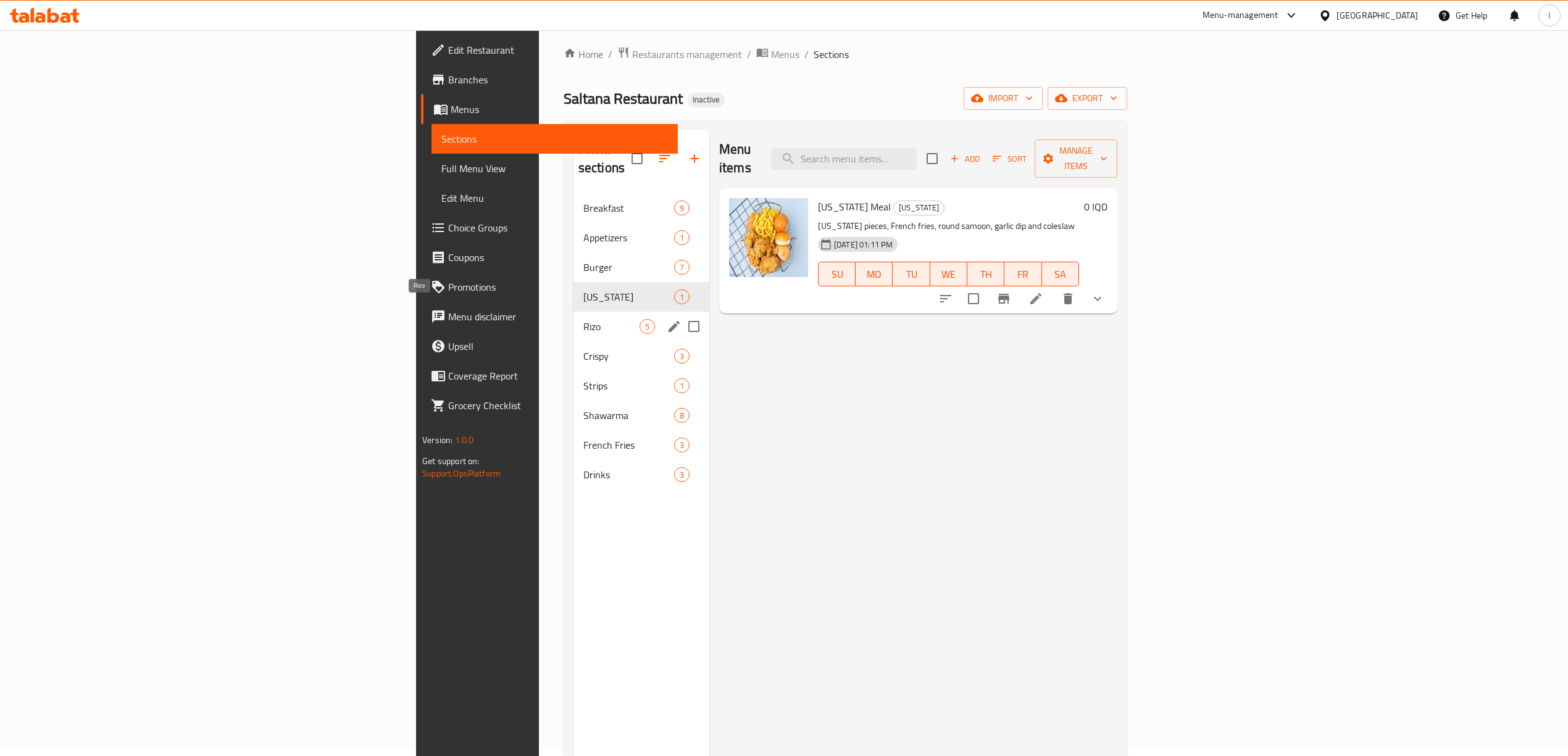
click at [583, 319] on span "Rizo" at bounding box center [611, 326] width 56 height 15
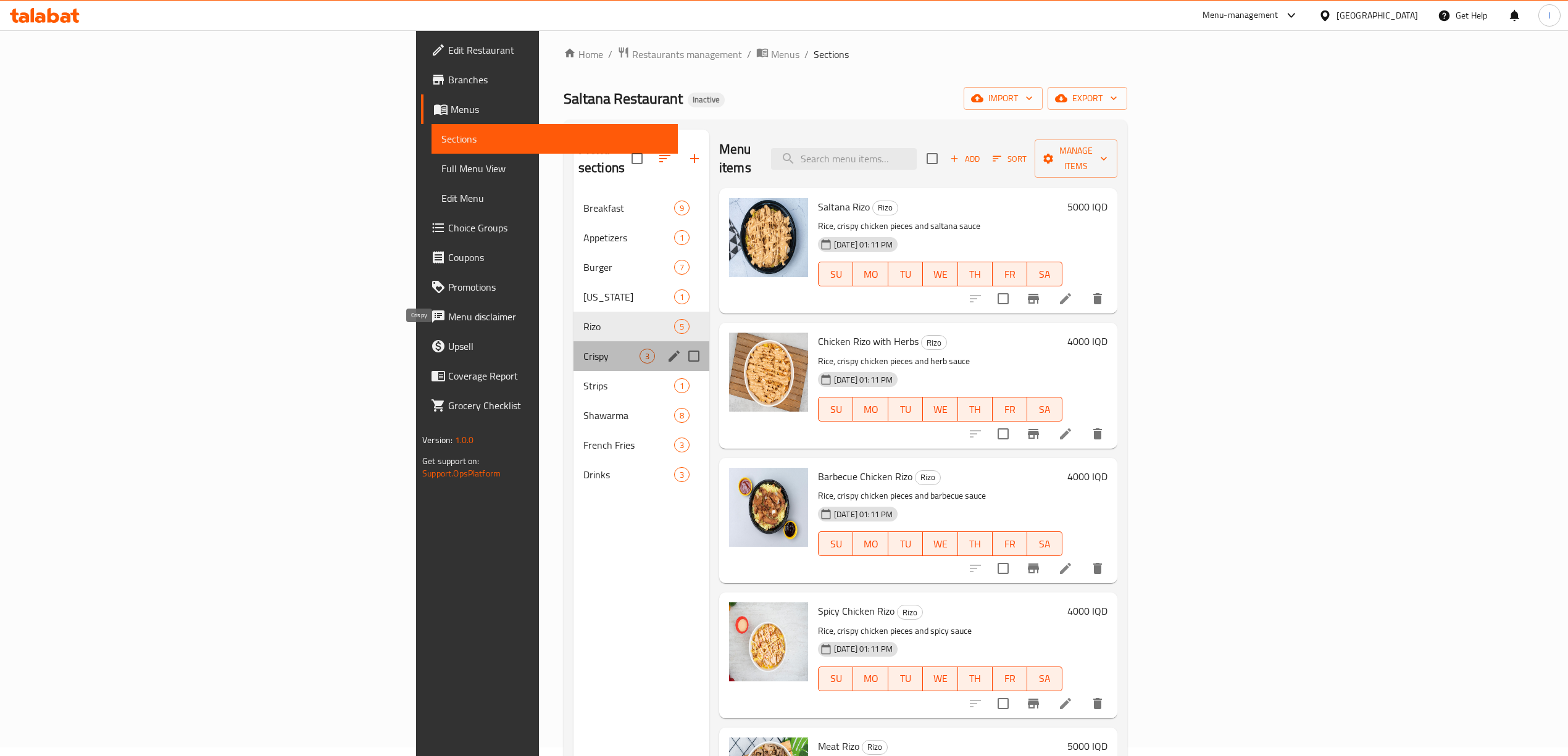
click at [583, 349] on span "Crispy" at bounding box center [611, 356] width 56 height 15
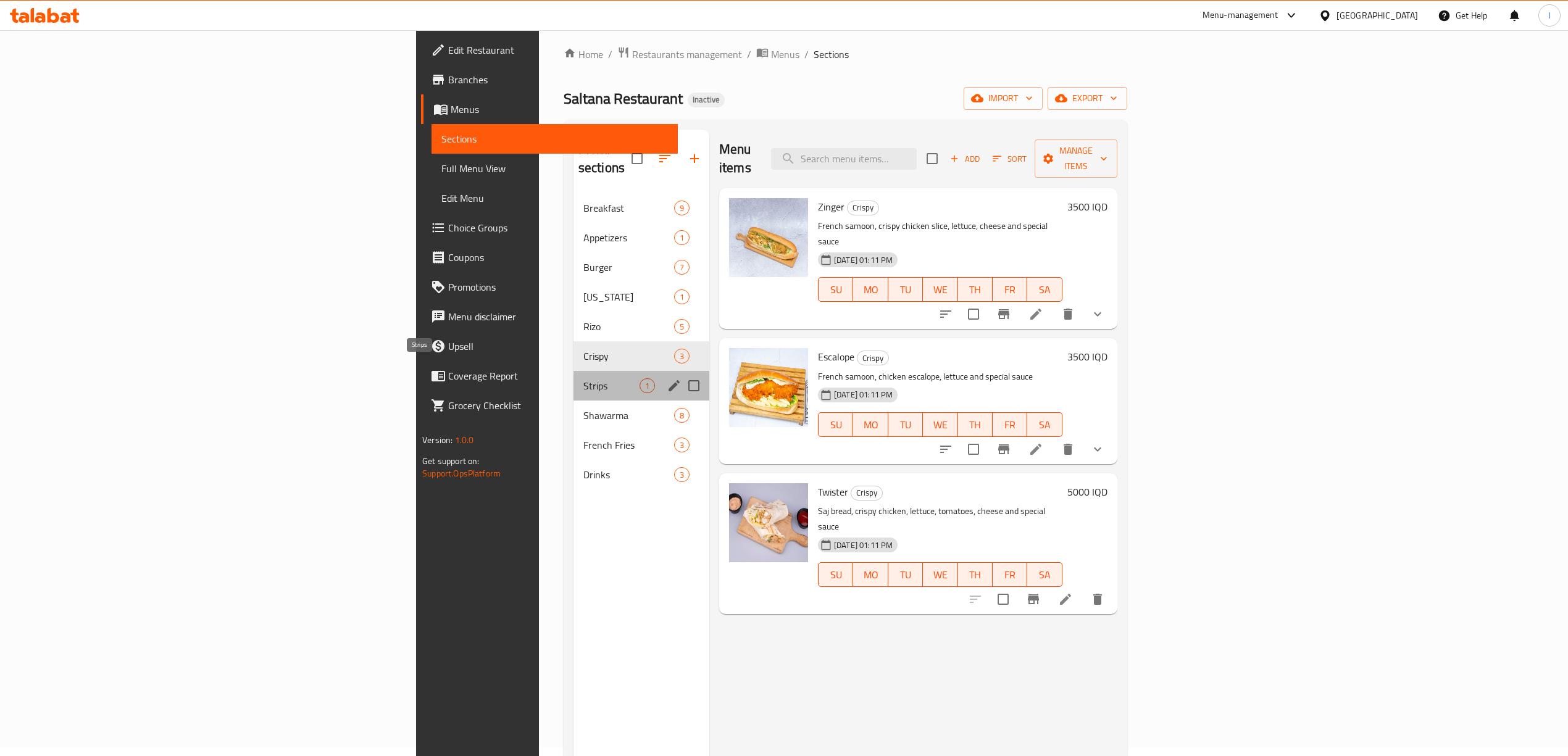
click at [583, 378] on span "Strips" at bounding box center [611, 386] width 56 height 15
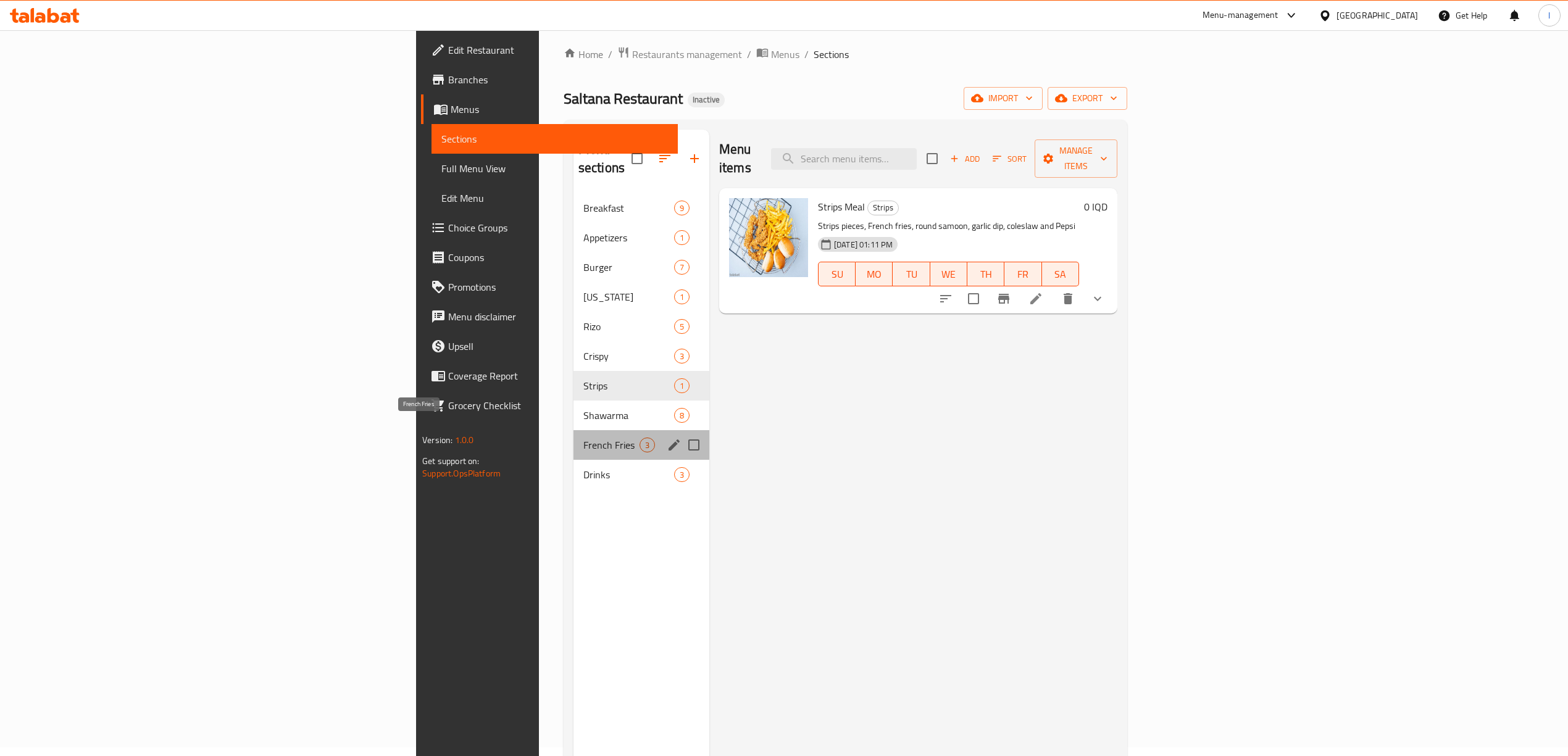
click at [583, 438] on span "French Fries" at bounding box center [611, 445] width 56 height 15
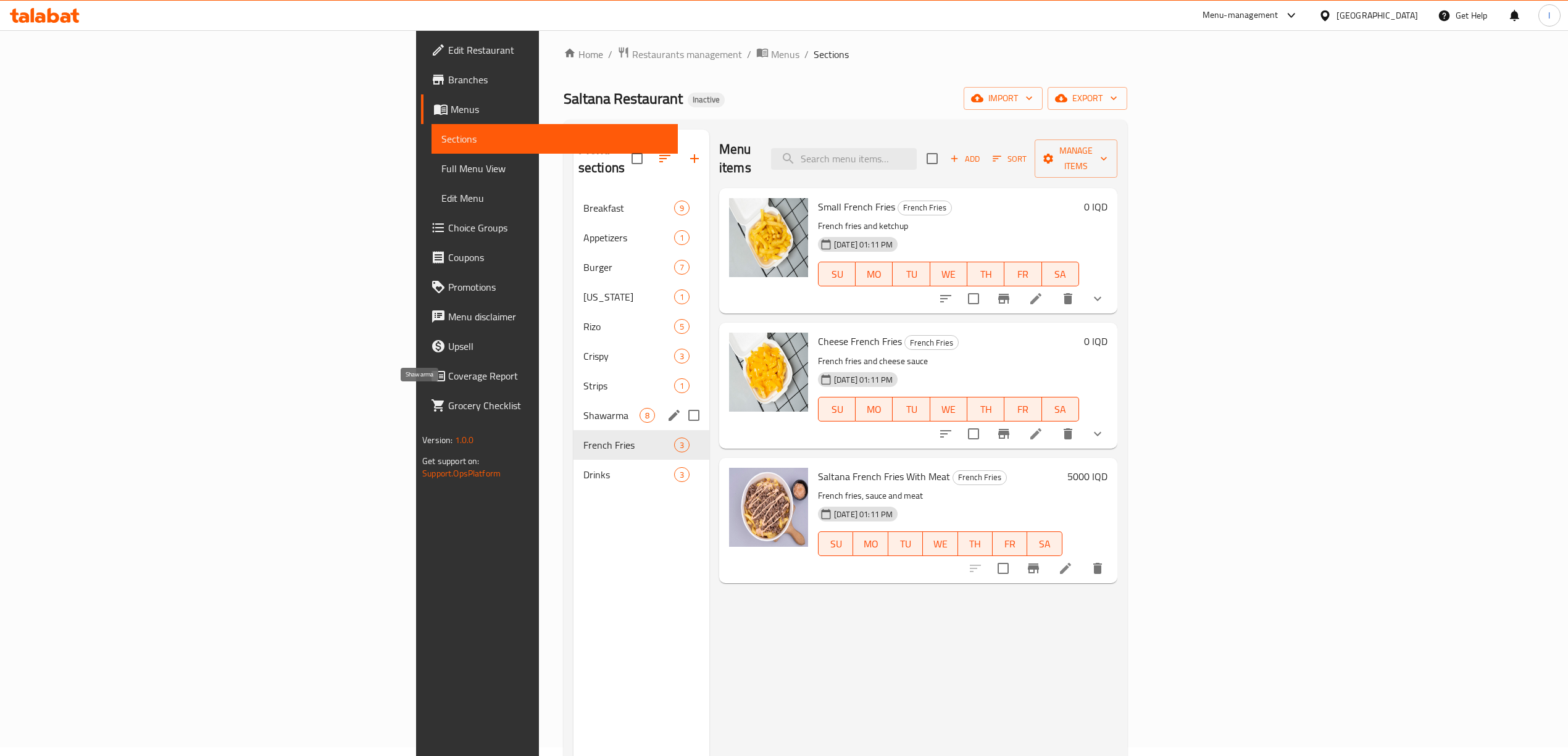
click at [583, 408] on span "Shawarma" at bounding box center [611, 415] width 56 height 15
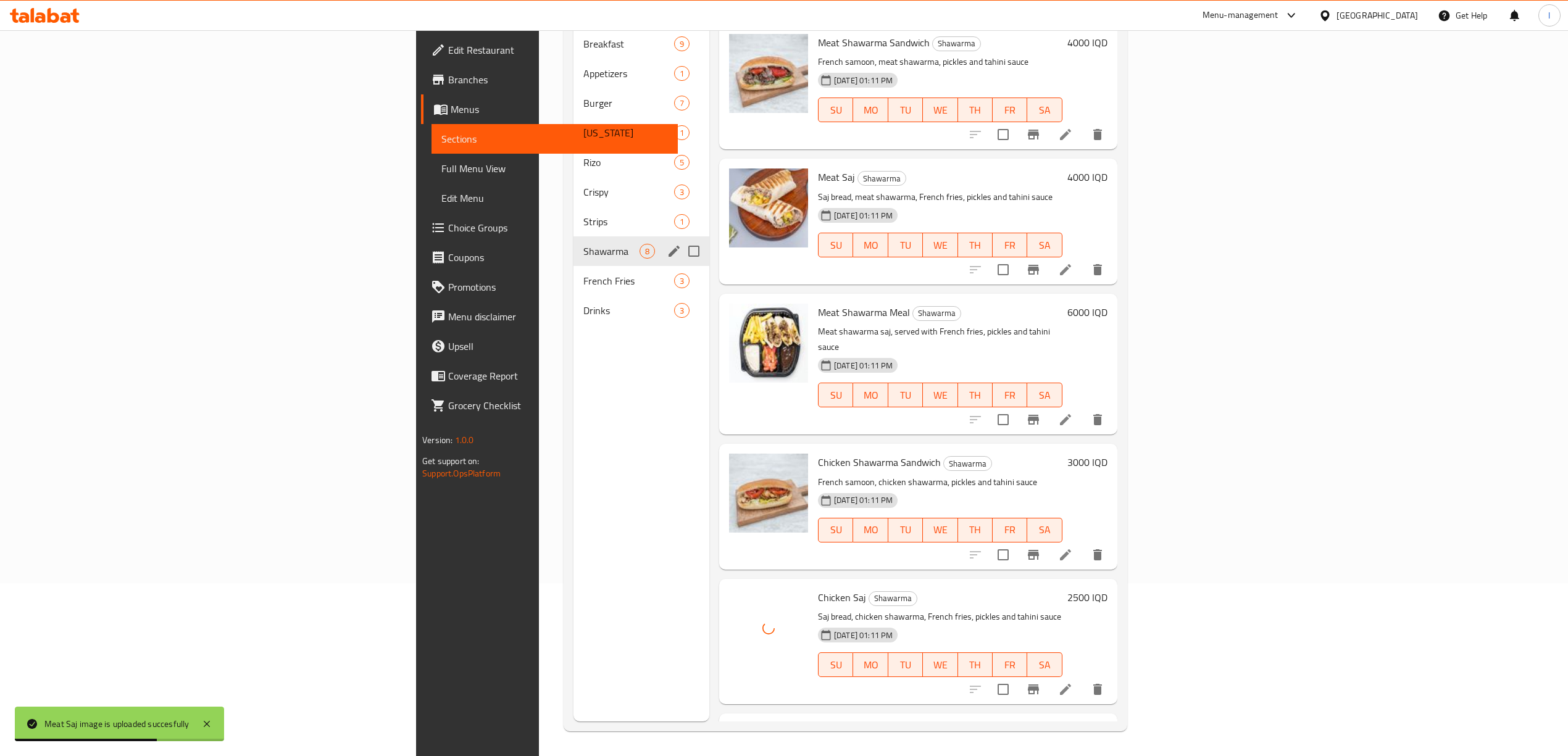
click at [573, 243] on div "Shawarma 8" at bounding box center [641, 251] width 136 height 30
click at [583, 273] on span "French Fries" at bounding box center [611, 281] width 56 height 15
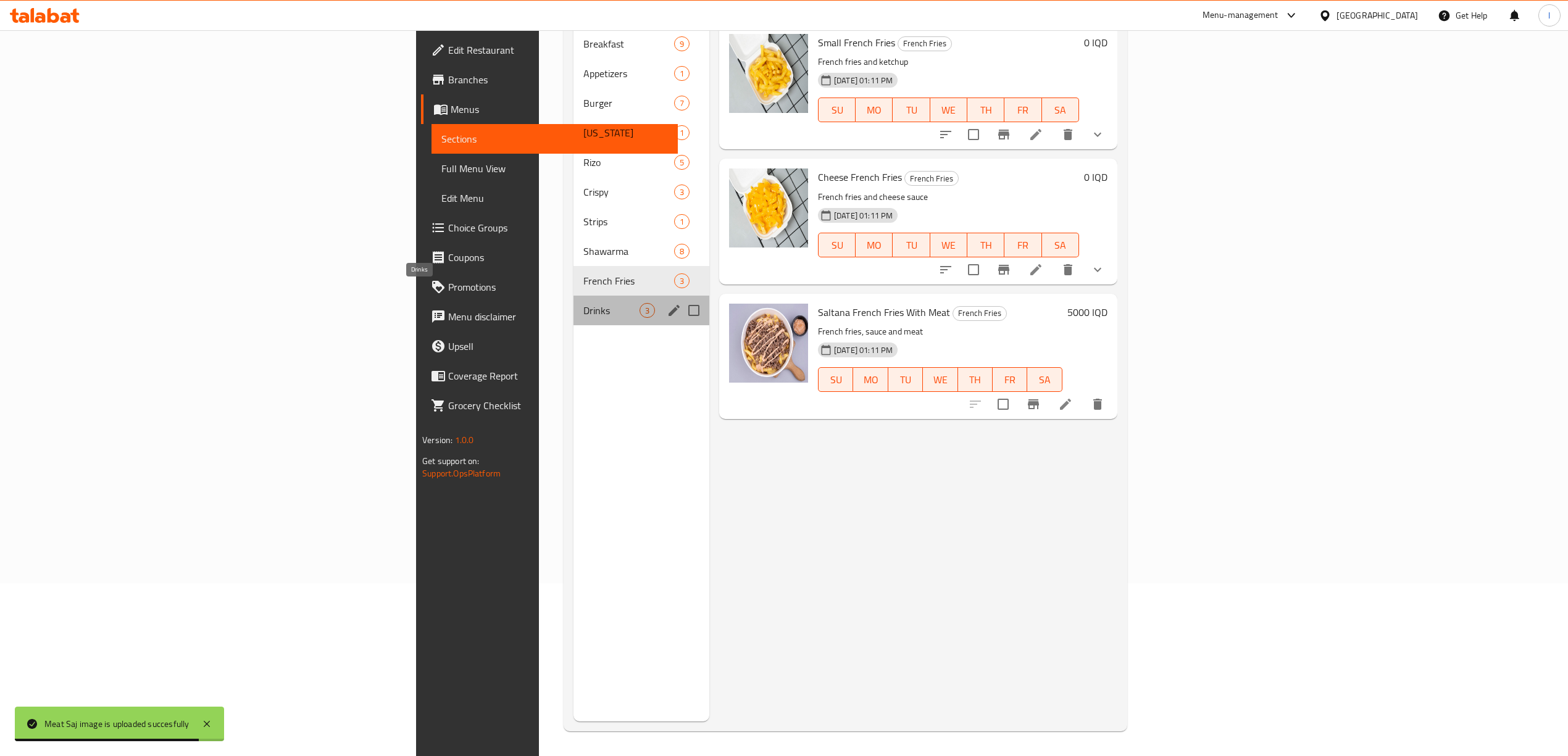
click at [583, 303] on span "Drinks" at bounding box center [611, 310] width 56 height 15
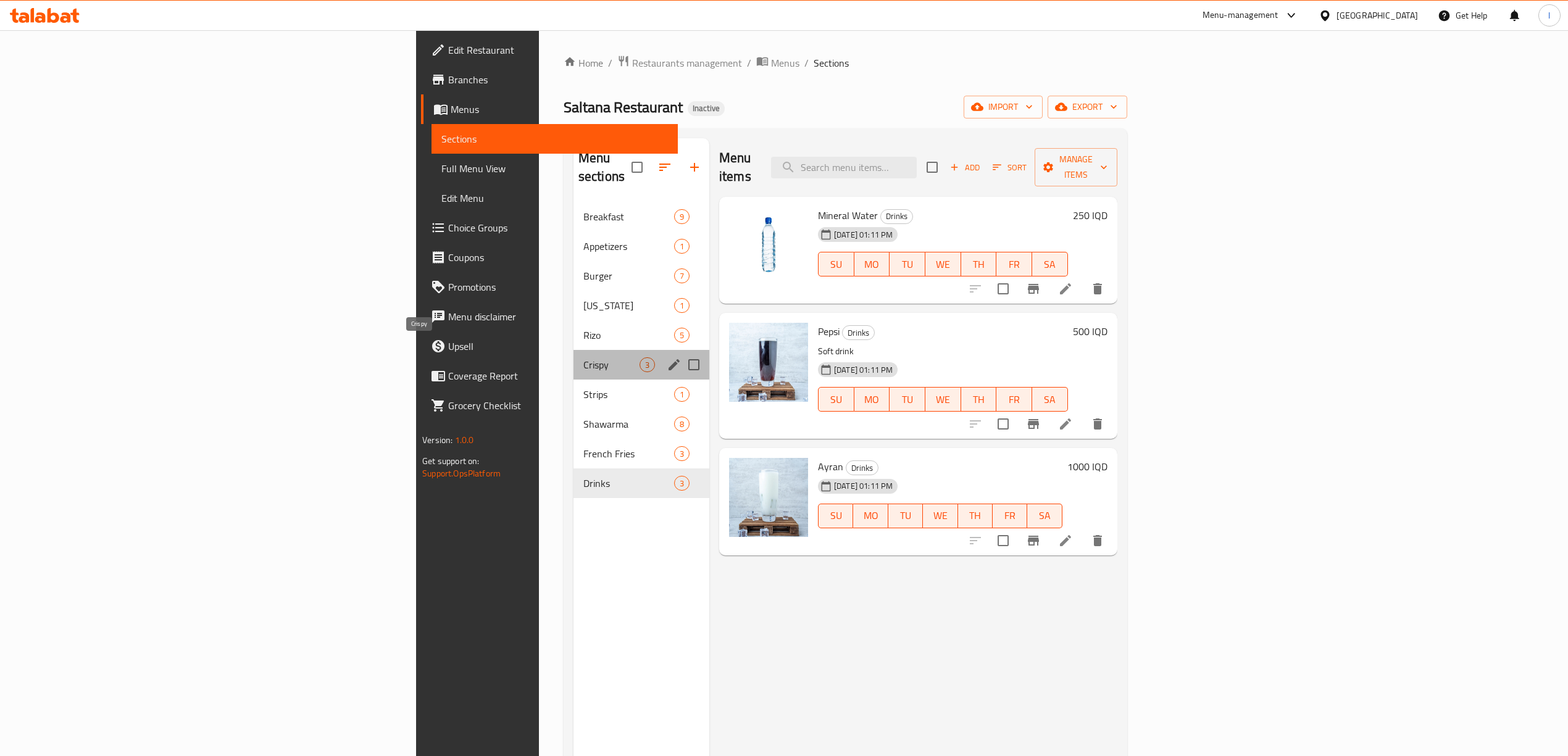
click at [583, 357] on span "Crispy" at bounding box center [611, 365] width 56 height 15
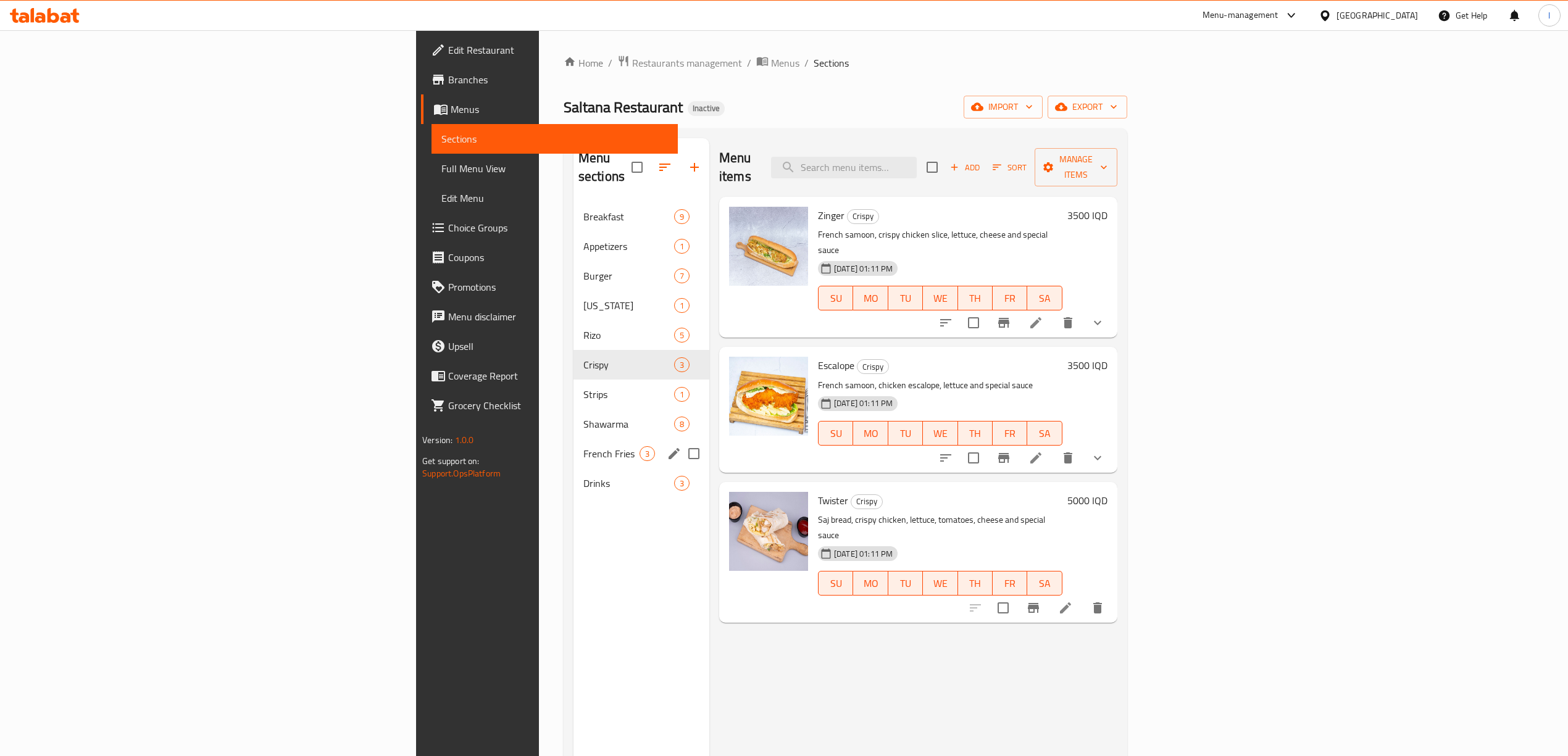
click at [573, 438] on div "French Fries 3" at bounding box center [641, 453] width 136 height 30
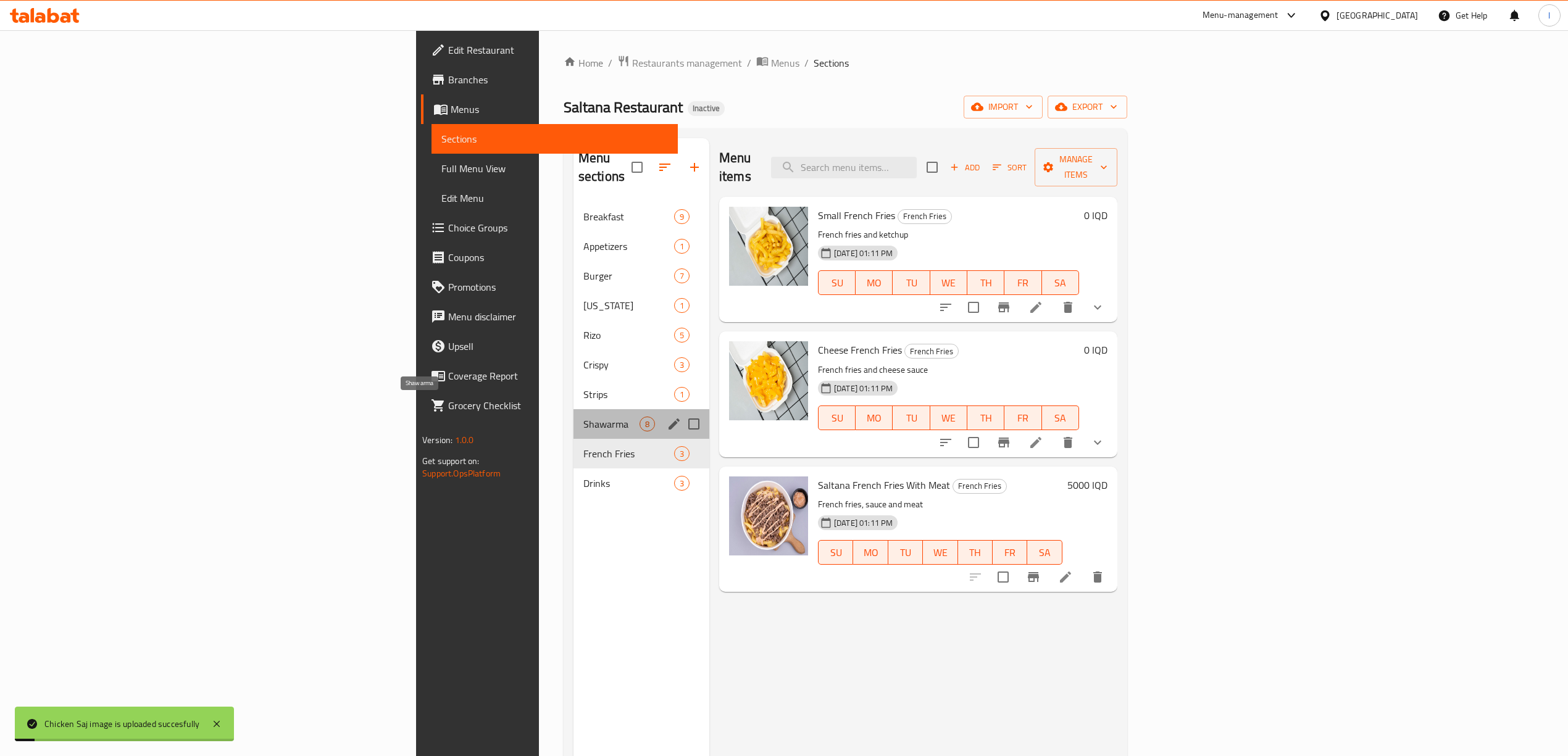
click at [583, 416] on span "Shawarma" at bounding box center [611, 424] width 56 height 15
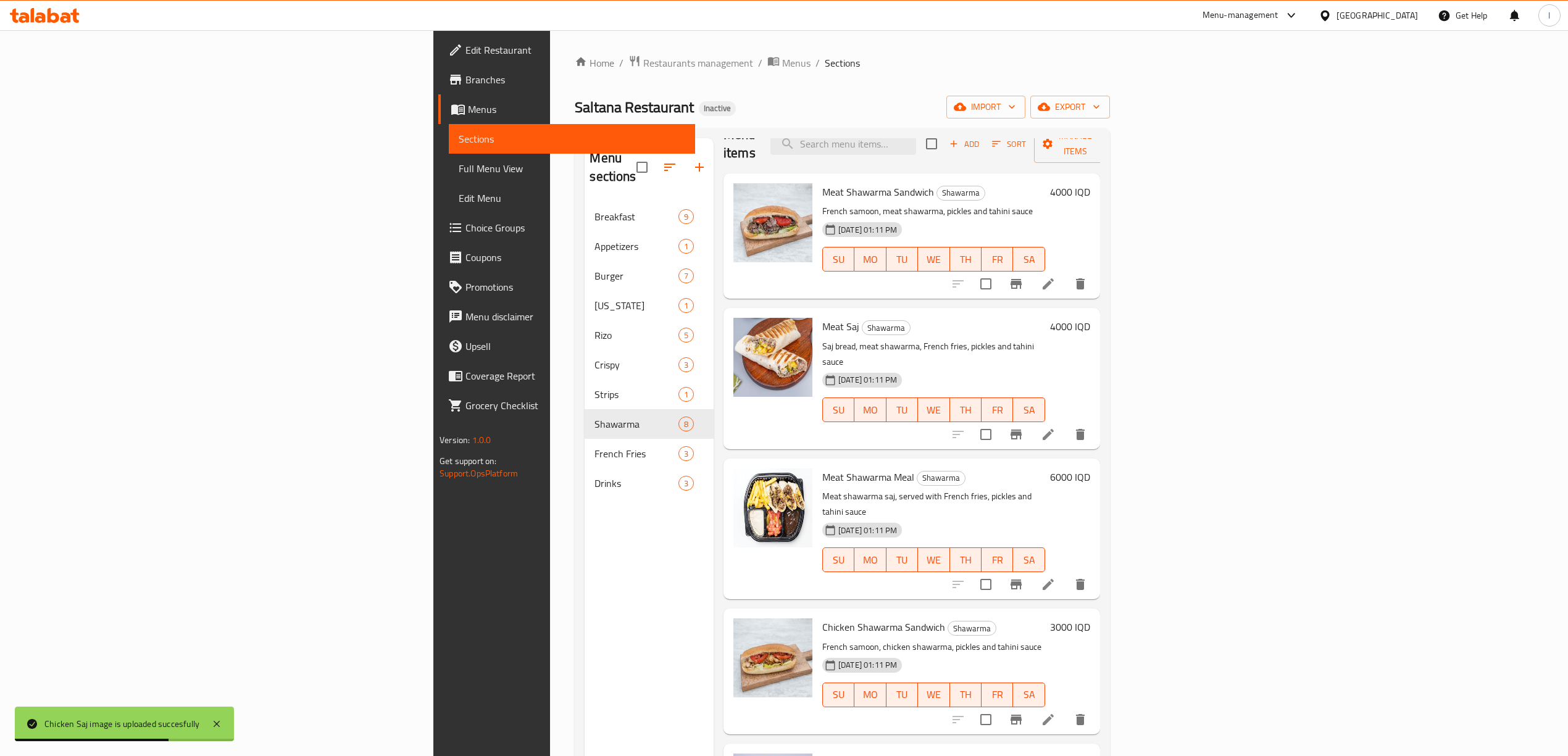
click at [584, 576] on div "Menu sections Breakfast 9 Appetizers 1 Burger 7 Kentucky 1 Rizo 5 Crispy 3 Stri…" at bounding box center [648, 516] width 129 height 756
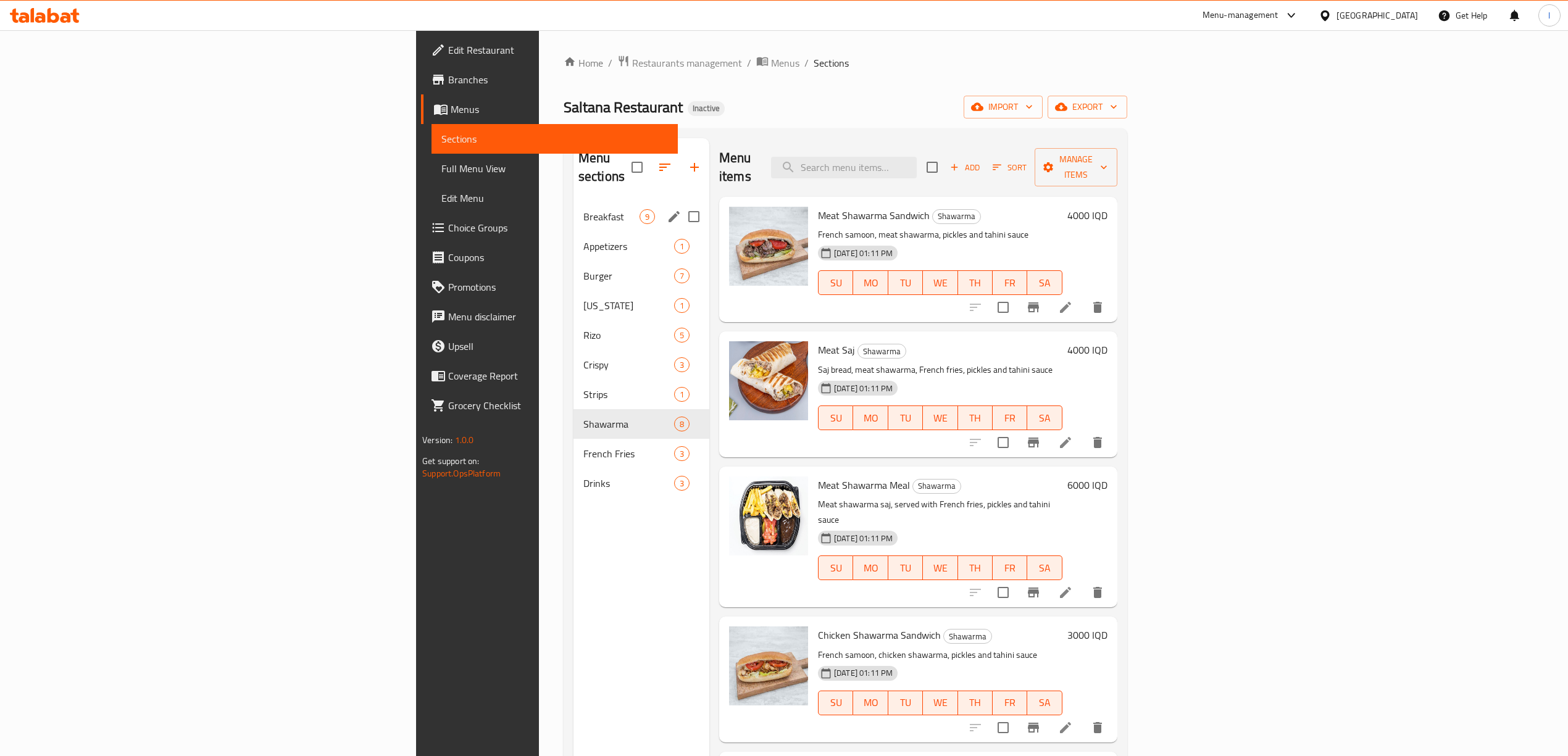
click at [573, 210] on div "Breakfast 9" at bounding box center [641, 216] width 136 height 30
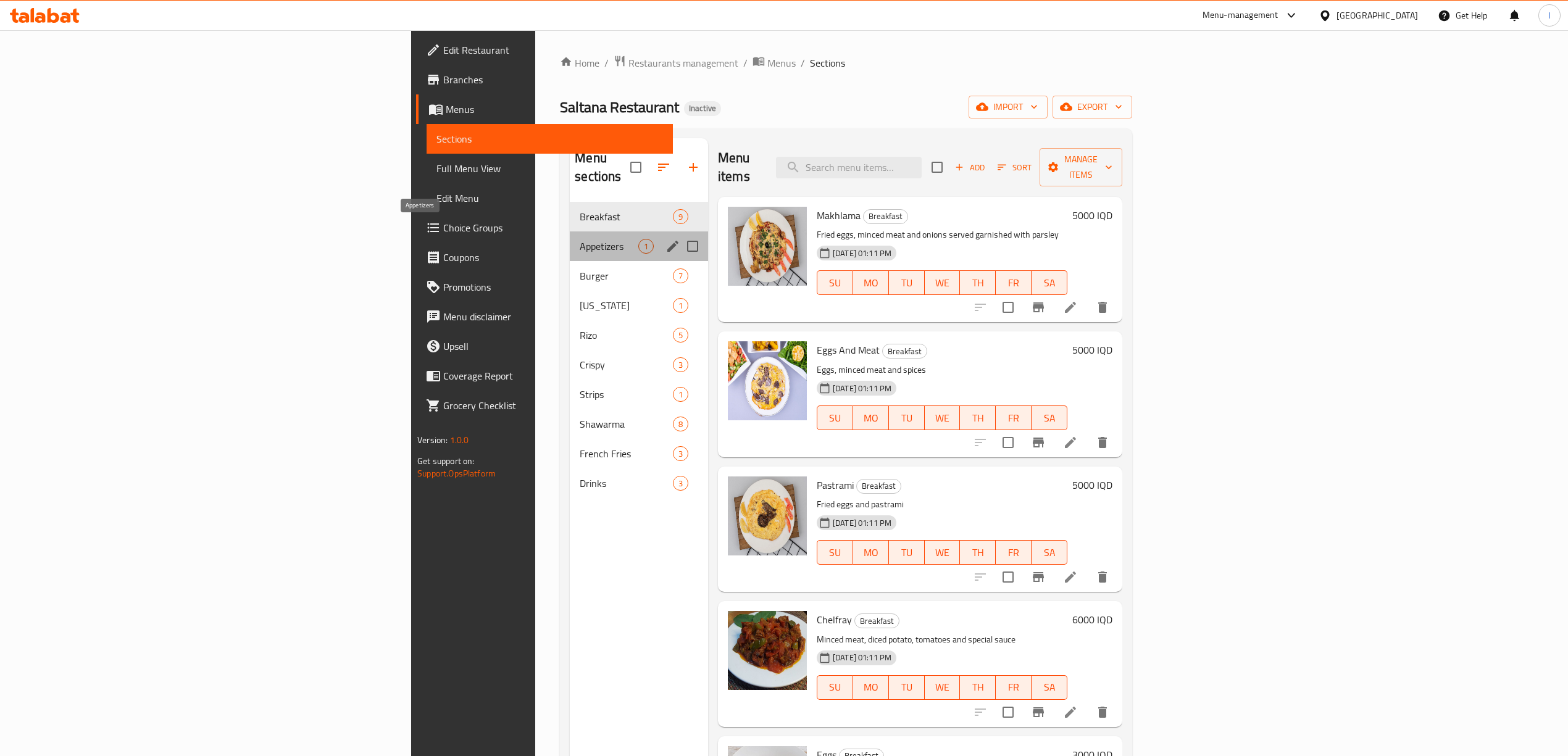
click at [580, 239] on span "Appetizers" at bounding box center [609, 246] width 59 height 15
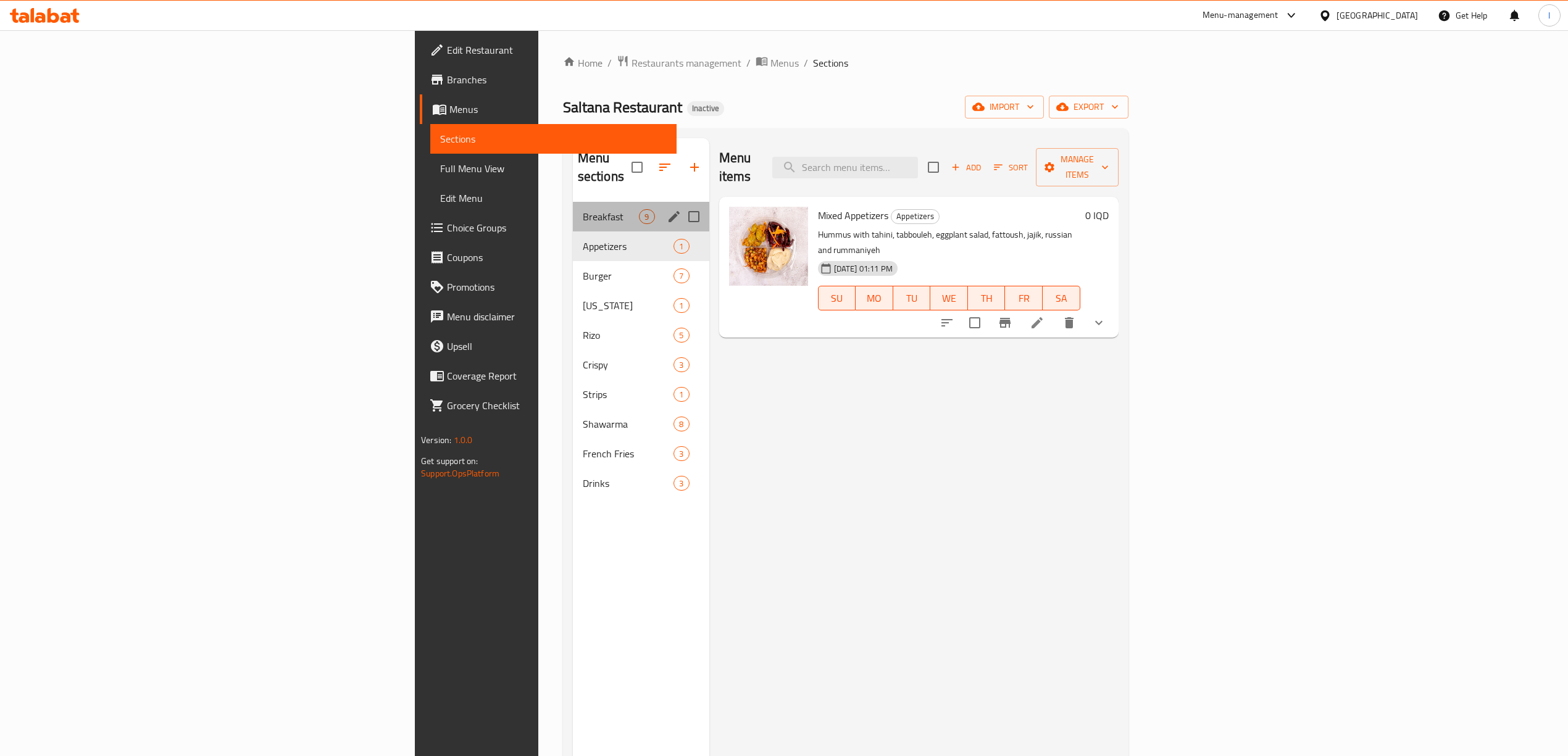
click at [573, 210] on div "Breakfast 9" at bounding box center [641, 216] width 136 height 30
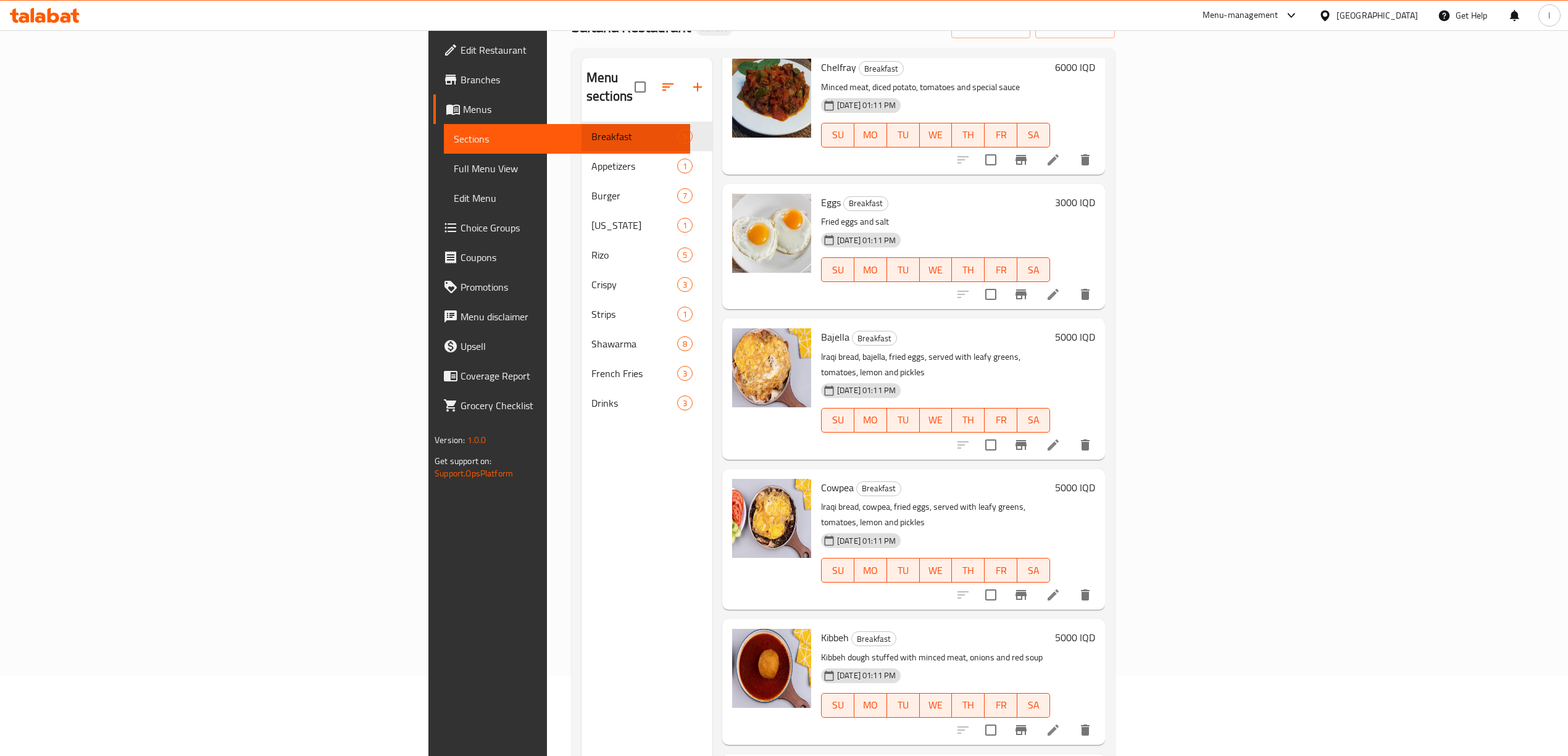
scroll to position [173, 0]
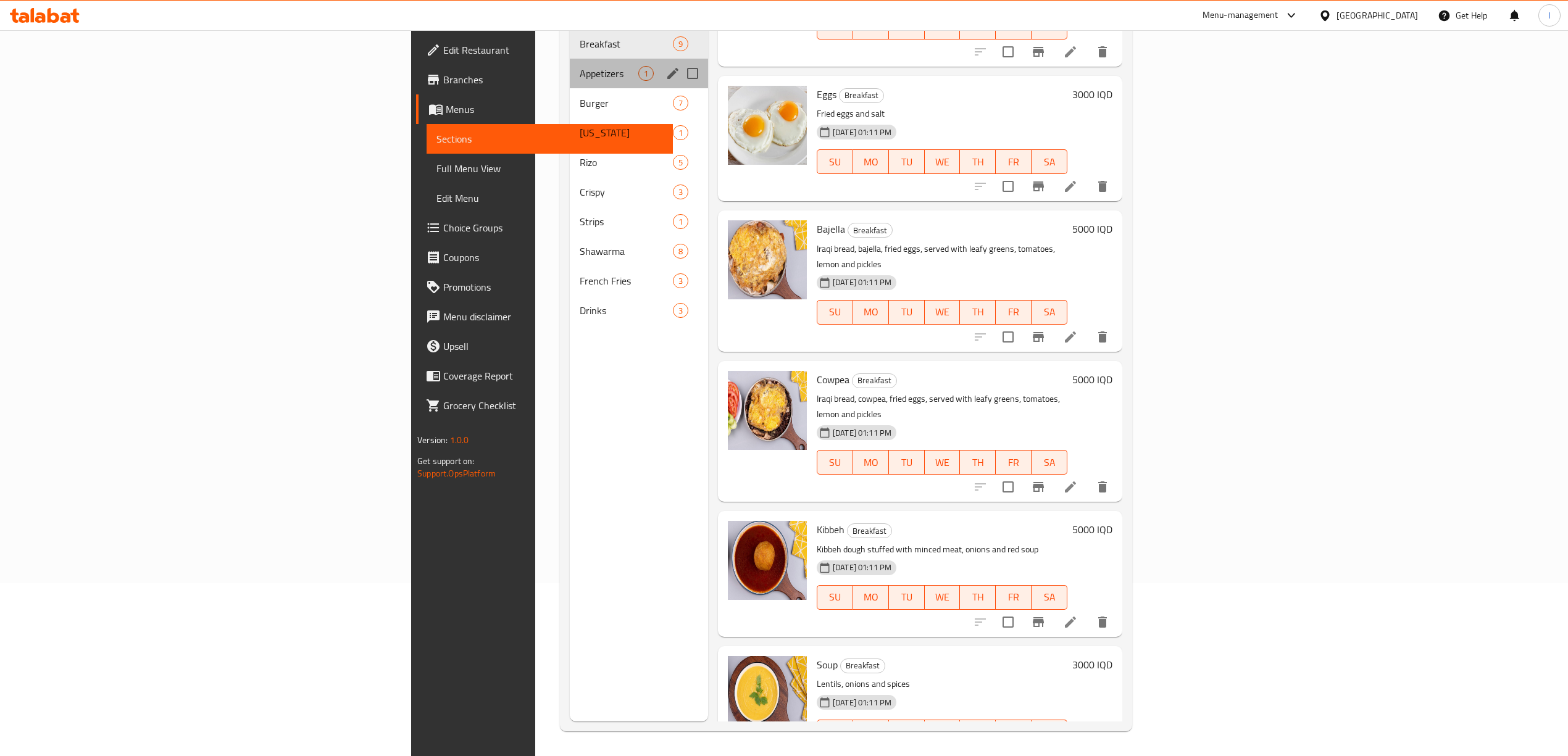
click at [569, 67] on div "Appetizers 1" at bounding box center [638, 74] width 138 height 30
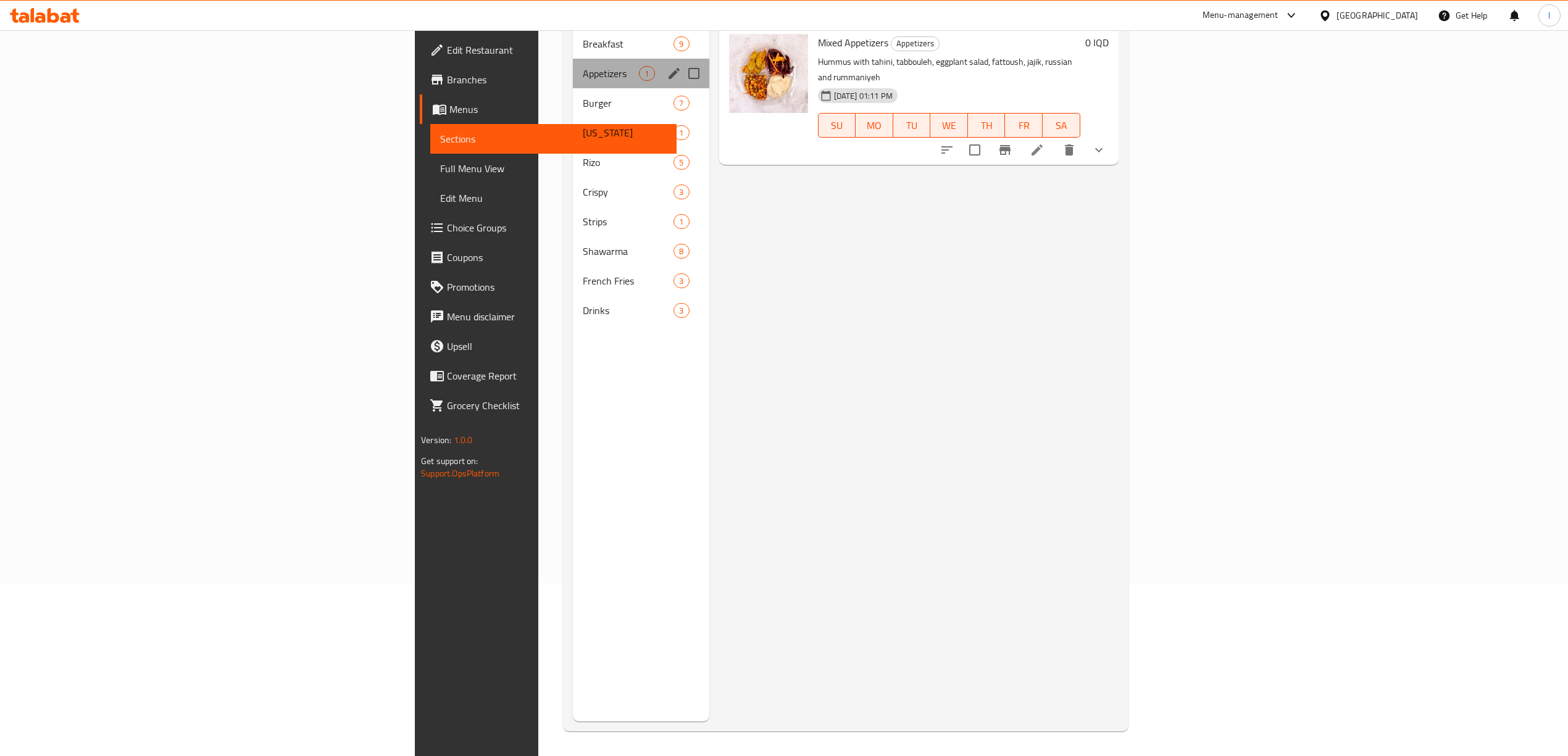
click at [573, 65] on div "Appetizers 1" at bounding box center [641, 74] width 136 height 30
click at [583, 96] on span "Burger" at bounding box center [611, 103] width 57 height 15
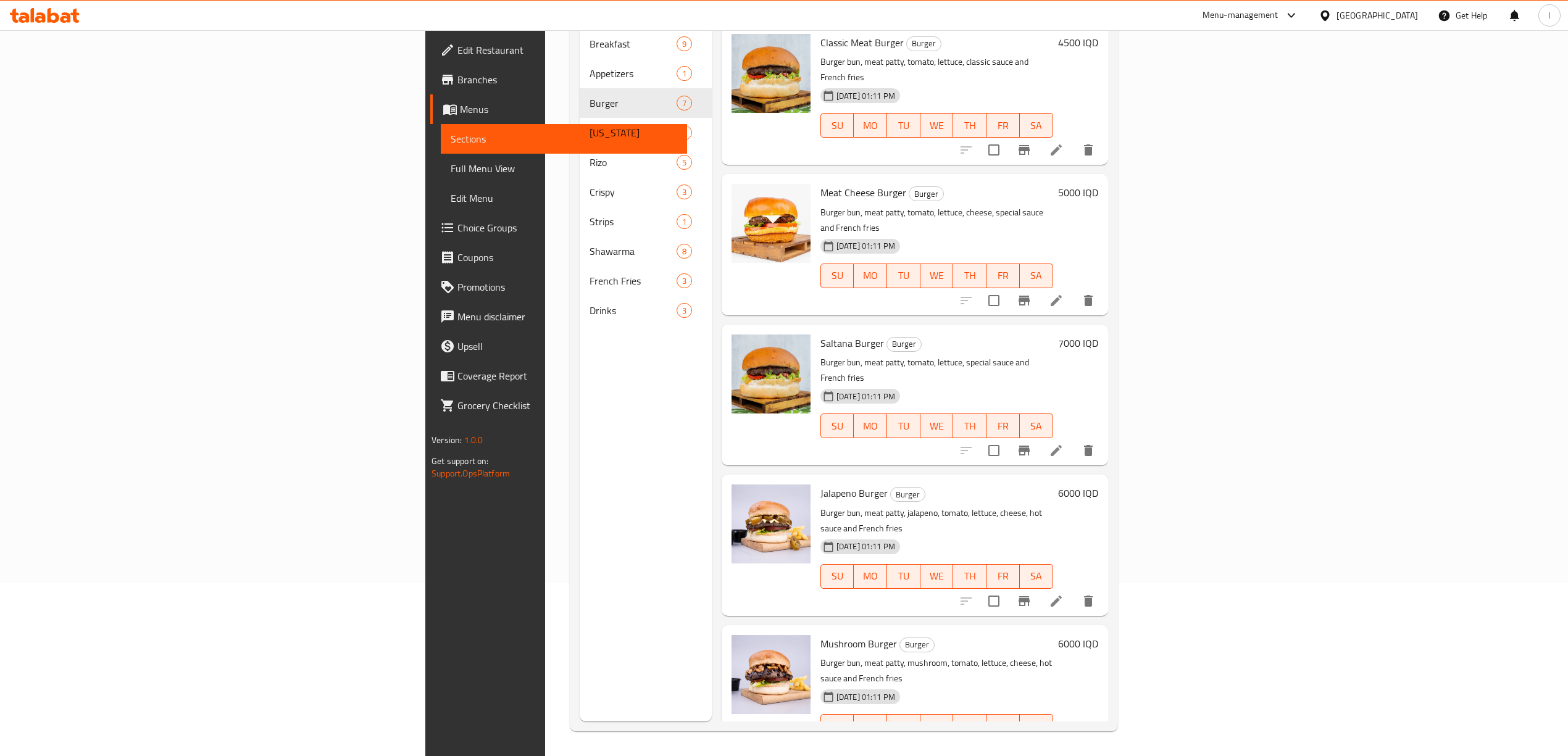
scroll to position [218, 0]
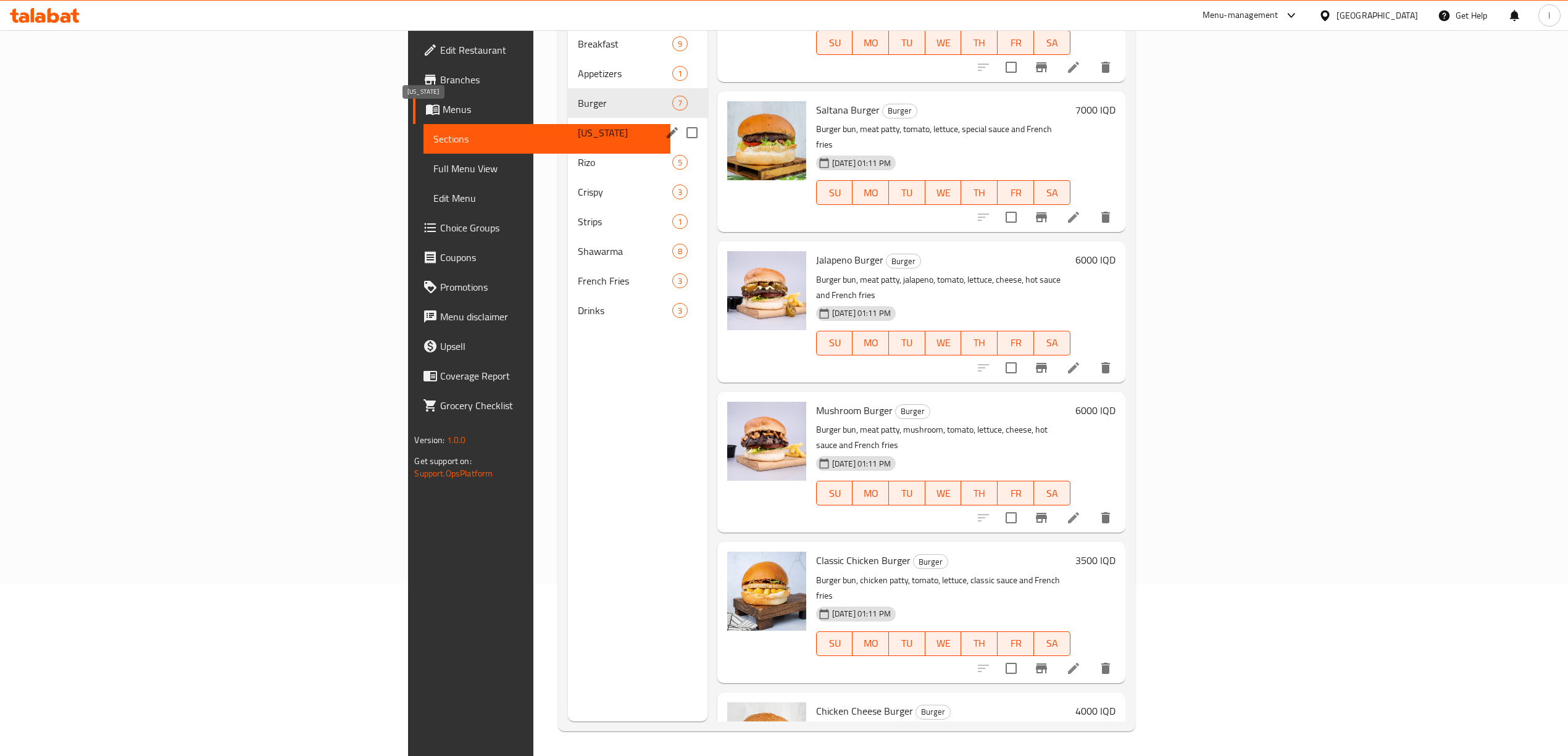
click at [578, 125] on span "[US_STATE]" at bounding box center [607, 133] width 59 height 15
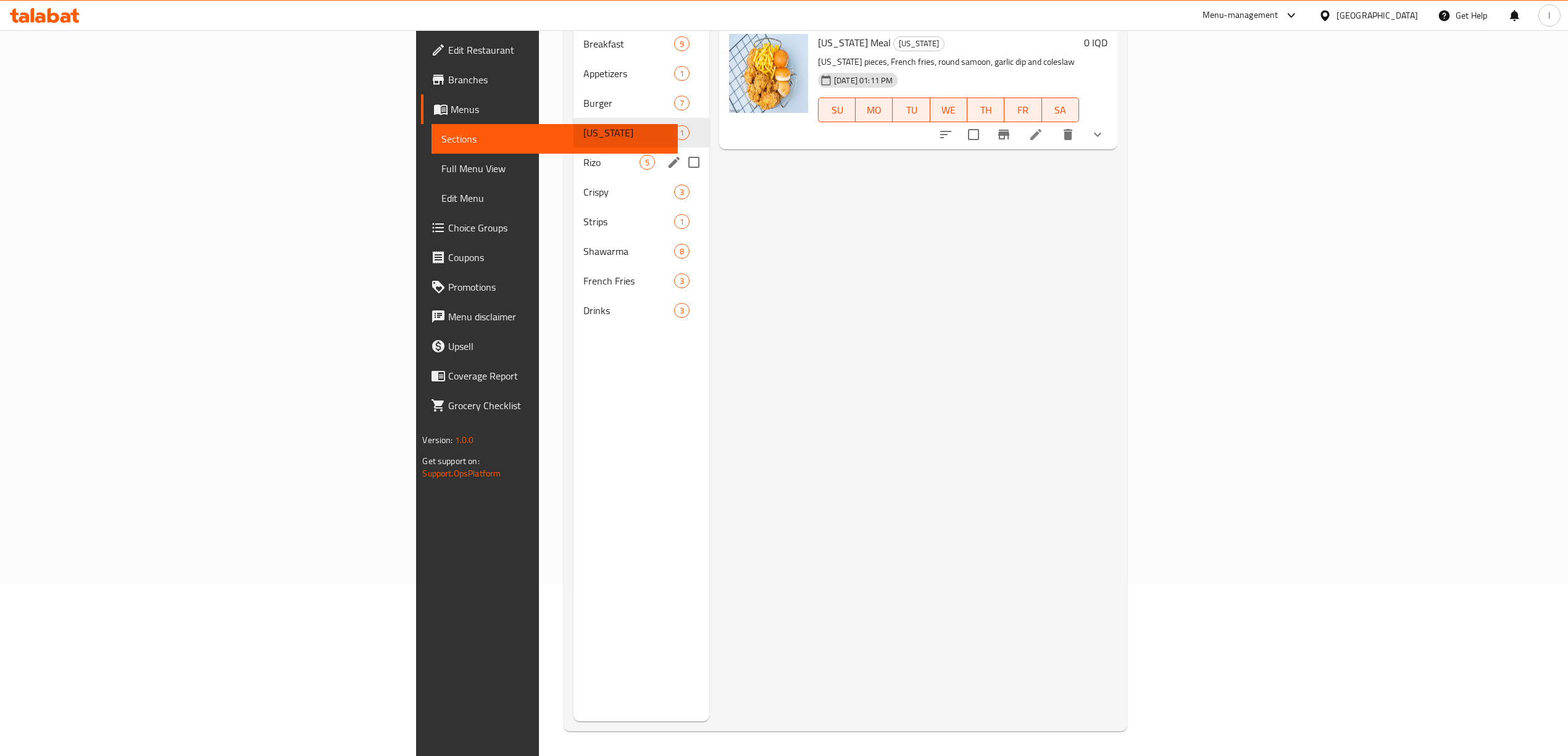
click at [573, 148] on div "Rizo 5" at bounding box center [641, 163] width 136 height 30
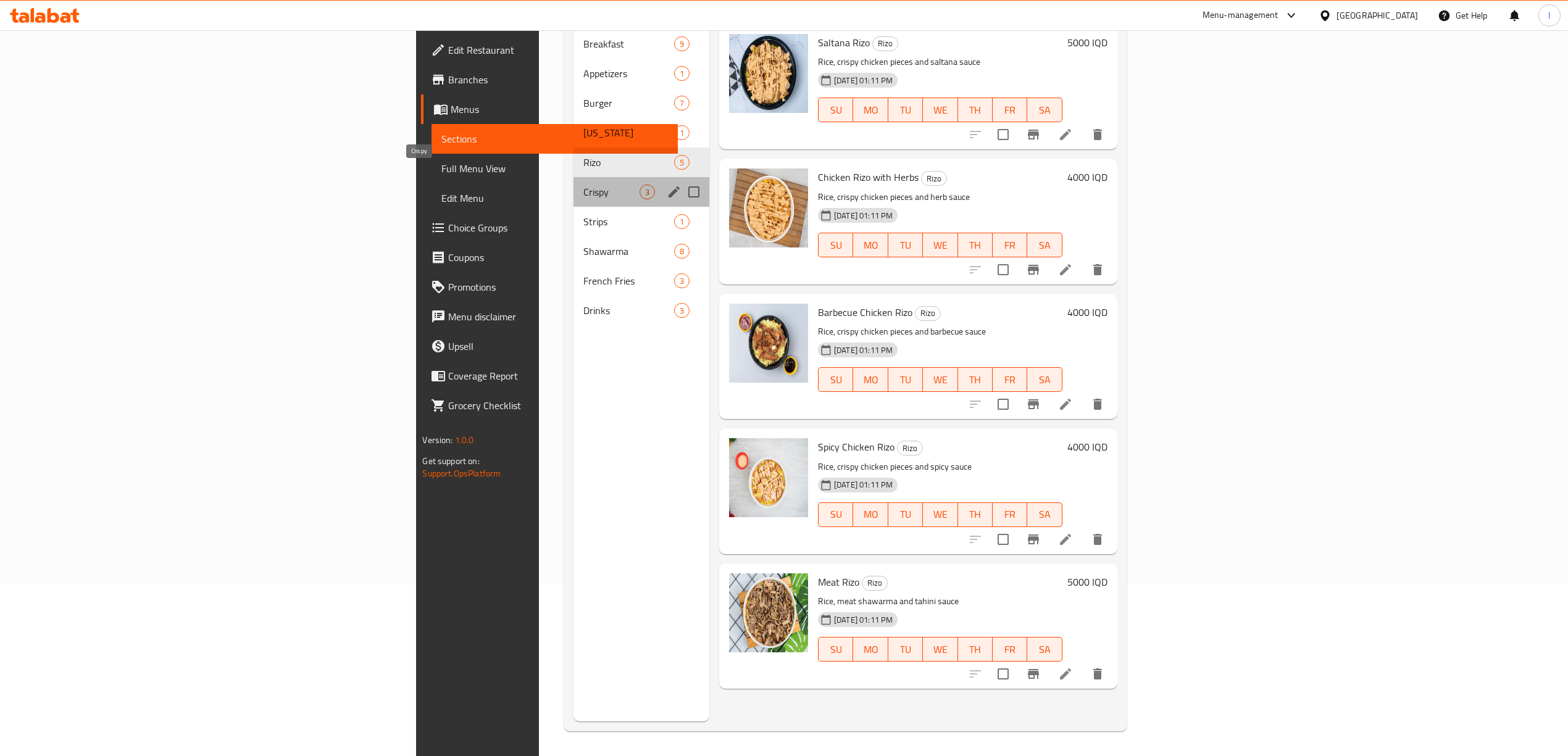
click at [583, 185] on span "Crispy" at bounding box center [611, 192] width 56 height 15
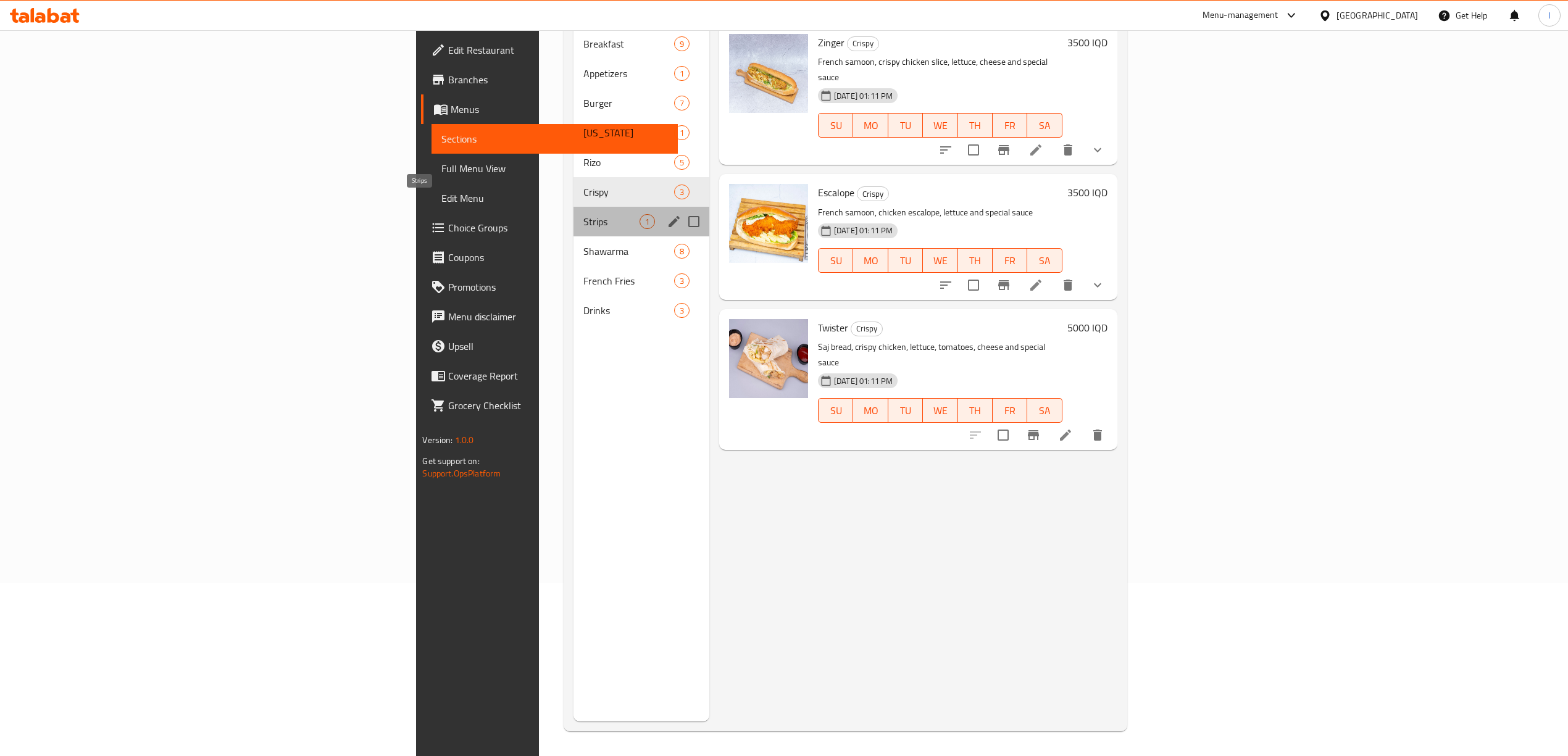
click at [583, 214] on span "Strips" at bounding box center [611, 221] width 56 height 15
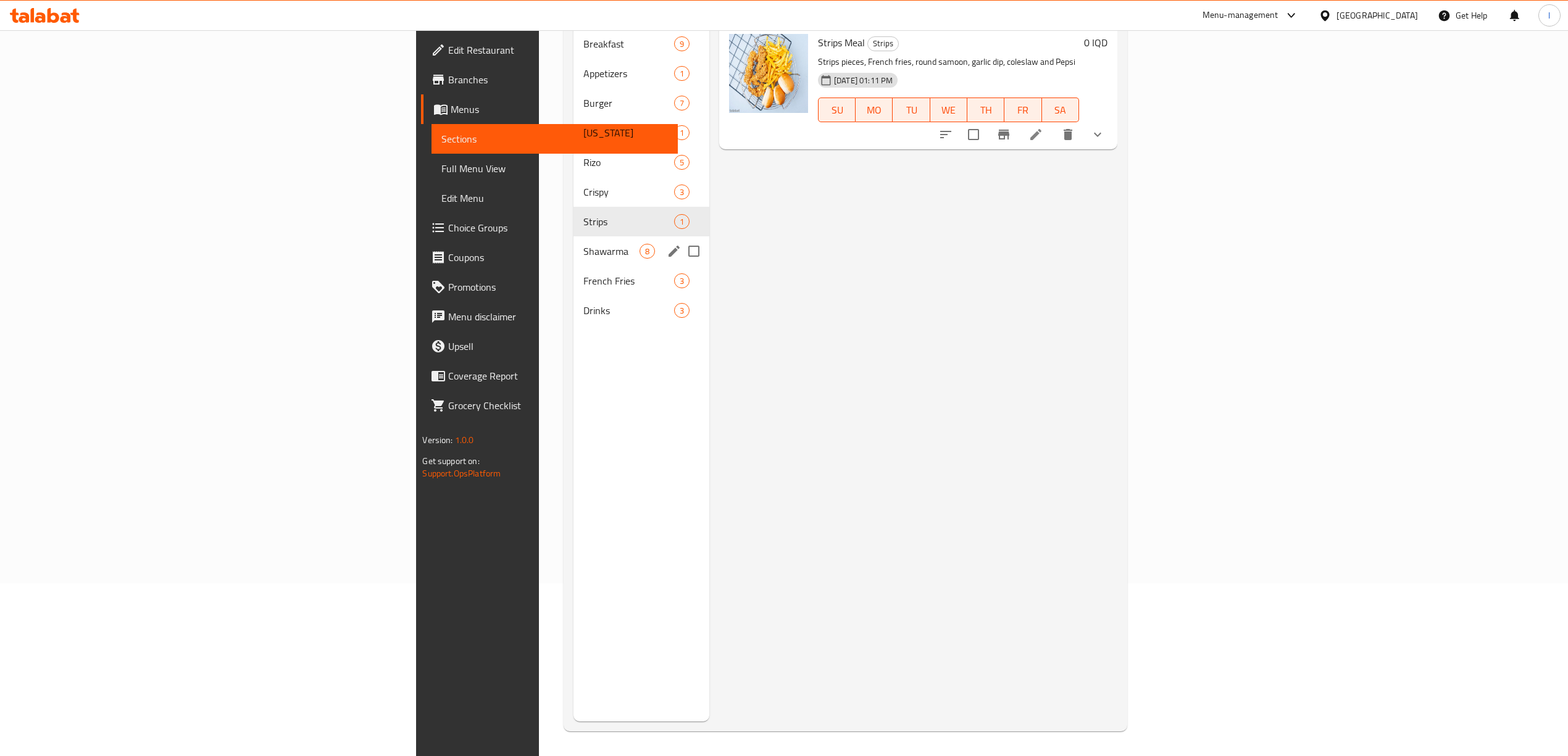
click at [573, 236] on div "Shawarma 8" at bounding box center [641, 251] width 136 height 30
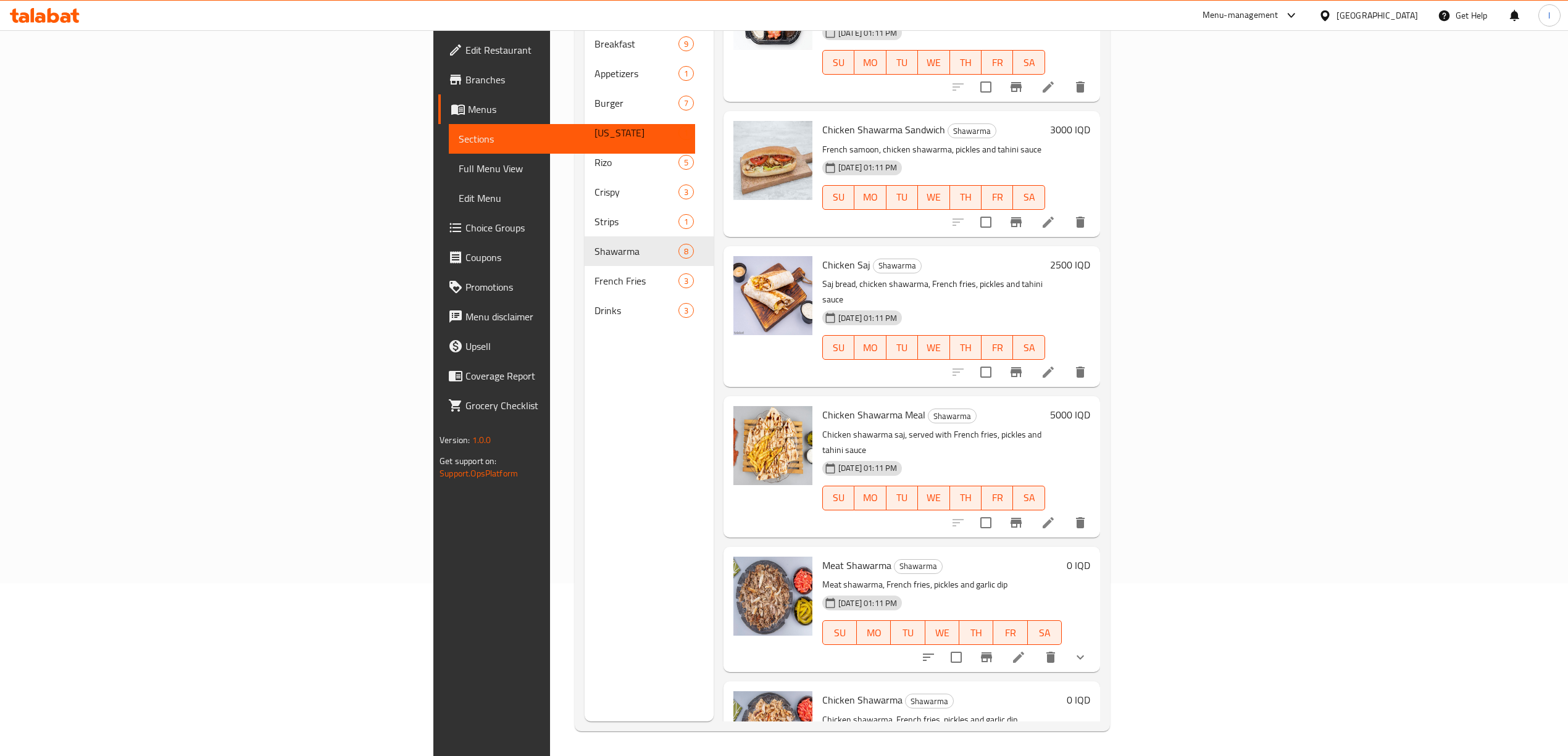
scroll to position [353, 0]
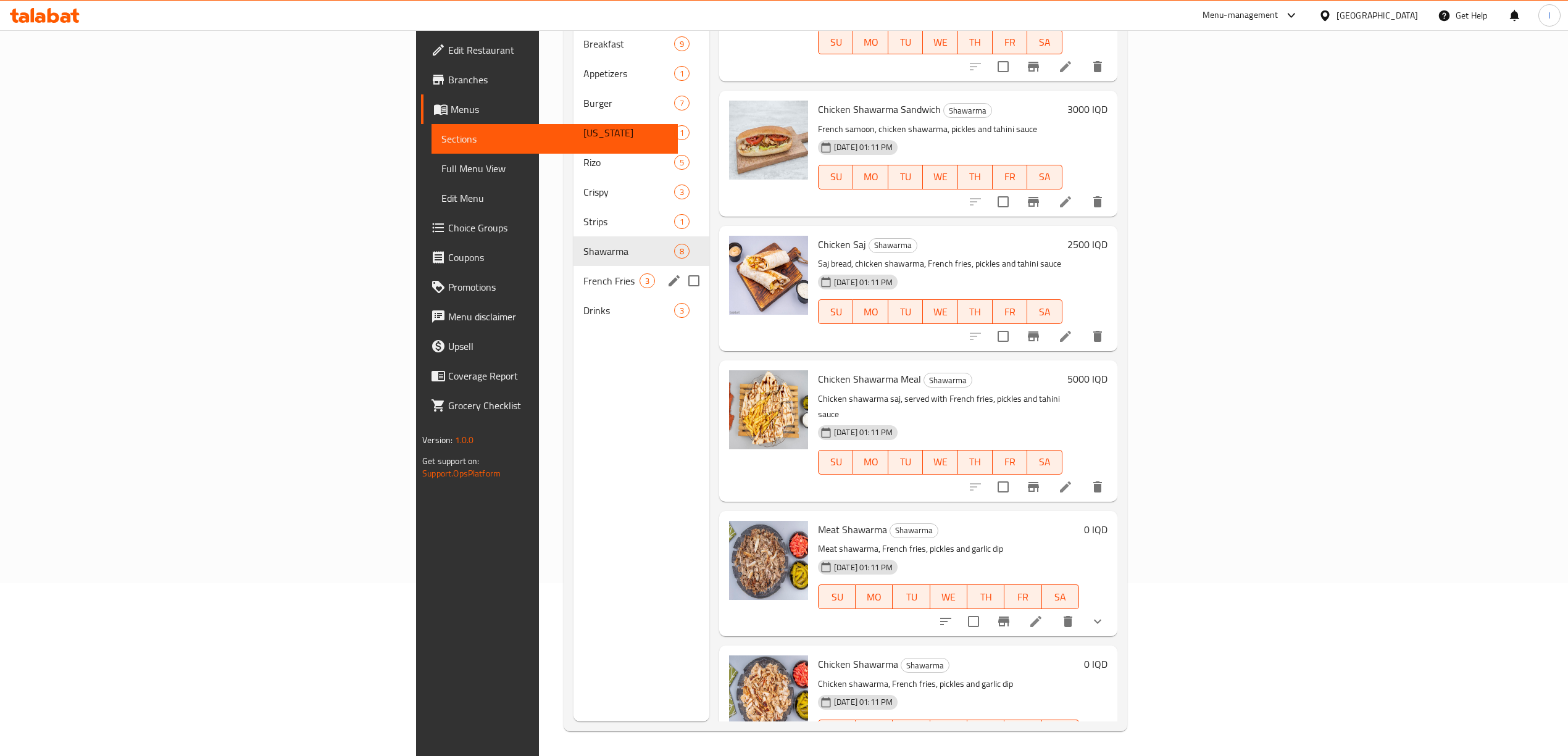
click at [573, 274] on div "French Fries 3" at bounding box center [641, 281] width 136 height 30
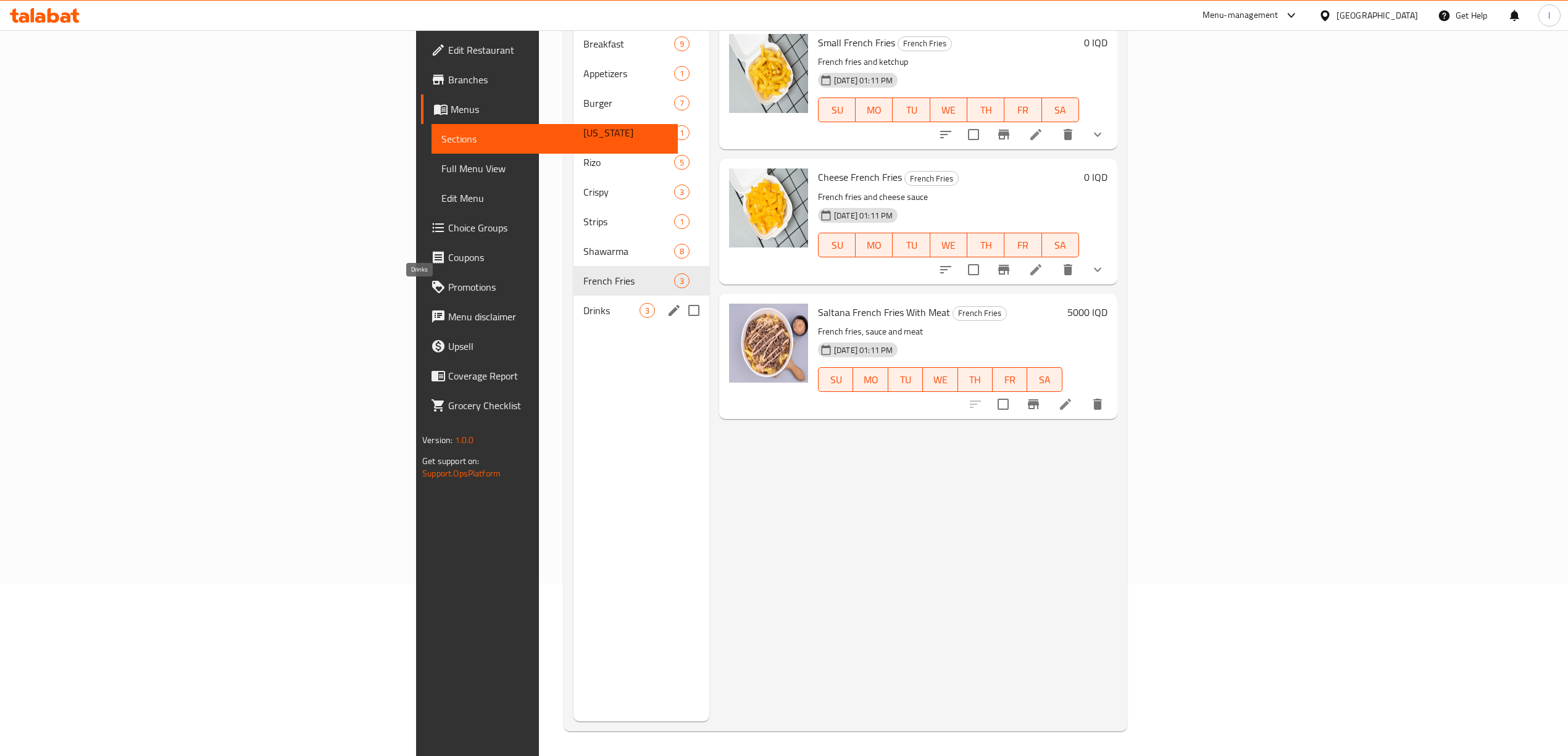
click at [583, 303] on span "Drinks" at bounding box center [611, 310] width 56 height 15
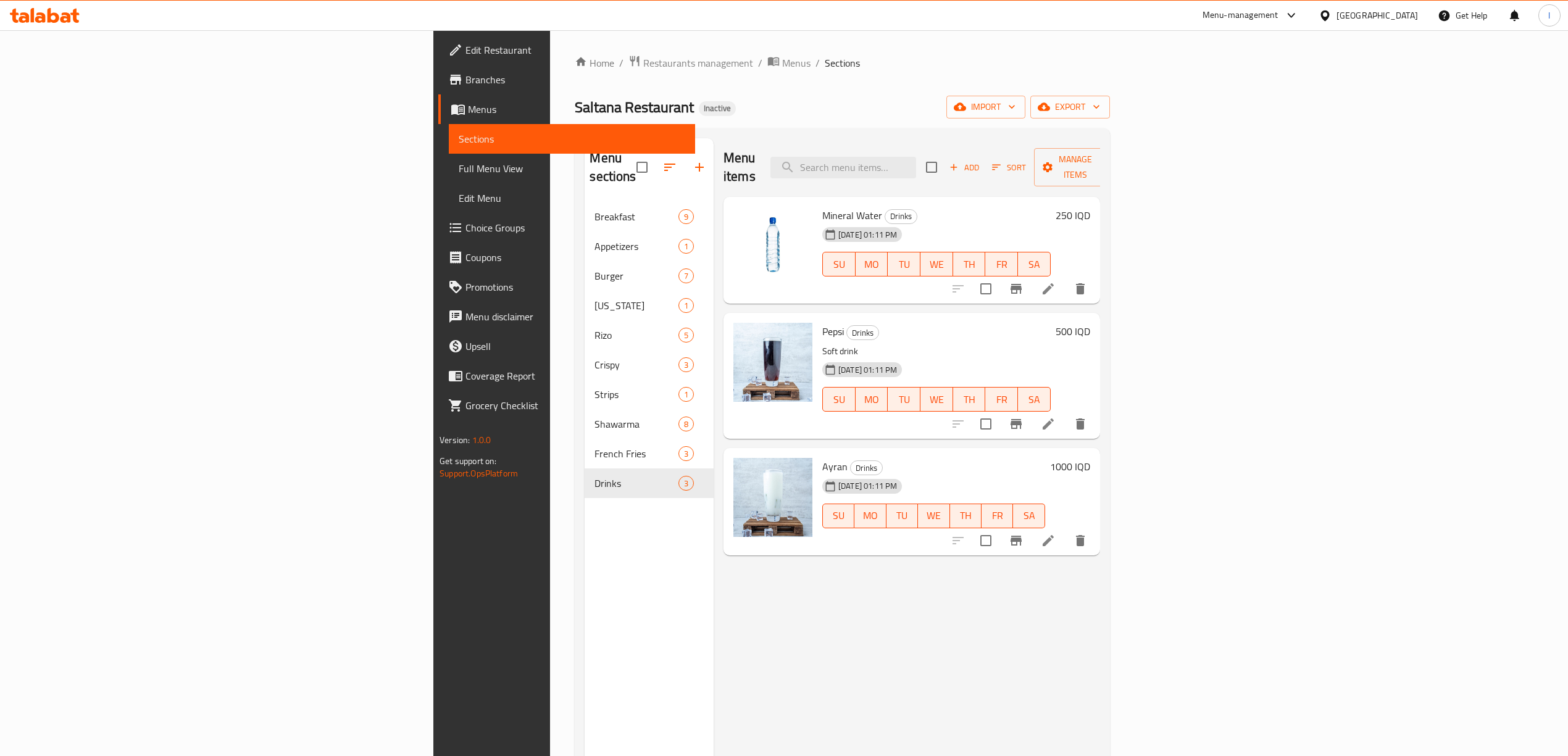
click at [466, 48] on span "Edit Restaurant" at bounding box center [576, 50] width 220 height 15
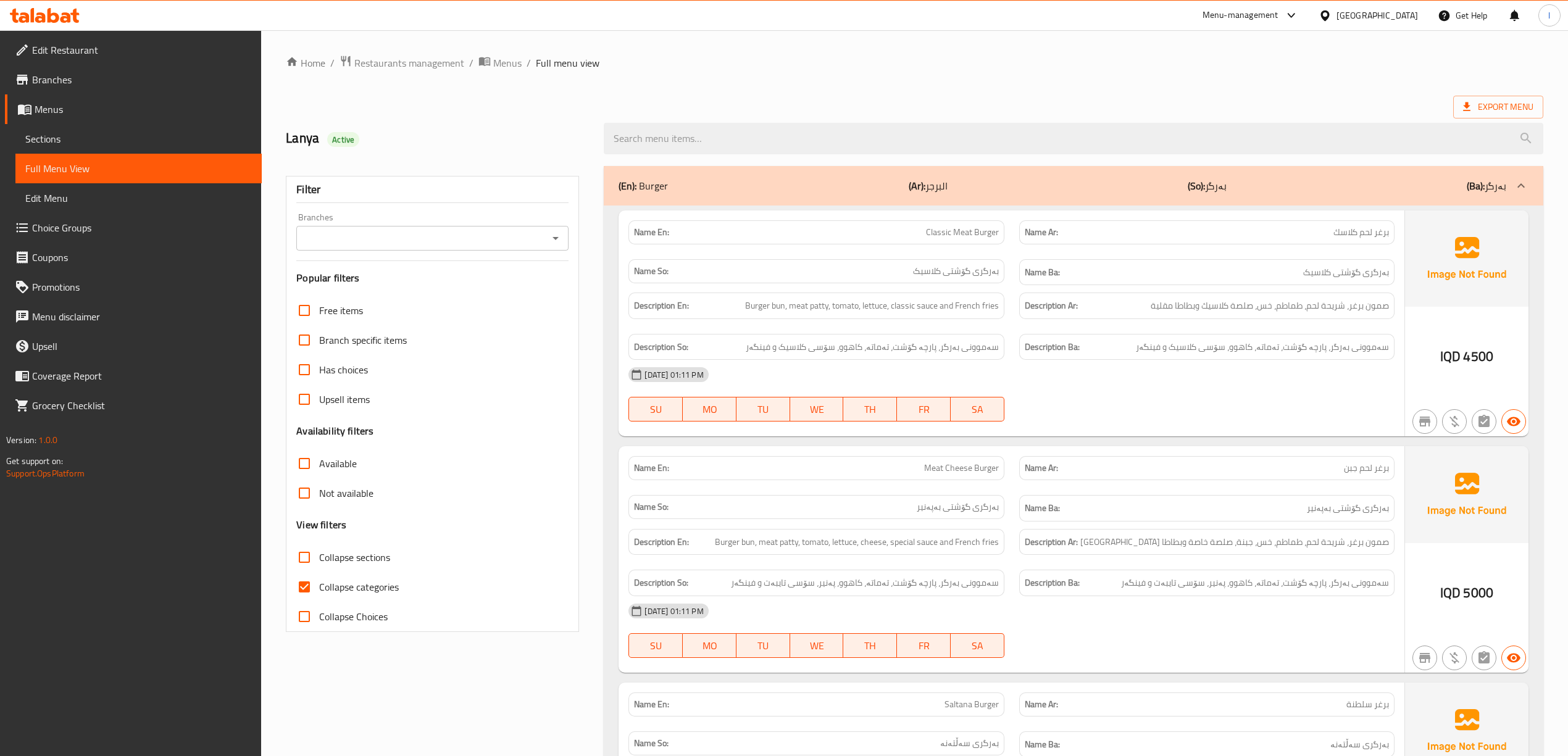
click at [97, 136] on span "Sections" at bounding box center [139, 139] width 227 height 15
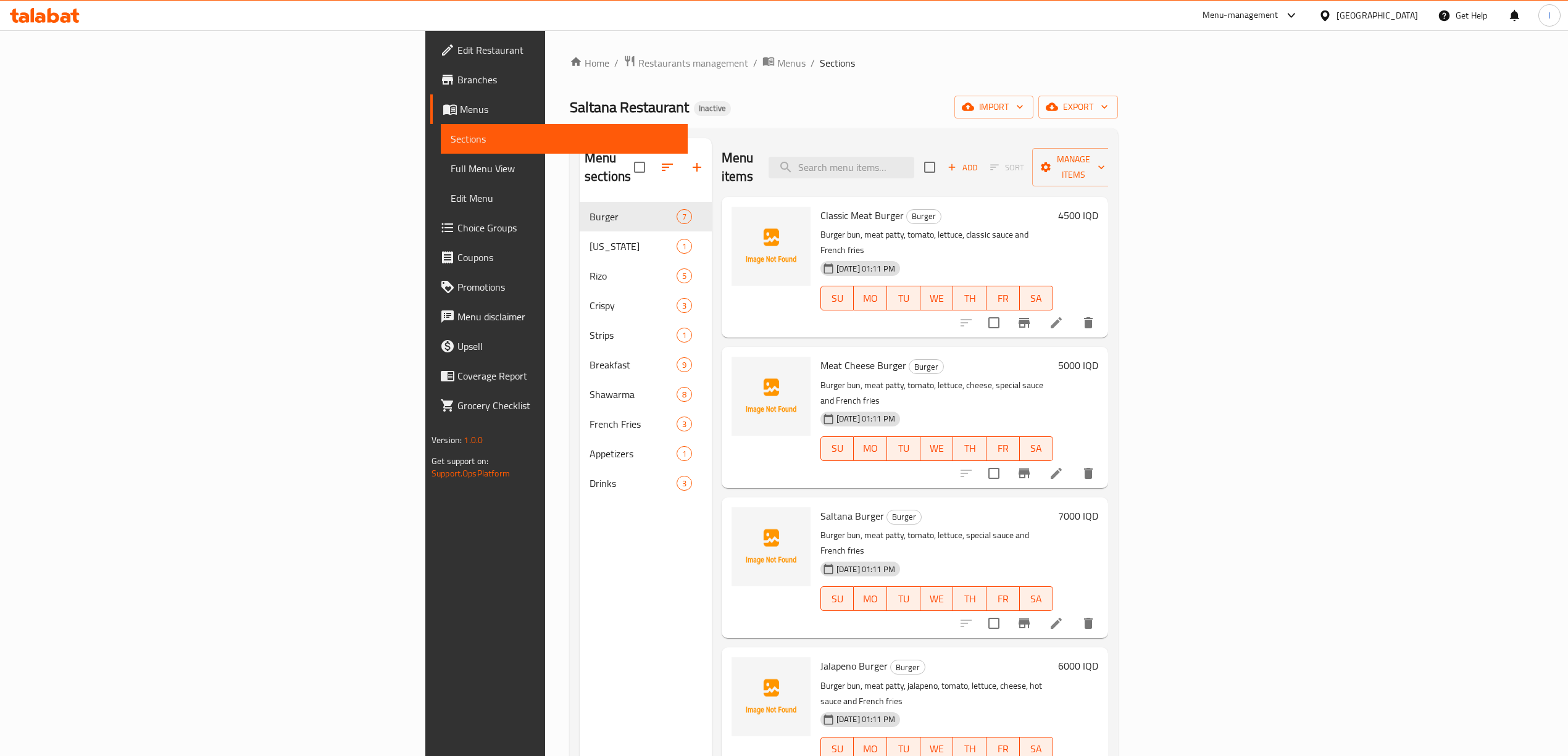
click at [985, 141] on div "Menu items Add Sort Manage items" at bounding box center [914, 167] width 387 height 59
click at [914, 156] on input "search" at bounding box center [841, 167] width 146 height 22
paste input "Meat Shawarma Meal"
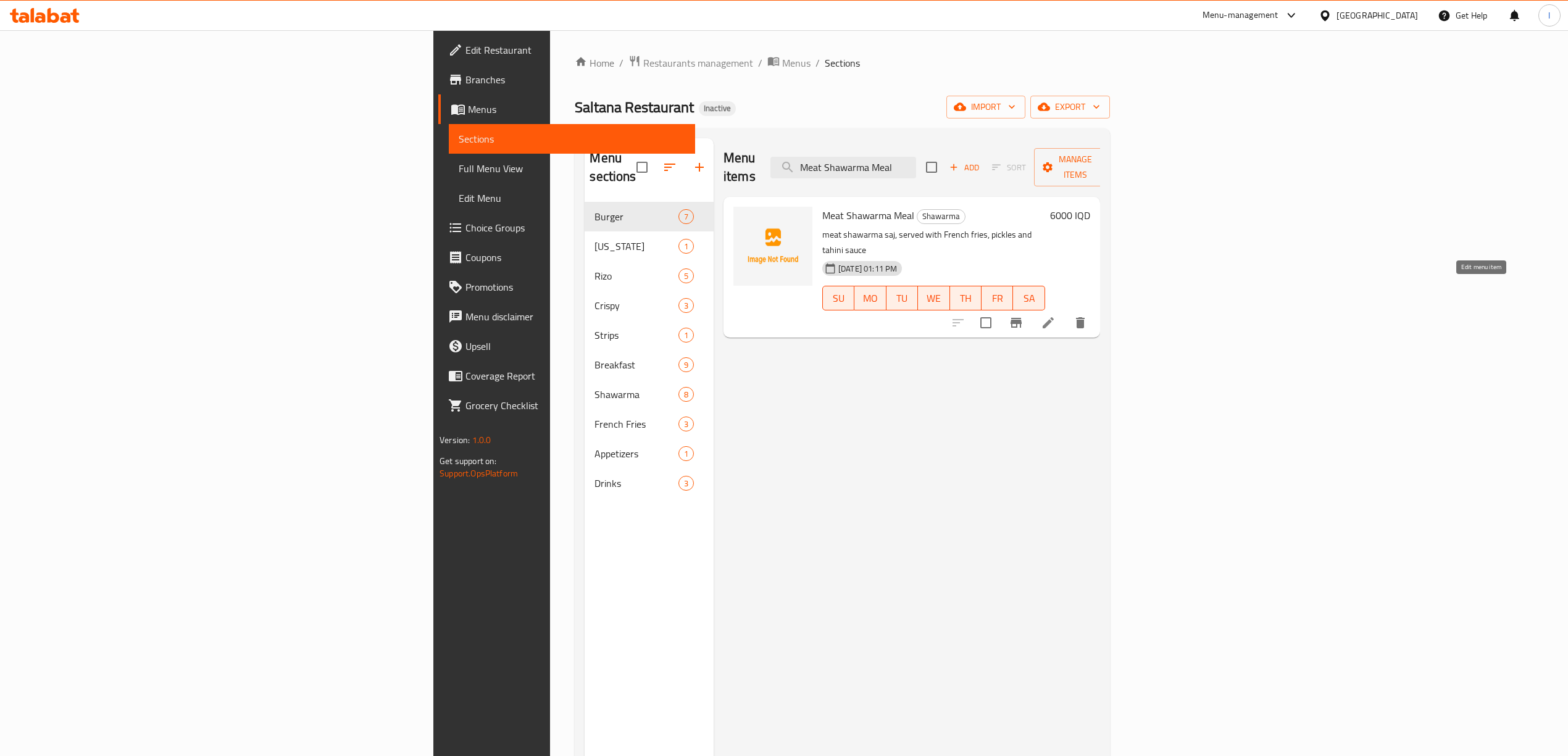
type input "Meat Shawarma Meal"
click at [1055, 315] on icon at bounding box center [1048, 322] width 15 height 15
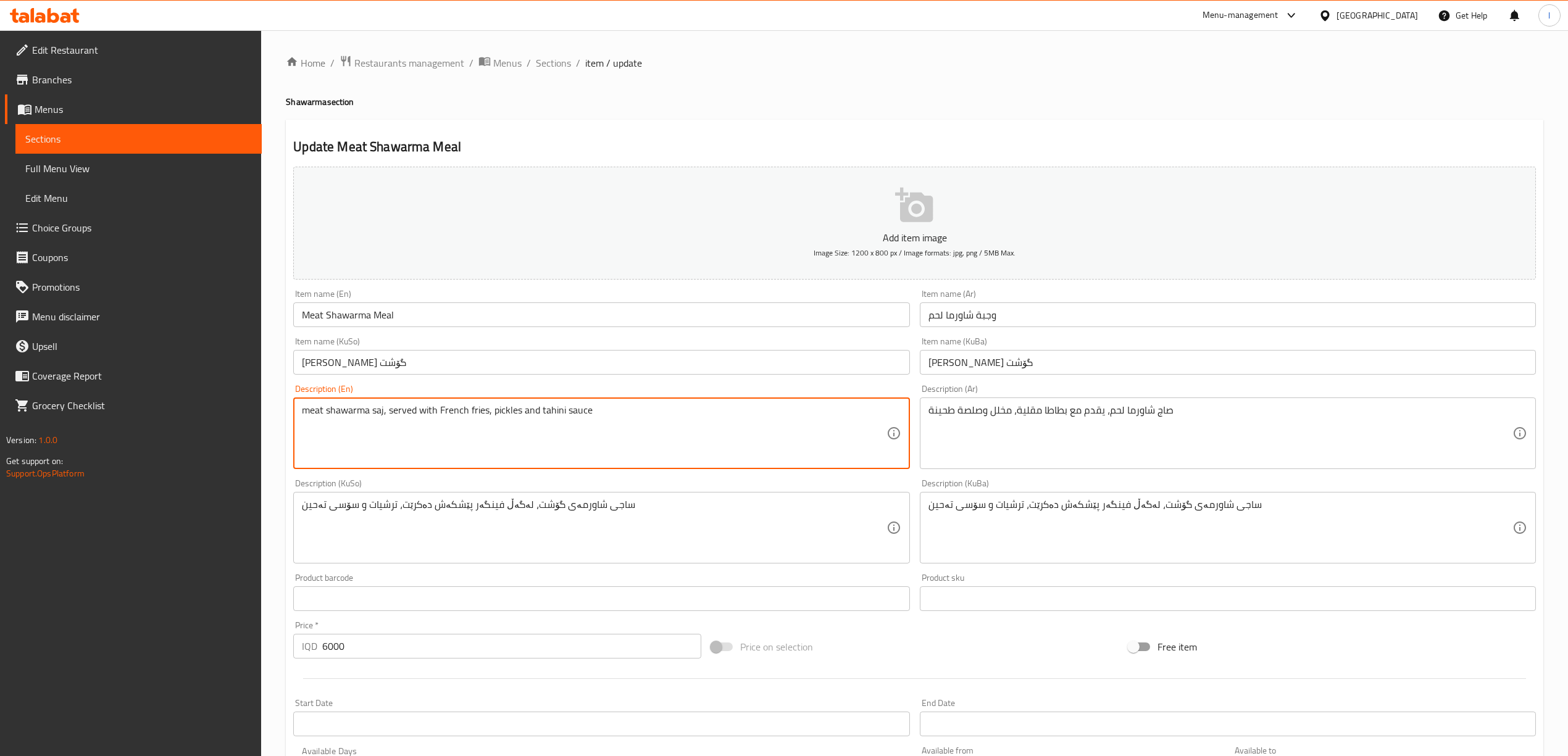
drag, startPoint x: 311, startPoint y: 407, endPoint x: 338, endPoint y: 430, distance: 35.5
click at [298, 415] on div "meat shawarma saj, served with French fries, pickles and tahini sauce Descripti…" at bounding box center [601, 433] width 616 height 71
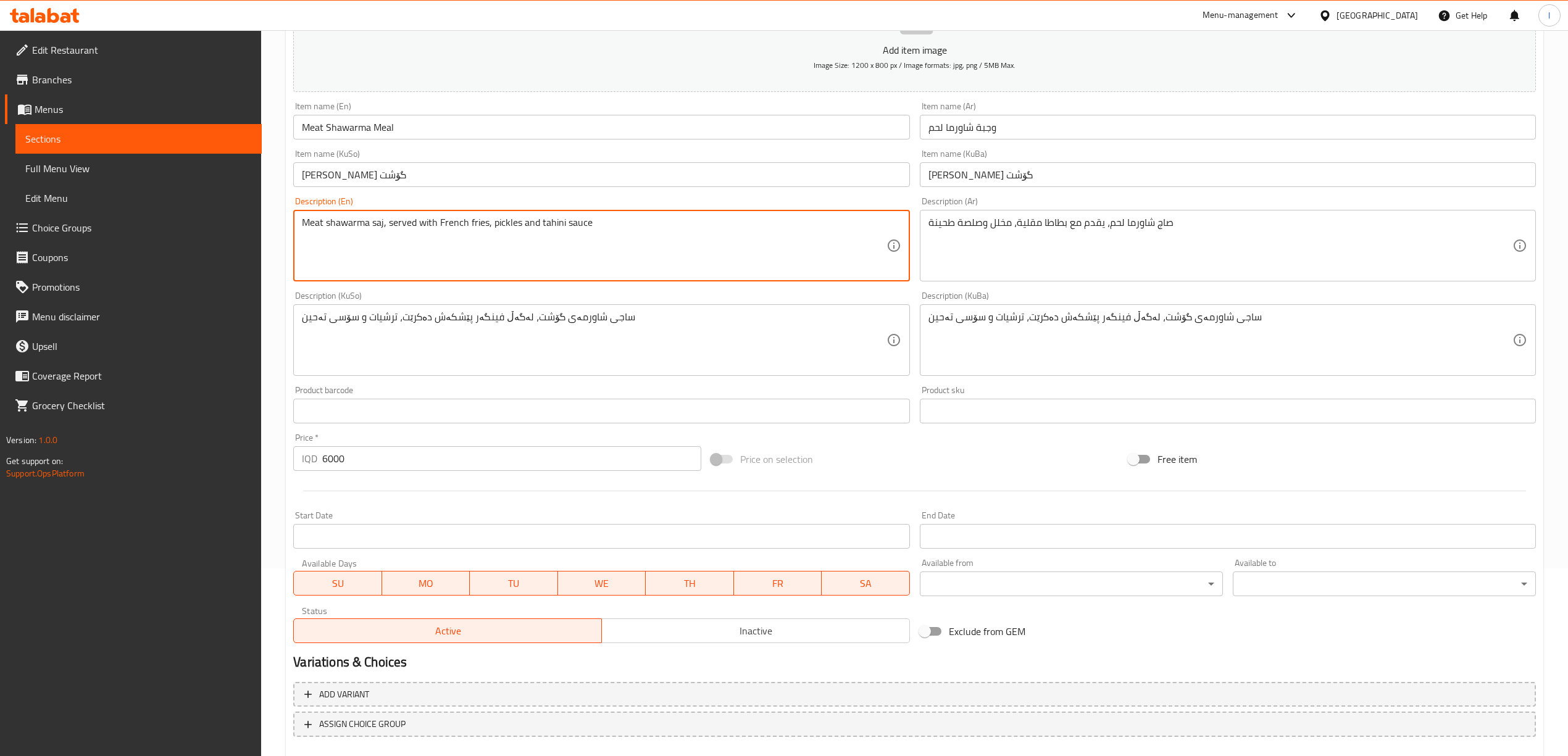
scroll to position [257, 0]
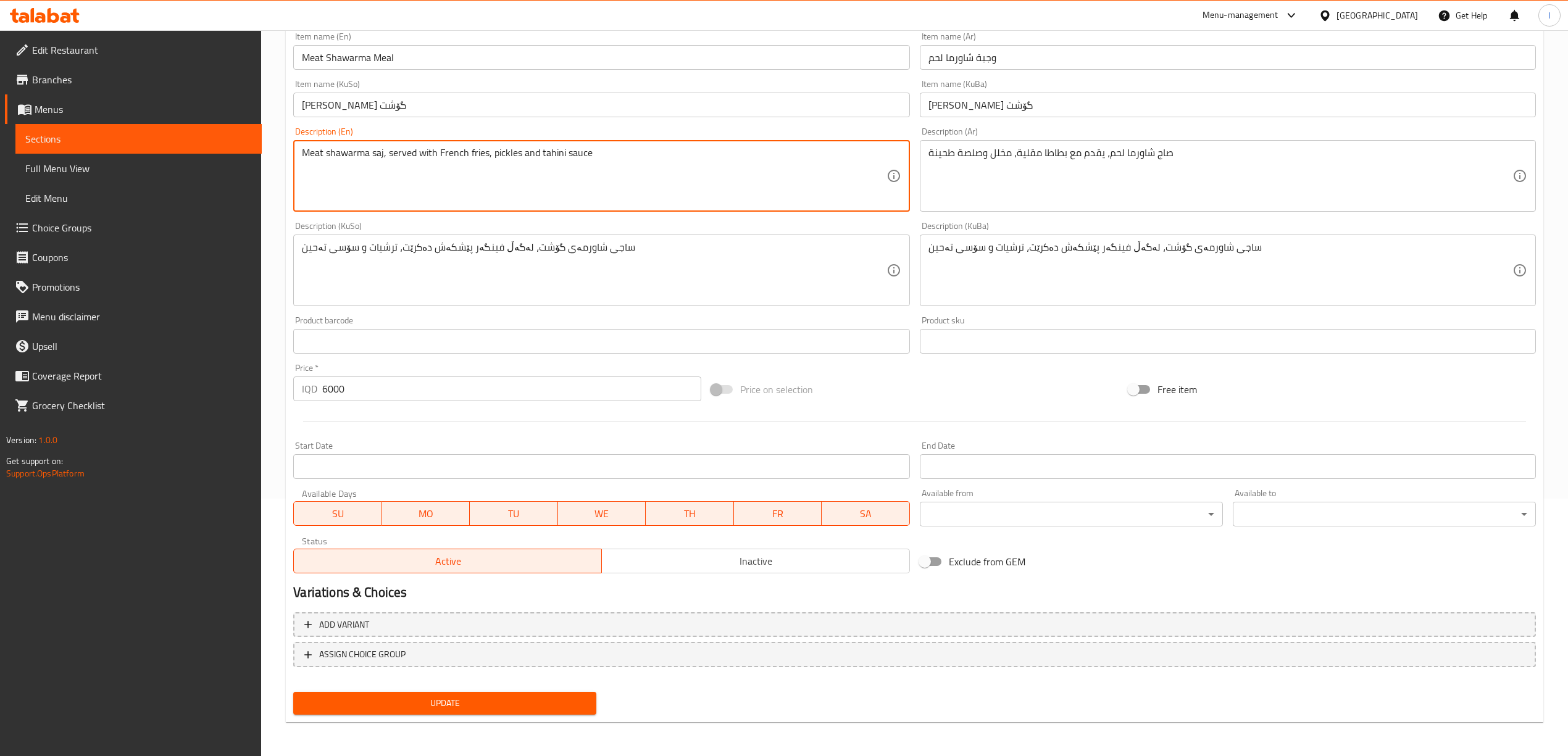
type textarea "Meat shawarma saj, served with French fries, pickles and tahini sauce"
click at [466, 721] on div "Home / Restaurants management / Menus / Sections / item / update Shawarma secti…" at bounding box center [914, 264] width 1257 height 934
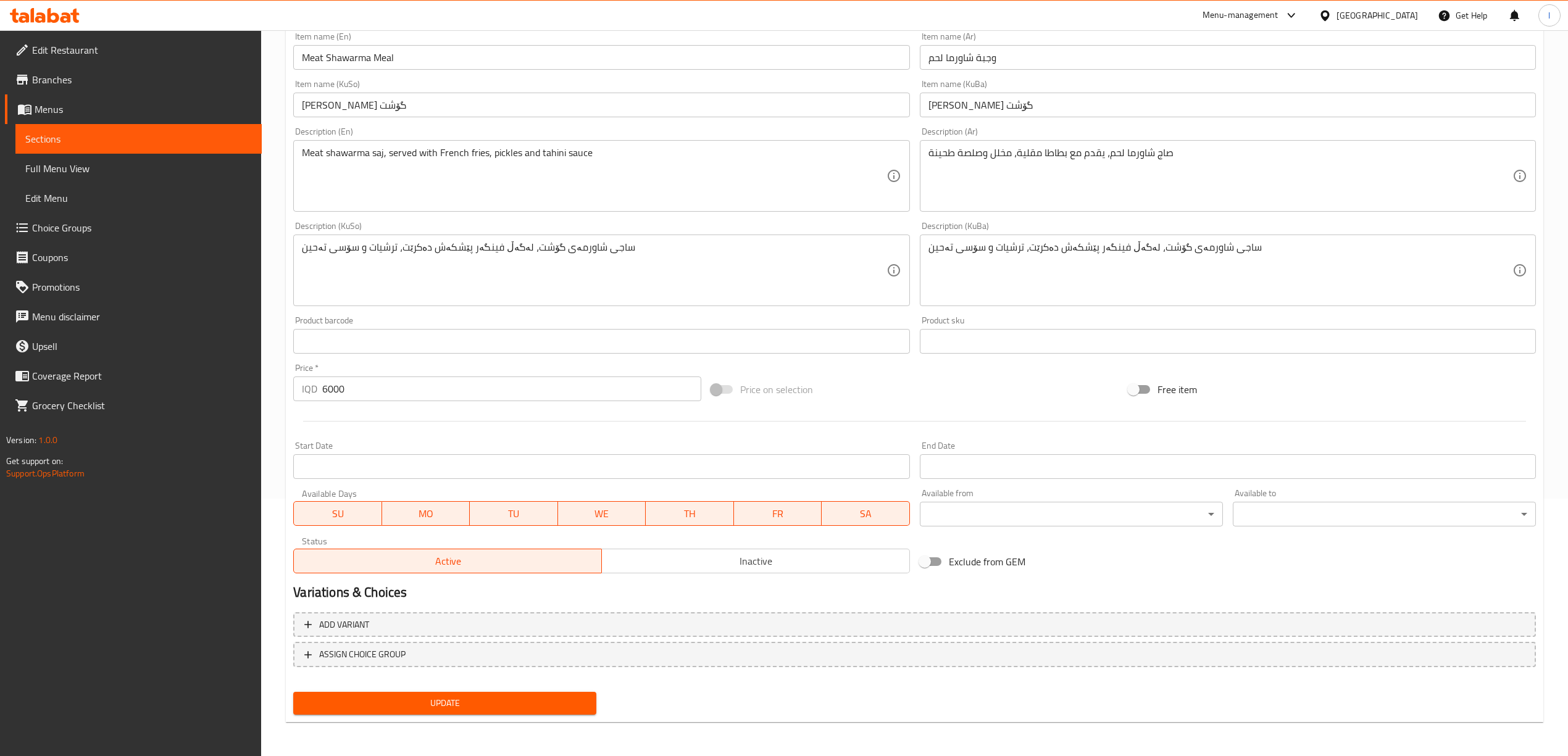
click at [465, 711] on button "Update" at bounding box center [445, 703] width 303 height 23
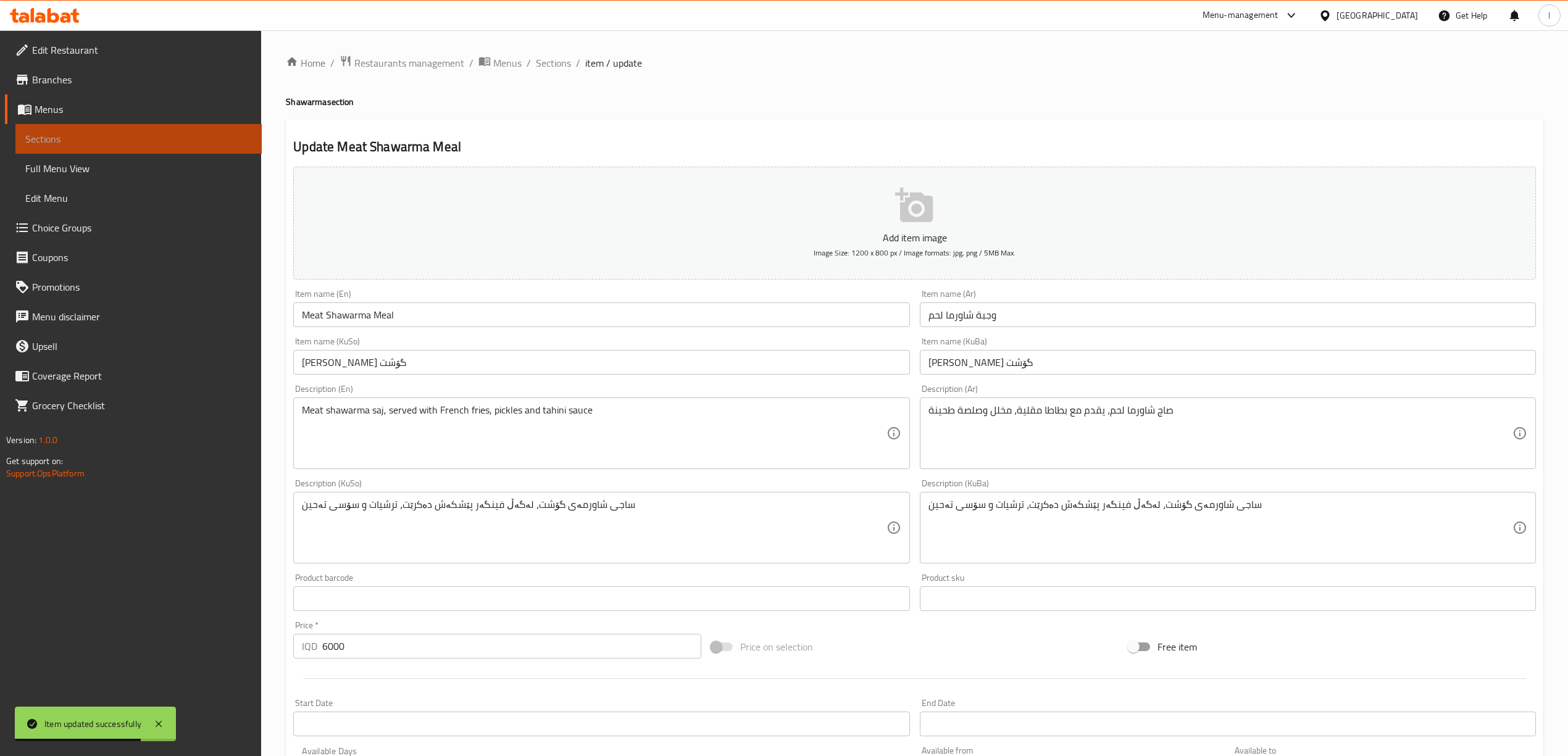
click at [122, 134] on span "Sections" at bounding box center [139, 139] width 227 height 15
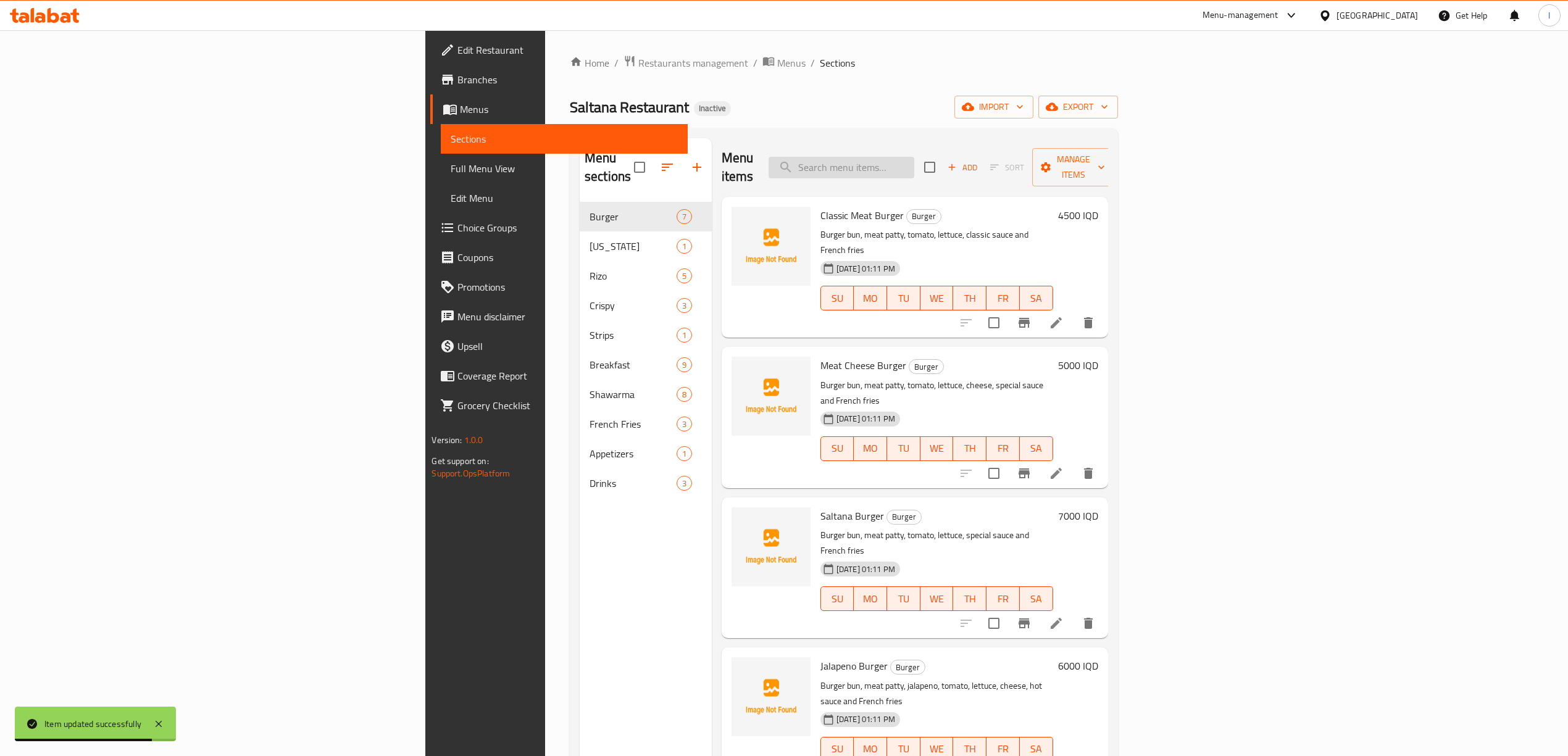
click at [914, 168] on input "search" at bounding box center [841, 167] width 146 height 22
paste input "Strips Meal"
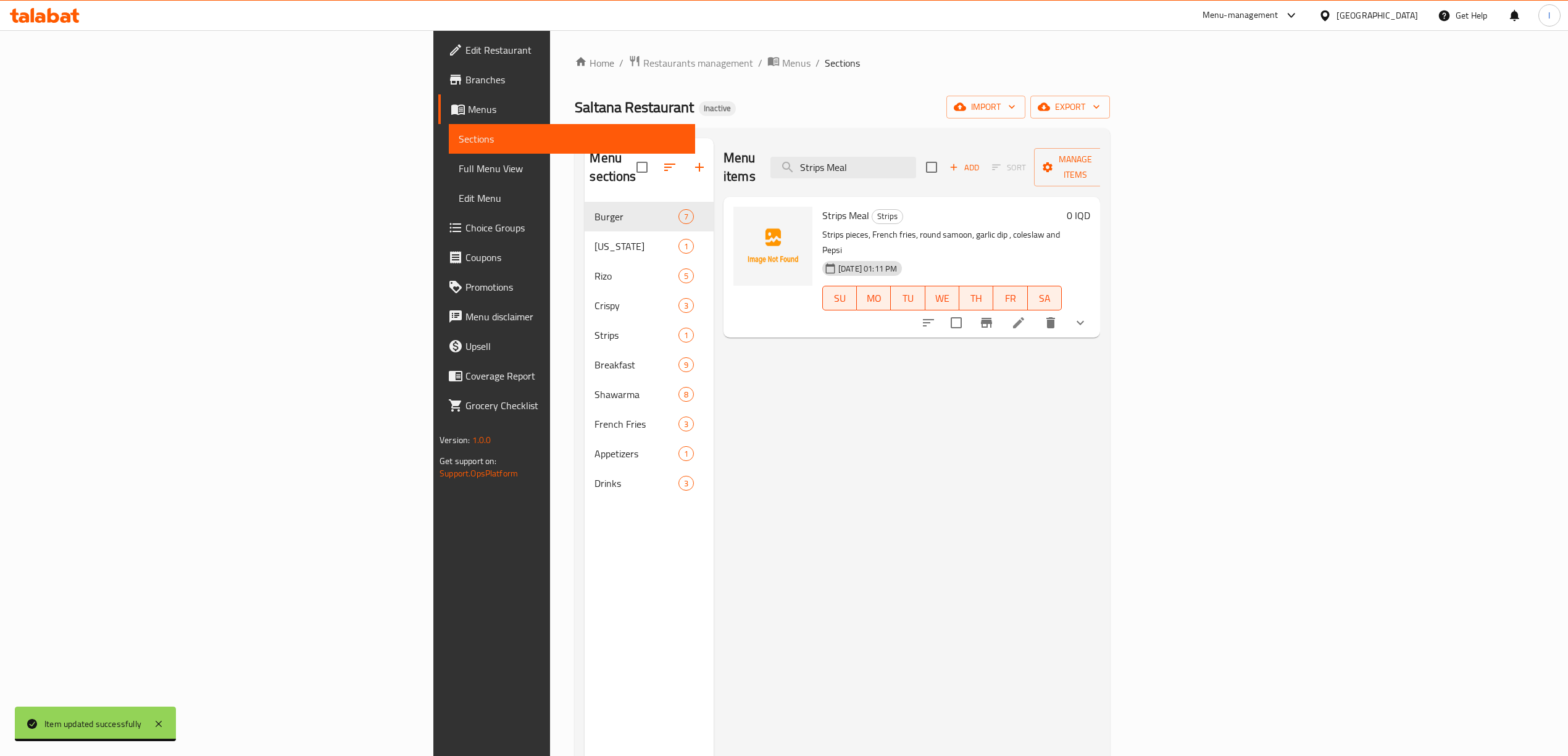
type input "Strips Meal"
click at [1026, 315] on icon at bounding box center [1018, 322] width 15 height 15
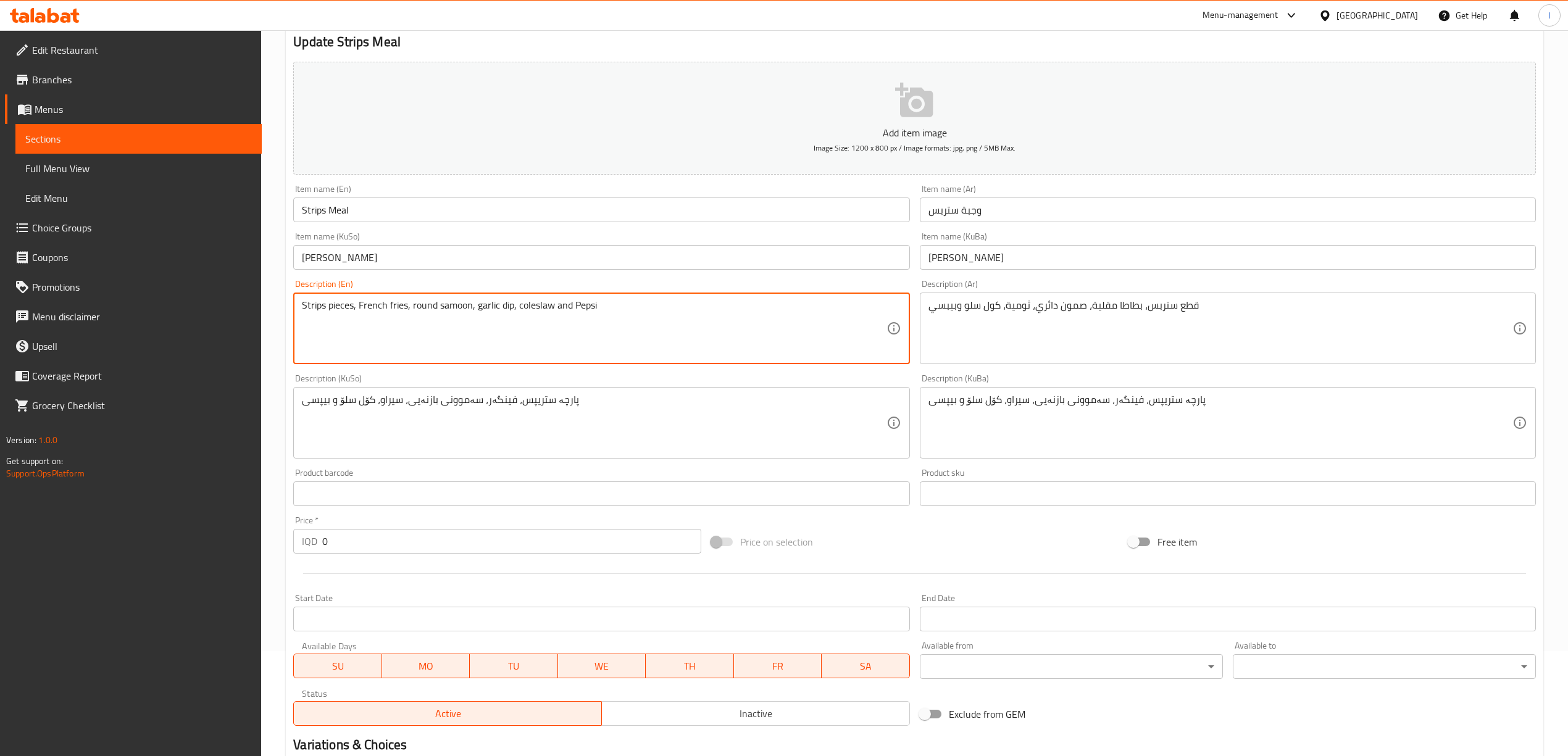
scroll to position [323, 0]
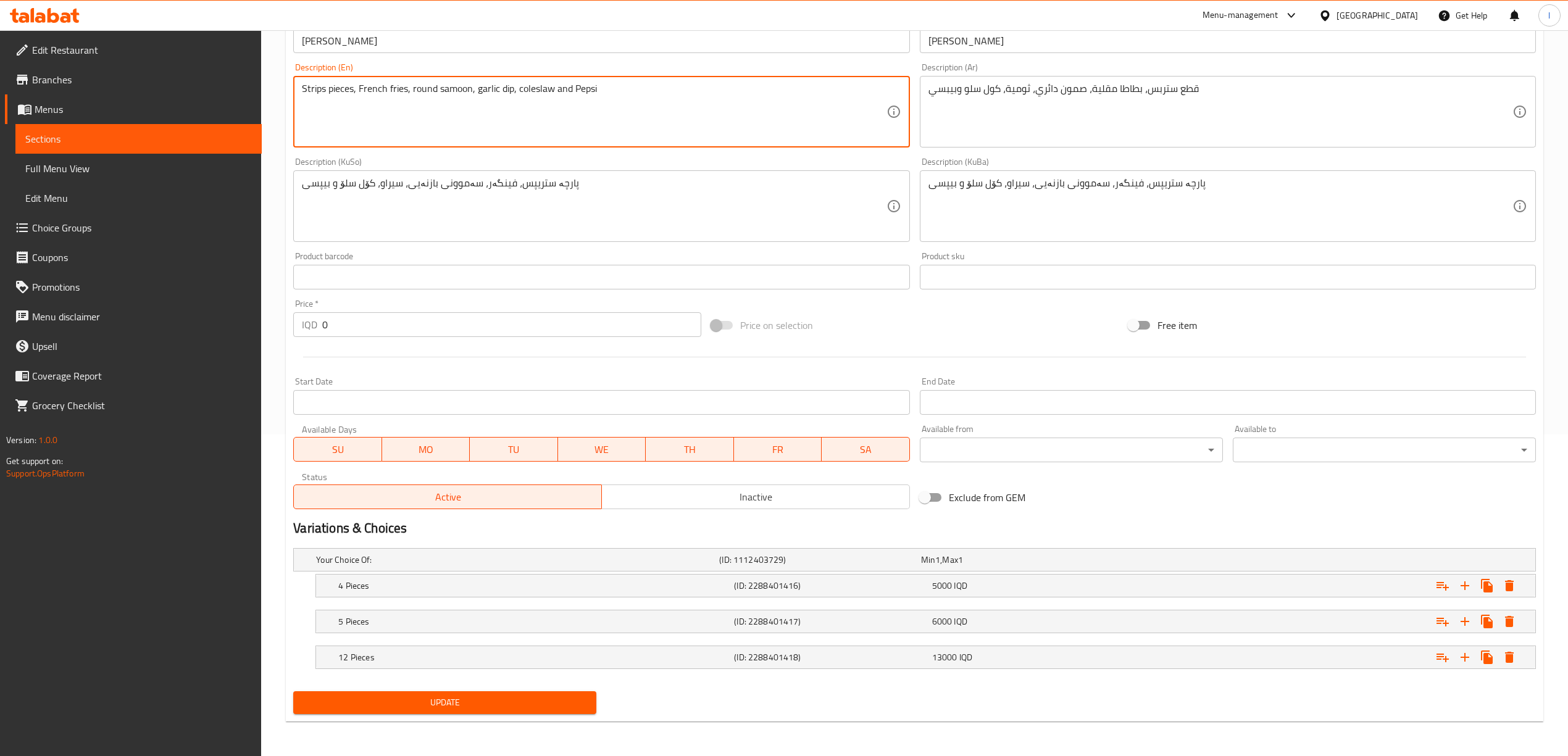
type textarea "Strips pieces, French fries, round samoon, garlic dip, coleslaw and Pepsi"
click at [521, 706] on span "Update" at bounding box center [445, 702] width 283 height 16
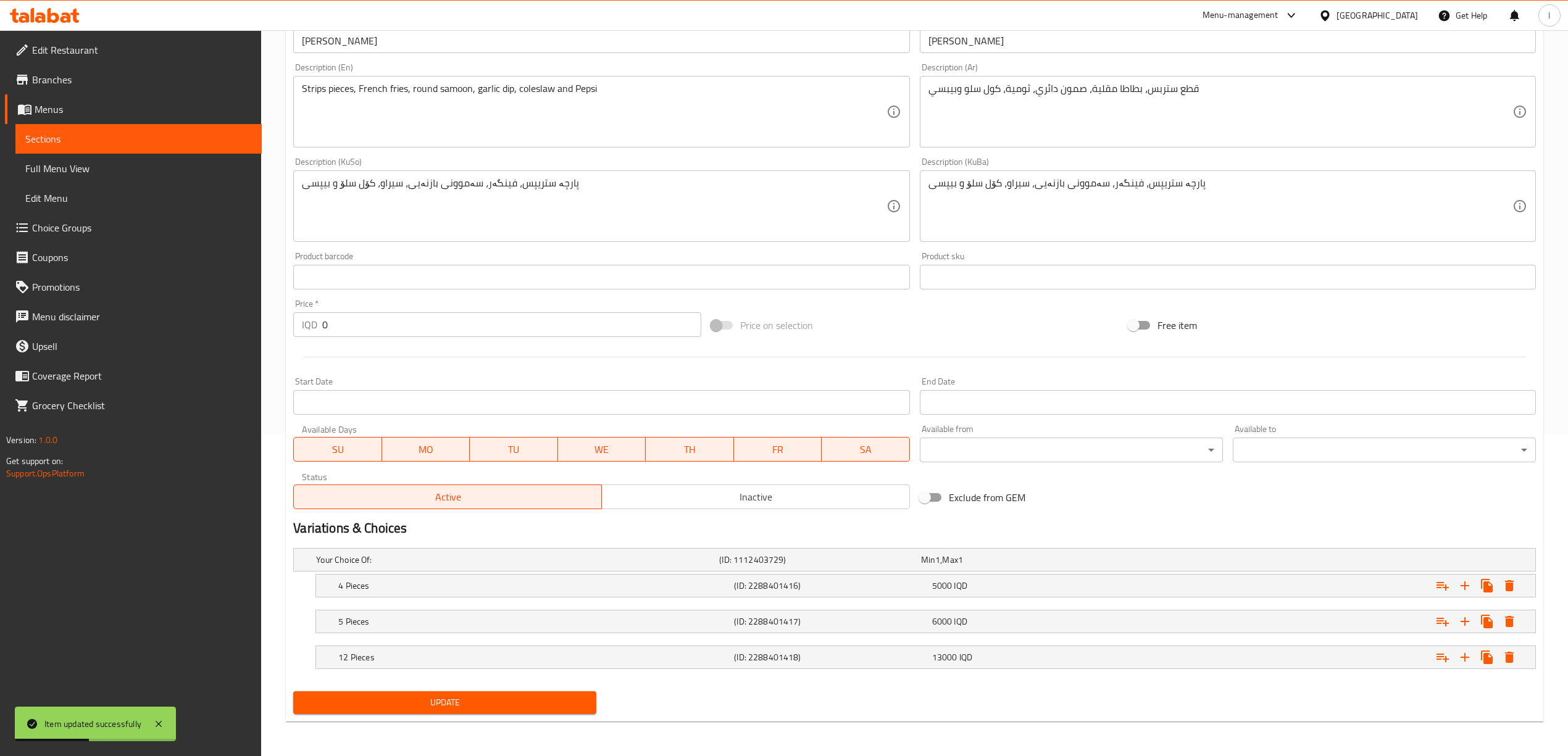
click at [70, 223] on span "Choice Groups" at bounding box center [142, 228] width 220 height 15
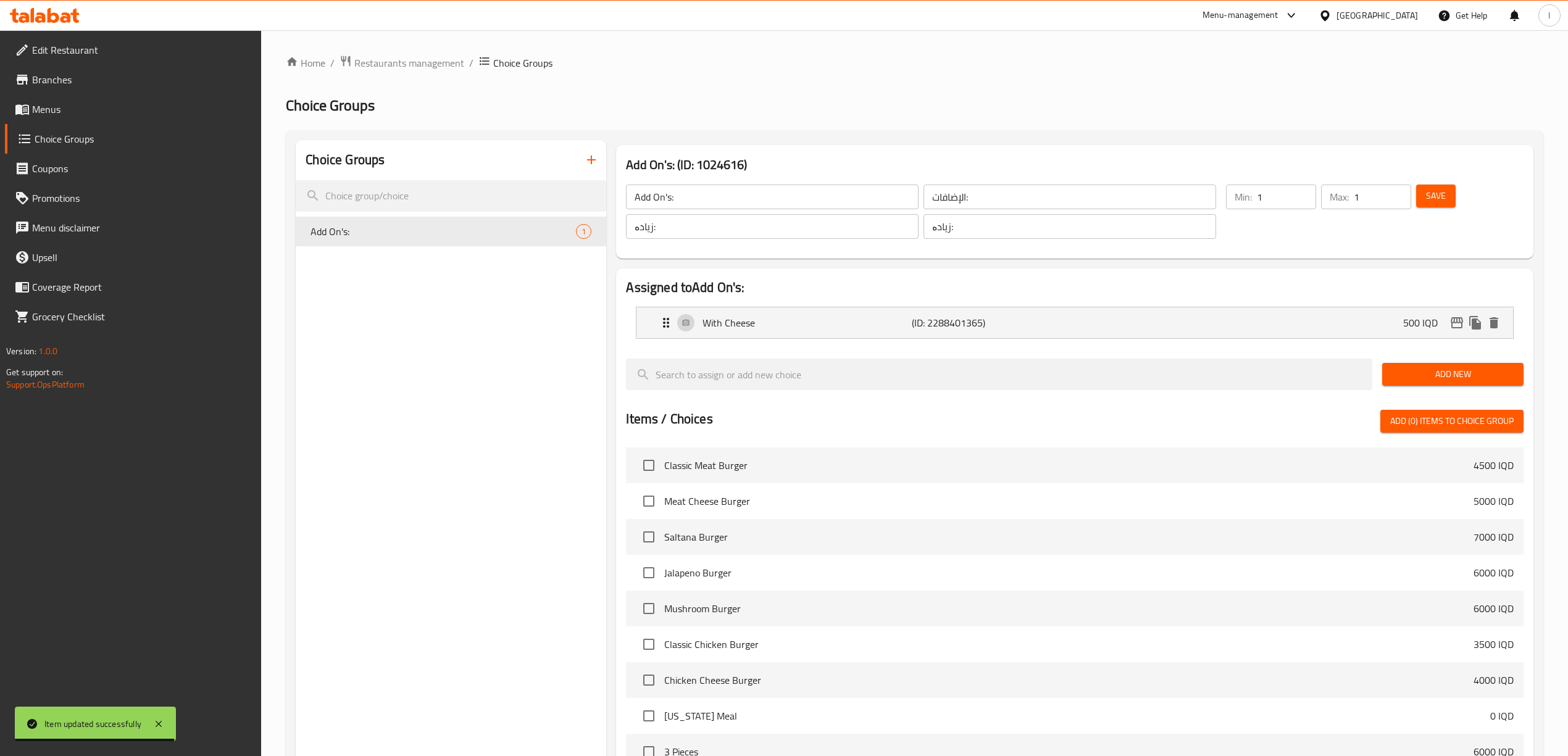
click at [1213, 187] on div "Add On's: ​ الإضافات: ​ زیادە: ​ زیادە: ​ Min: 1 ​ Max: 1 ​ Save" at bounding box center [1074, 212] width 907 height 84
type input "0"
drag, startPoint x: 1378, startPoint y: 196, endPoint x: 1314, endPoint y: 199, distance: 64.1
click at [1314, 199] on div "Min: 0 ​ Max: 1 ​" at bounding box center [1318, 211] width 195 height 64
type input "0"
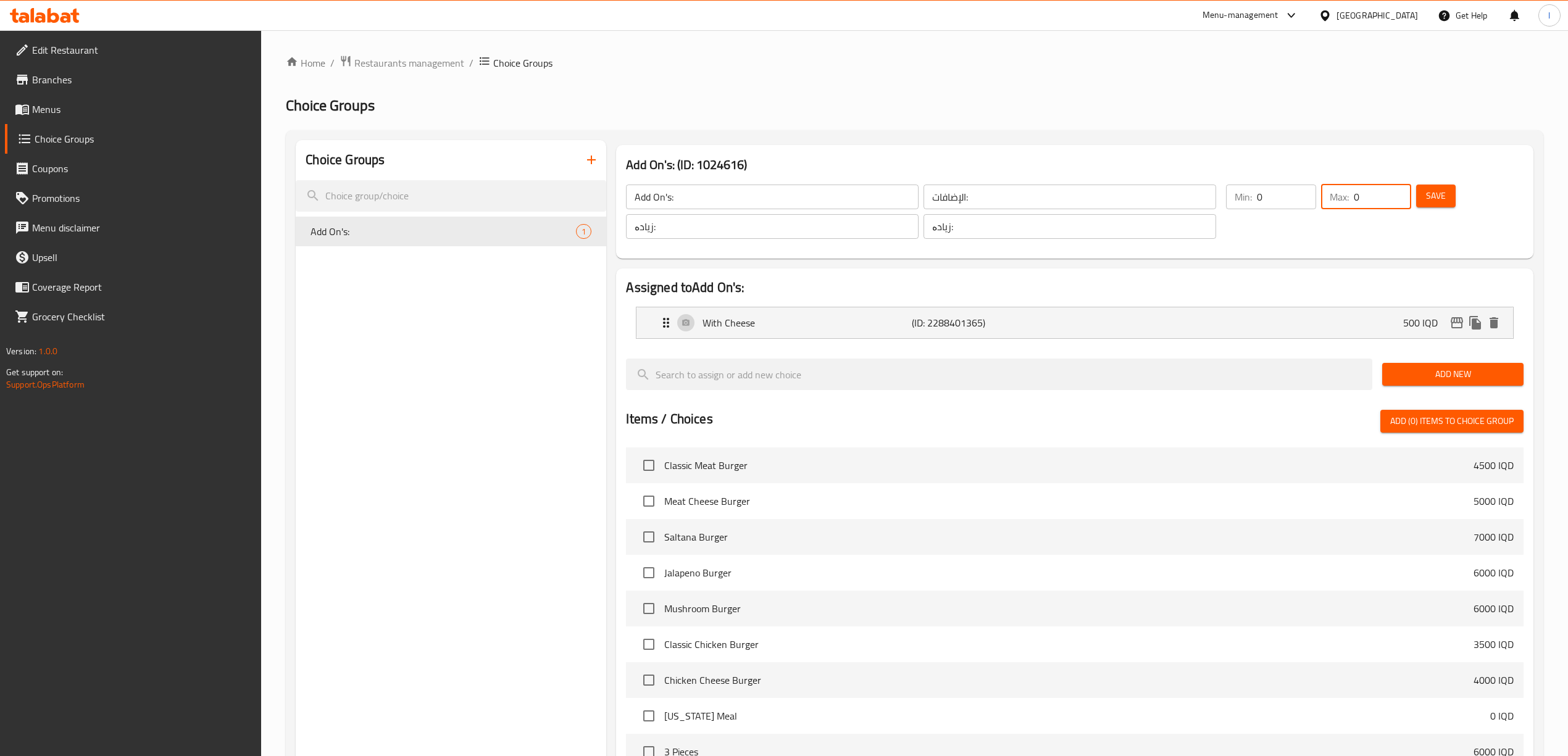
click at [1438, 191] on span "Save" at bounding box center [1435, 196] width 20 height 16
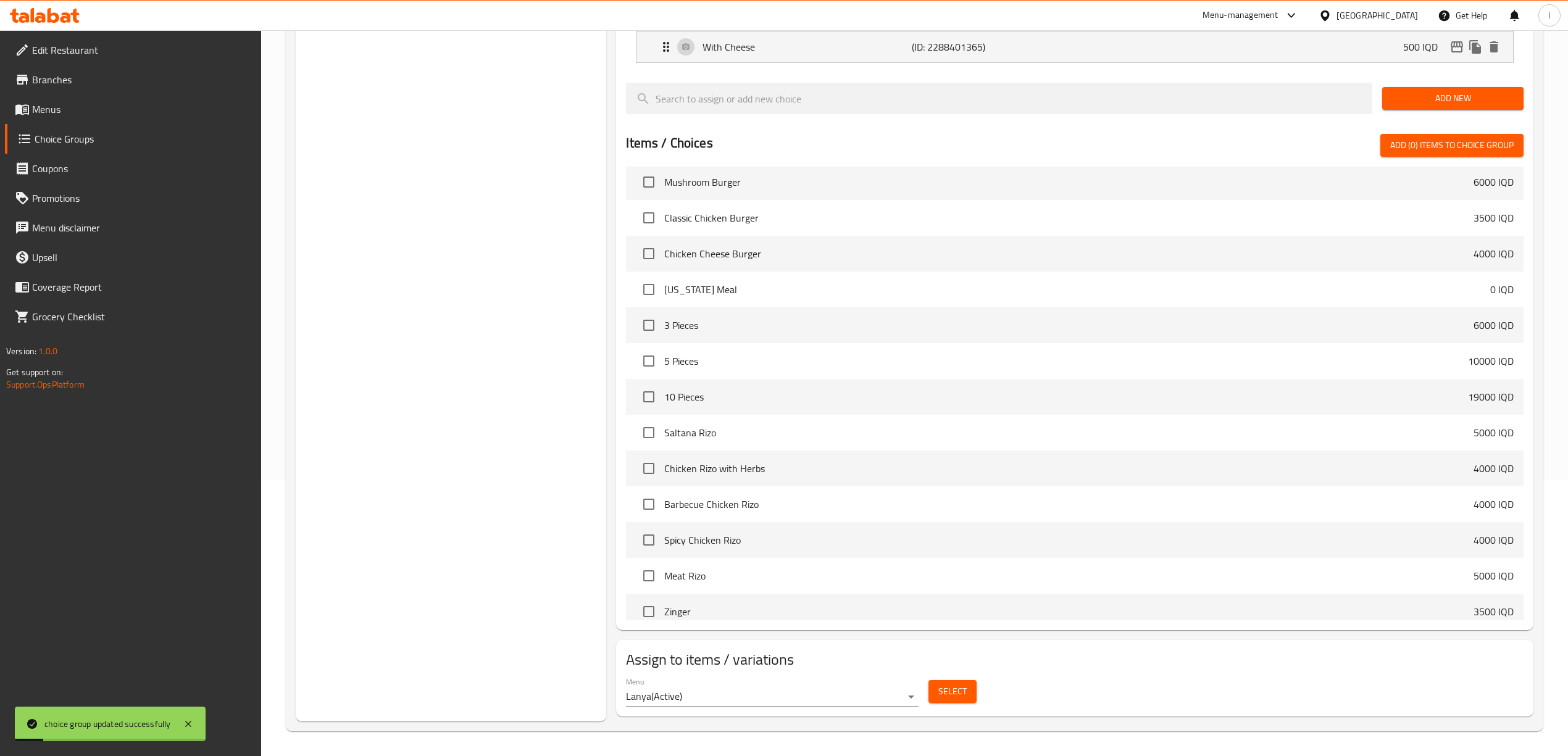
scroll to position [329, 0]
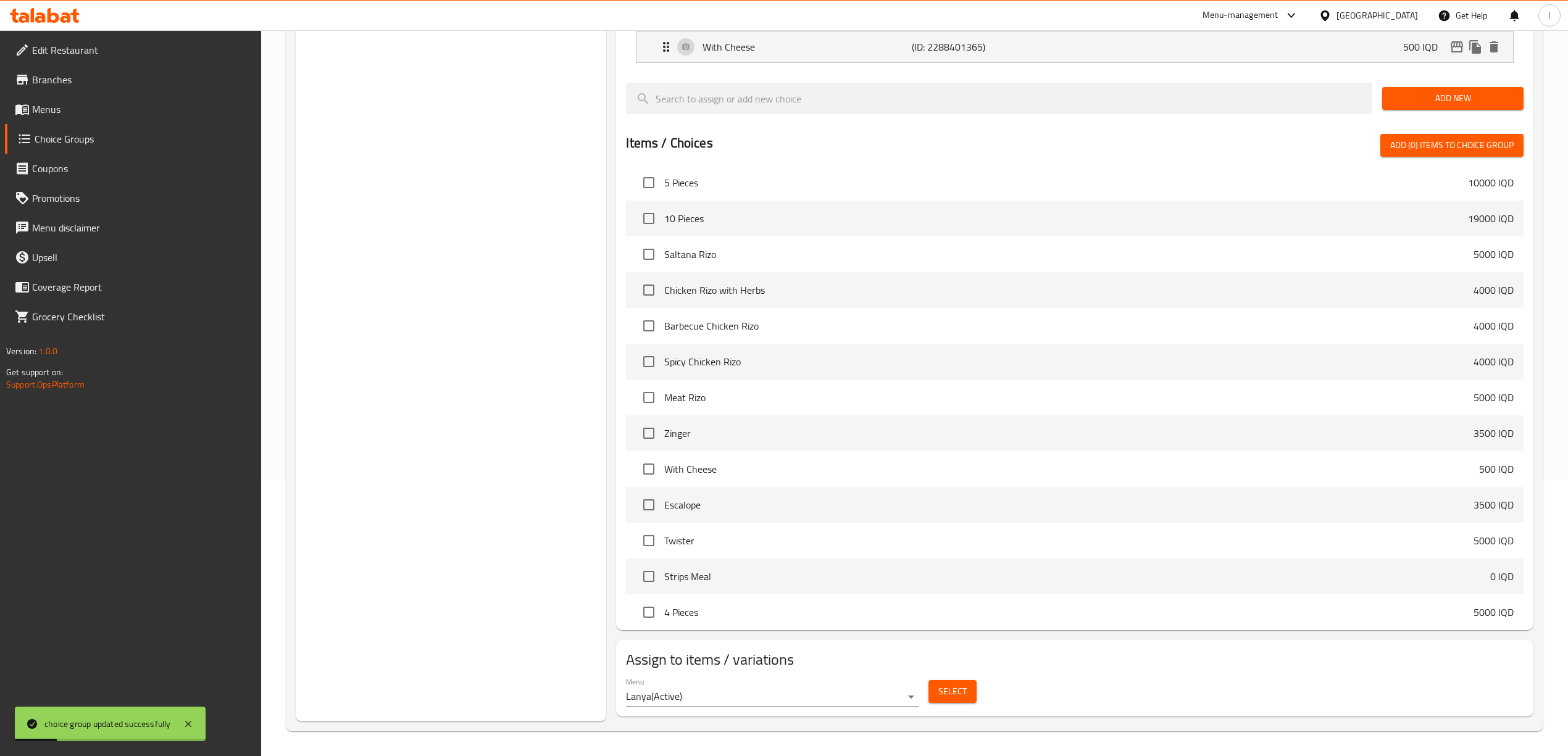
click at [963, 691] on span "Select" at bounding box center [952, 691] width 28 height 16
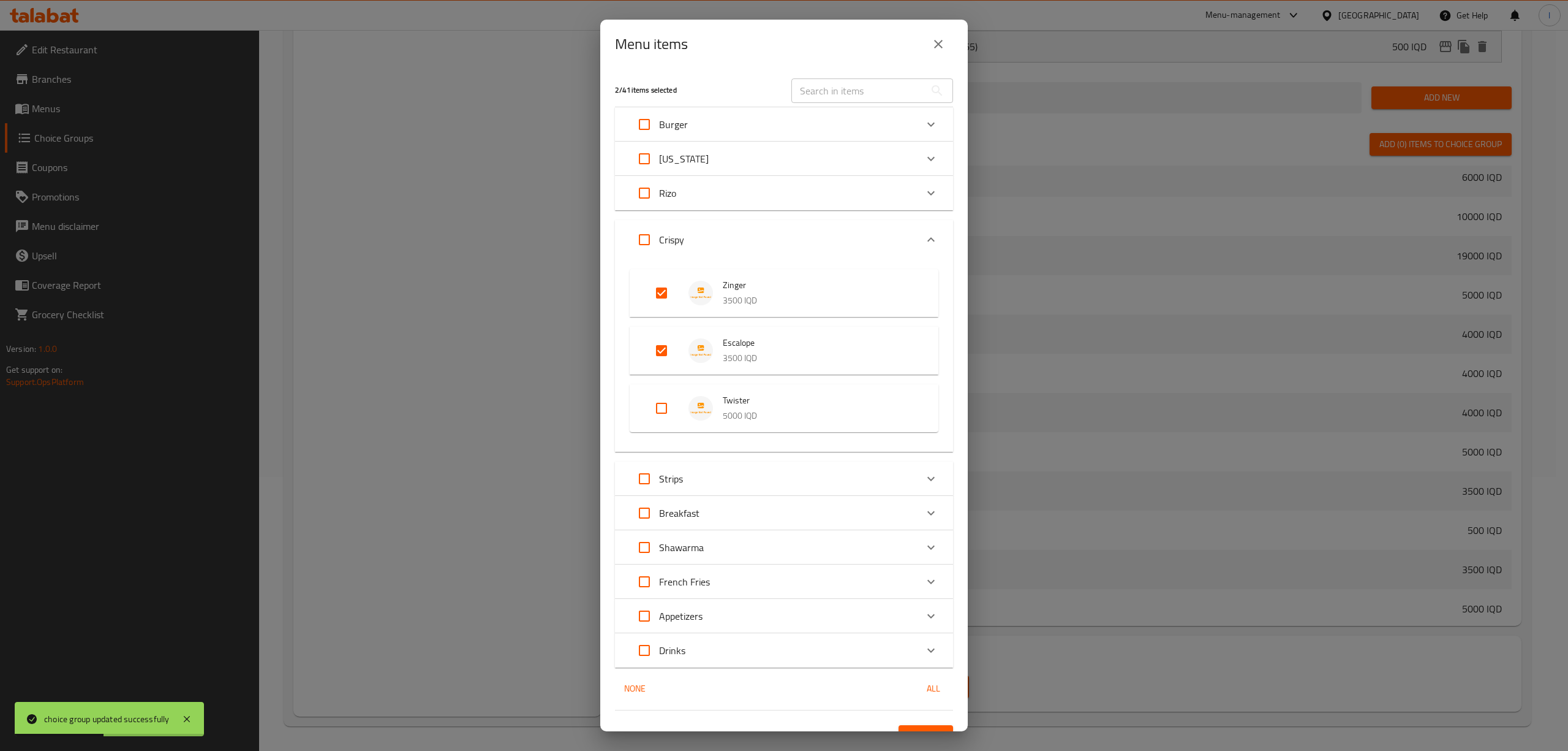
click at [937, 46] on icon "close" at bounding box center [938, 44] width 9 height 9
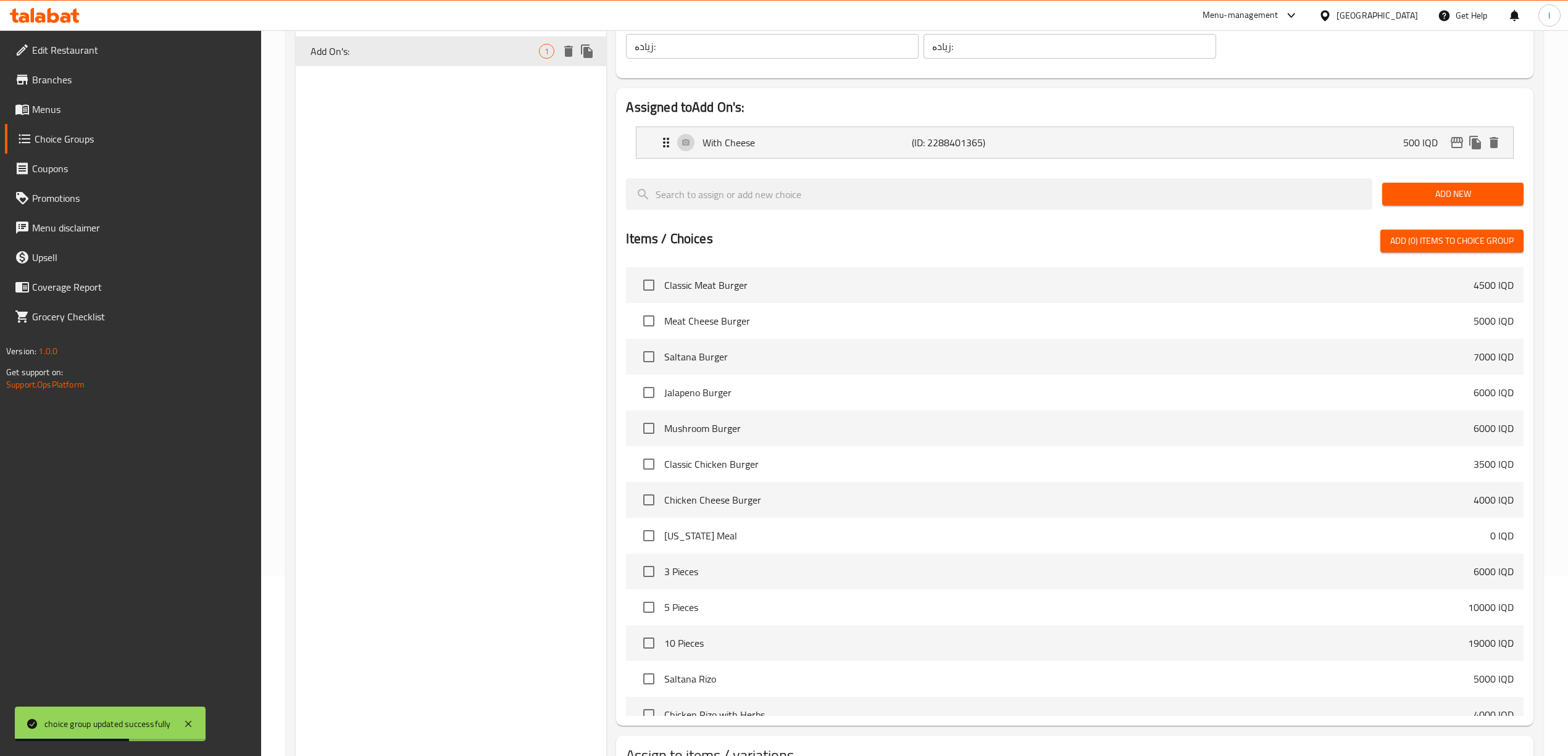
scroll to position [0, 0]
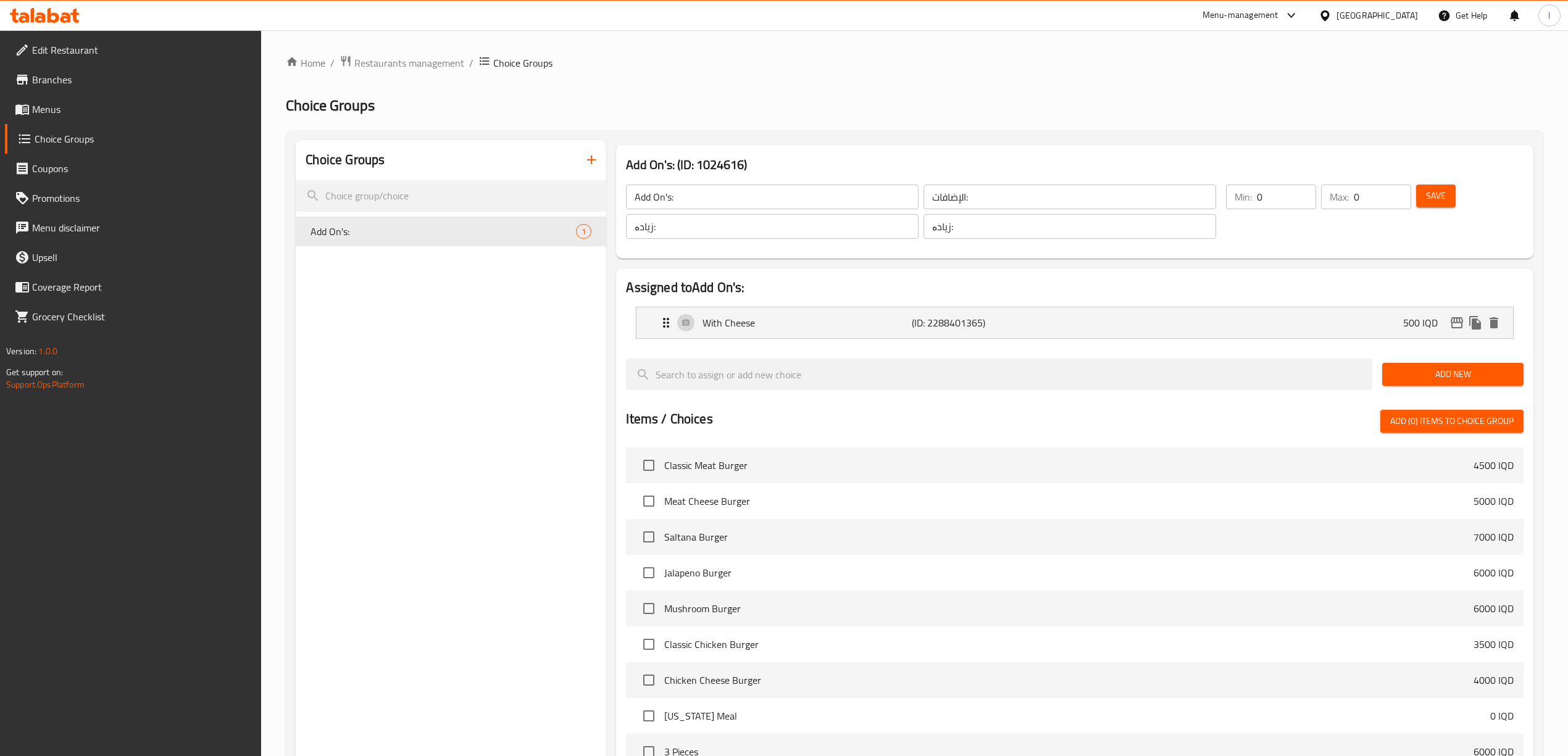
click at [72, 112] on span "Menus" at bounding box center [142, 109] width 220 height 15
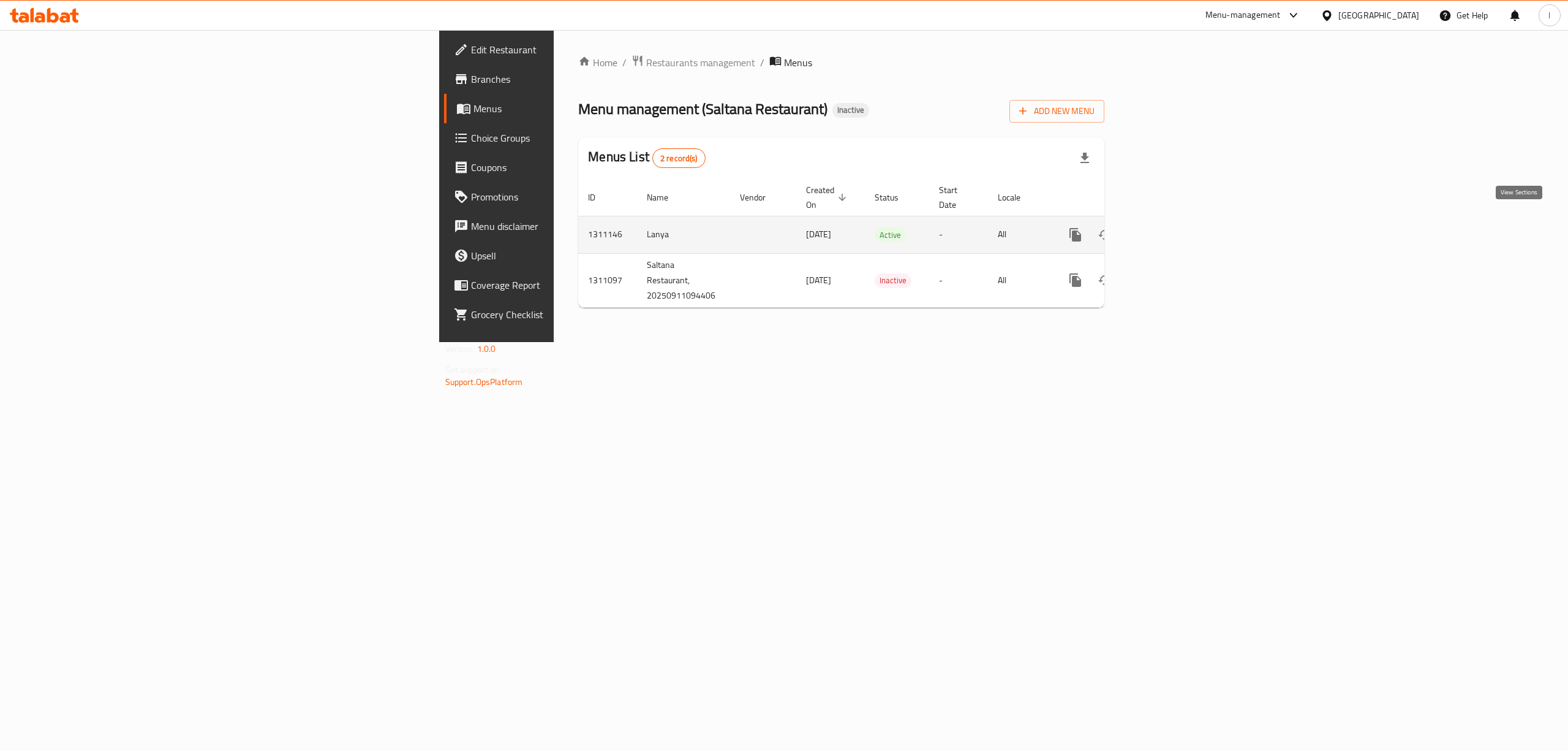
click at [1171, 227] on icon "enhanced table" at bounding box center [1164, 234] width 15 height 15
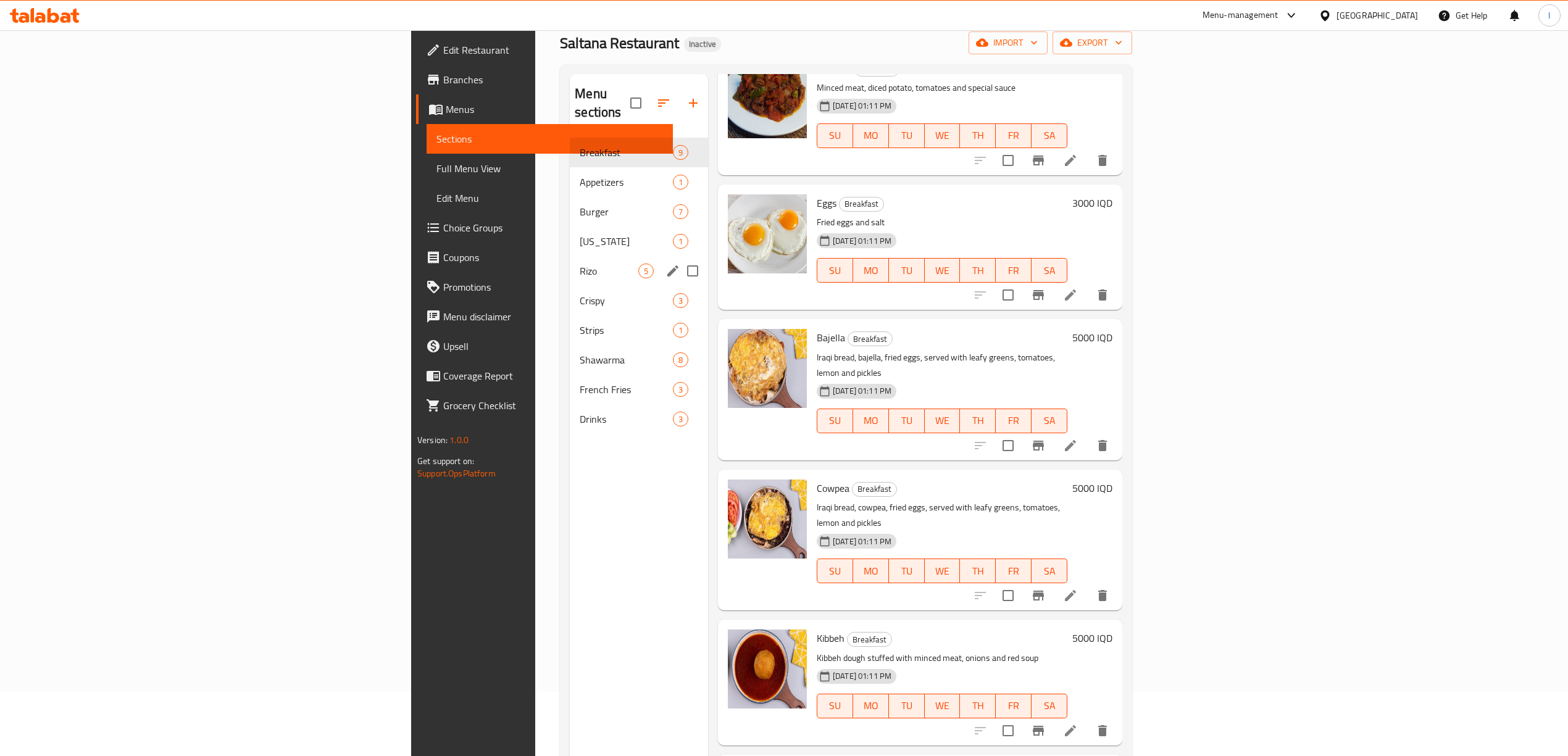
scroll to position [164, 0]
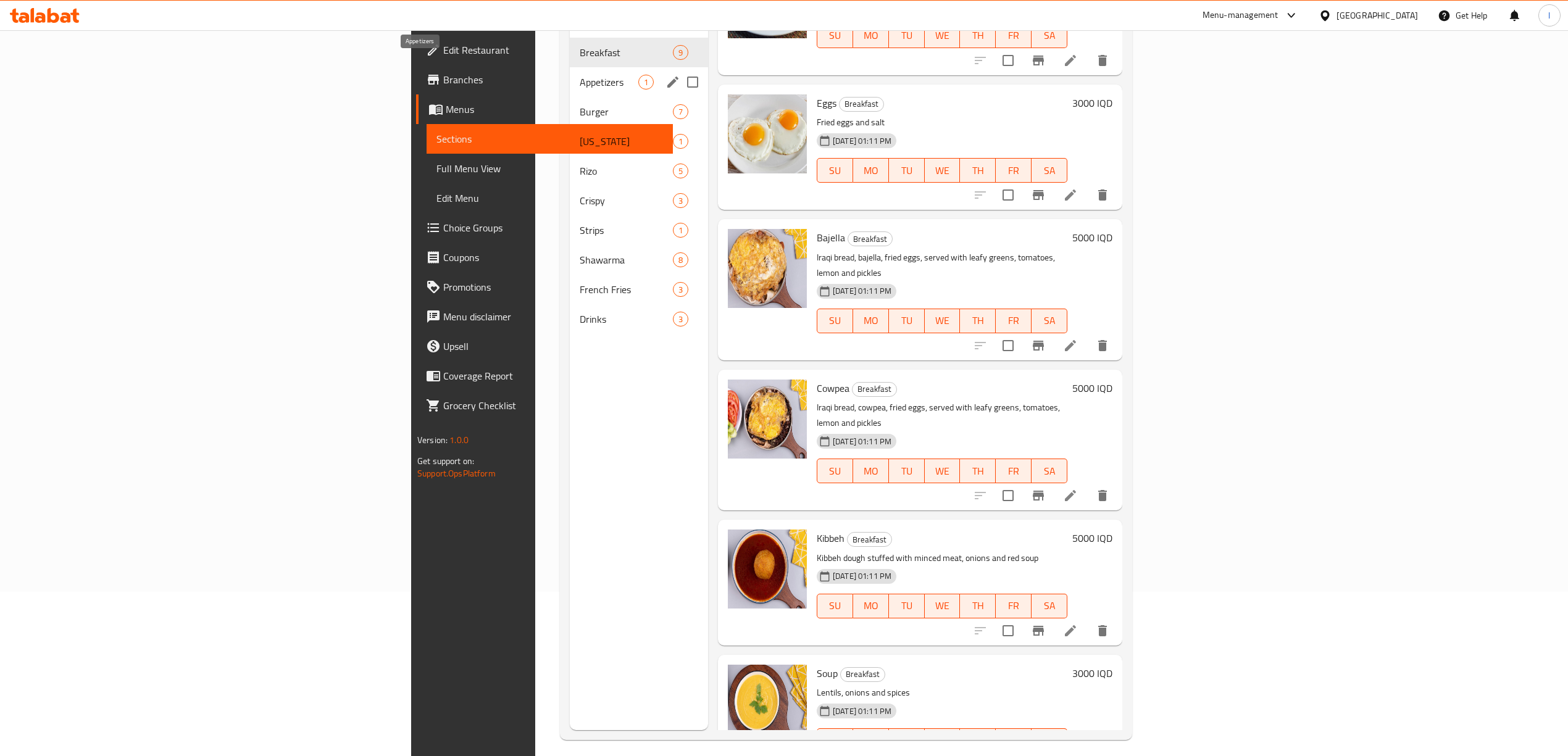
click at [580, 75] on span "Appetizers" at bounding box center [609, 82] width 59 height 15
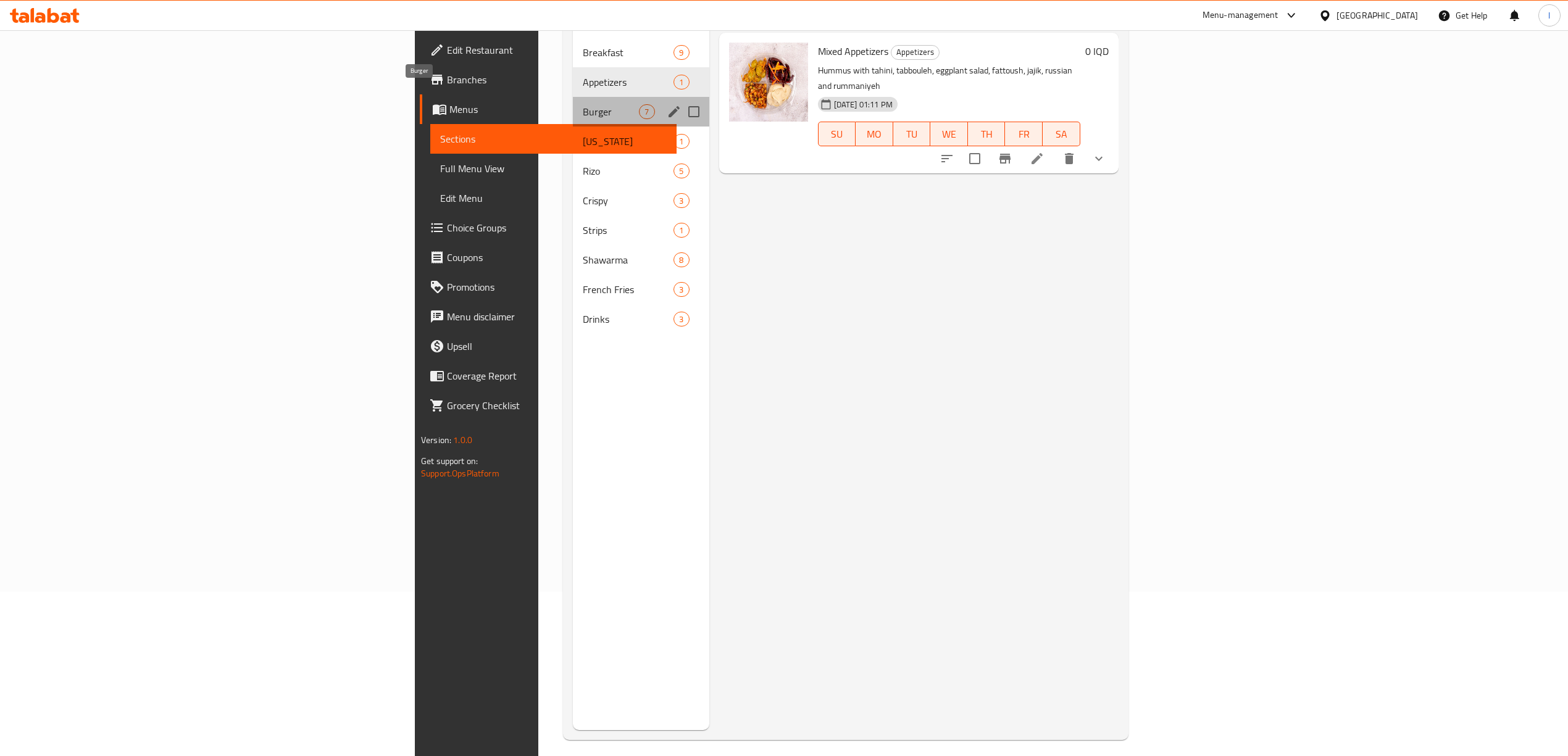
click at [583, 105] on span "Burger" at bounding box center [611, 112] width 57 height 15
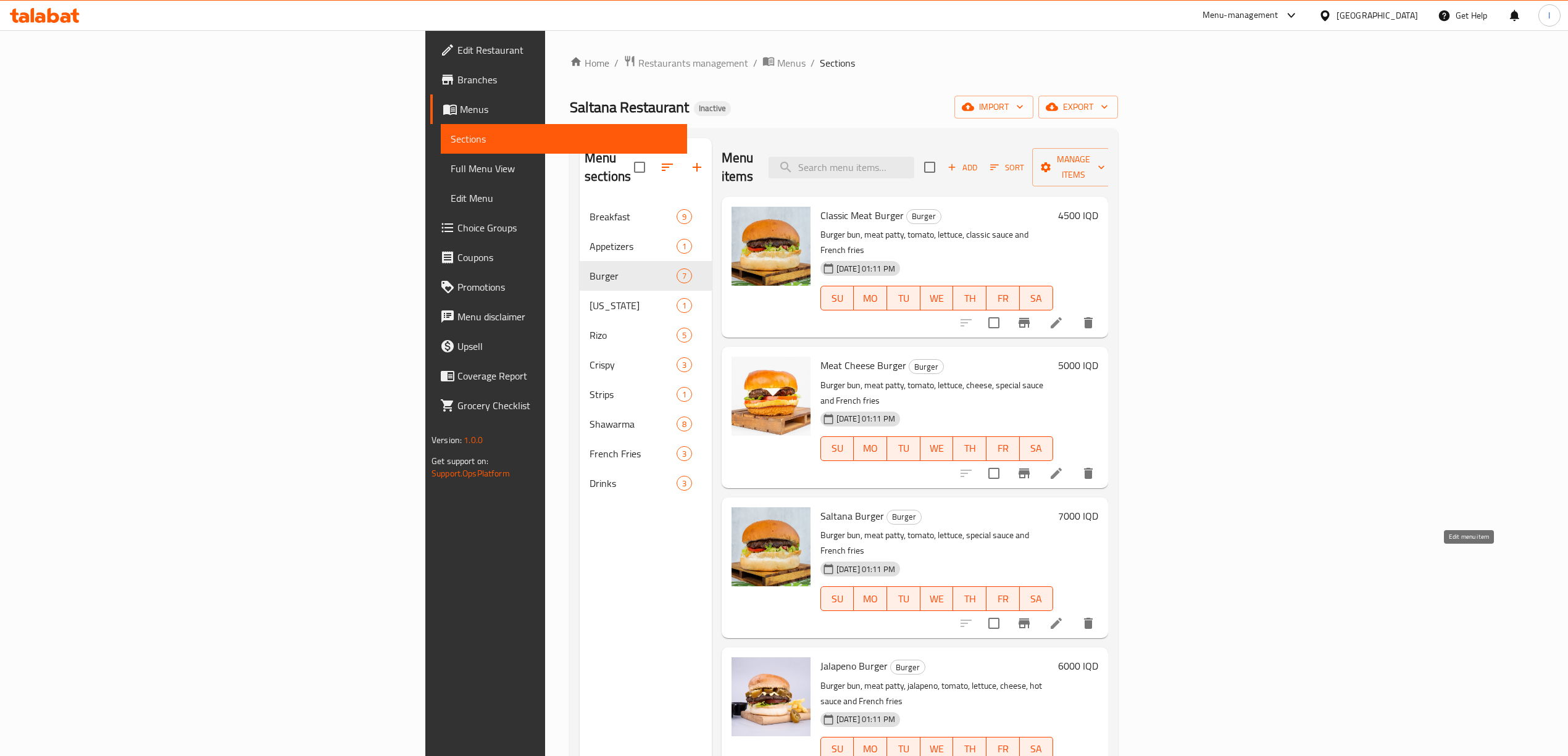
click at [1063, 616] on icon at bounding box center [1056, 623] width 15 height 15
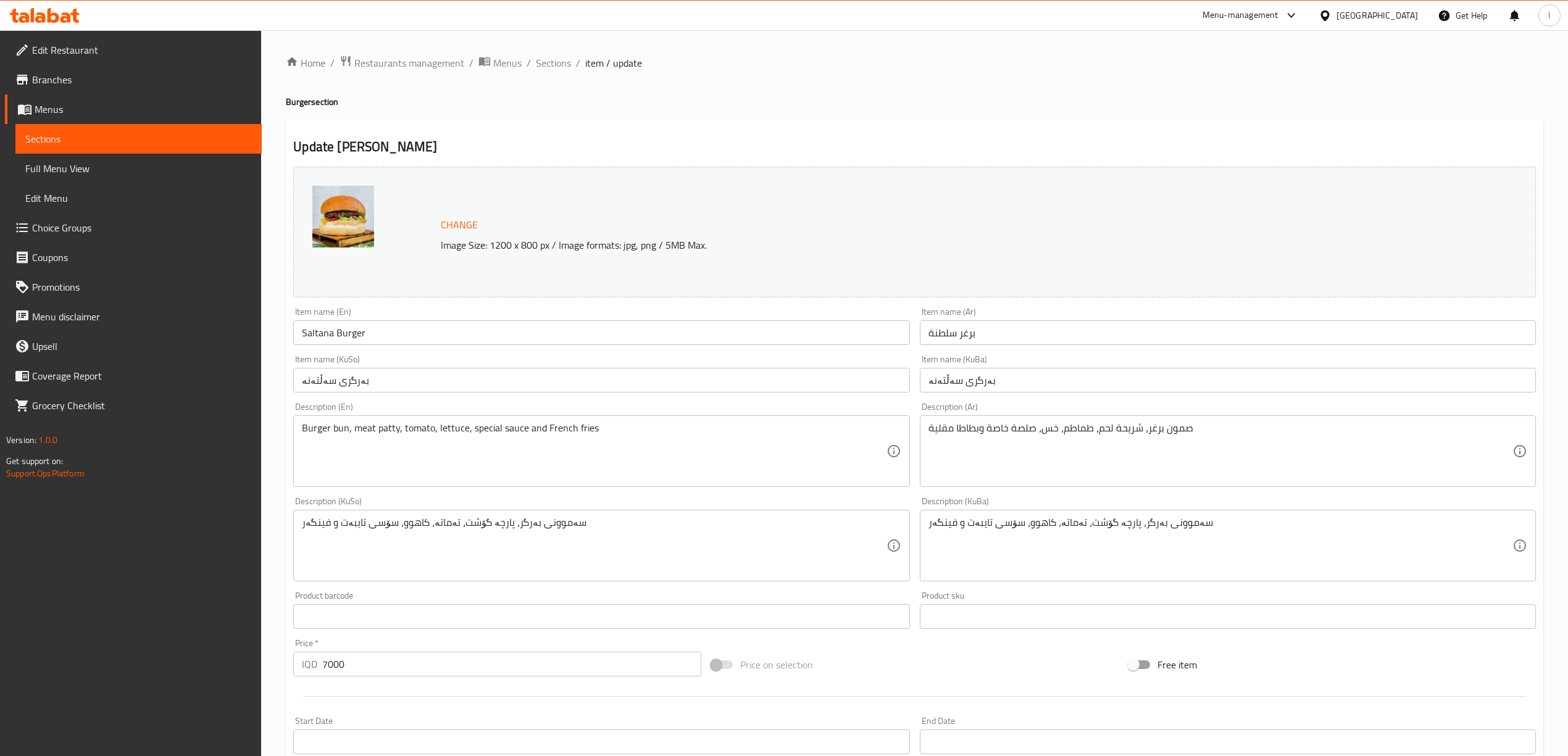
click at [932, 378] on input "بەرگری سەڵتەنە" at bounding box center [1227, 380] width 616 height 25
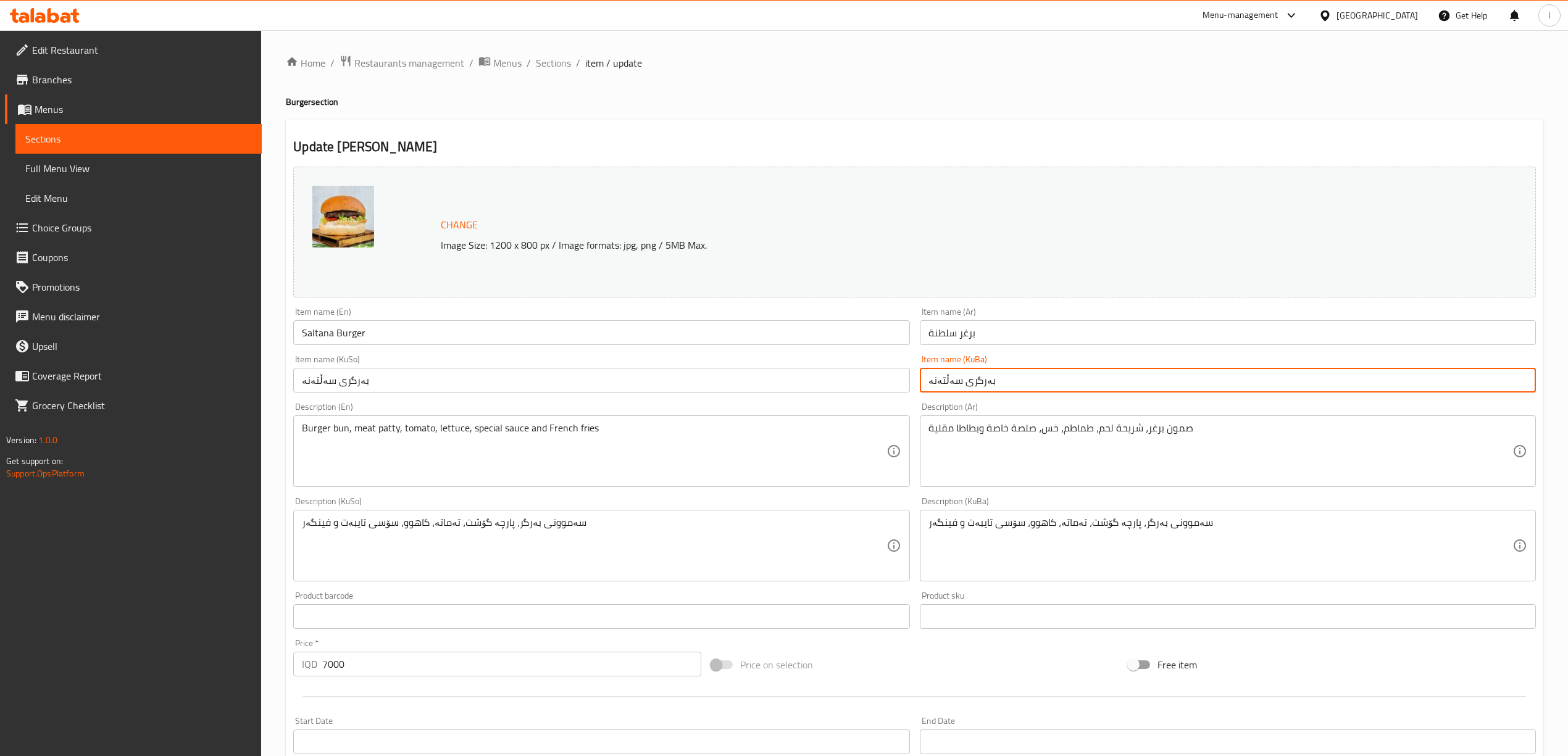
click at [932, 378] on input "بەرگری سەڵتەنە" at bounding box center [1227, 380] width 616 height 25
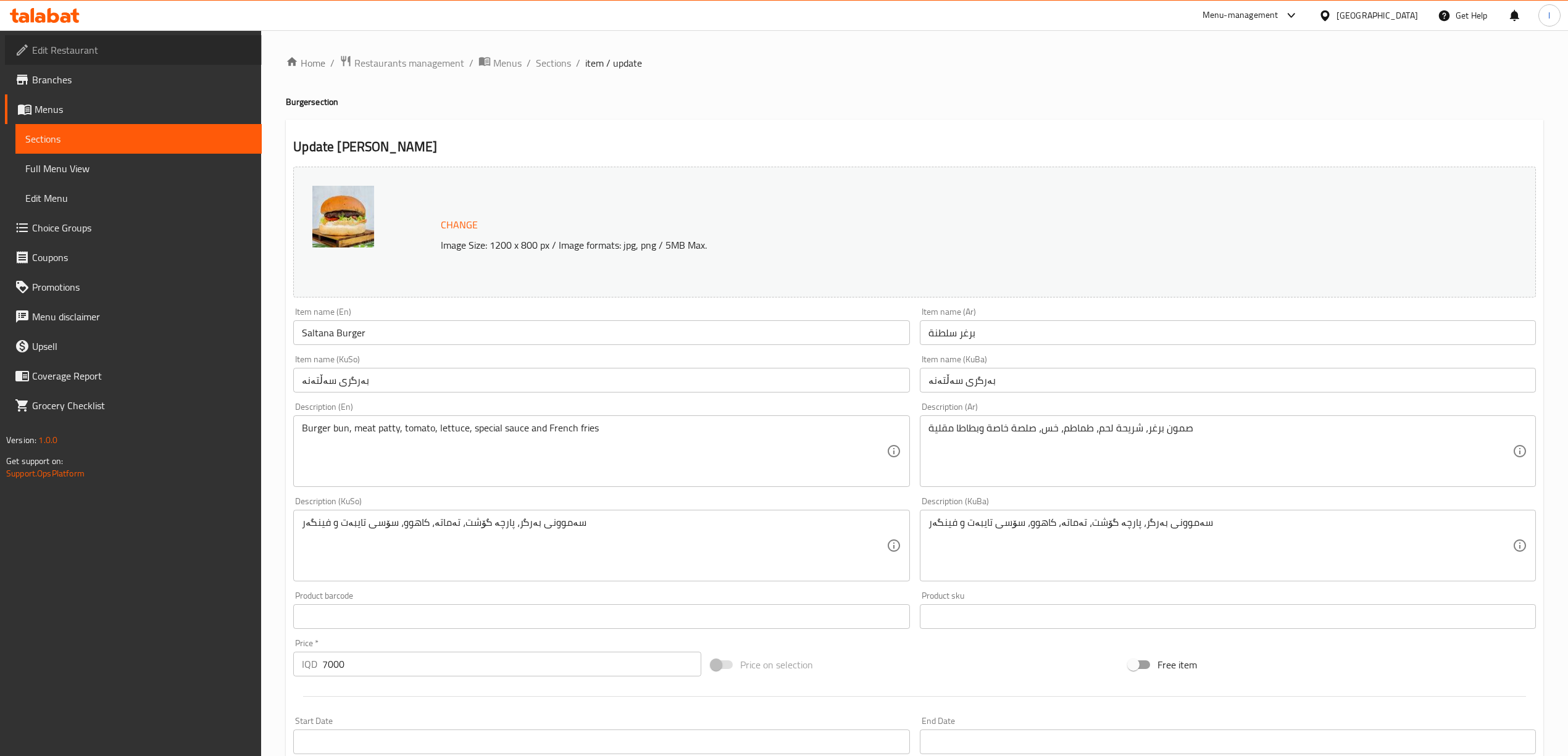
click at [82, 49] on span "Edit Restaurant" at bounding box center [142, 50] width 220 height 15
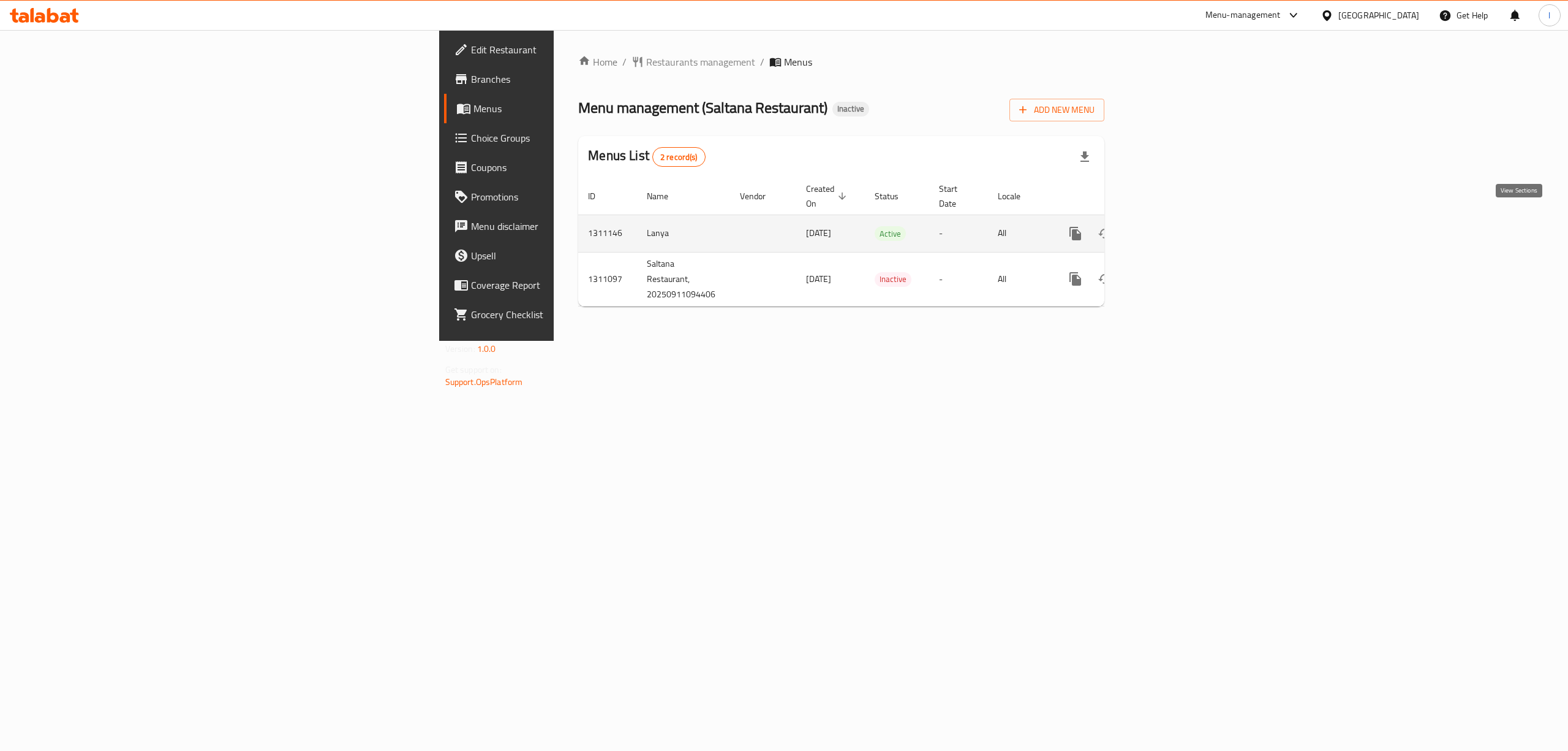
click at [1171, 226] on icon "enhanced table" at bounding box center [1164, 234] width 15 height 15
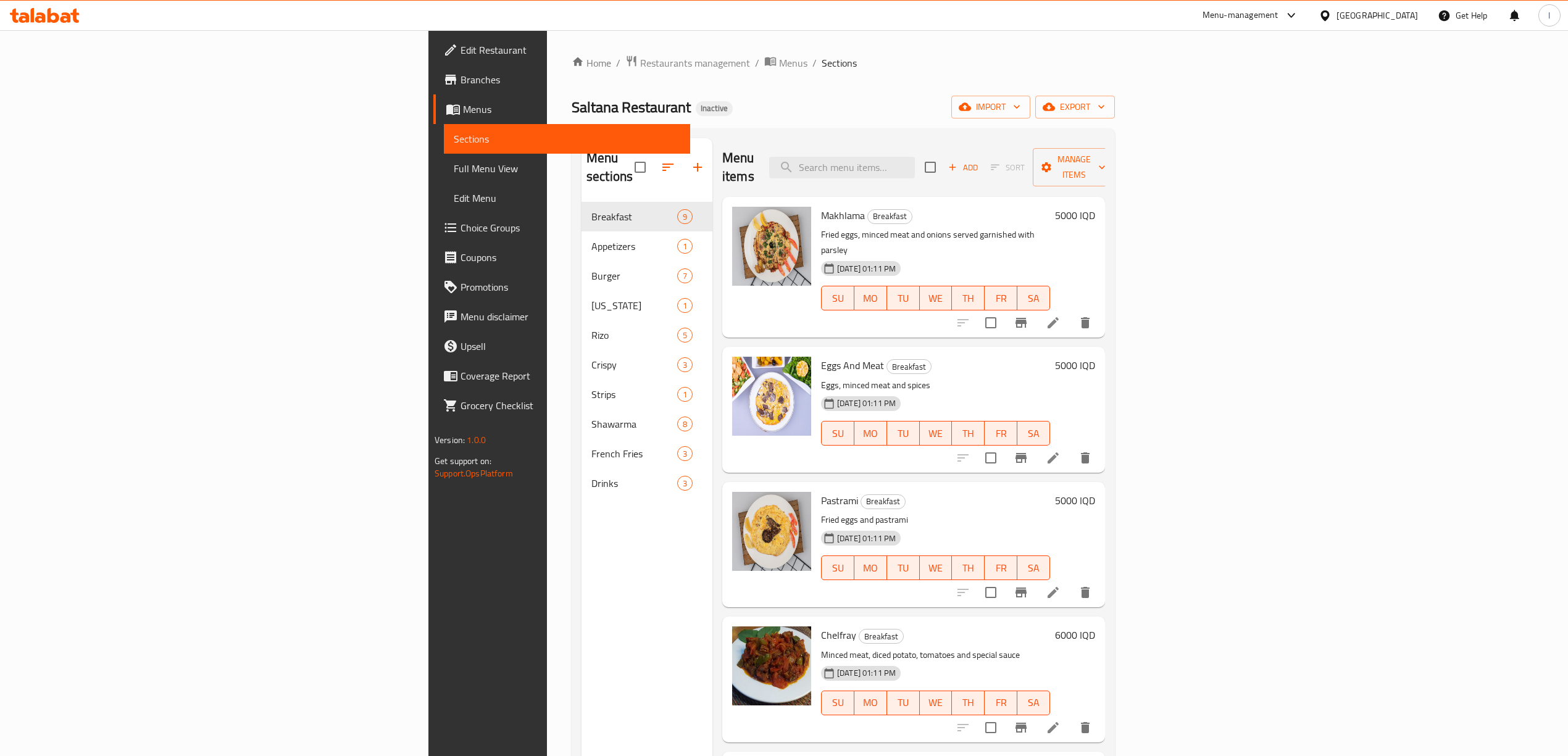
click at [453, 173] on span "Full Menu View" at bounding box center [567, 169] width 227 height 15
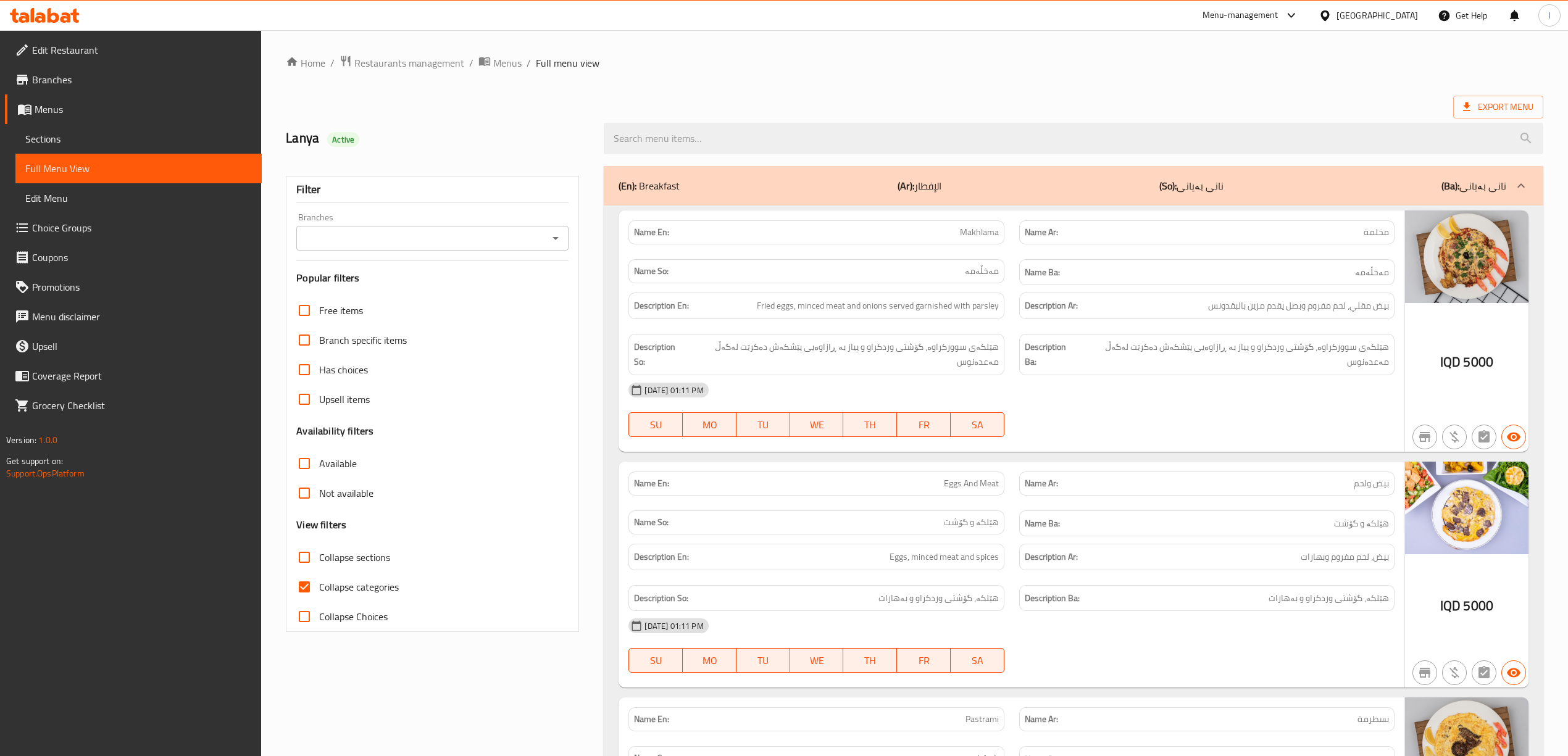
click at [401, 243] on input "Branches" at bounding box center [422, 238] width 244 height 18
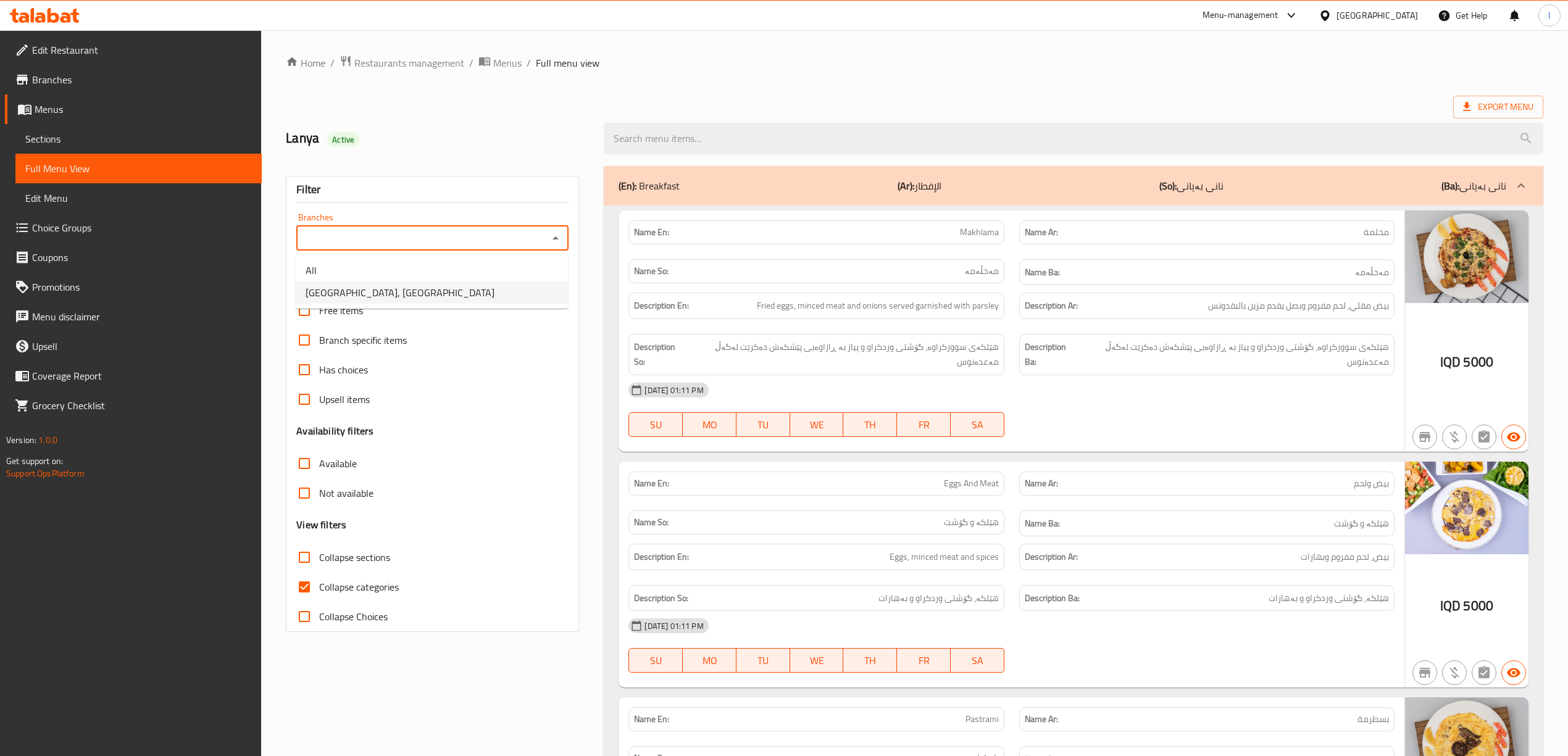
click at [362, 294] on span "Saltana Restaurant, Haifa ST" at bounding box center [400, 293] width 189 height 15
type input "Saltana Restaurant, Haifa ST"
click at [322, 590] on span "Collapse categories" at bounding box center [359, 587] width 80 height 15
click at [319, 590] on input "Collapse categories" at bounding box center [304, 587] width 30 height 30
checkbox input "false"
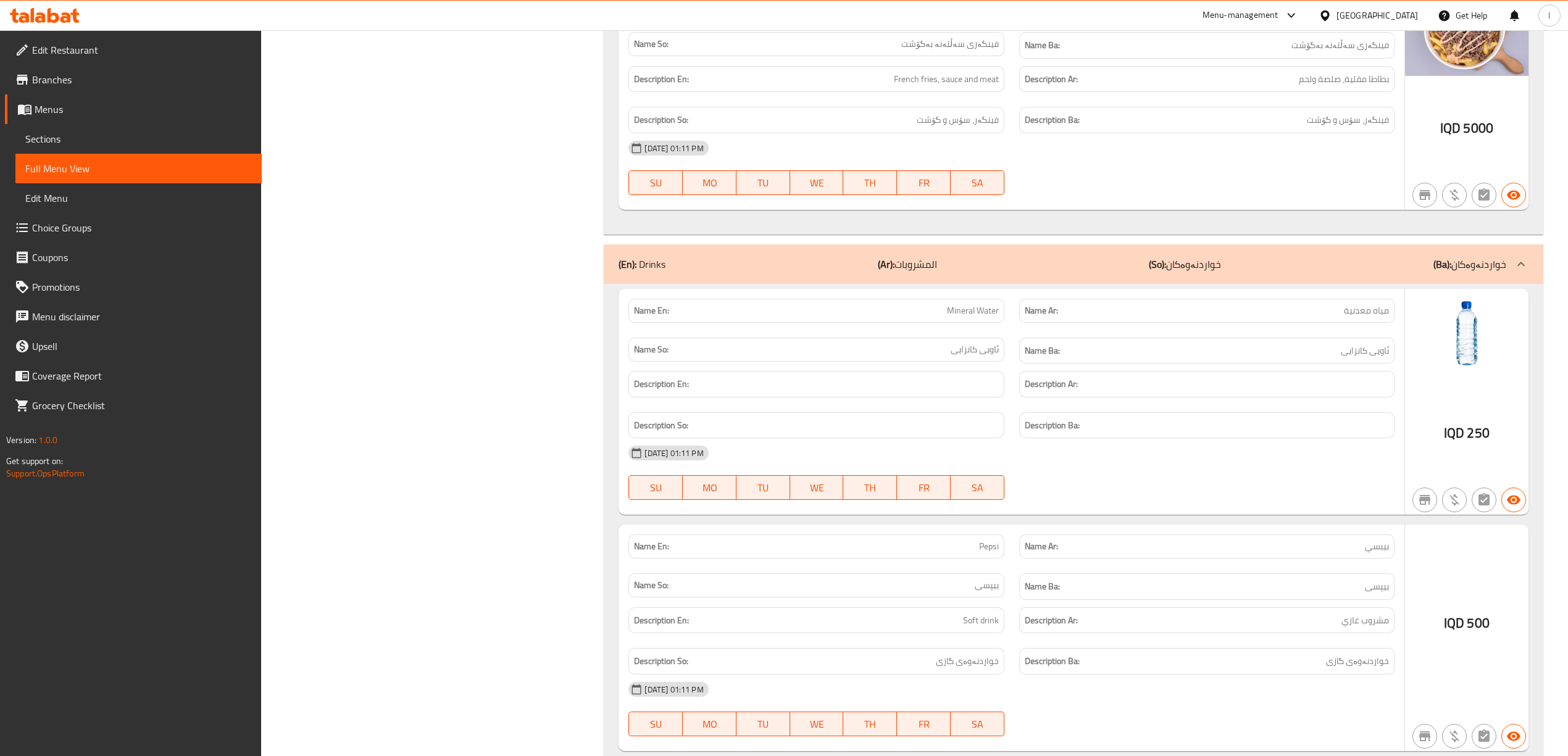
scroll to position [11438, 0]
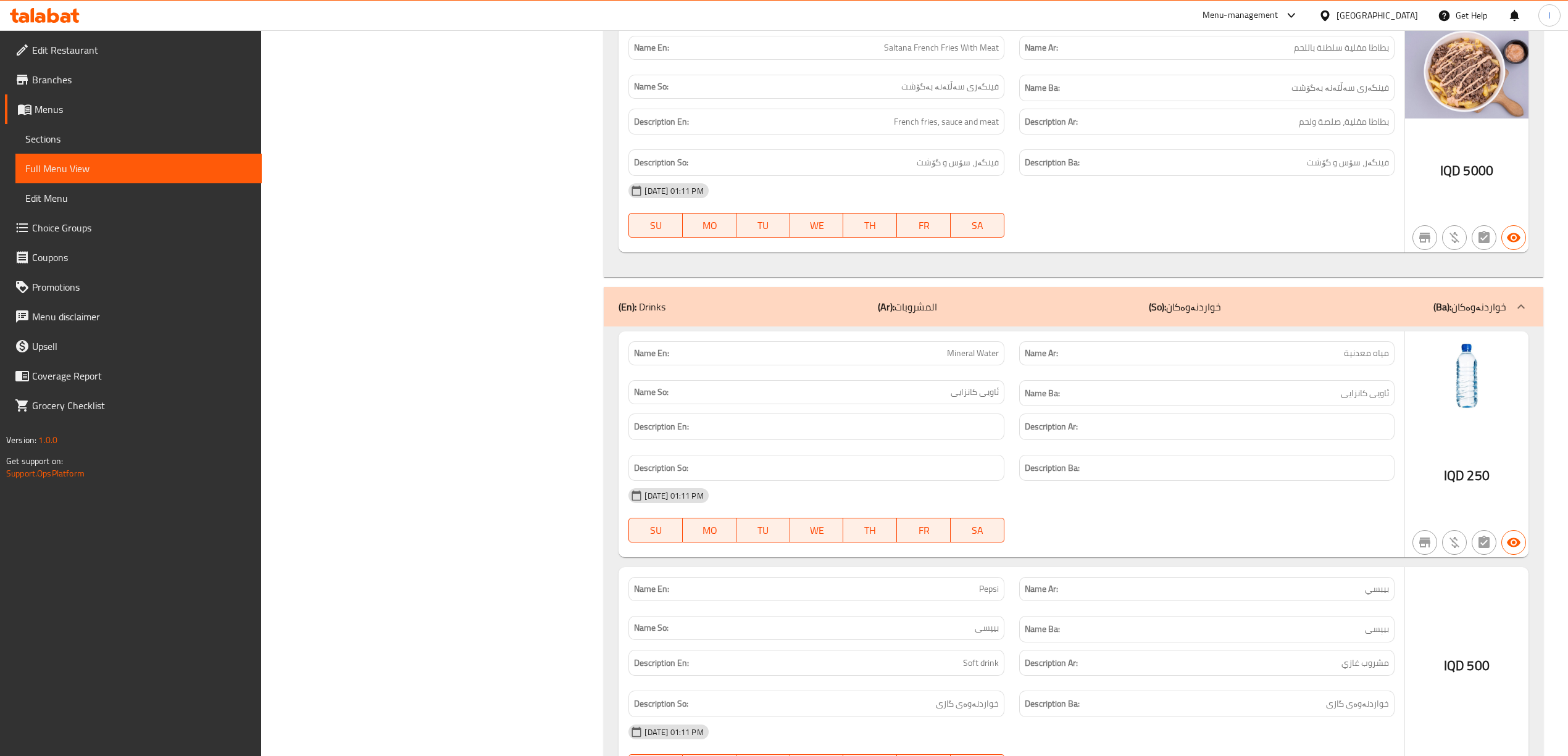
click at [1434, 685] on div "IQD 500" at bounding box center [1466, 680] width 123 height 227
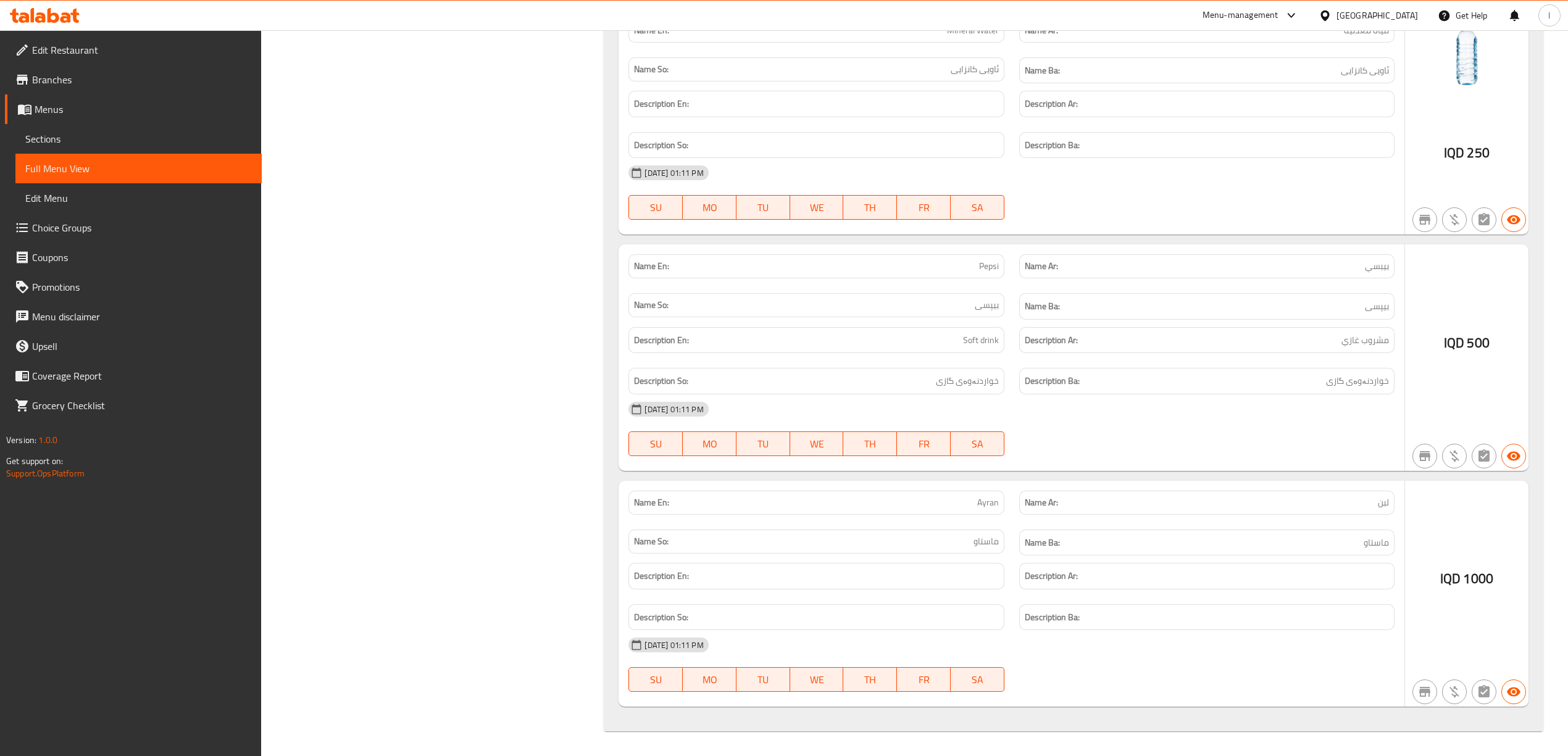
scroll to position [11828, 0]
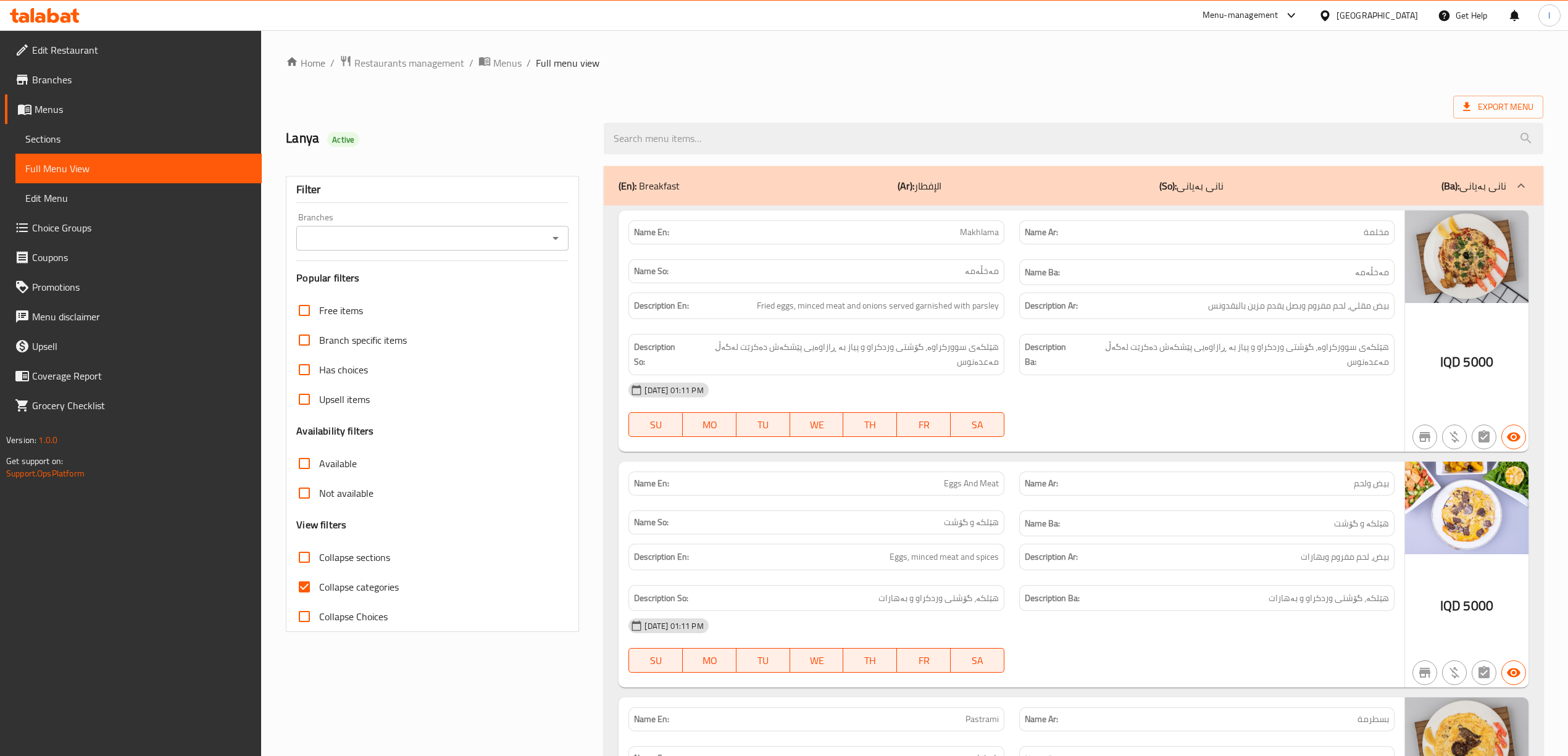
click at [509, 247] on input "Branches" at bounding box center [422, 238] width 244 height 18
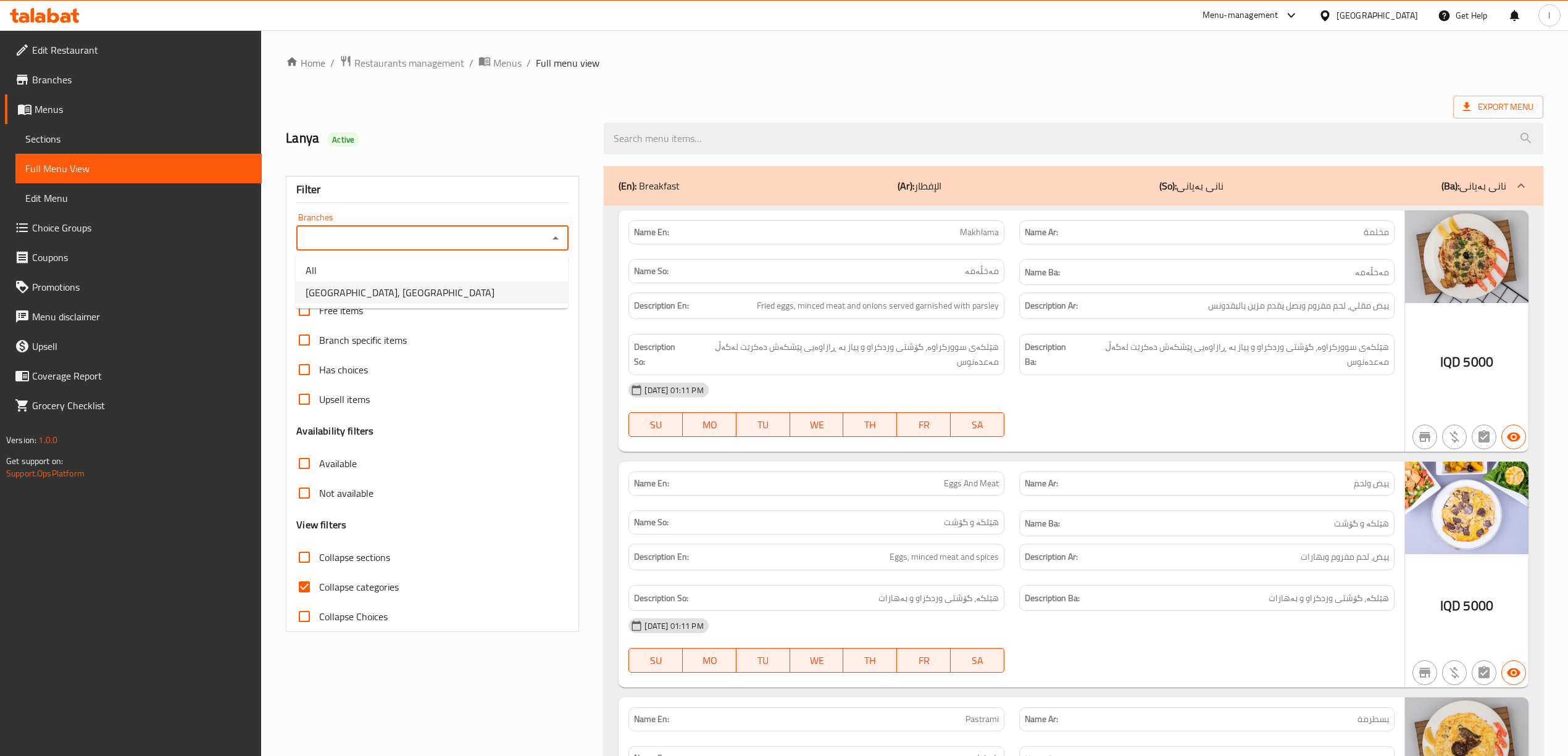
click at [432, 291] on li "[GEOGRAPHIC_DATA], [GEOGRAPHIC_DATA]" at bounding box center [431, 292] width 272 height 22
type input "[GEOGRAPHIC_DATA], [GEOGRAPHIC_DATA]"
click at [379, 587] on span "Collapse categories" at bounding box center [359, 587] width 80 height 15
click at [319, 587] on input "Collapse categories" at bounding box center [304, 587] width 30 height 30
checkbox input "false"
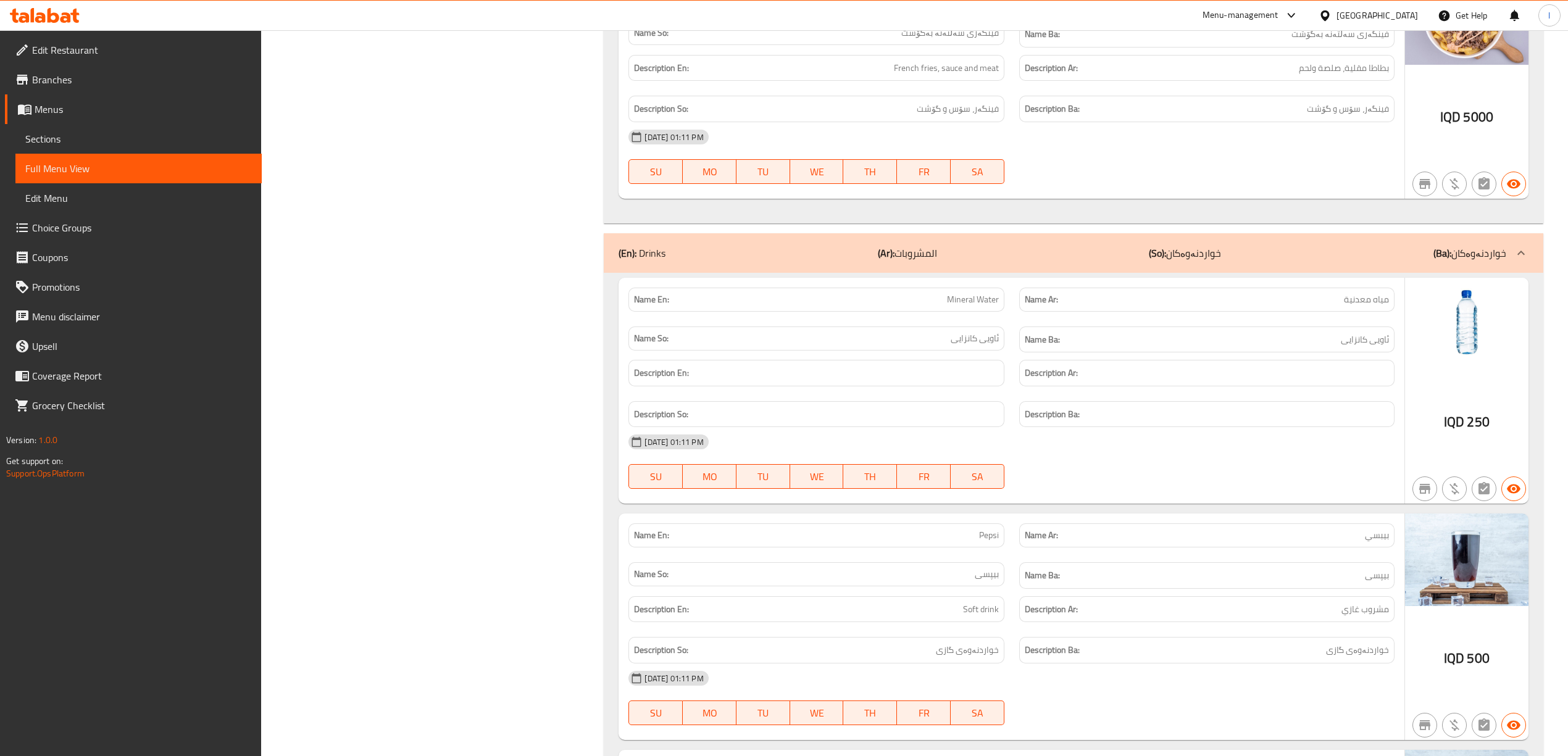
scroll to position [11468, 0]
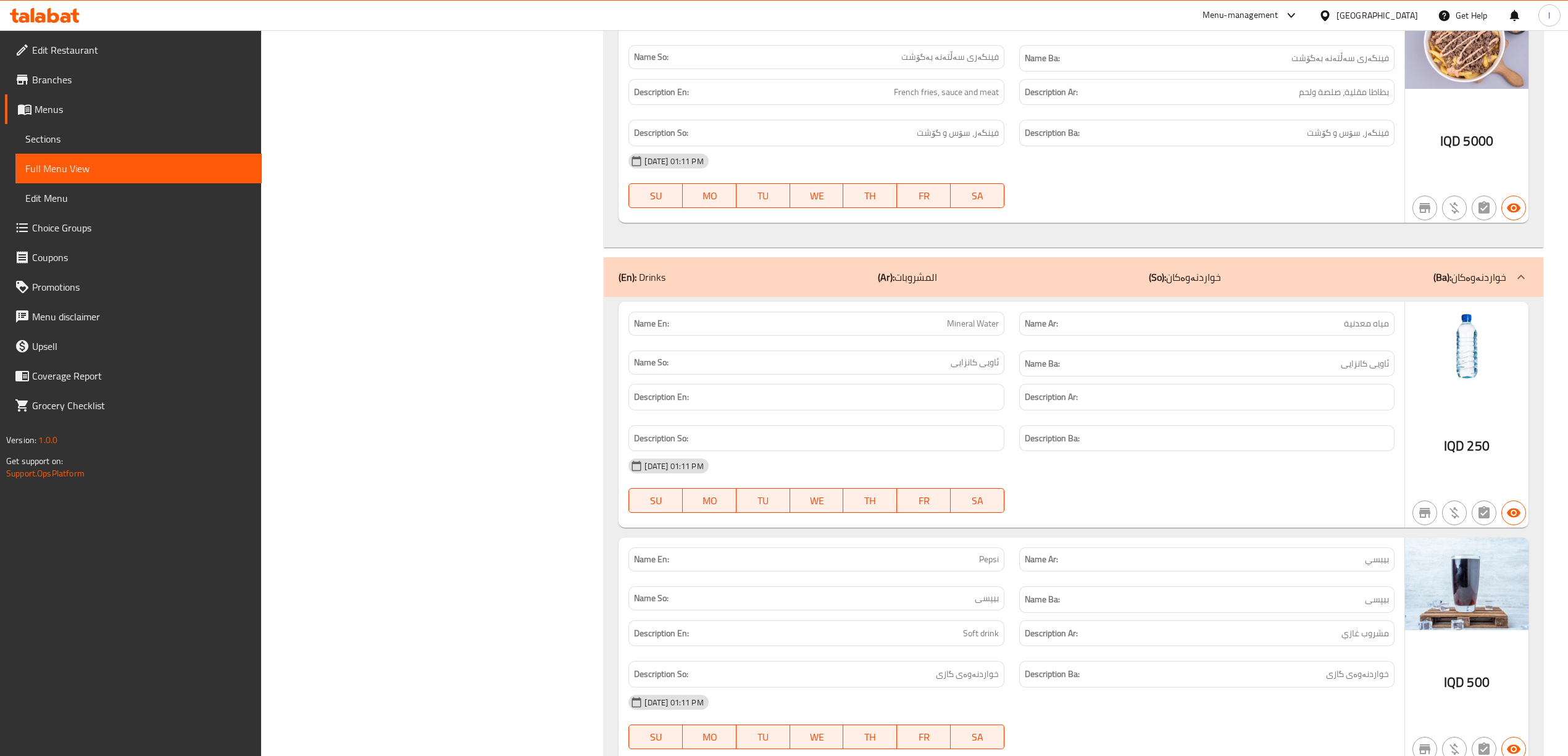
click at [45, 47] on span "Edit Restaurant" at bounding box center [142, 50] width 220 height 15
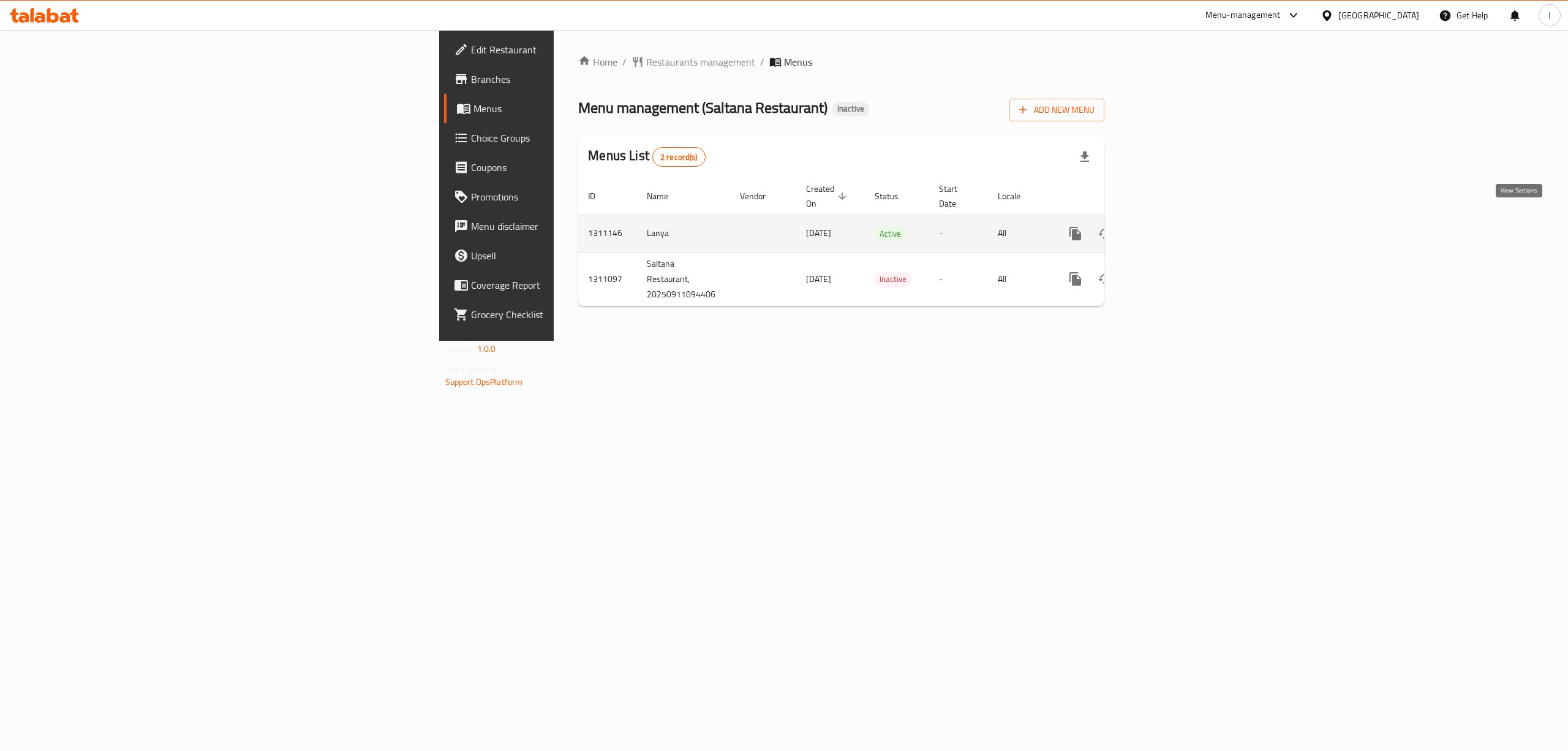
click at [1169, 228] on icon "enhanced table" at bounding box center [1164, 233] width 11 height 11
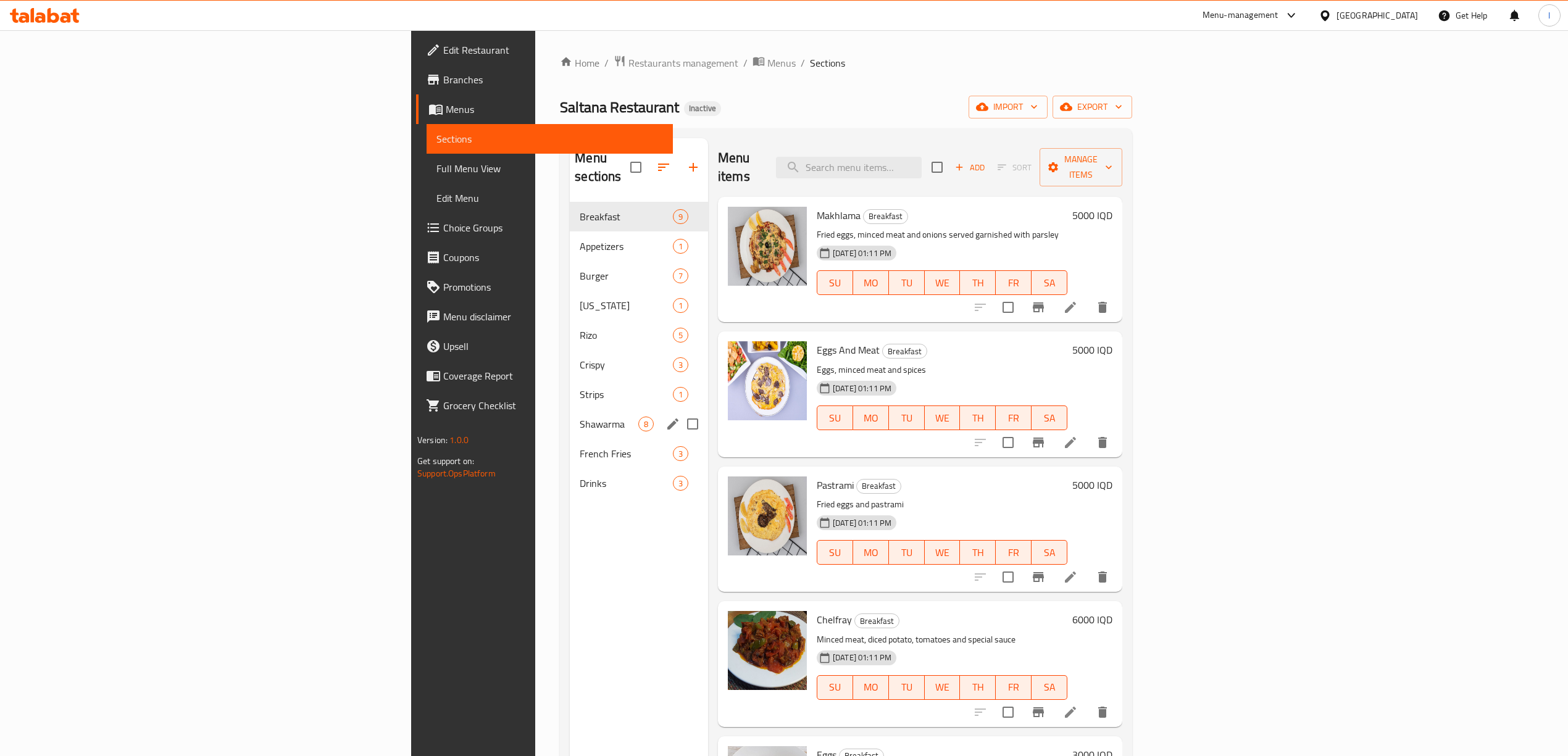
click at [569, 418] on div "Shawarma 8" at bounding box center [638, 424] width 138 height 30
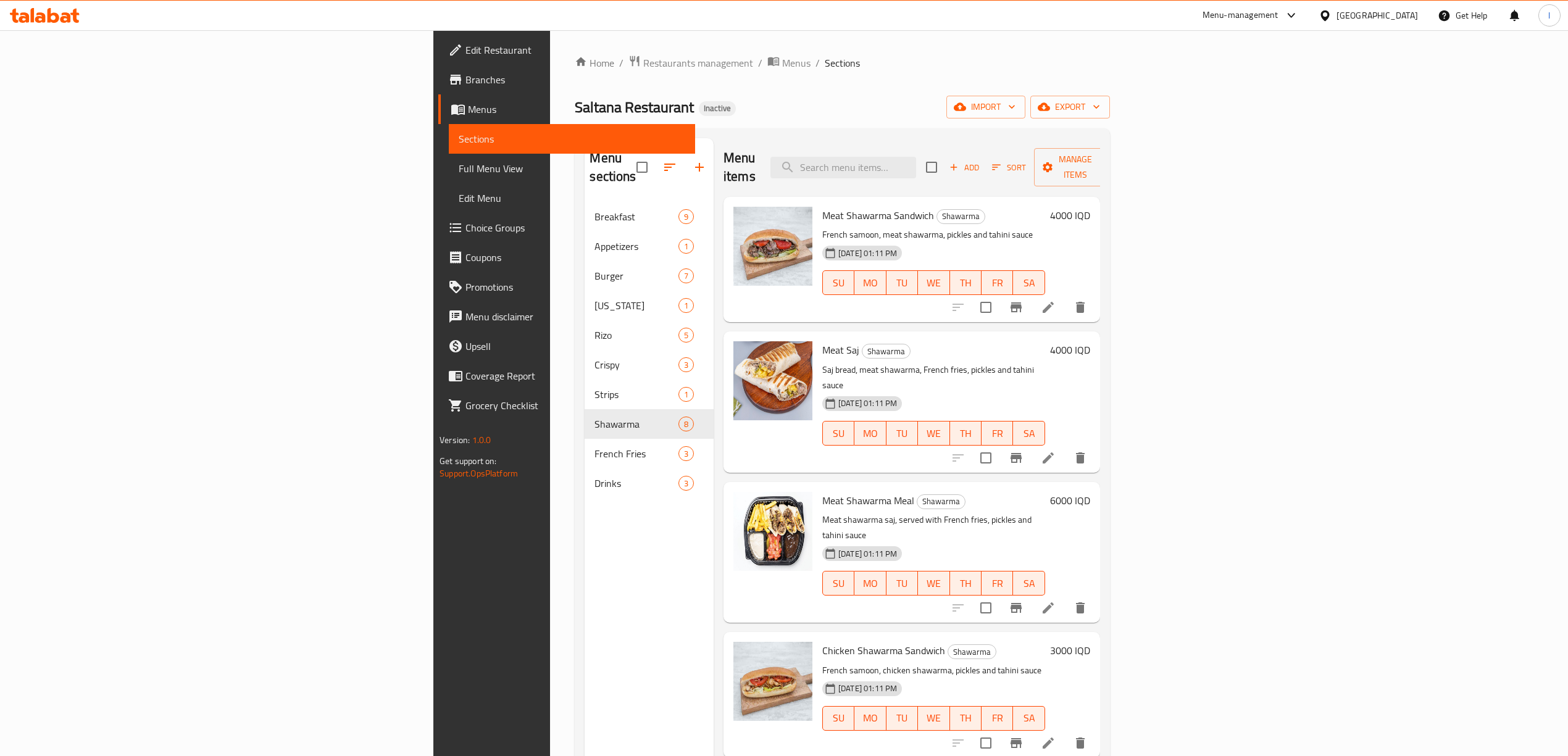
click at [459, 168] on span "Full Menu View" at bounding box center [572, 169] width 227 height 15
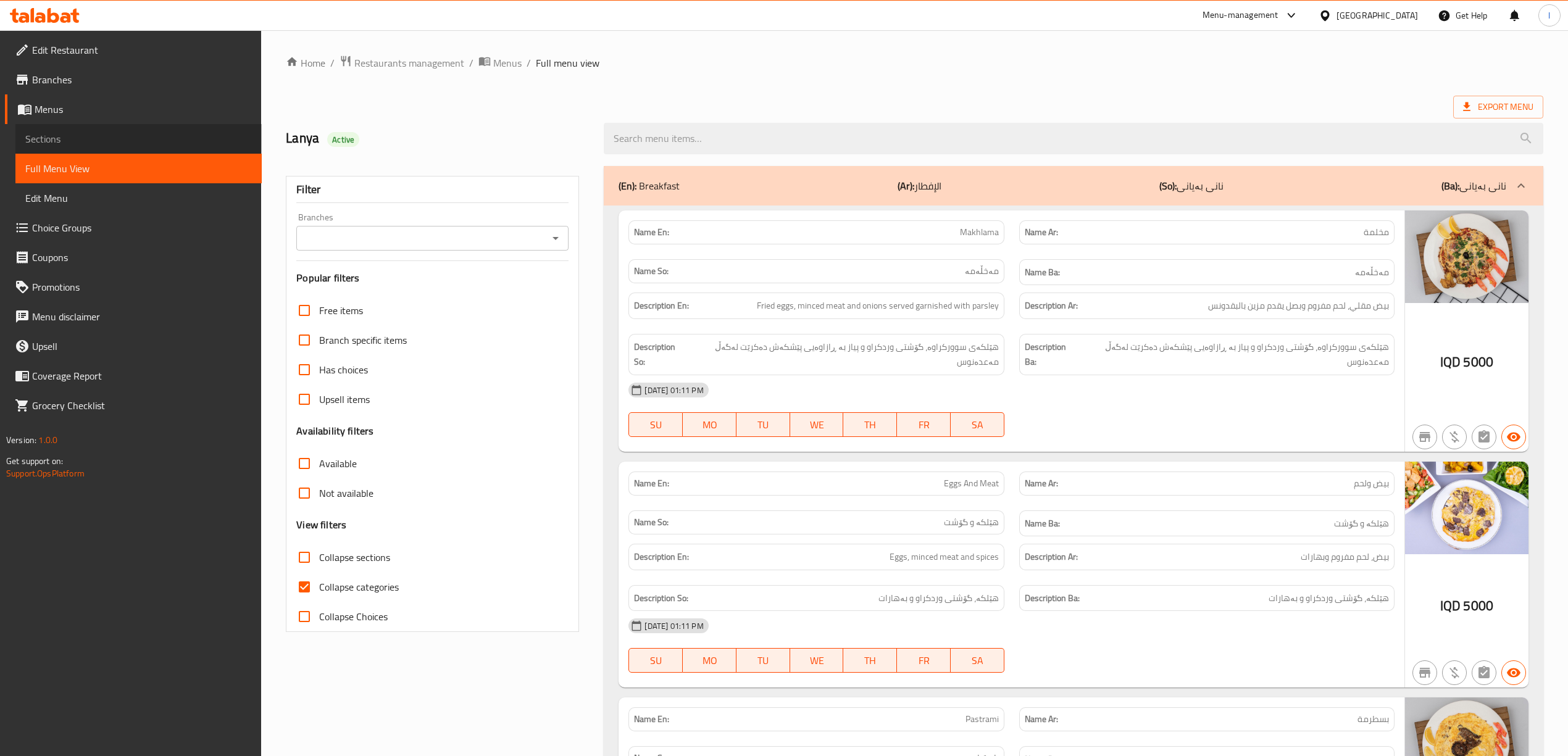
click at [70, 136] on span "Sections" at bounding box center [139, 139] width 227 height 15
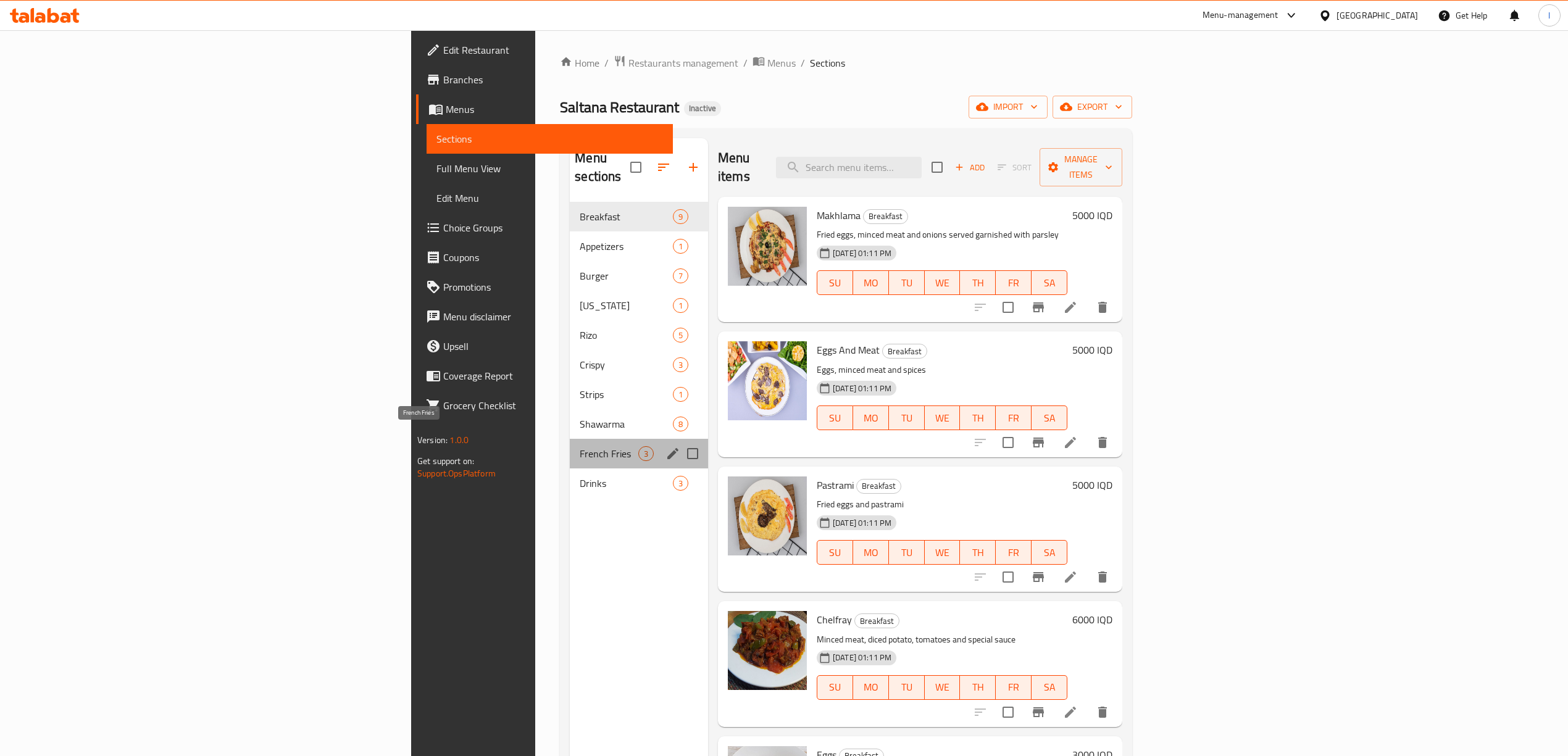
click at [580, 446] on span "French Fries" at bounding box center [609, 453] width 59 height 15
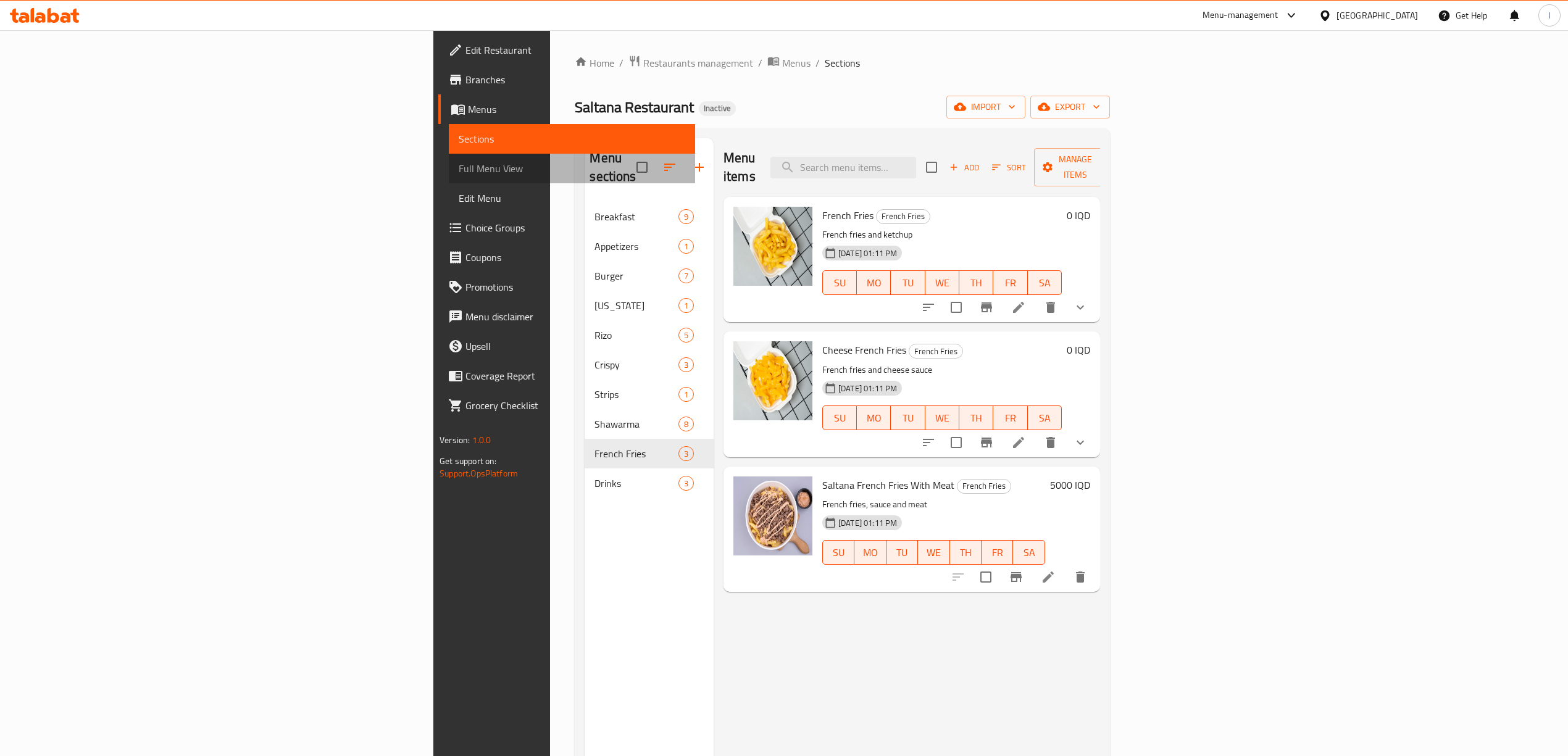
click at [459, 161] on span "Full Menu View" at bounding box center [572, 169] width 227 height 15
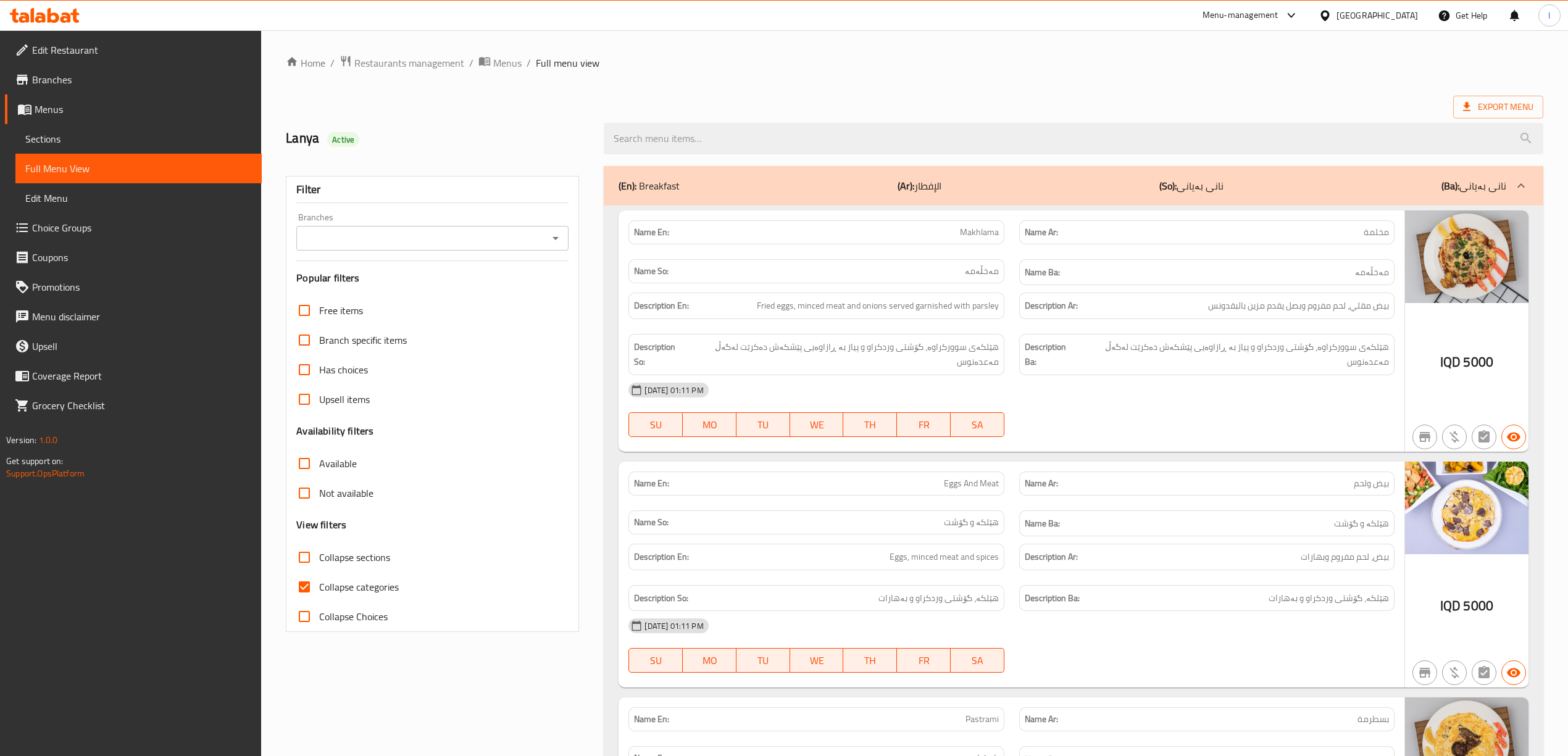
click at [463, 253] on div "Filter Branches Branches Popular filters Free items Branch specific items Has c…" at bounding box center [432, 404] width 293 height 456
click at [461, 242] on input "Branches" at bounding box center [422, 238] width 244 height 18
click at [460, 240] on input "Branches" at bounding box center [422, 238] width 244 height 18
click at [561, 238] on icon "Close" at bounding box center [555, 238] width 15 height 15
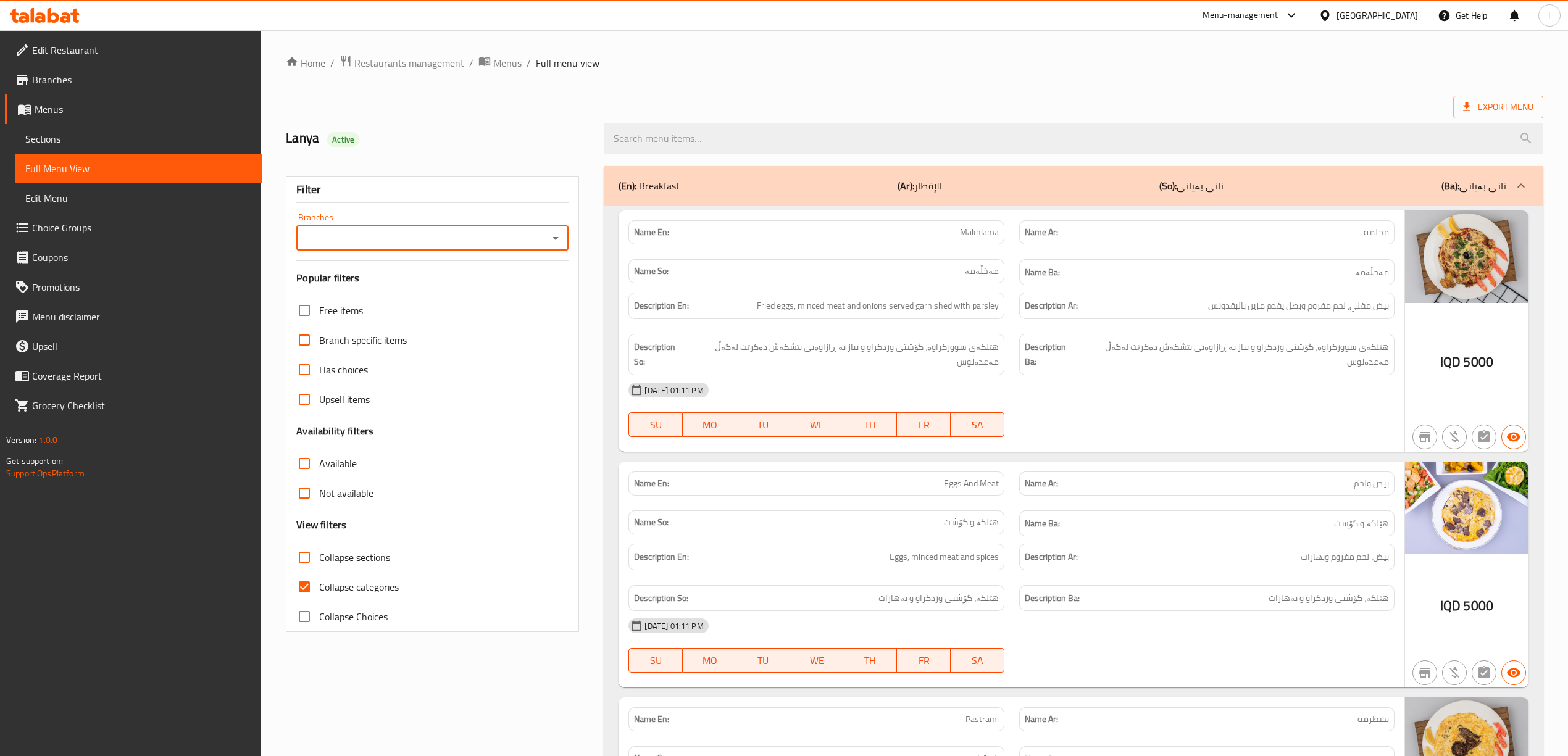
click at [561, 238] on icon "Open" at bounding box center [555, 238] width 15 height 15
click at [402, 286] on span "[GEOGRAPHIC_DATA], [GEOGRAPHIC_DATA]" at bounding box center [400, 293] width 189 height 15
type input "[GEOGRAPHIC_DATA], [GEOGRAPHIC_DATA]"
click at [375, 592] on span "Collapse categories" at bounding box center [359, 587] width 80 height 15
click at [319, 592] on input "Collapse categories" at bounding box center [304, 587] width 30 height 30
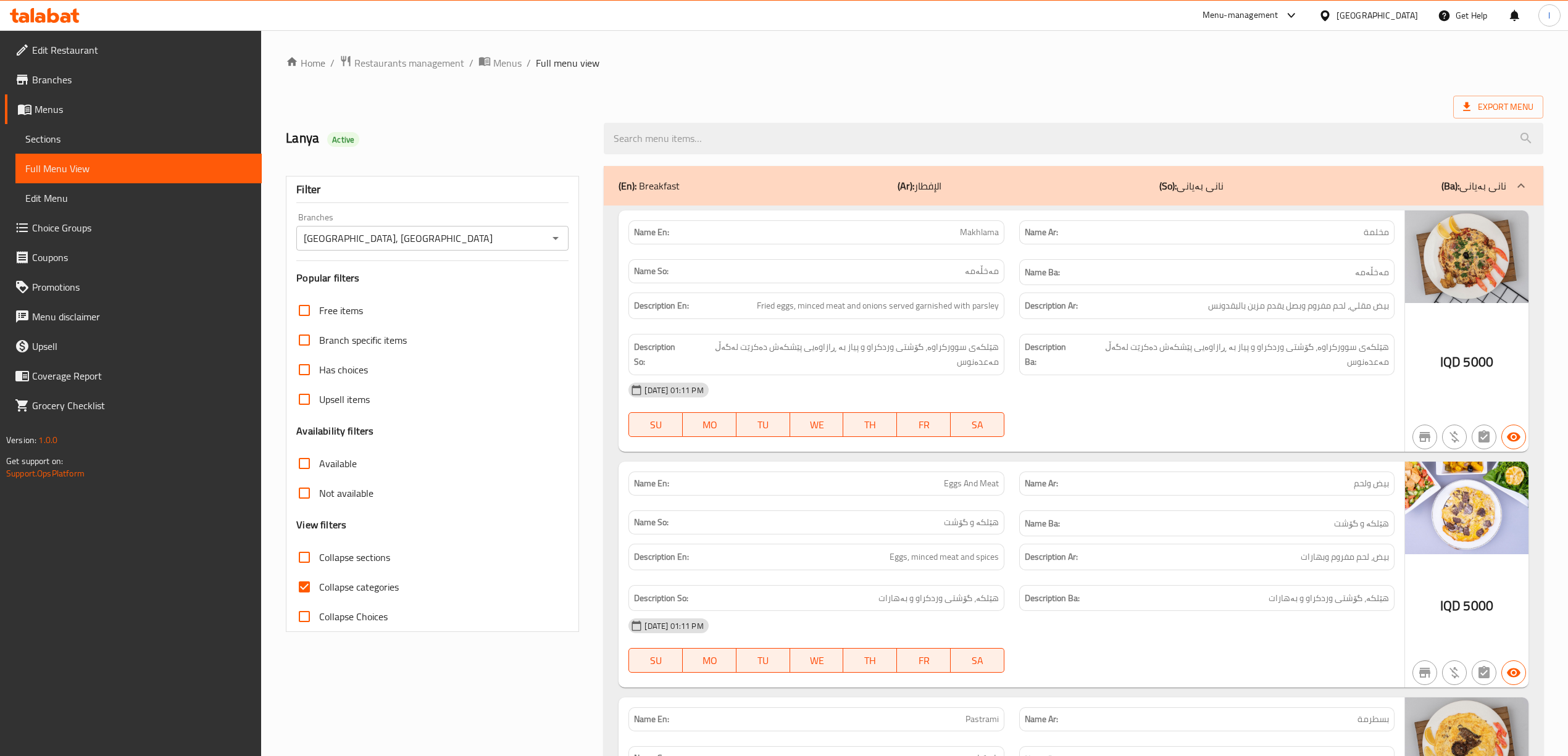
checkbox input "false"
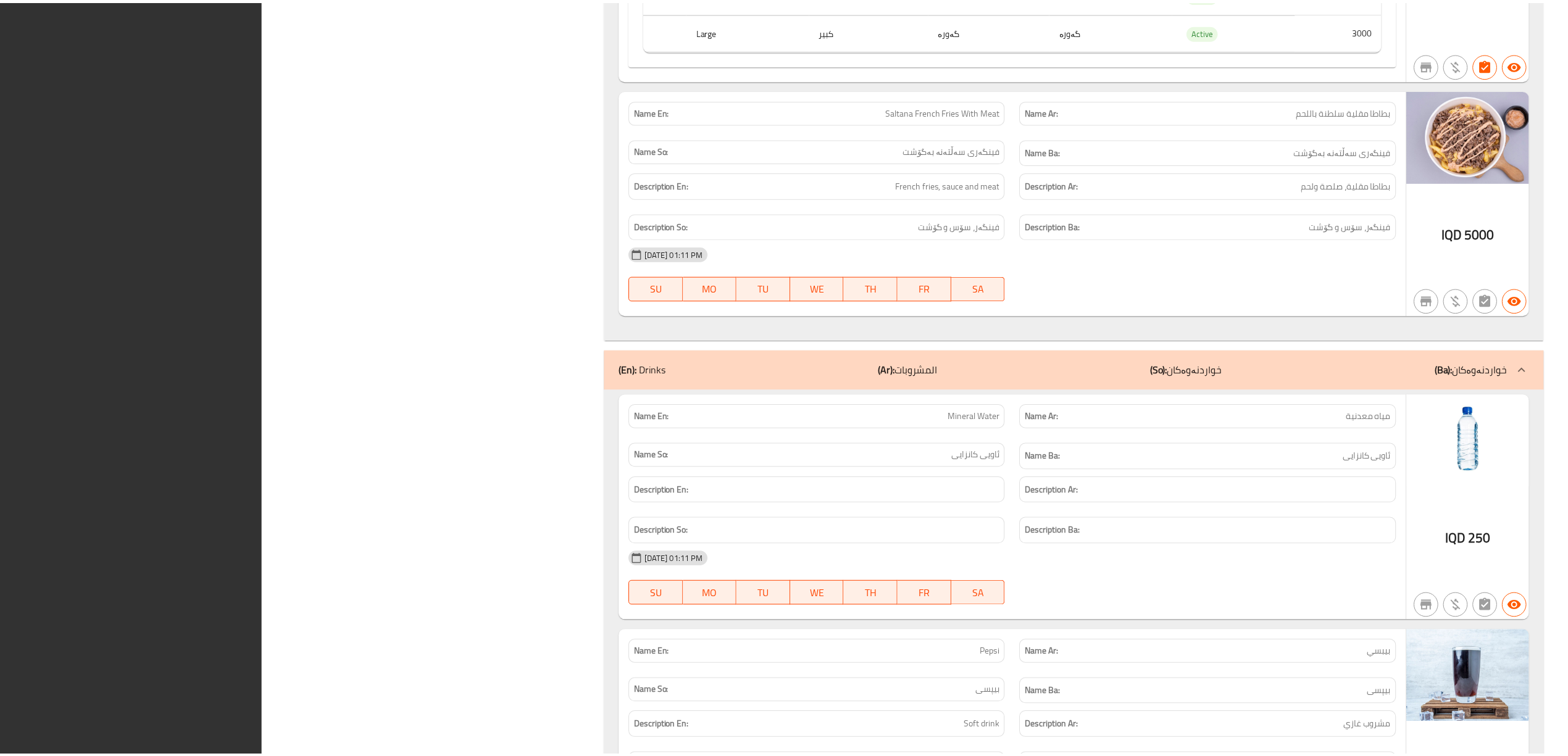
scroll to position [11797, 0]
